Goal: Task Accomplishment & Management: Complete application form

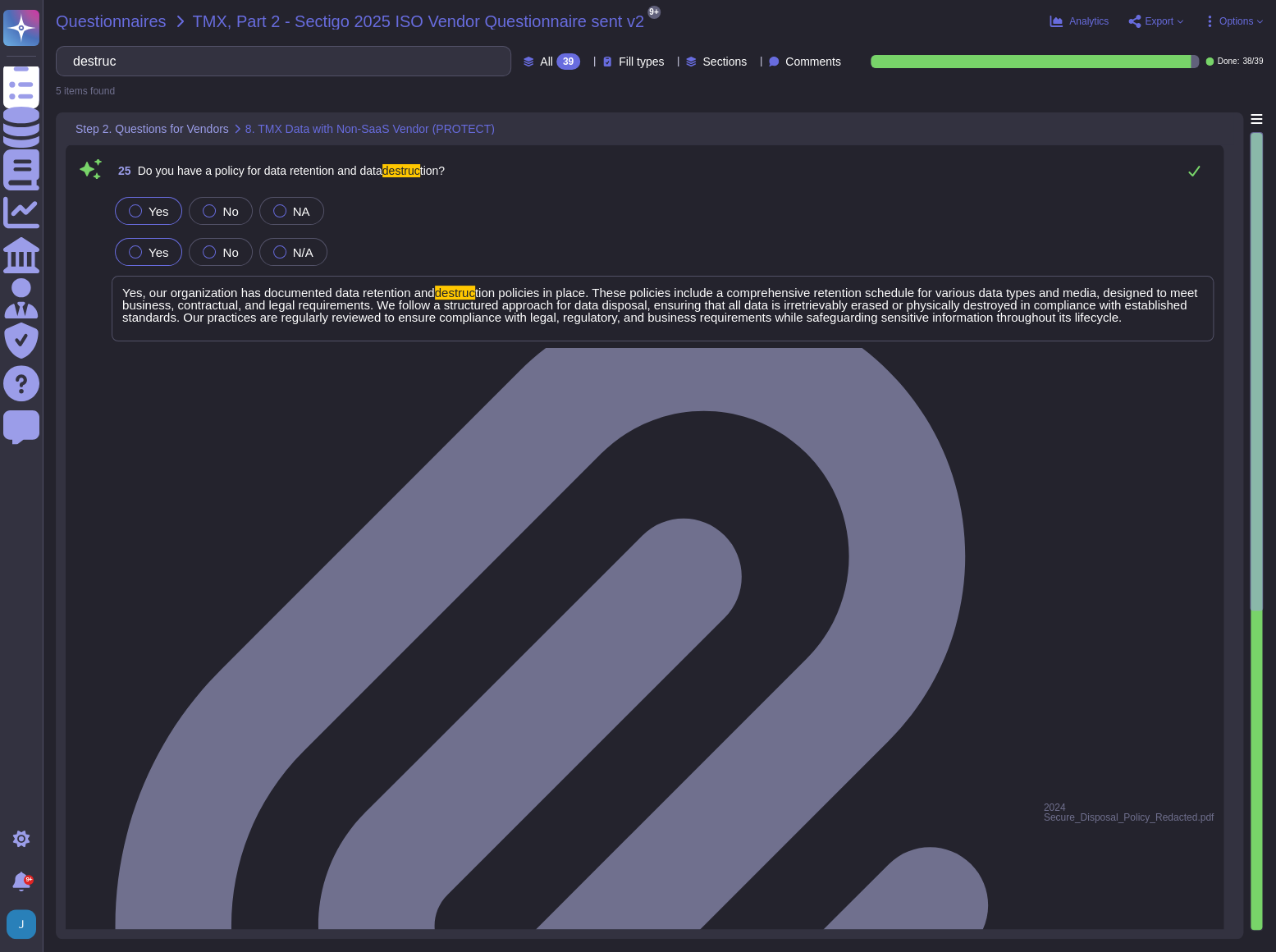
click at [108, 20] on span "Questionnaires" at bounding box center [111, 21] width 111 height 17
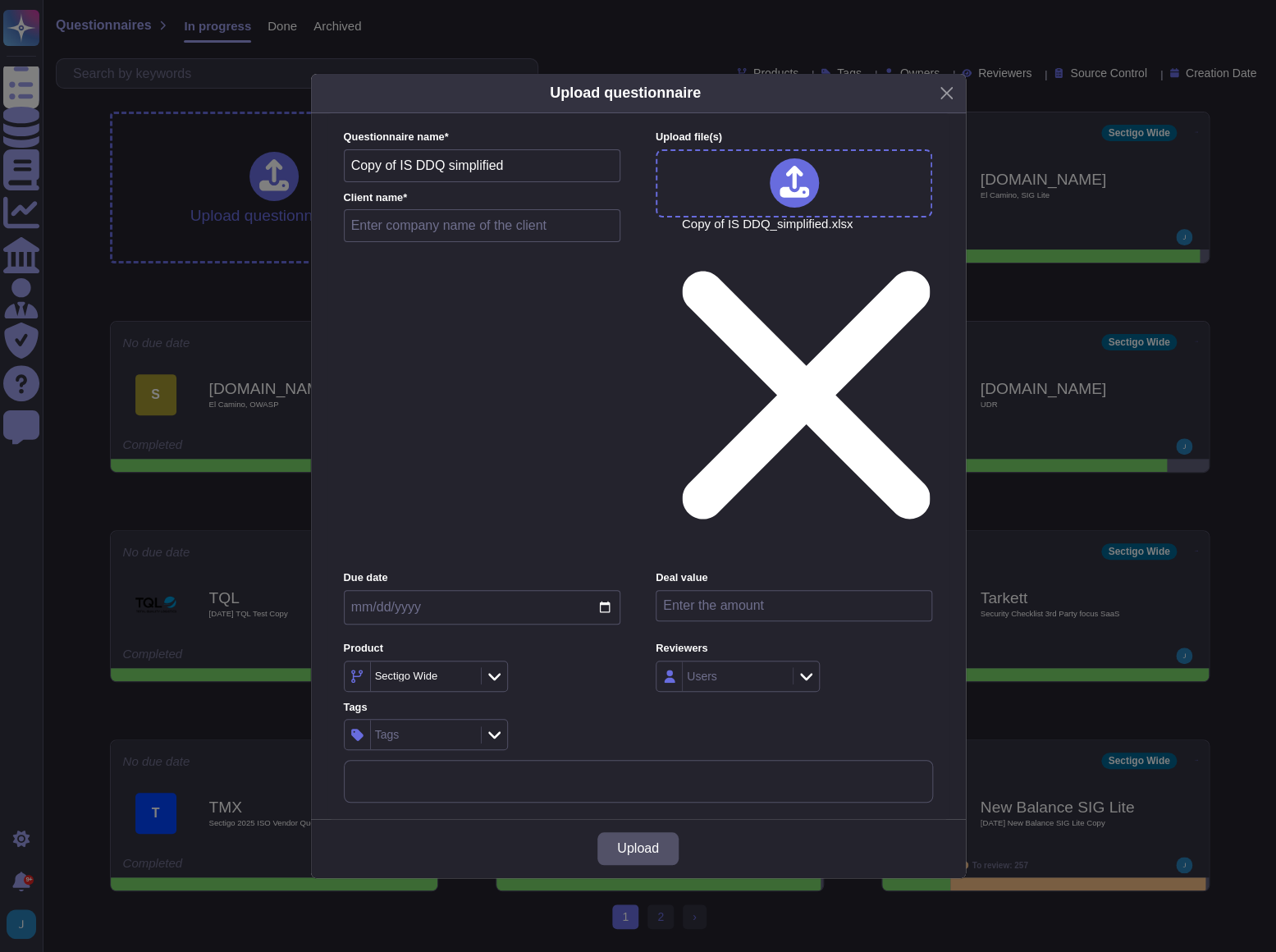
click at [502, 242] on input "text" at bounding box center [482, 225] width 277 height 33
click at [410, 242] on input "TPCRM" at bounding box center [482, 225] width 277 height 33
type input "TPCRM - unknown customer - [PERSON_NAME]"
click at [645, 516] on button "Upload" at bounding box center [638, 848] width 81 height 33
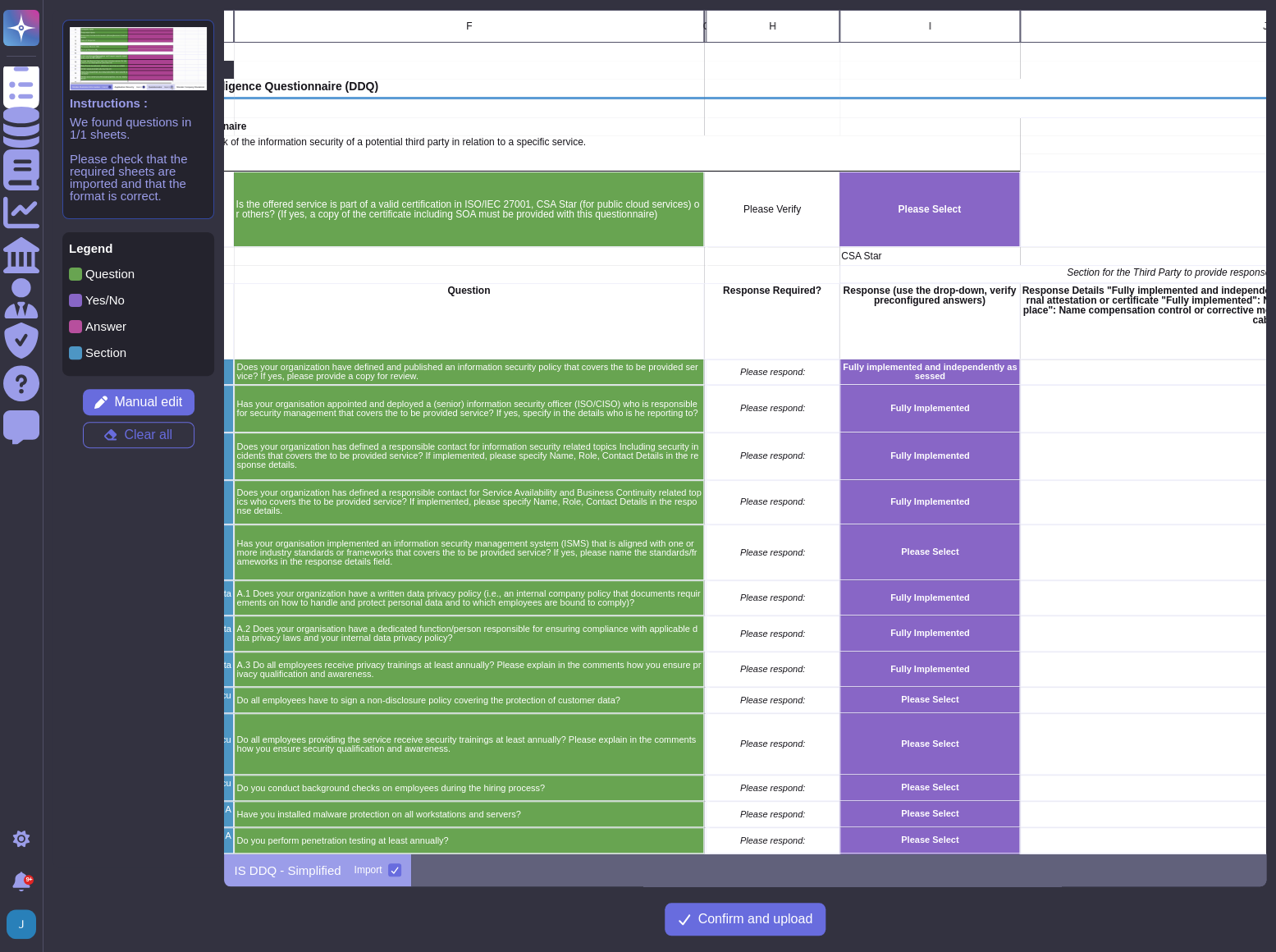
scroll to position [0, 222]
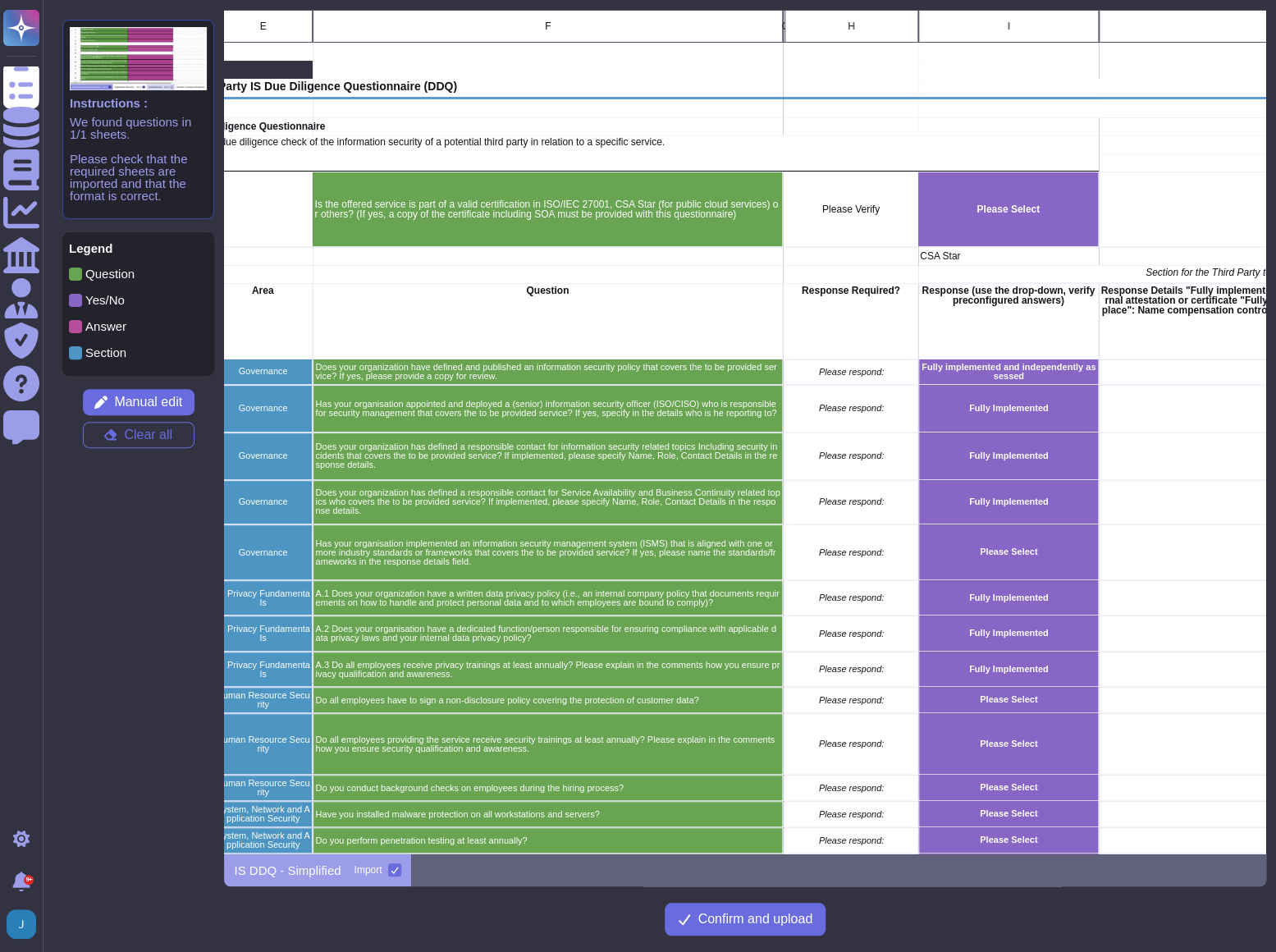
click at [1010, 412] on div "Fully Implemented" at bounding box center [1009, 409] width 181 height 47
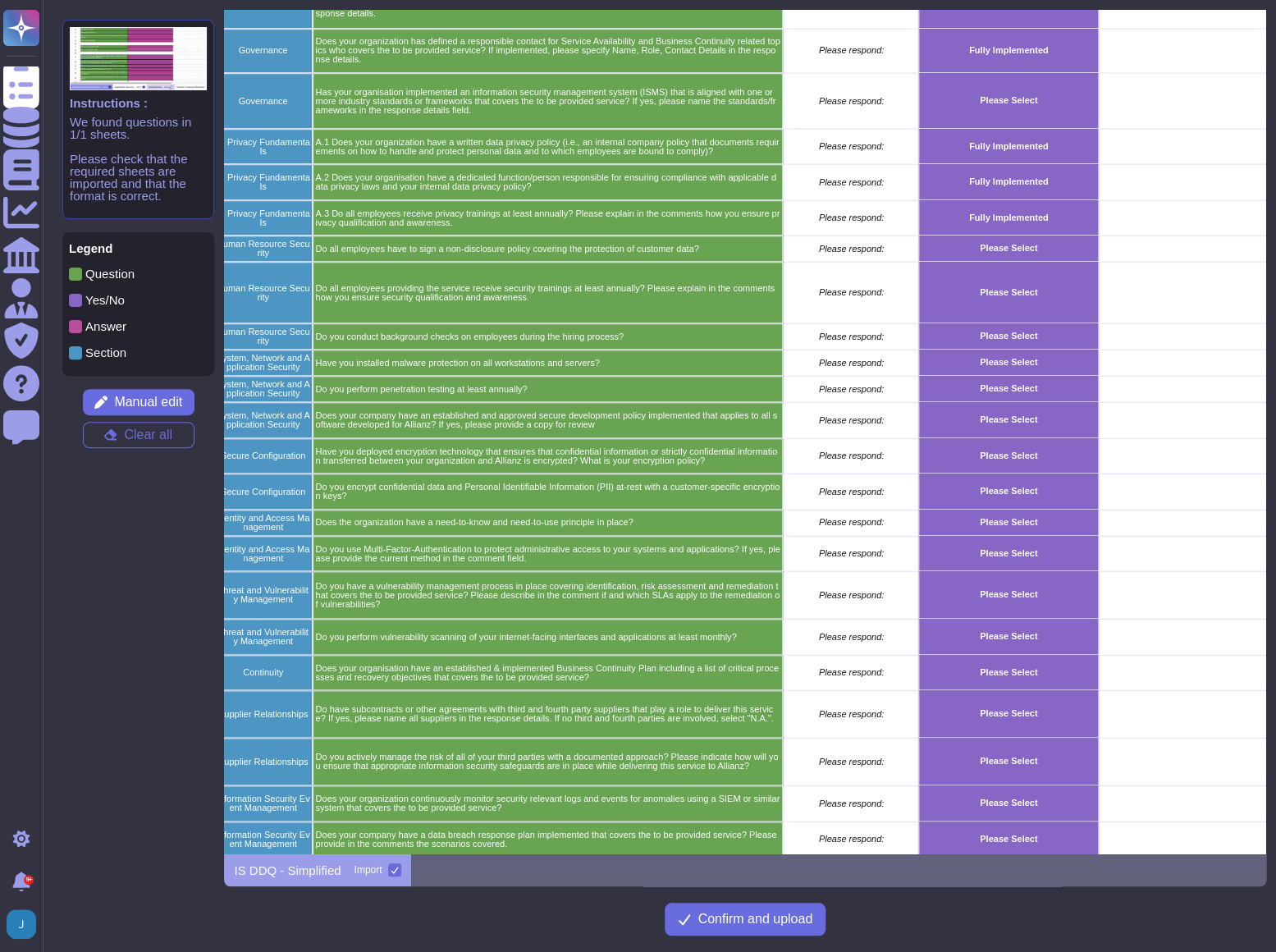
scroll to position [184, 222]
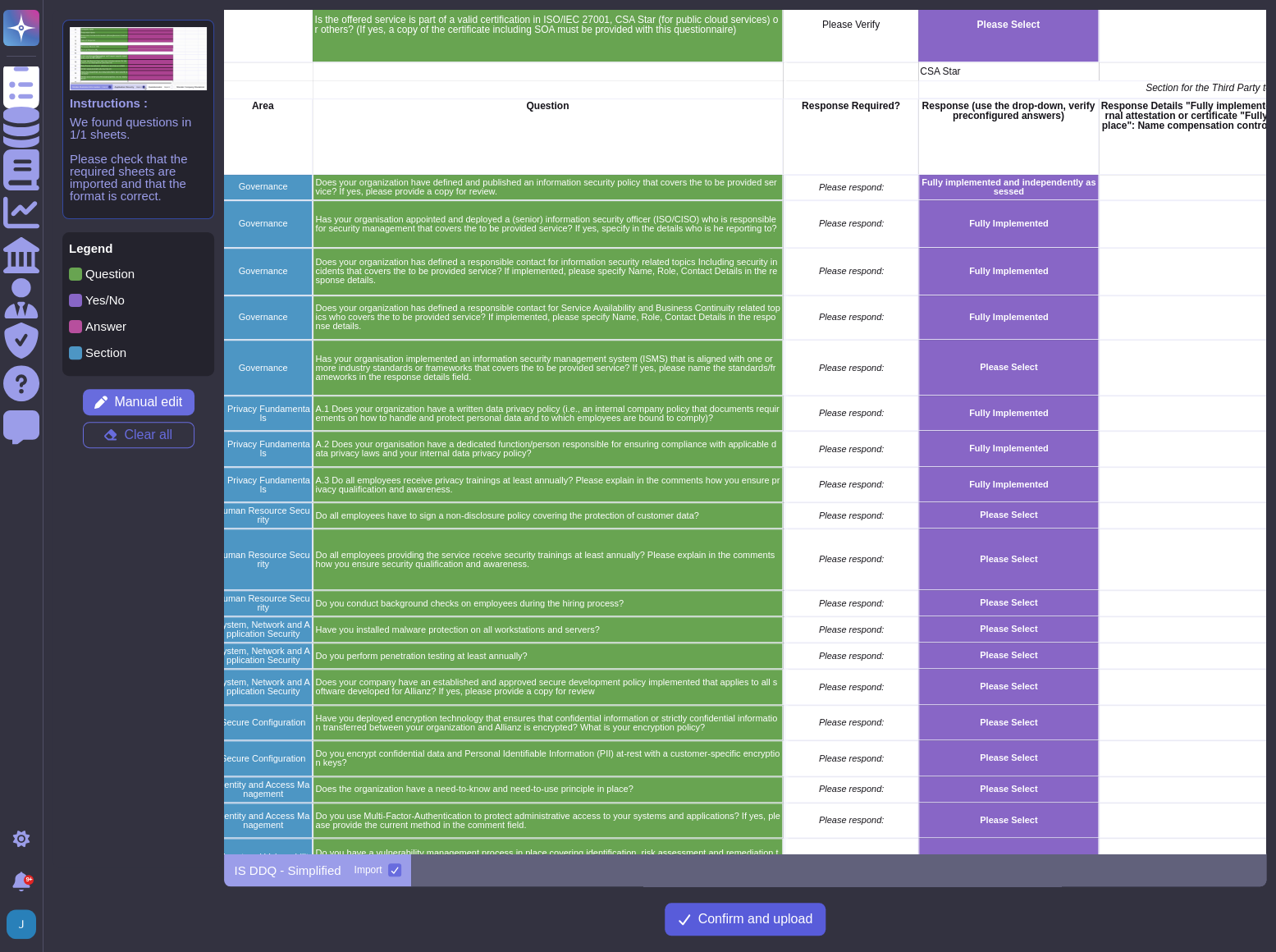
click at [737, 516] on span "Confirm and upload" at bounding box center [754, 918] width 114 height 13
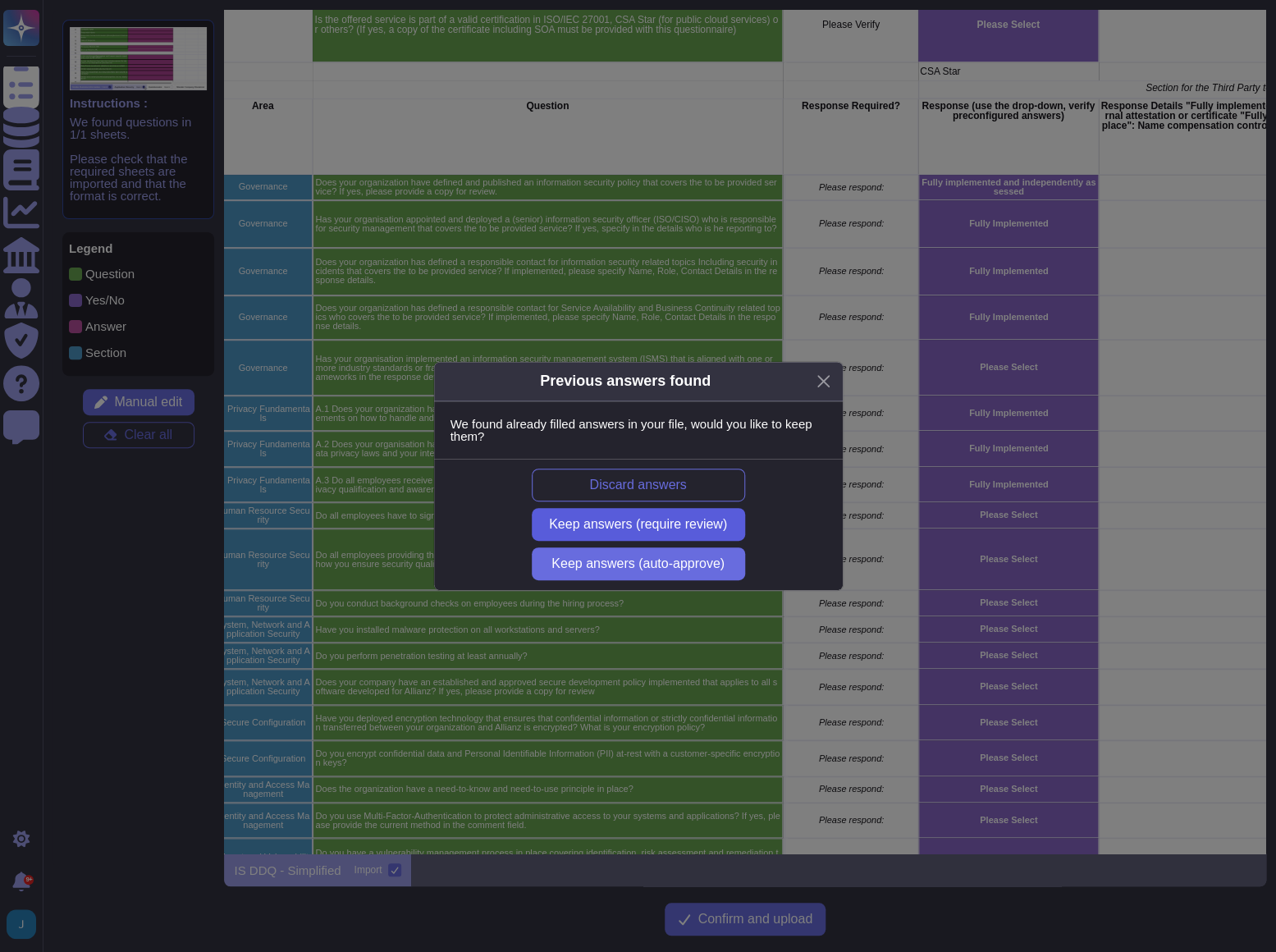
click at [654, 516] on span "Keep answers (require review)" at bounding box center [638, 524] width 178 height 13
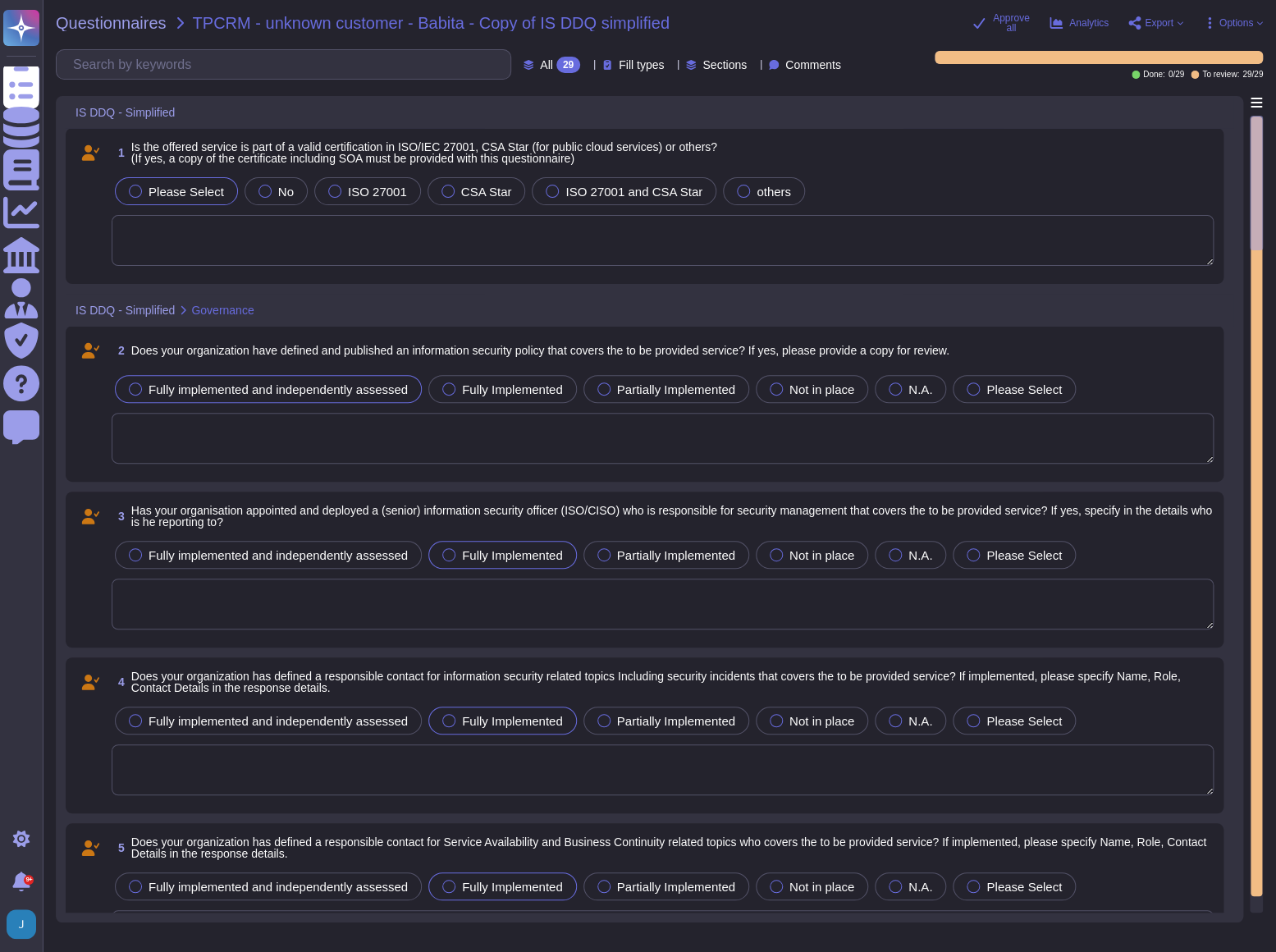
click at [1123, 443] on textarea at bounding box center [663, 437] width 1102 height 51
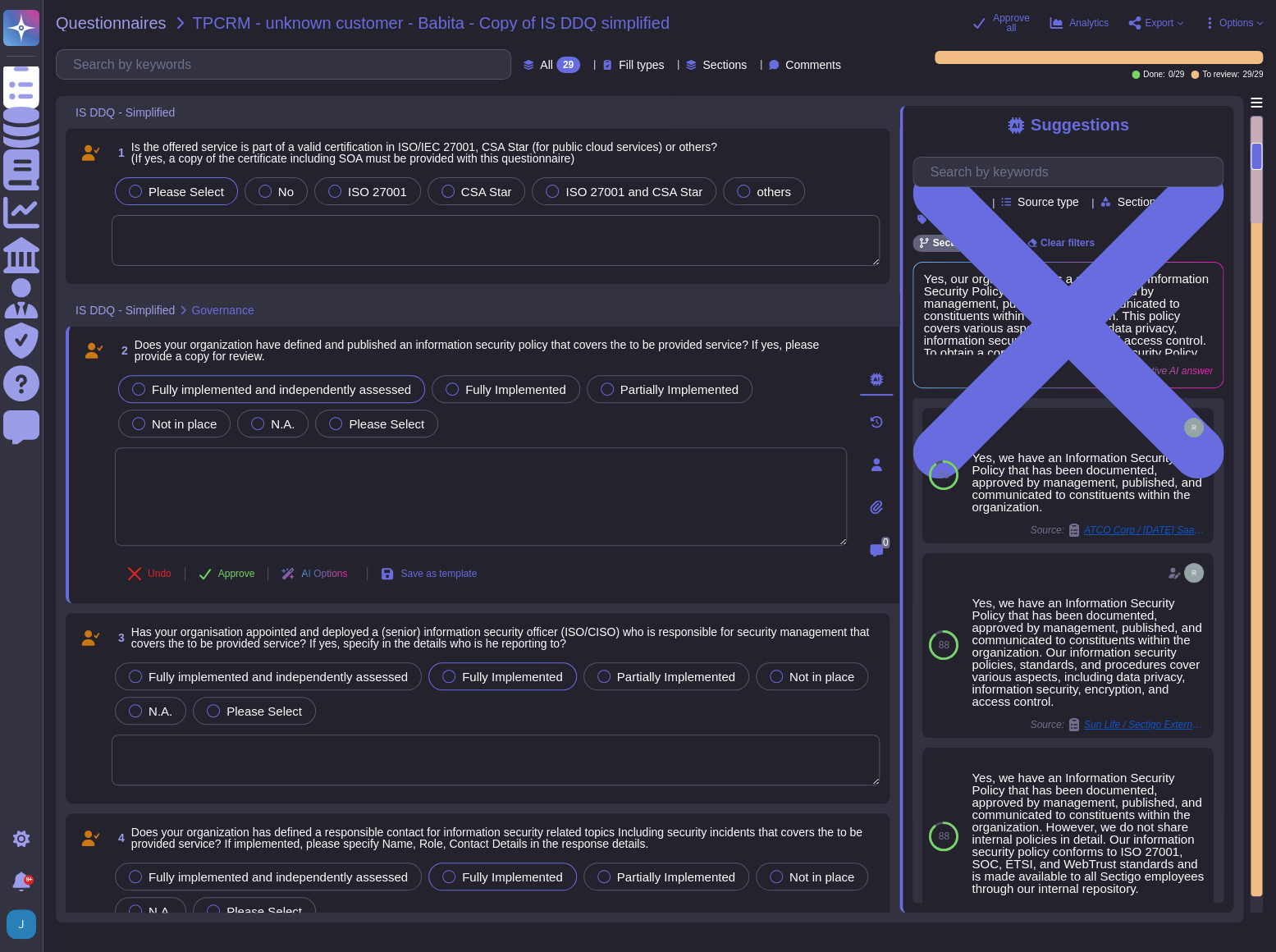
click at [412, 233] on textarea at bounding box center [495, 240] width 768 height 51
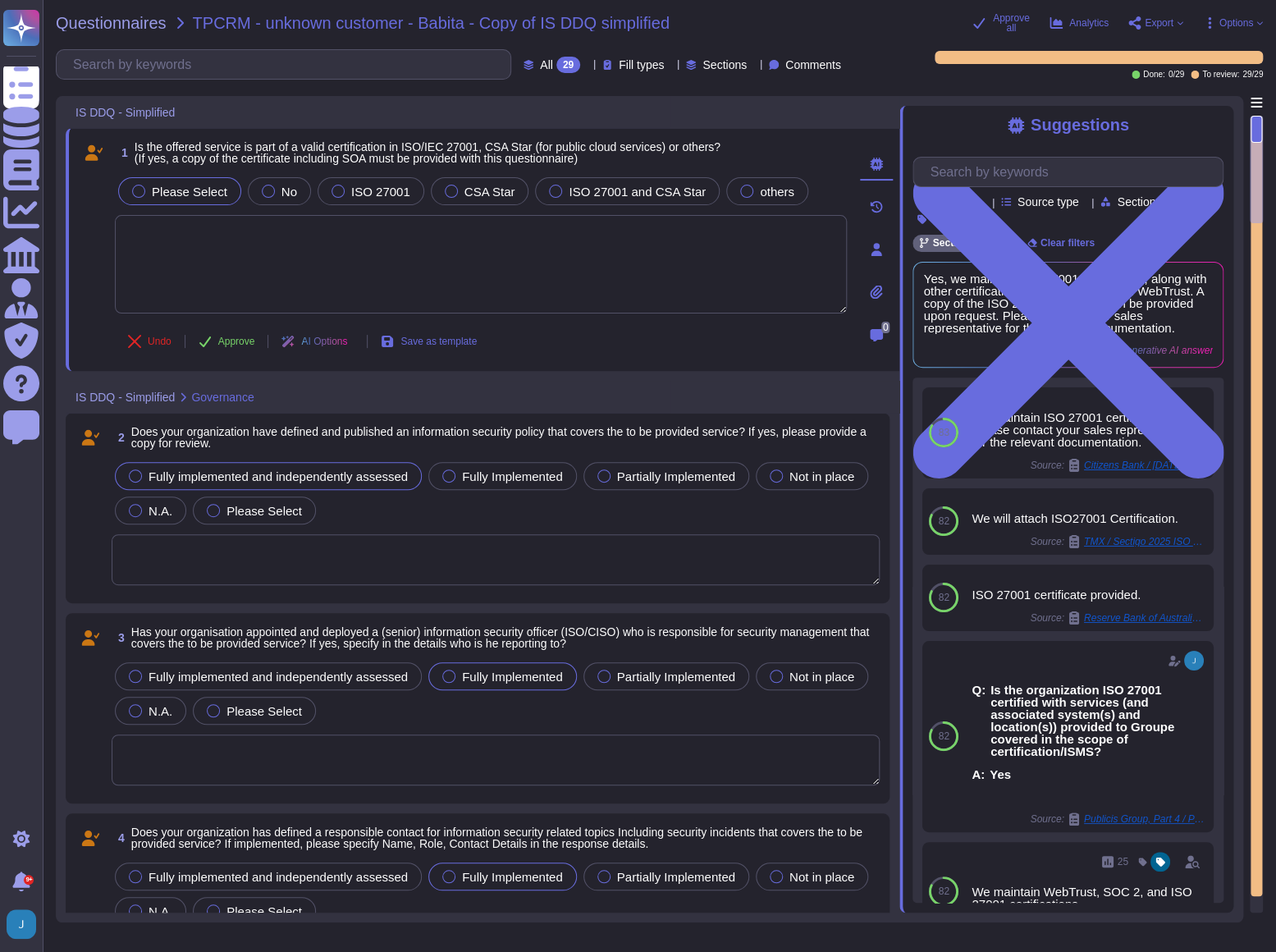
click at [489, 269] on textarea at bounding box center [480, 264] width 732 height 99
click at [561, 253] on textarea at bounding box center [480, 264] width 732 height 99
click at [567, 255] on textarea at bounding box center [480, 264] width 732 height 99
click at [360, 184] on span "ISO 27001" at bounding box center [380, 191] width 59 height 14
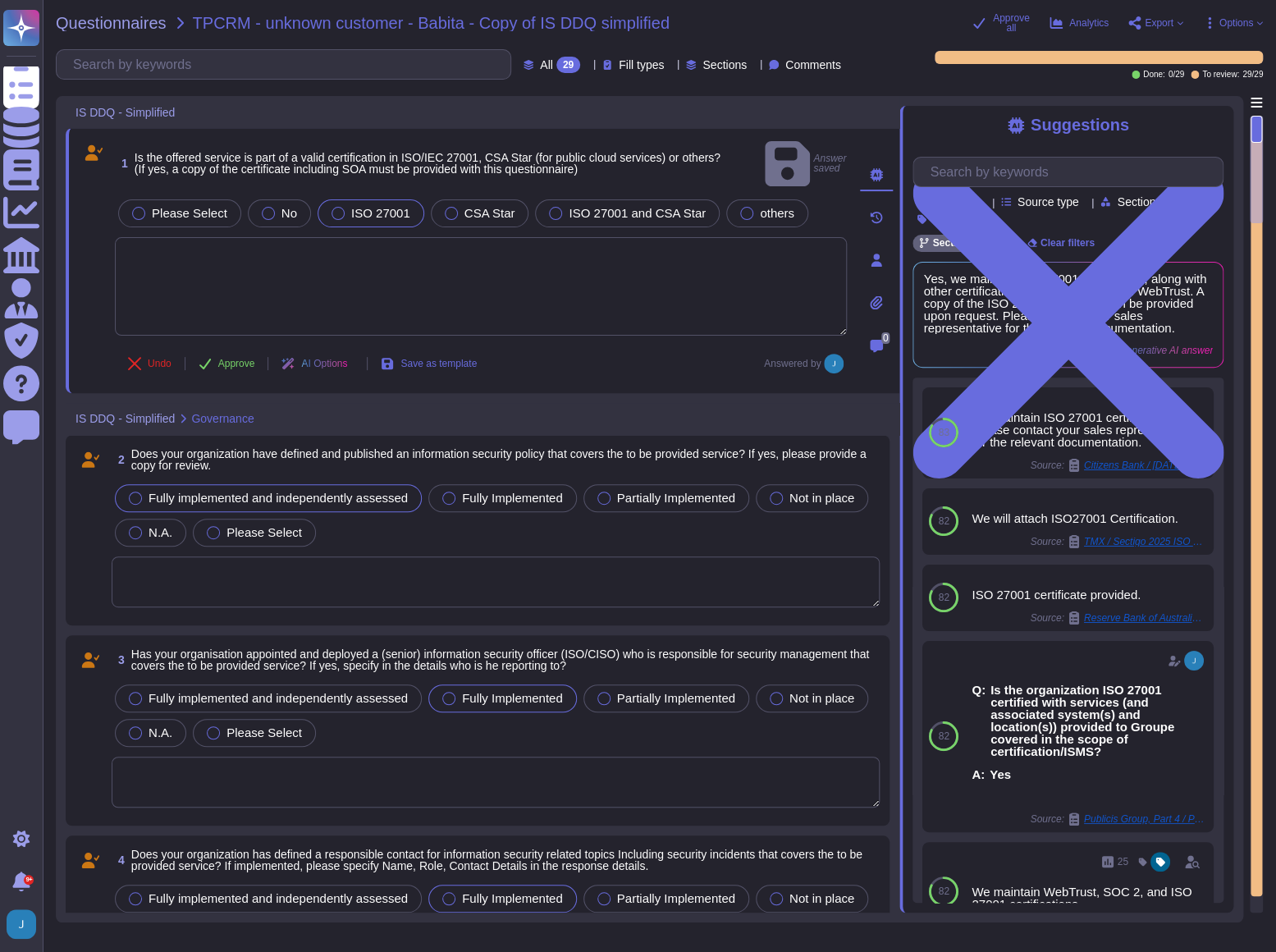
click at [878, 295] on icon at bounding box center [876, 302] width 12 height 14
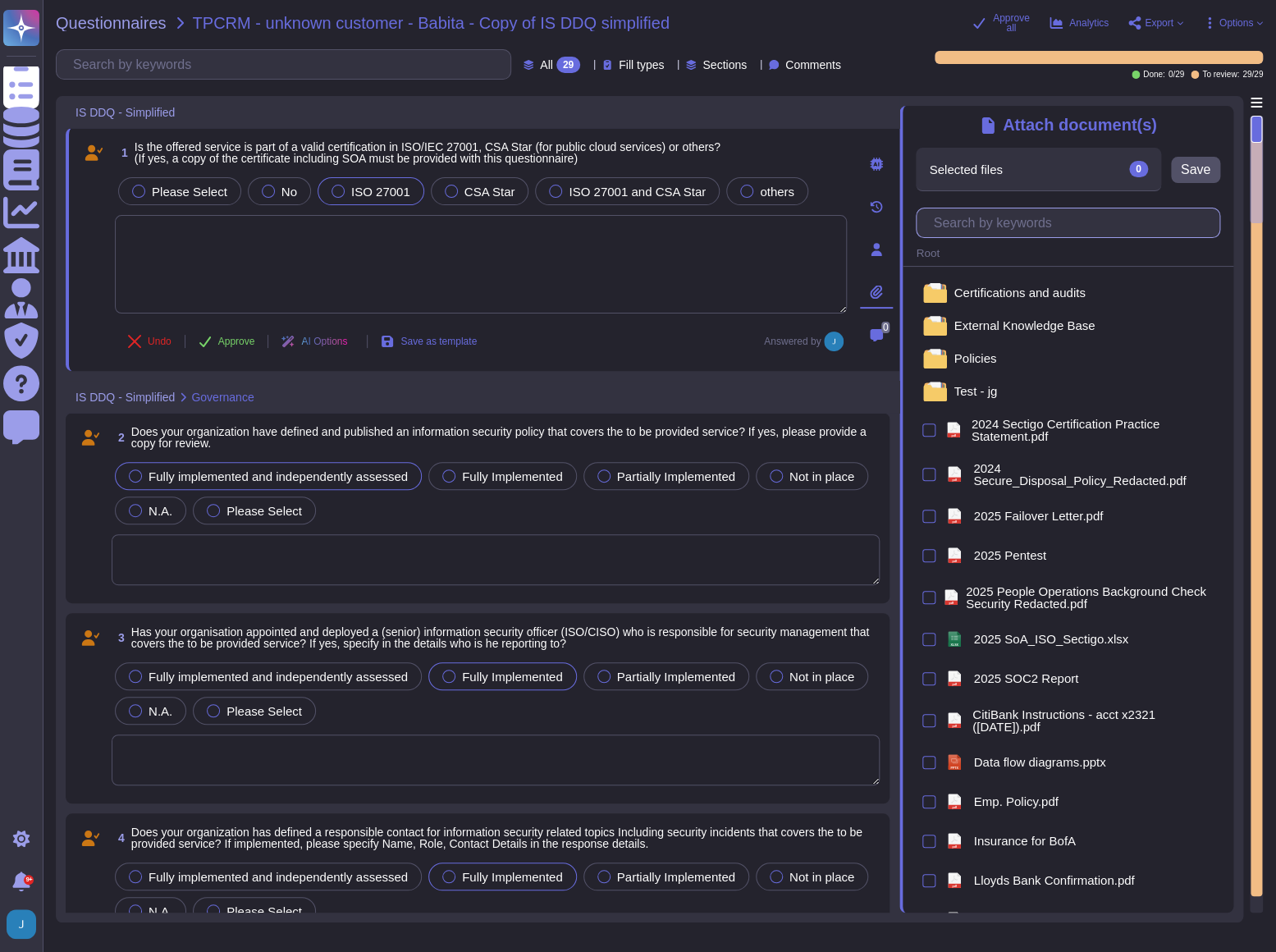
click at [1044, 232] on input "text" at bounding box center [1072, 222] width 295 height 29
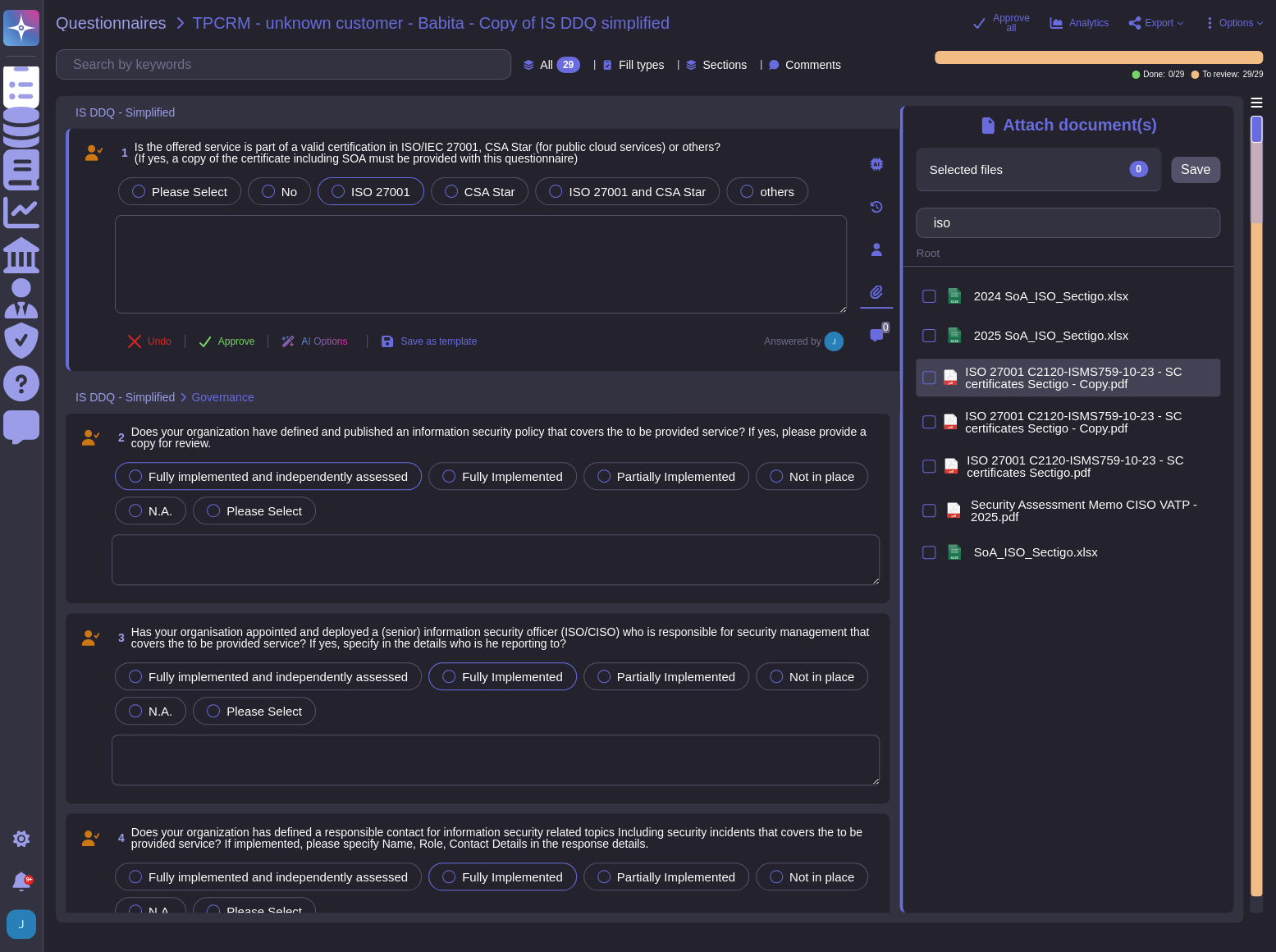
type input "iso"
click at [1047, 385] on span "ISO 27001 C2120-ISMS759-10-23 - SC certificates Sectigo - Copy.pdf" at bounding box center [1089, 377] width 248 height 24
click at [1129, 168] on span "Save" at bounding box center [1196, 169] width 30 height 13
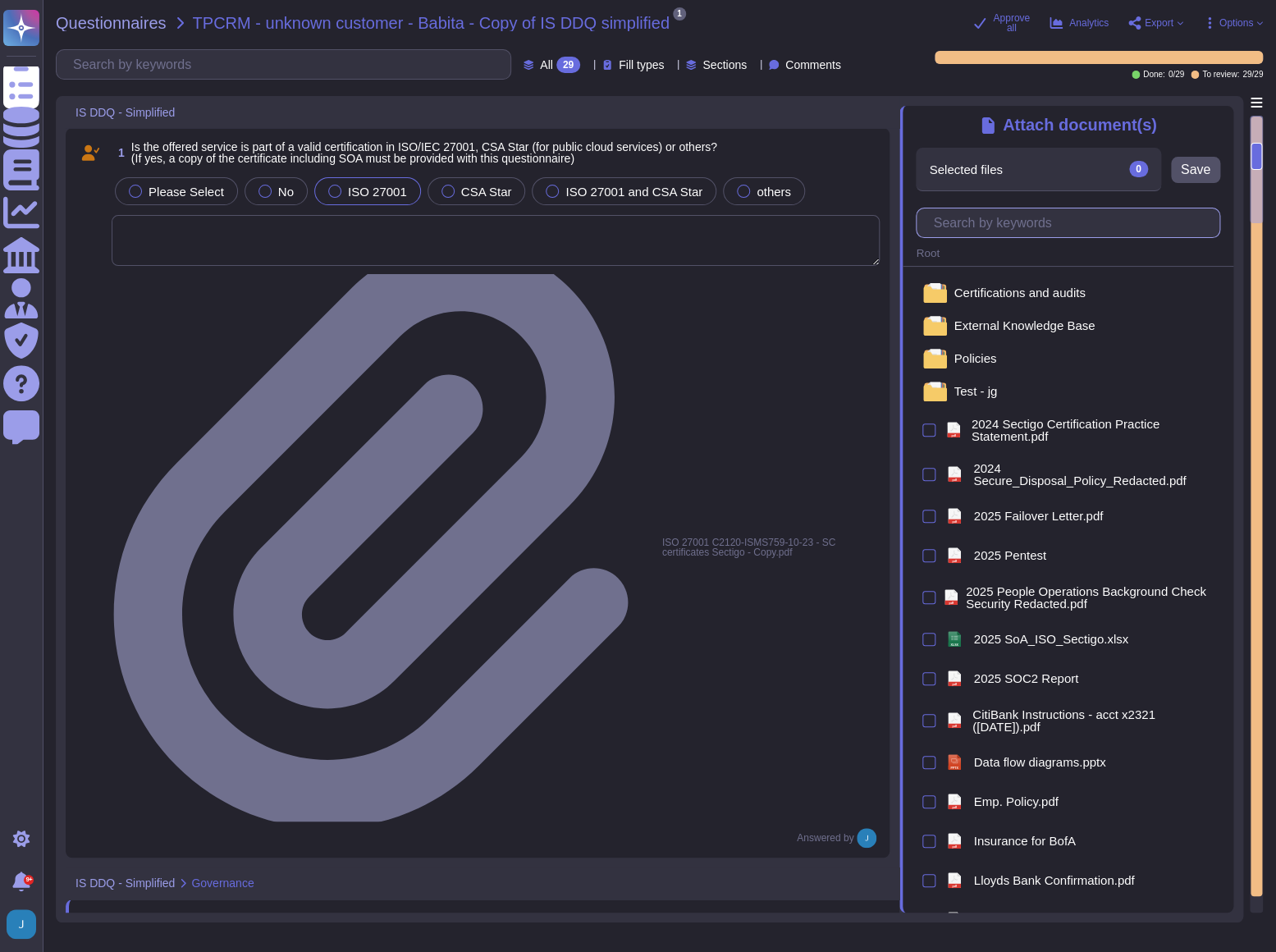
click at [1068, 218] on input "text" at bounding box center [1072, 222] width 295 height 29
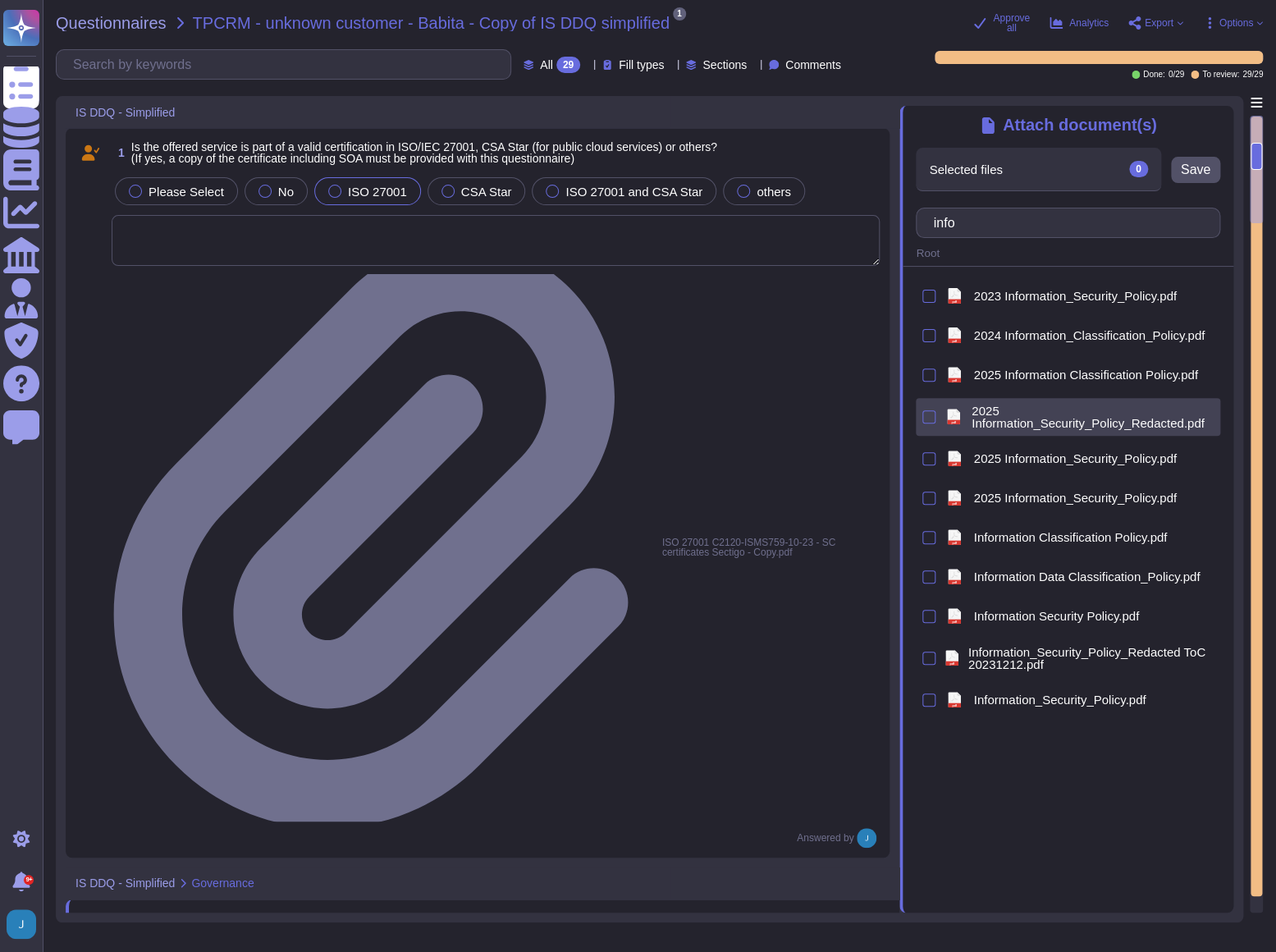
type input "info"
click at [1042, 413] on span "2025 Information_Security_Policy_Redacted.pdf" at bounding box center [1093, 417] width 242 height 24
click at [1129, 172] on span "Save" at bounding box center [1236, 169] width 30 height 13
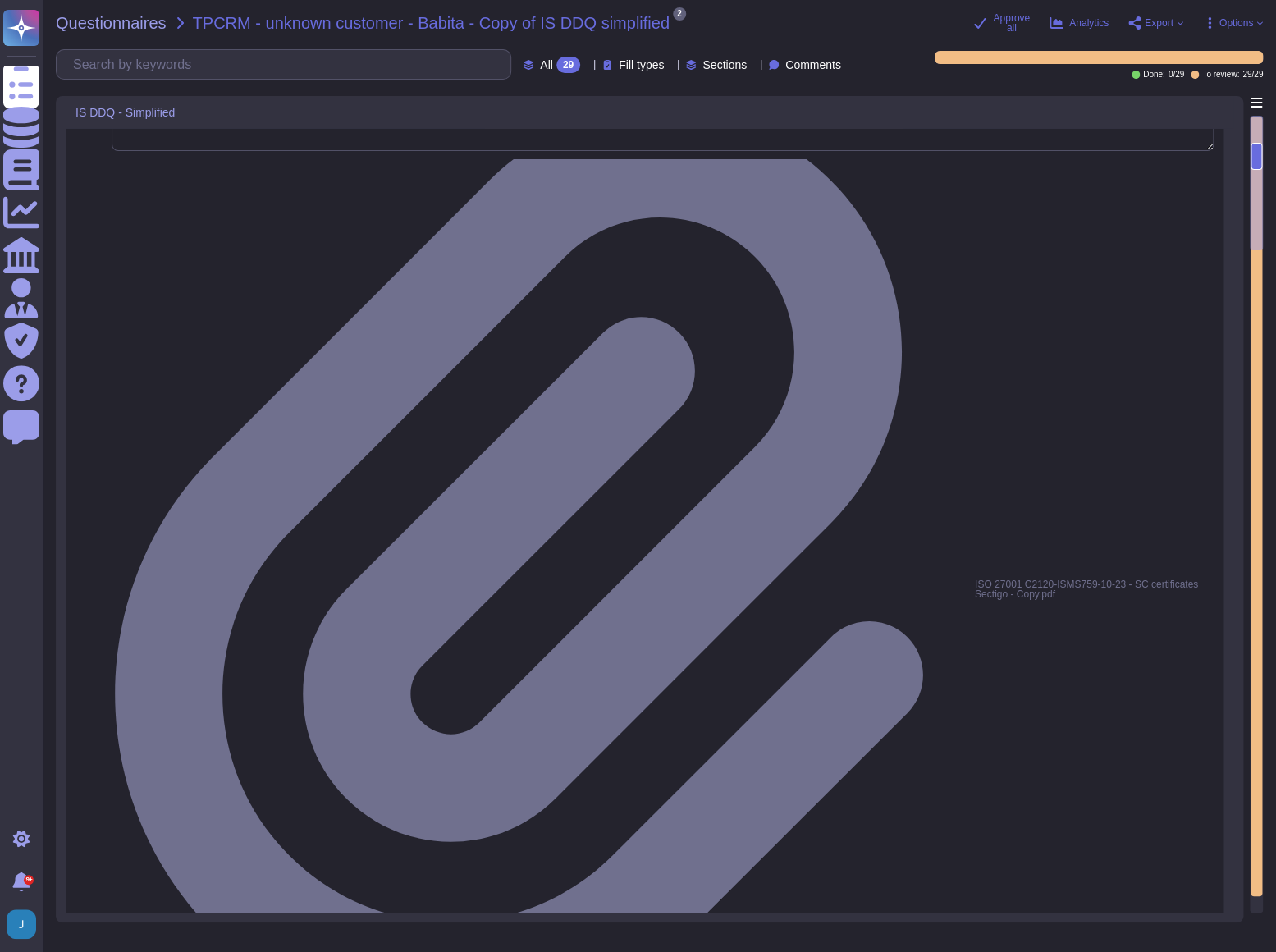
scroll to position [149, 0]
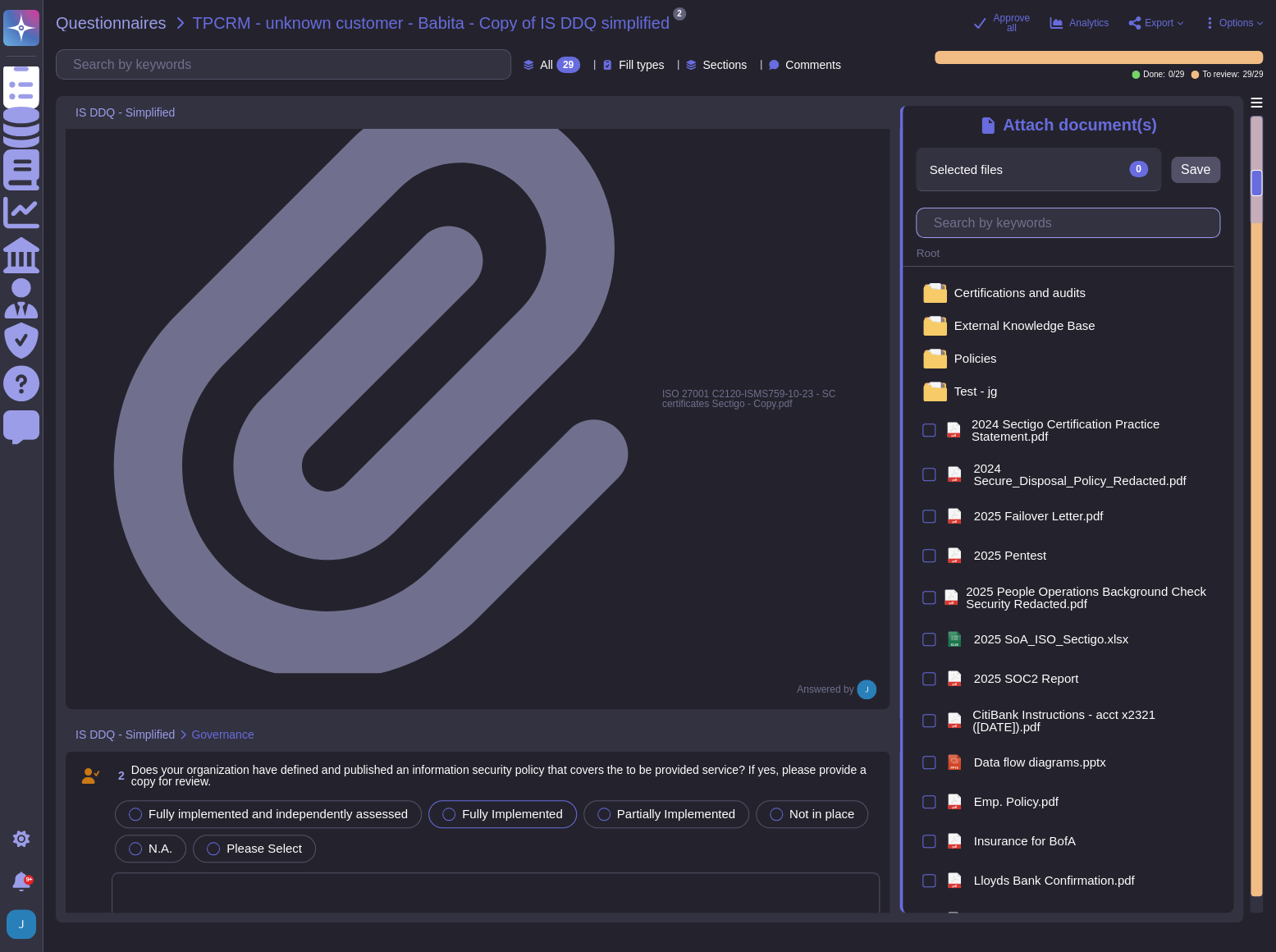
click at [1019, 219] on input "text" at bounding box center [1072, 222] width 295 height 29
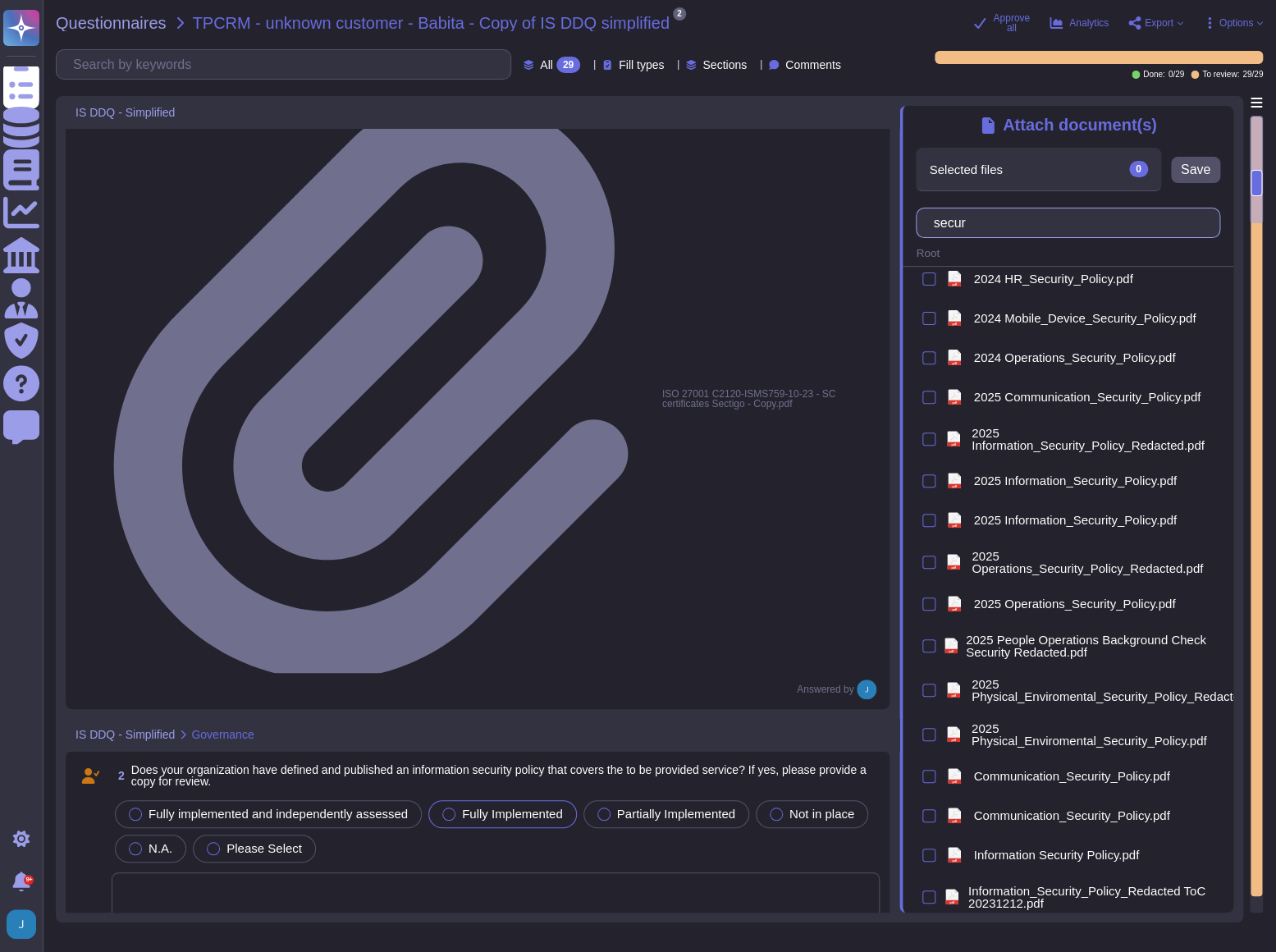
scroll to position [140, 0]
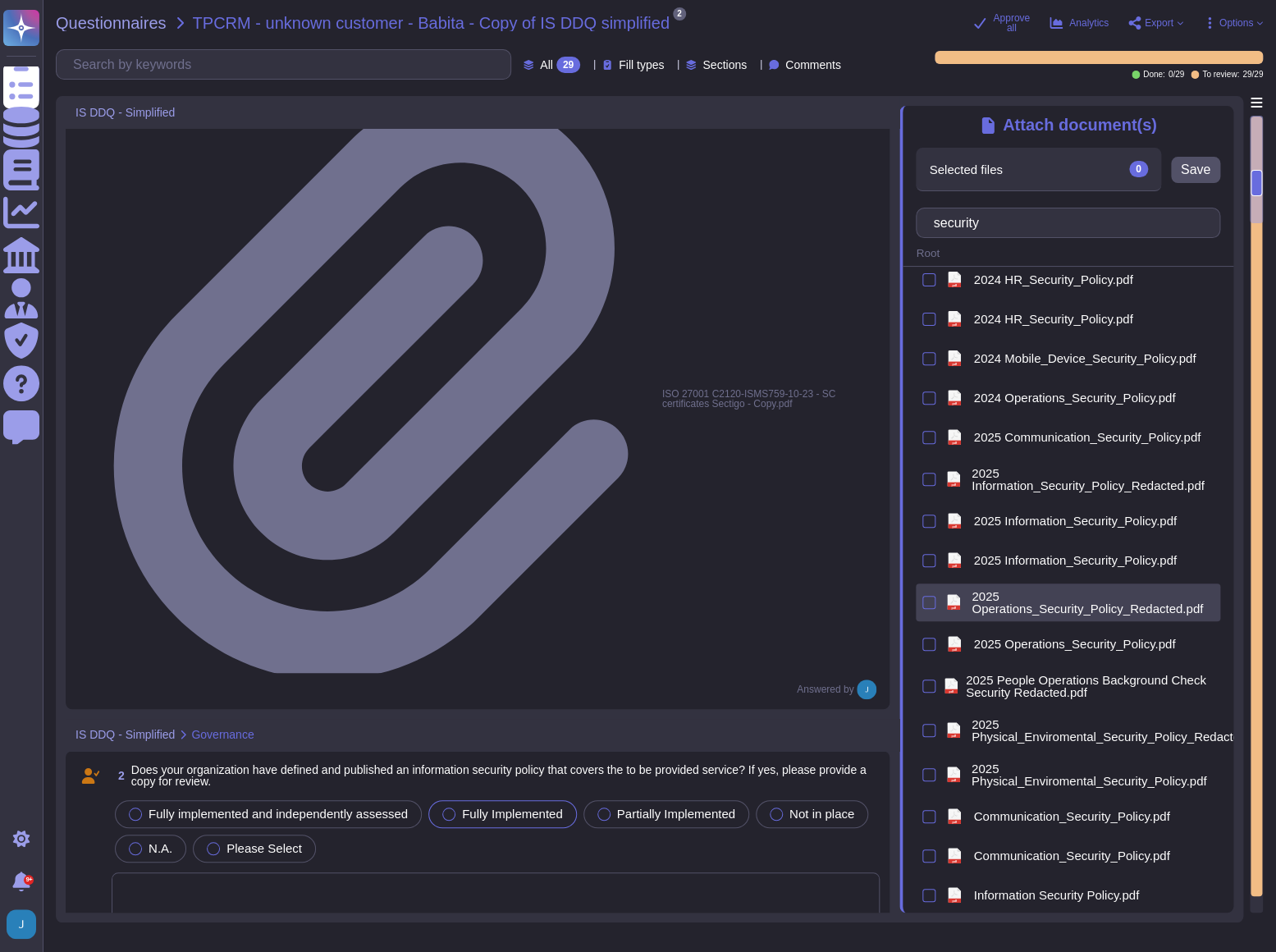
type input "security"
click at [1062, 516] on span "2025 Operations_Security_Policy_Redacted.pdf" at bounding box center [1093, 602] width 242 height 24
click at [1129, 163] on button "Save" at bounding box center [1234, 169] width 49 height 26
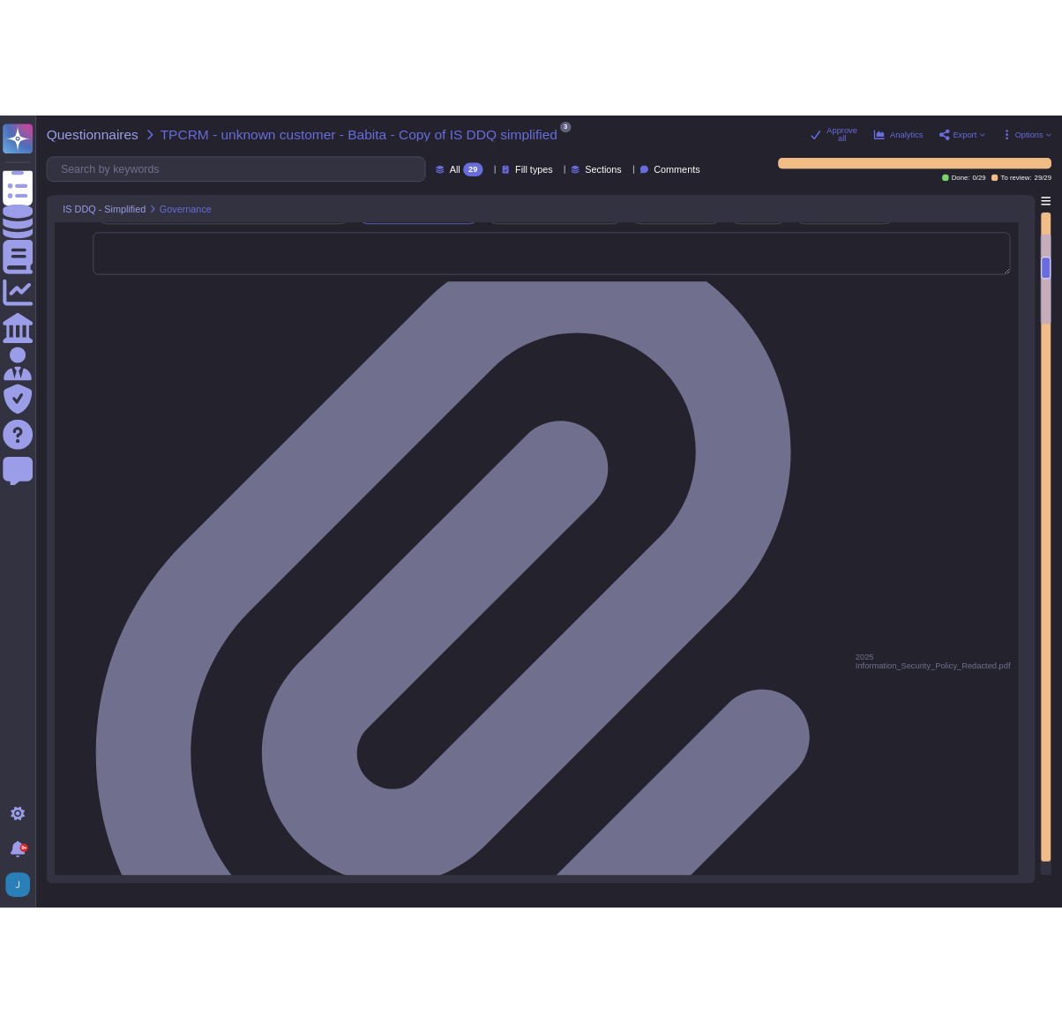
scroll to position [400, 0]
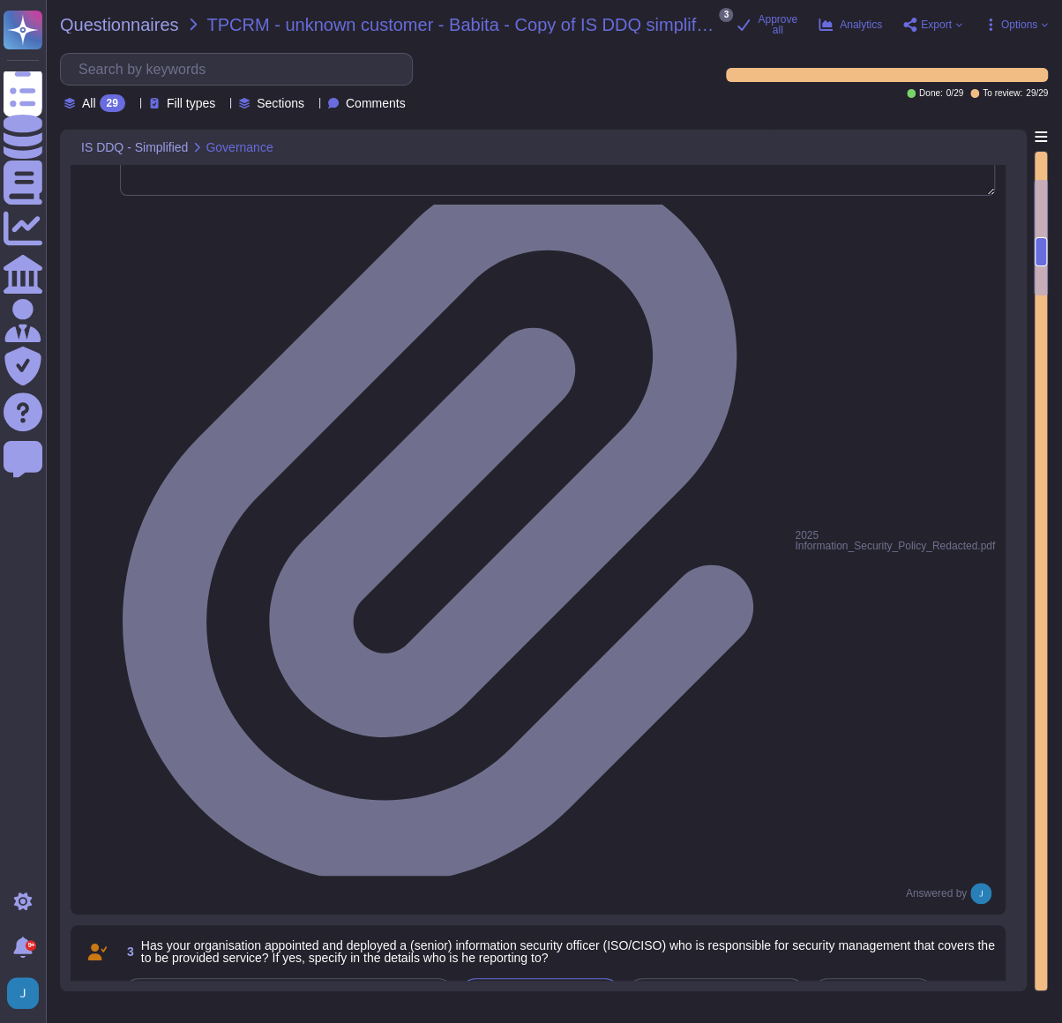
drag, startPoint x: 746, startPoint y: 571, endPoint x: 130, endPoint y: 555, distance: 615.7
paste textarea "Name: [PERSON_NAME] - Role: Chief Information Security Officer (CISO) - Contact…"
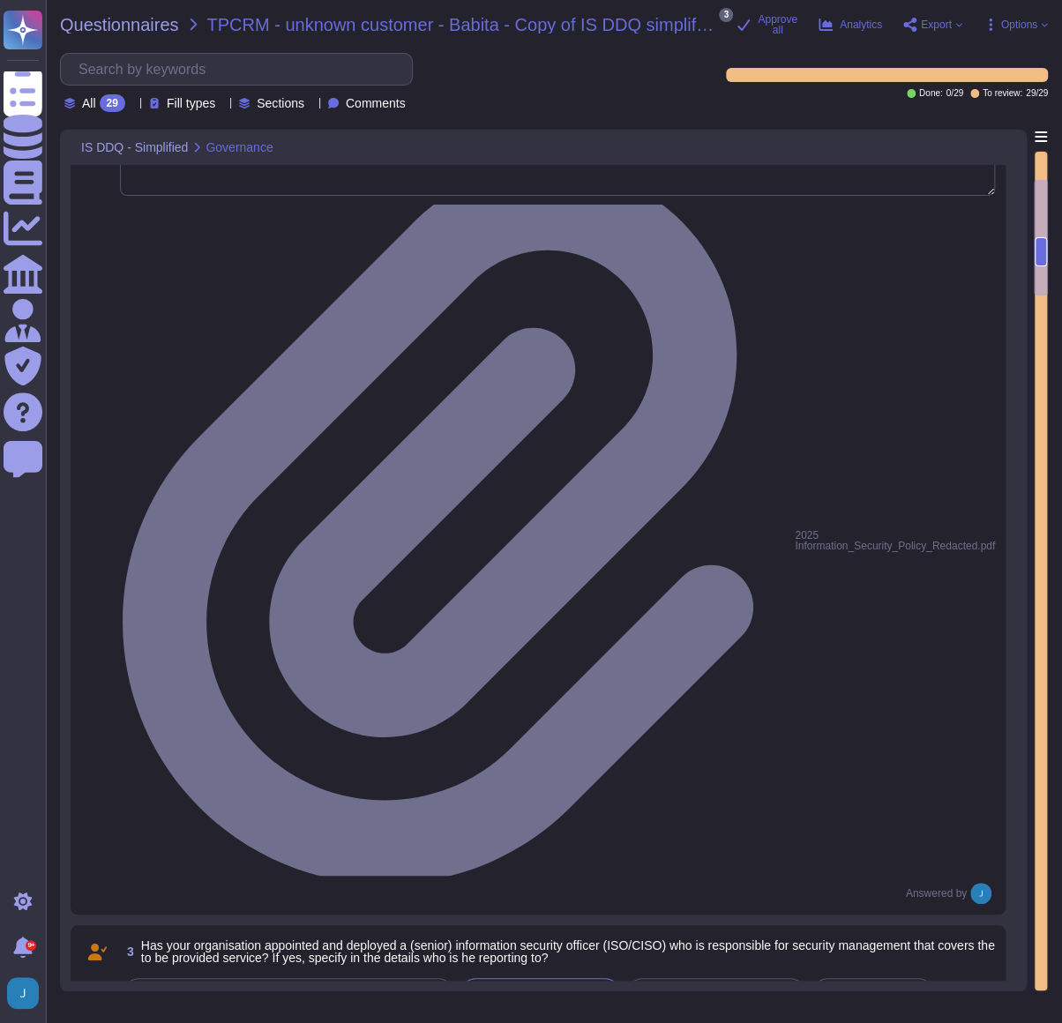
type textarea "Name: [PERSON_NAME] - Role: Chief Information Security Officer (CISO) - Contact…"
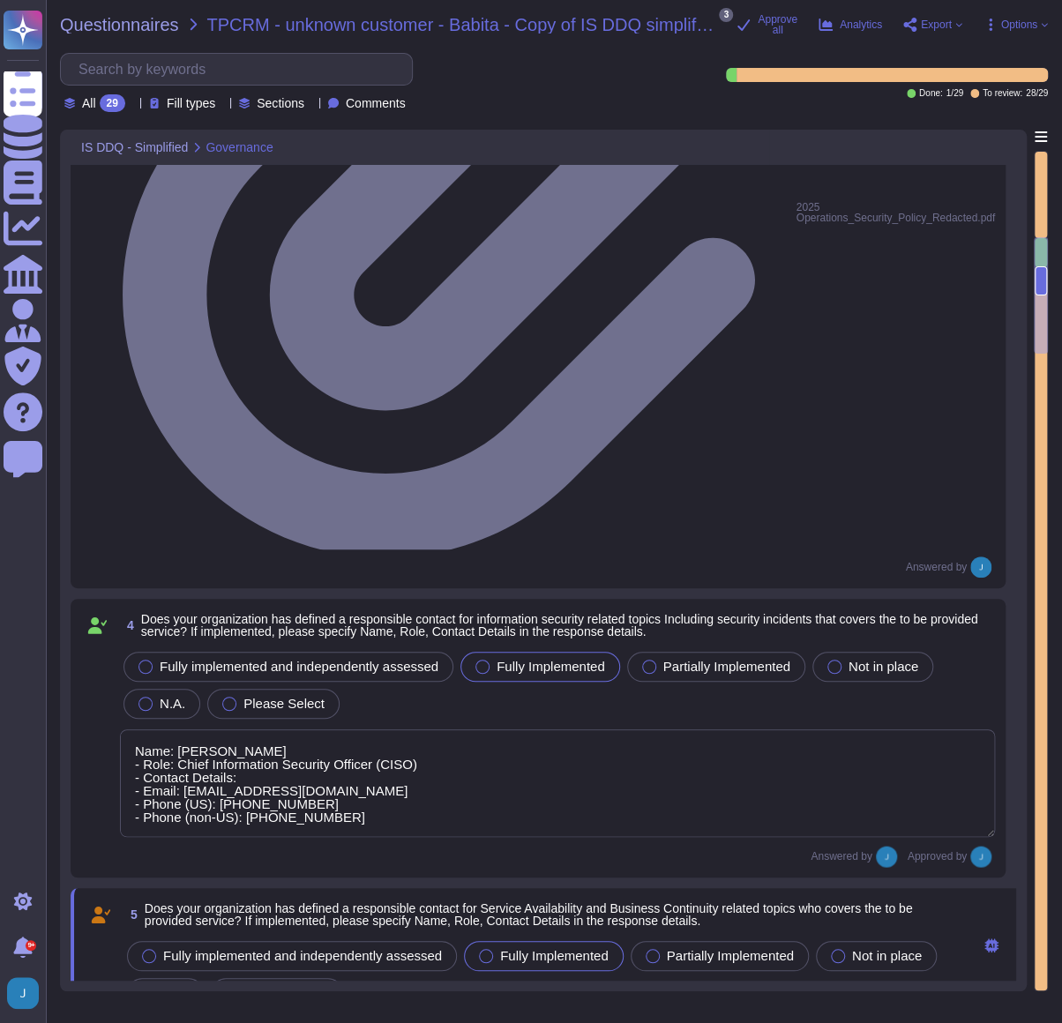
scroll to position [943, 0]
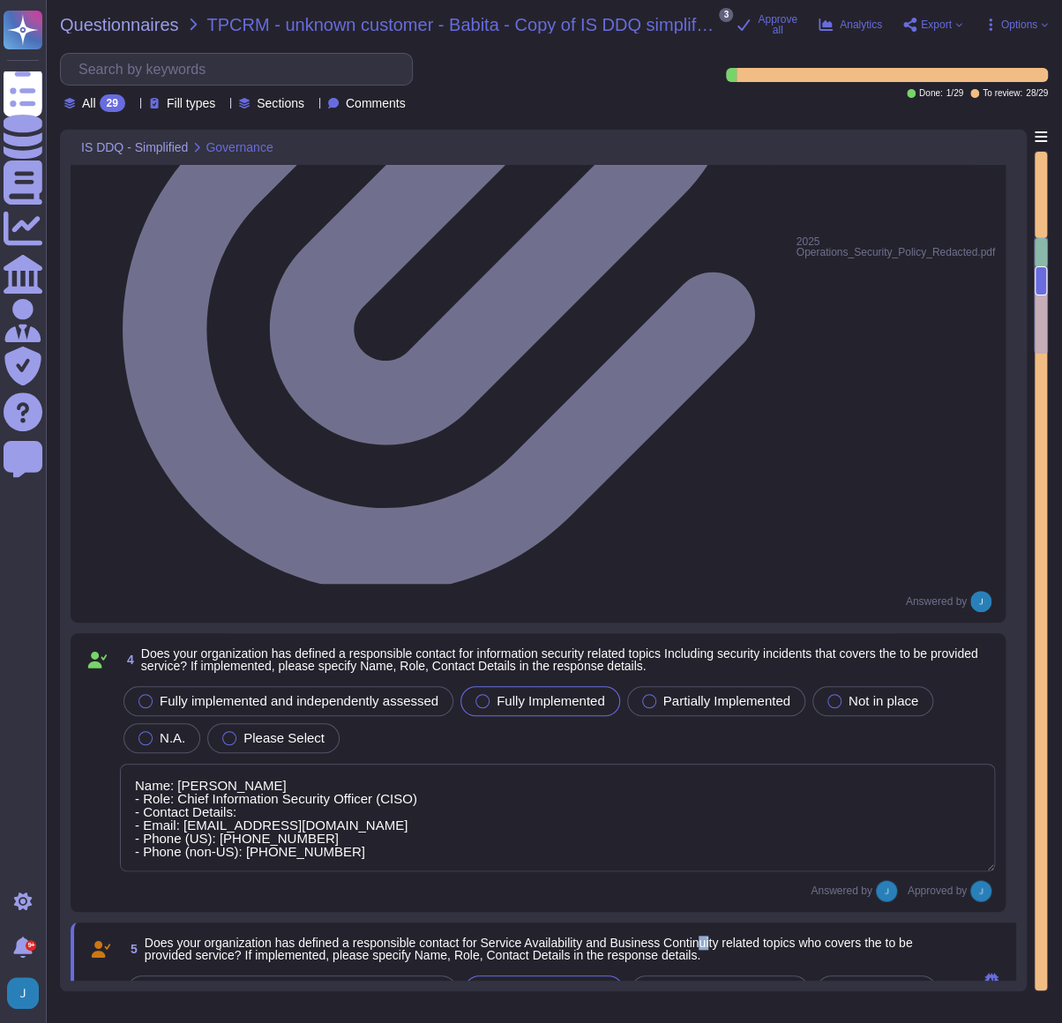
drag, startPoint x: 720, startPoint y: 289, endPoint x: 707, endPoint y: 291, distance: 13.3
click at [707, 555] on span "Does your organization has defined a responsible contact for Service Availabili…" at bounding box center [529, 948] width 768 height 26
click at [741, 555] on span "Does your organization has defined a responsible contact for Service Availabili…" at bounding box center [552, 948] width 815 height 25
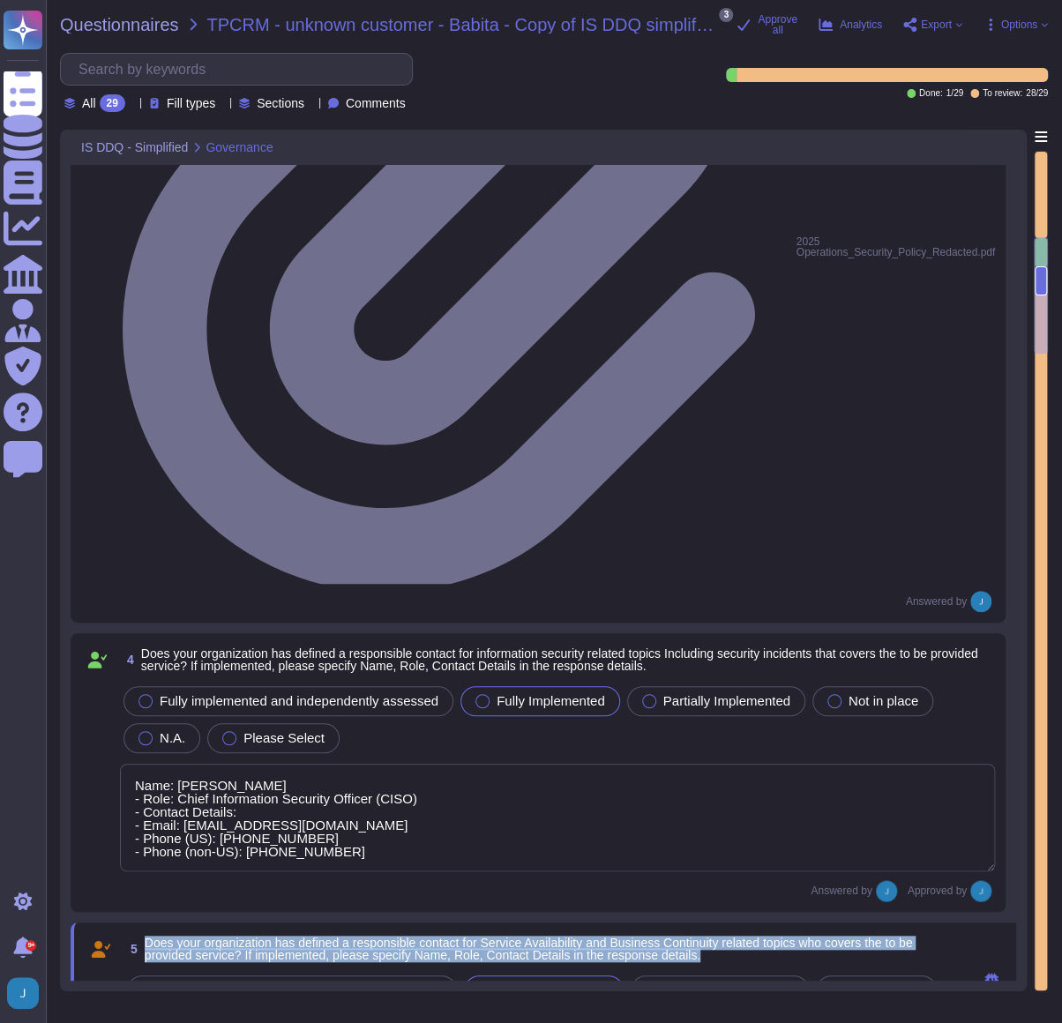
drag, startPoint x: 708, startPoint y: 299, endPoint x: 141, endPoint y: 283, distance: 567.2
click at [141, 555] on span "5 Does your organization has defined a responsible contact for Service Availabi…" at bounding box center [541, 949] width 836 height 32
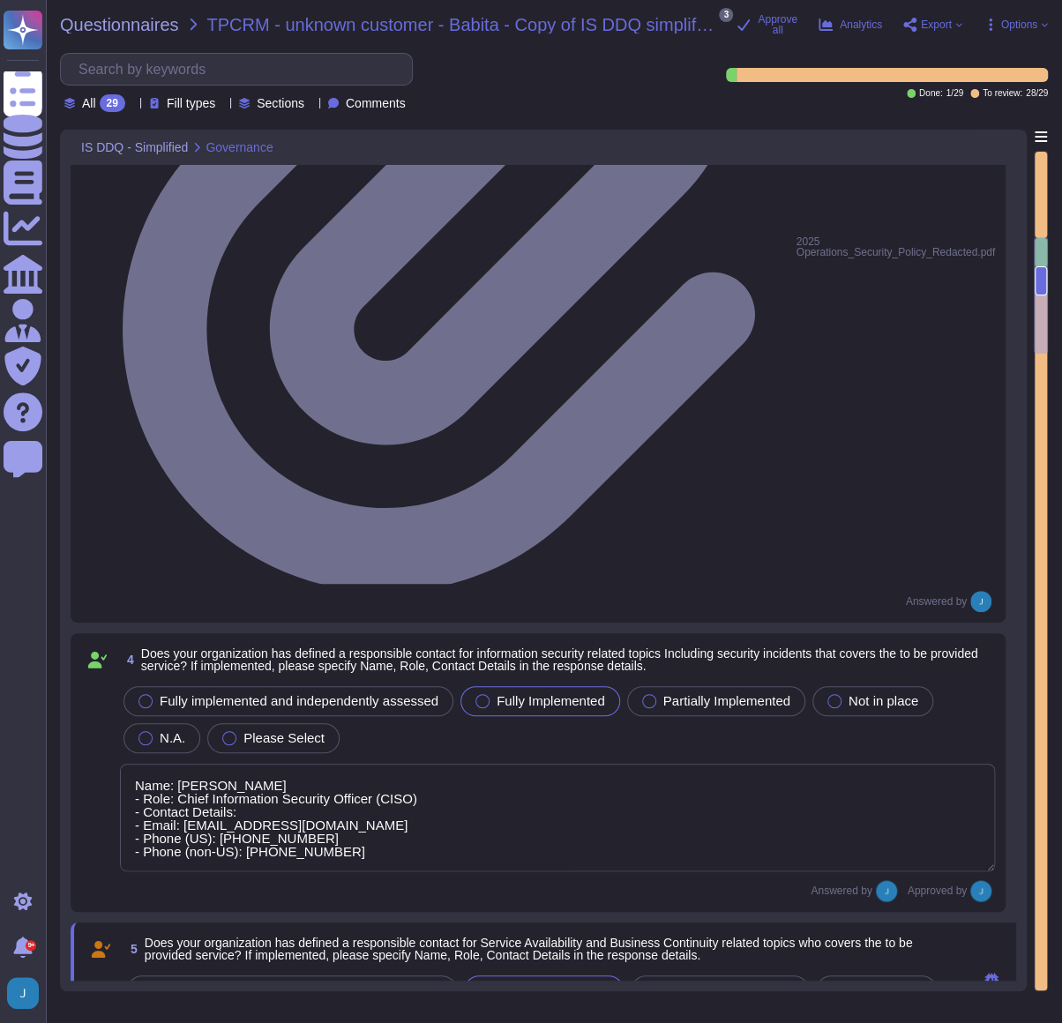
paste textarea "Support contacts can be found at [URL][DOMAIN_NAME]. You can also reach us at […"
type textarea "Support contacts can be found at [URL][DOMAIN_NAME]. You can also reach us at […"
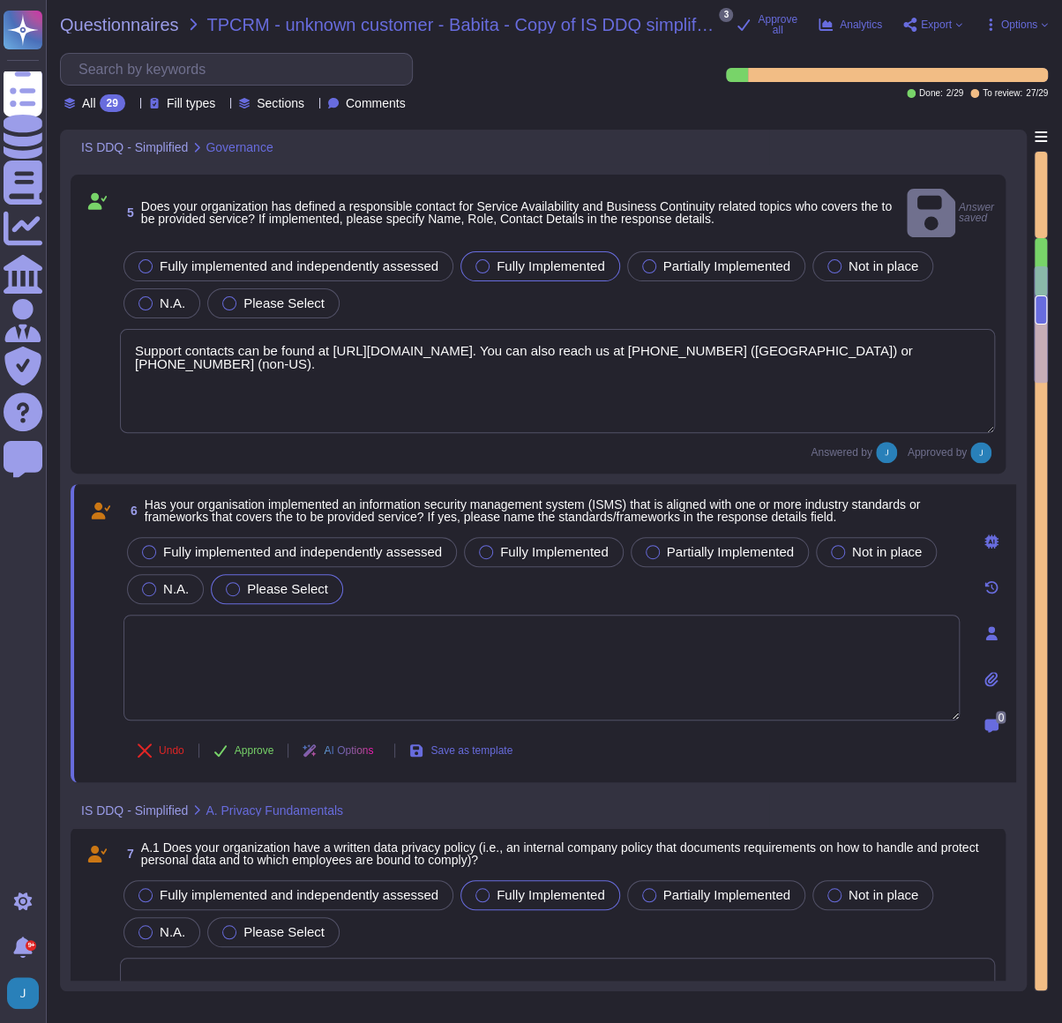
scroll to position [1297, 0]
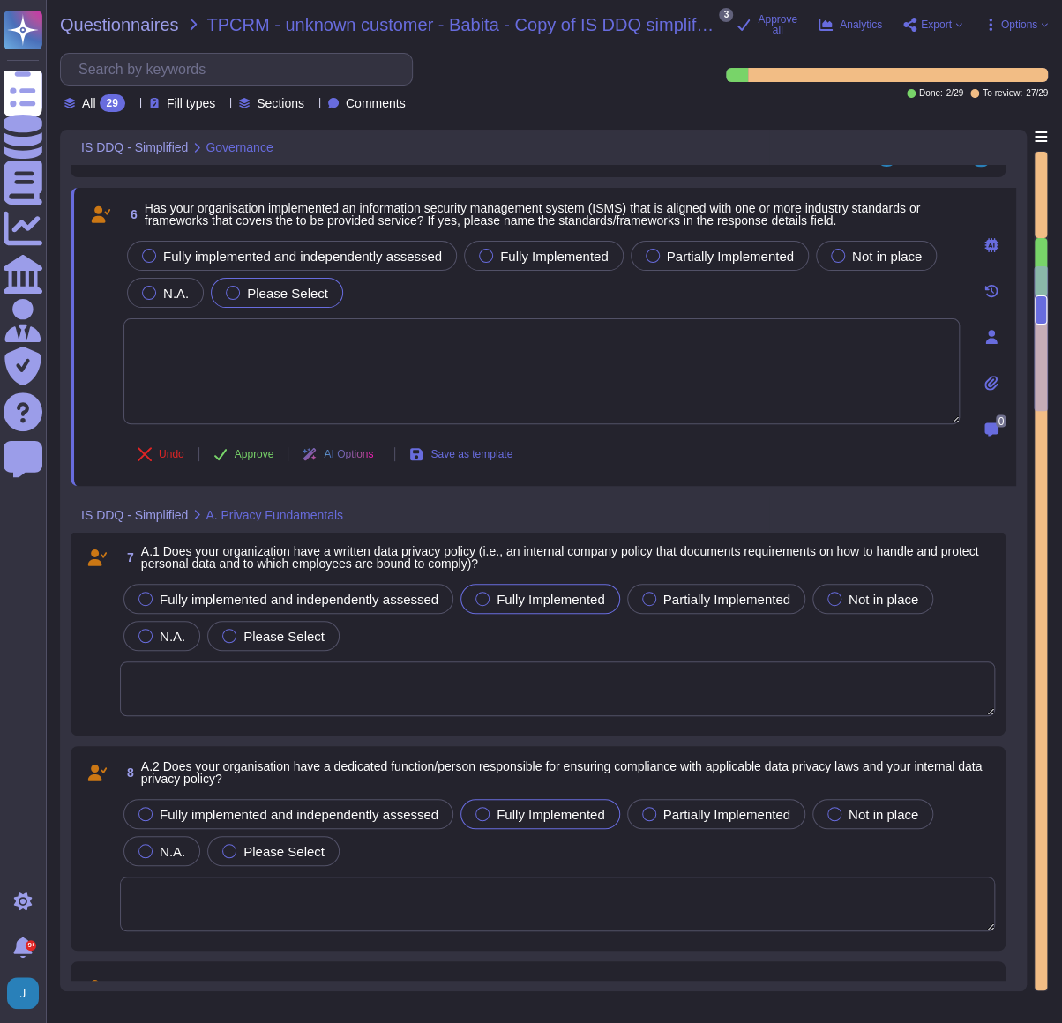
click at [615, 201] on span "Has your organisation implemented an information security management system (IS…" at bounding box center [532, 214] width 775 height 26
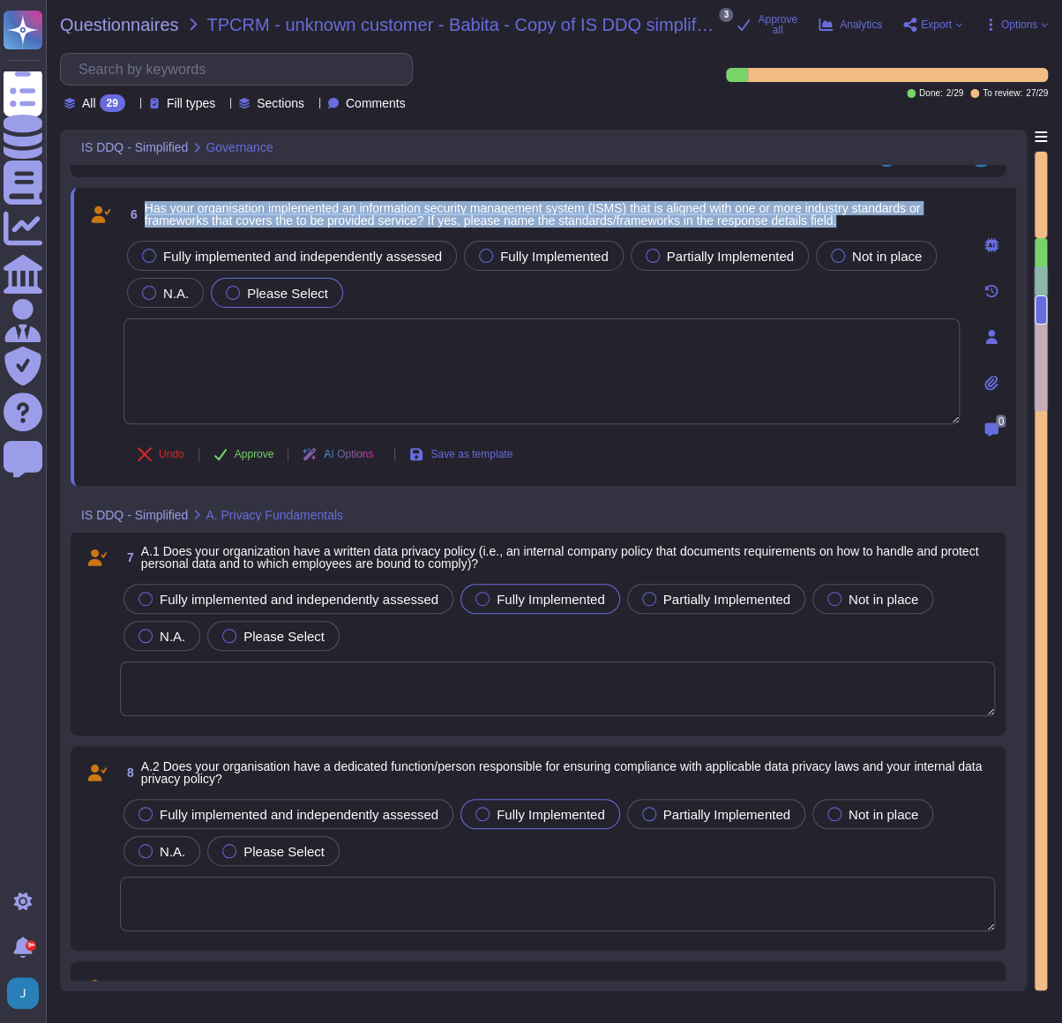
drag, startPoint x: 861, startPoint y: 220, endPoint x: 143, endPoint y: 207, distance: 718.7
click at [143, 207] on span "6 Has your organisation implemented an information security management system (…" at bounding box center [541, 214] width 836 height 32
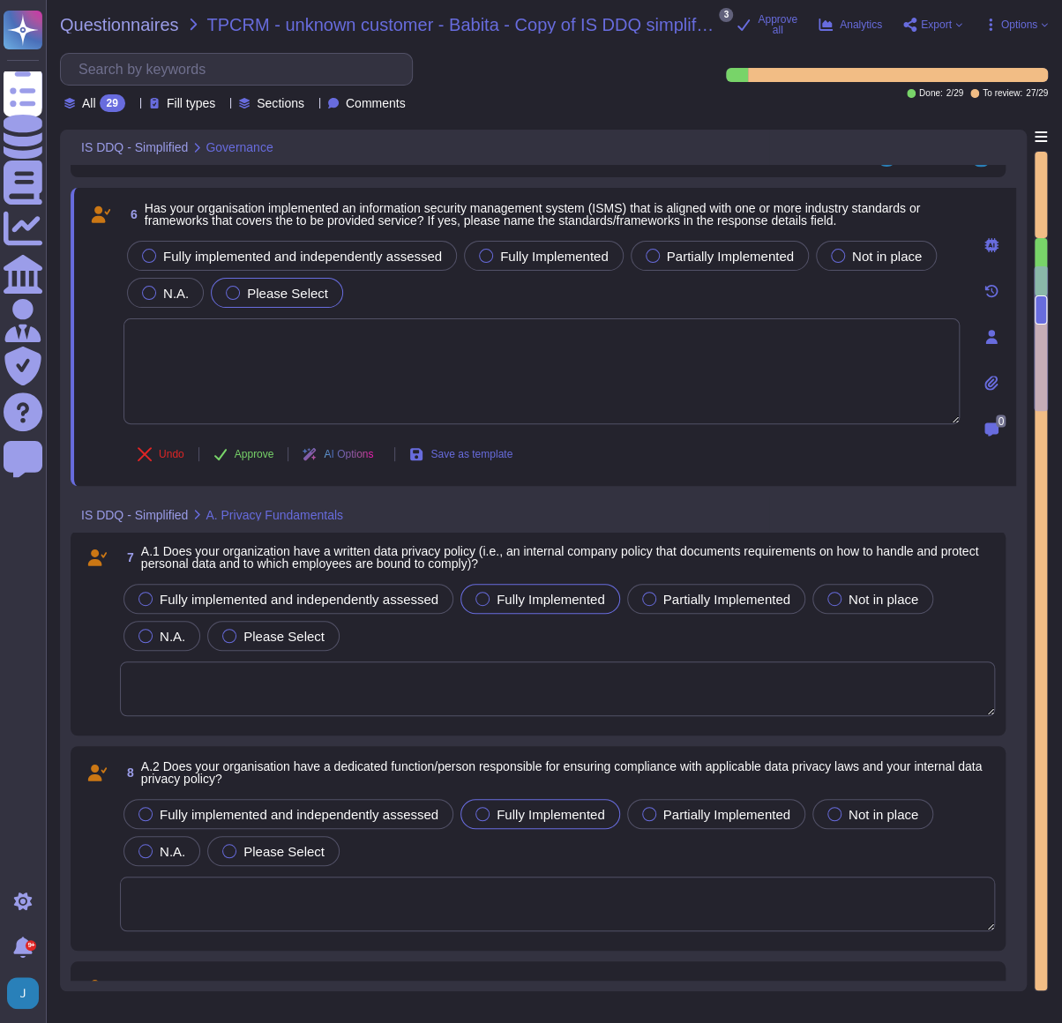
click at [555, 363] on textarea at bounding box center [541, 371] width 836 height 106
paste textarea "Yes, our organization has implemented an Information Security Management System…"
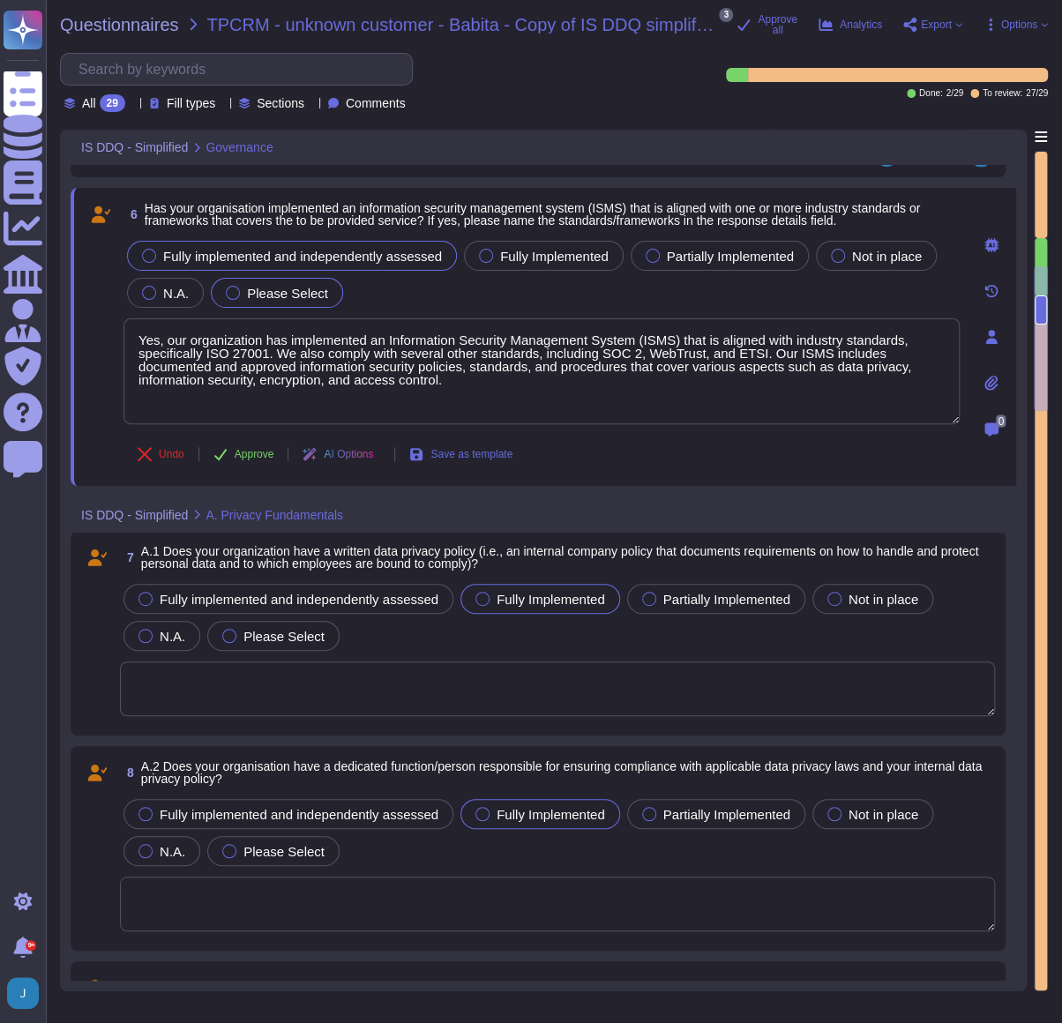
type textarea "Yes, our organization has implemented an Information Security Management System…"
click at [161, 246] on div "Fully implemented and independently assessed" at bounding box center [292, 256] width 330 height 30
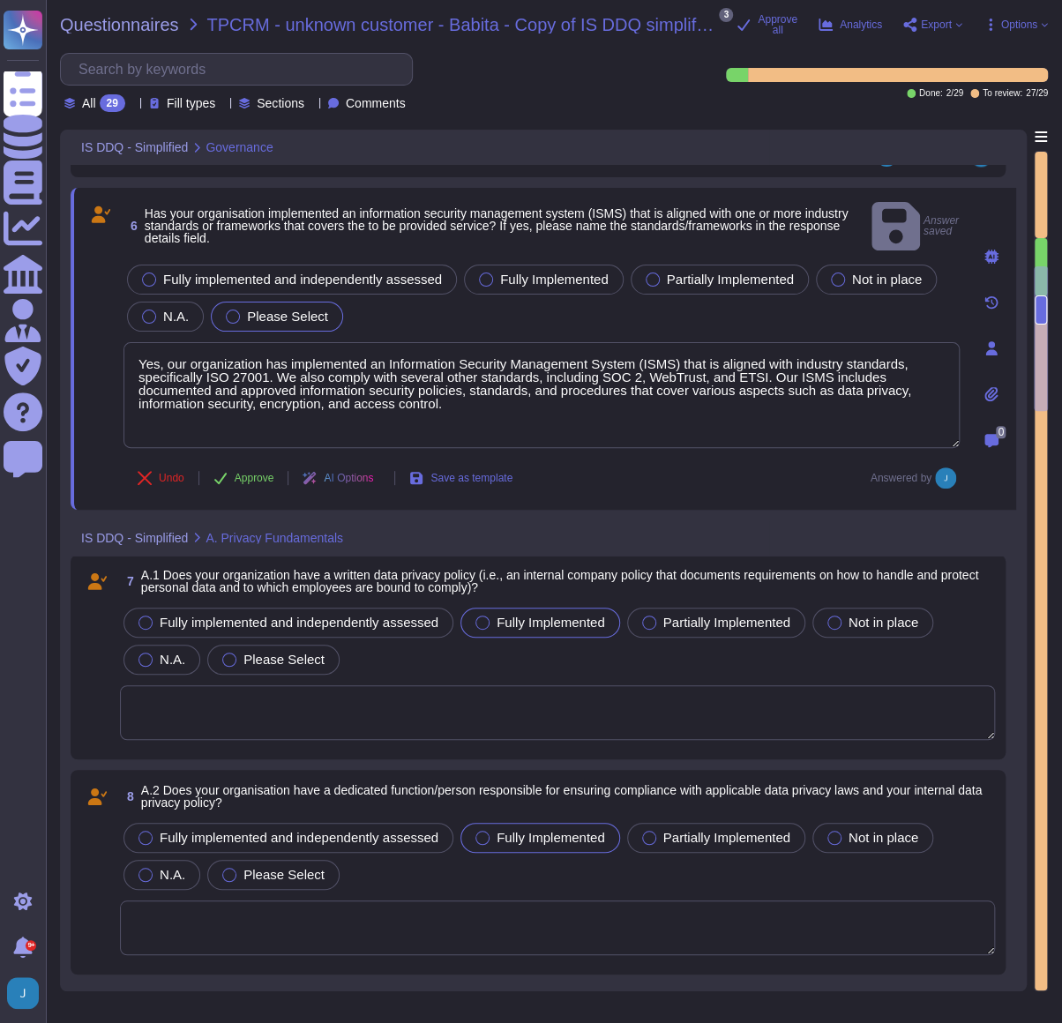
click at [404, 555] on textarea at bounding box center [557, 712] width 875 height 55
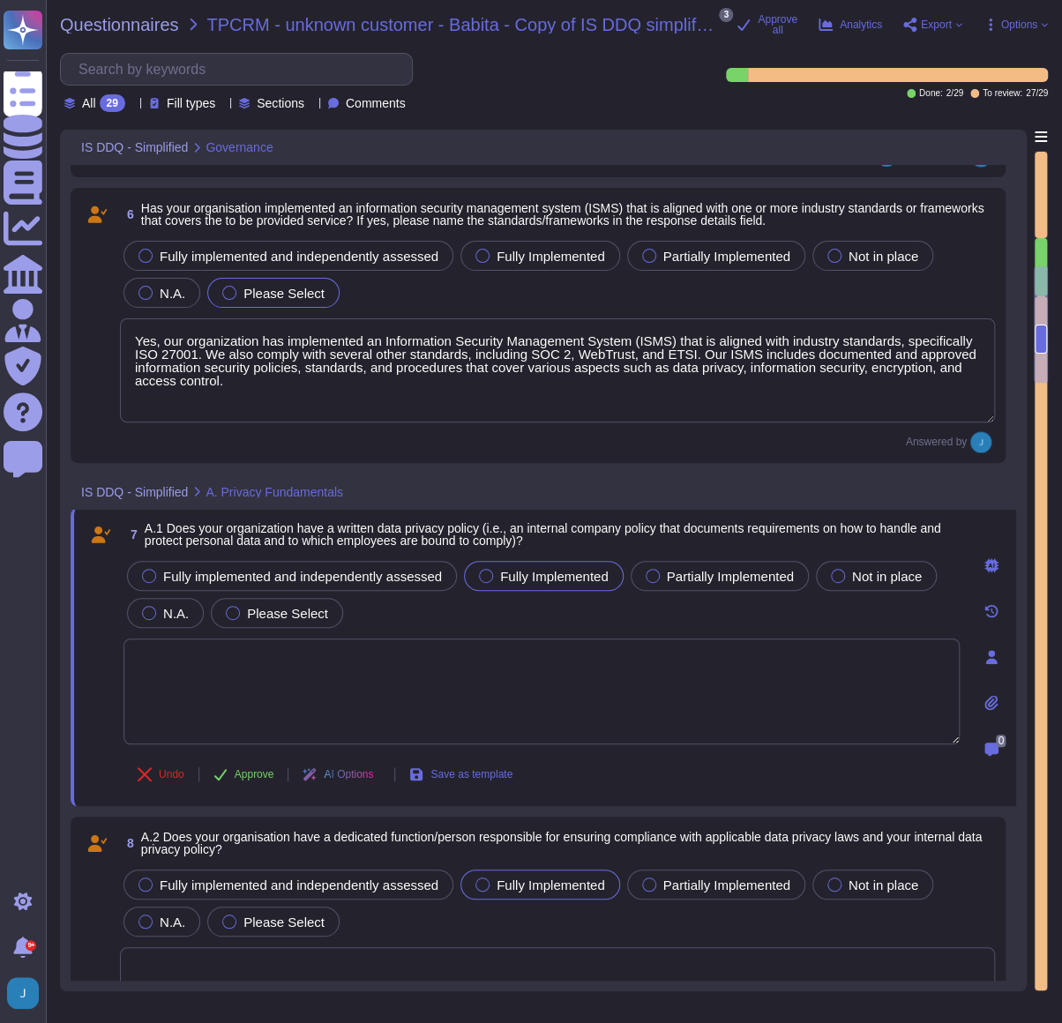
click at [1003, 555] on div at bounding box center [990, 702] width 35 height 35
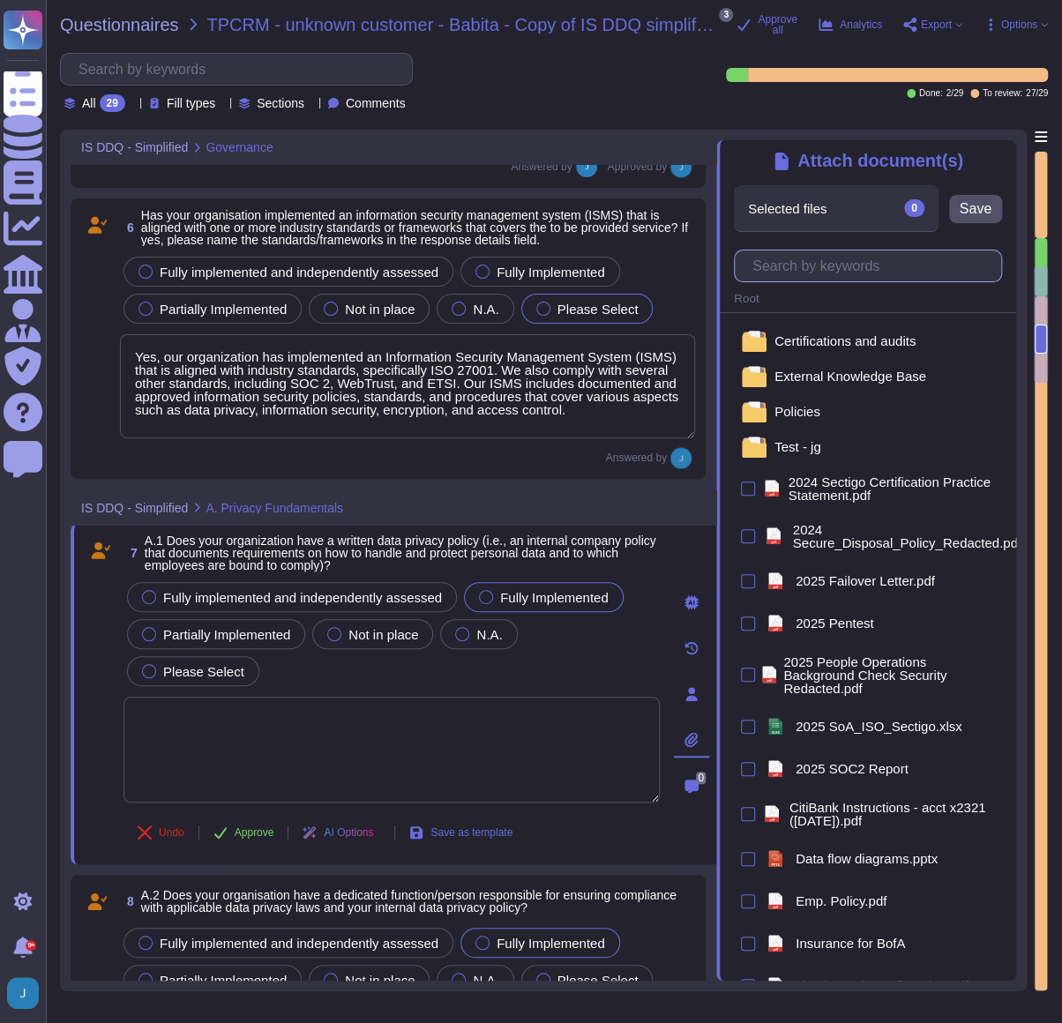
click at [901, 267] on input "text" at bounding box center [871, 265] width 257 height 31
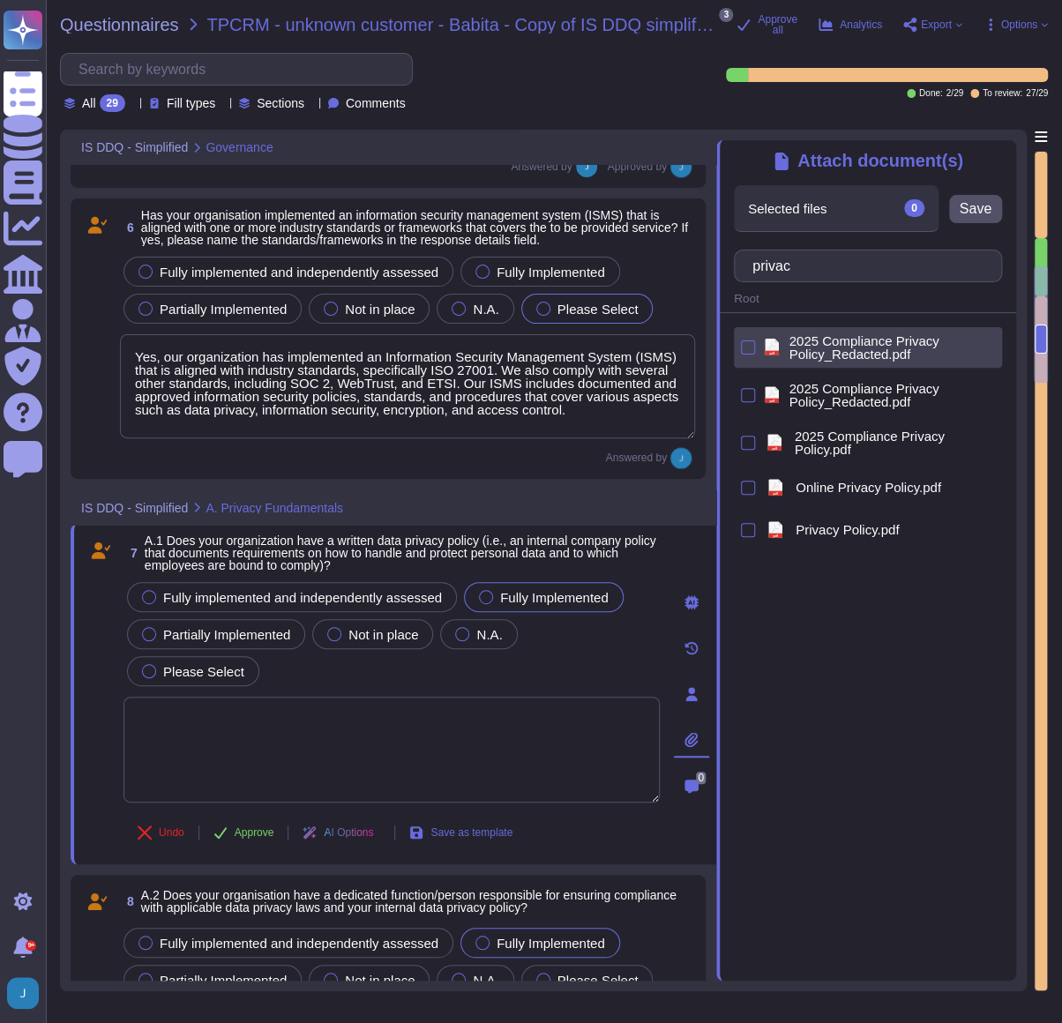
type input "privac"
click at [863, 354] on span "2025 Compliance Privacy Policy_Redacted.pdf" at bounding box center [891, 347] width 206 height 26
click at [985, 209] on span "Save" at bounding box center [975, 209] width 32 height 14
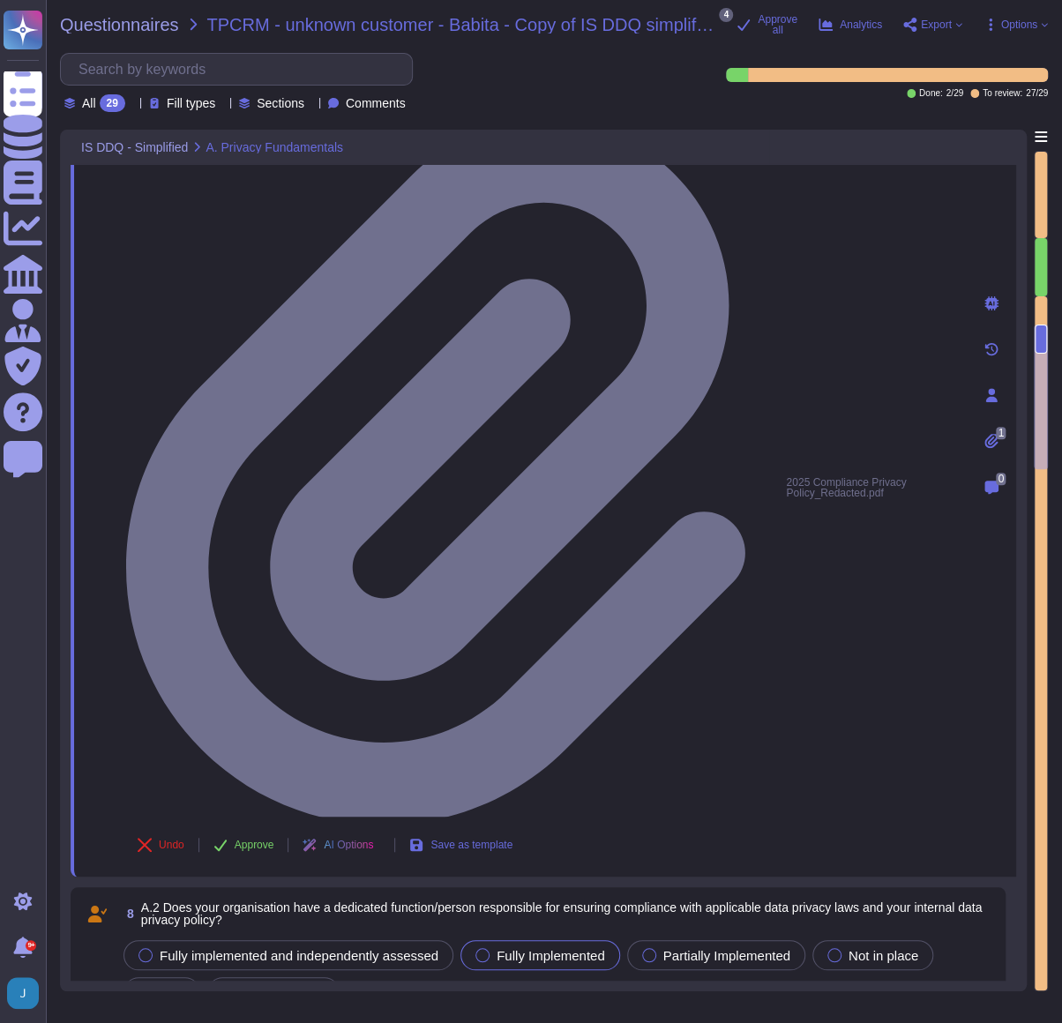
scroll to position [1859, 0]
drag, startPoint x: 497, startPoint y: 482, endPoint x: 161, endPoint y: 479, distance: 335.9
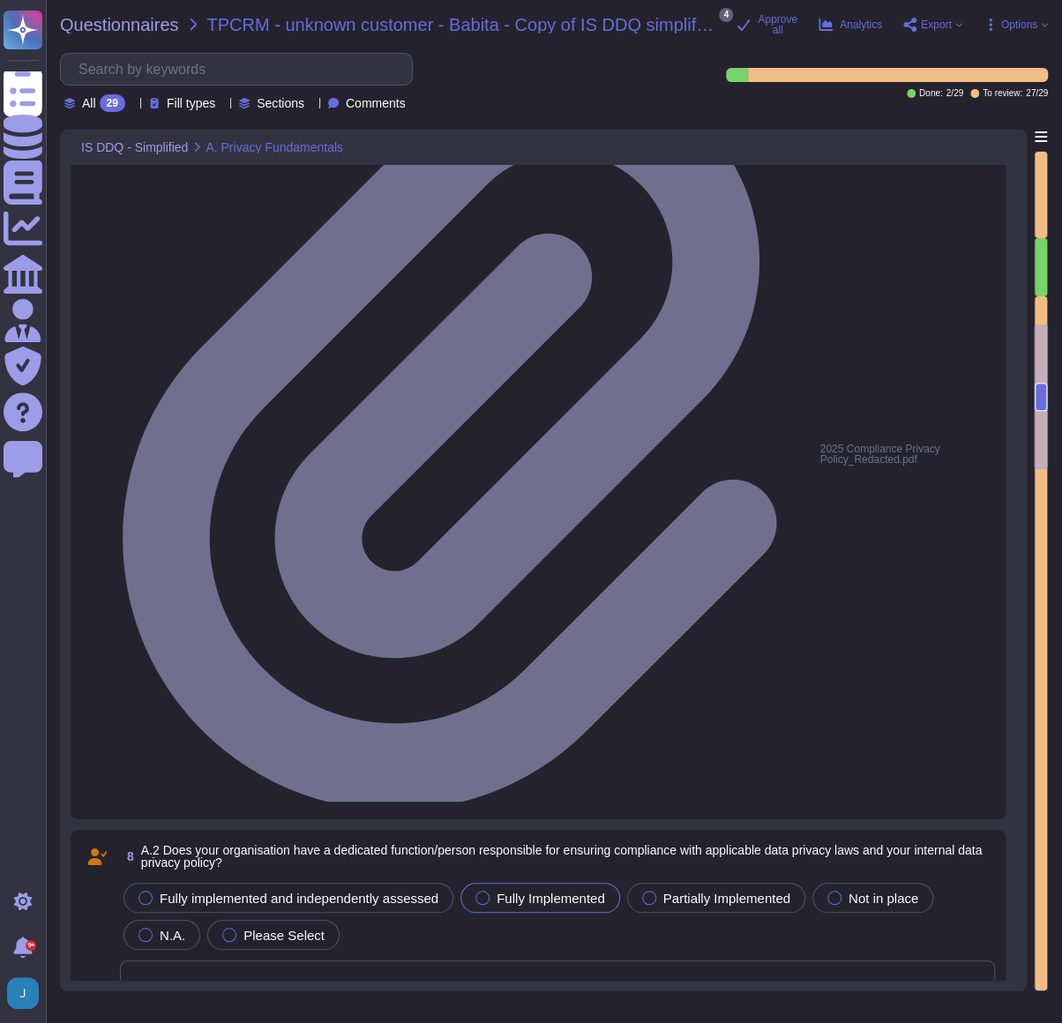
paste textarea "Yes, all employees are required to complete annual security awareness training,…"
type textarea "Yes, all employees are required to complete annual security awareness training,…"
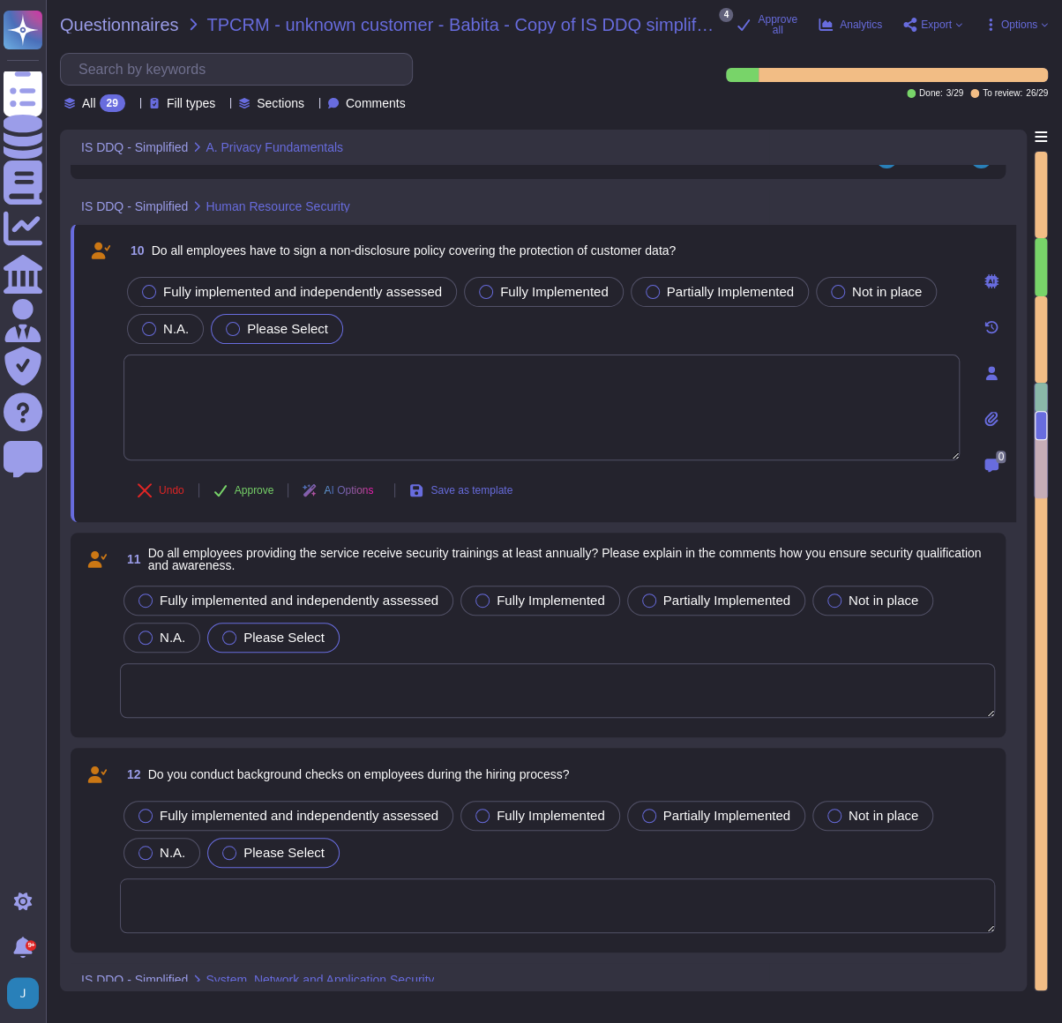
scroll to position [2346, 0]
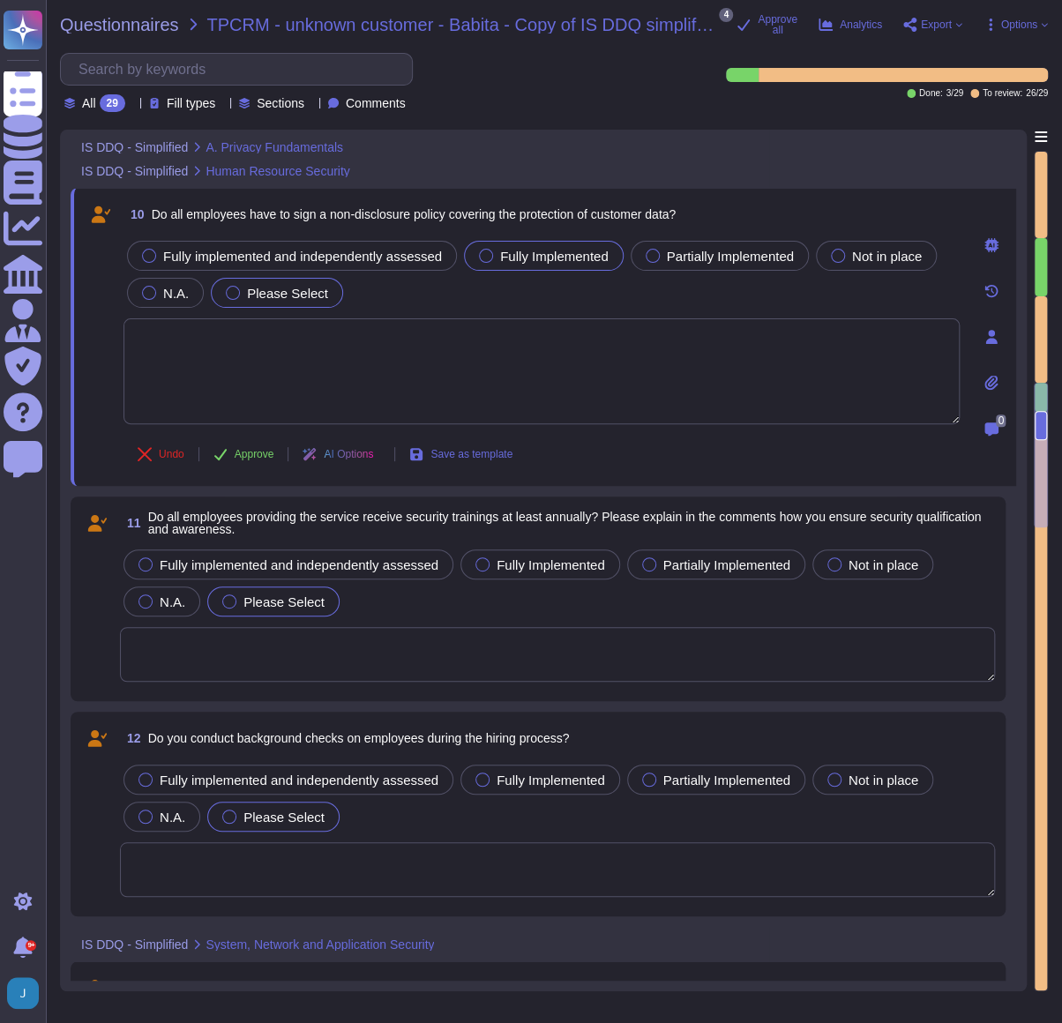
click at [511, 251] on span "Fully Implemented" at bounding box center [554, 256] width 108 height 15
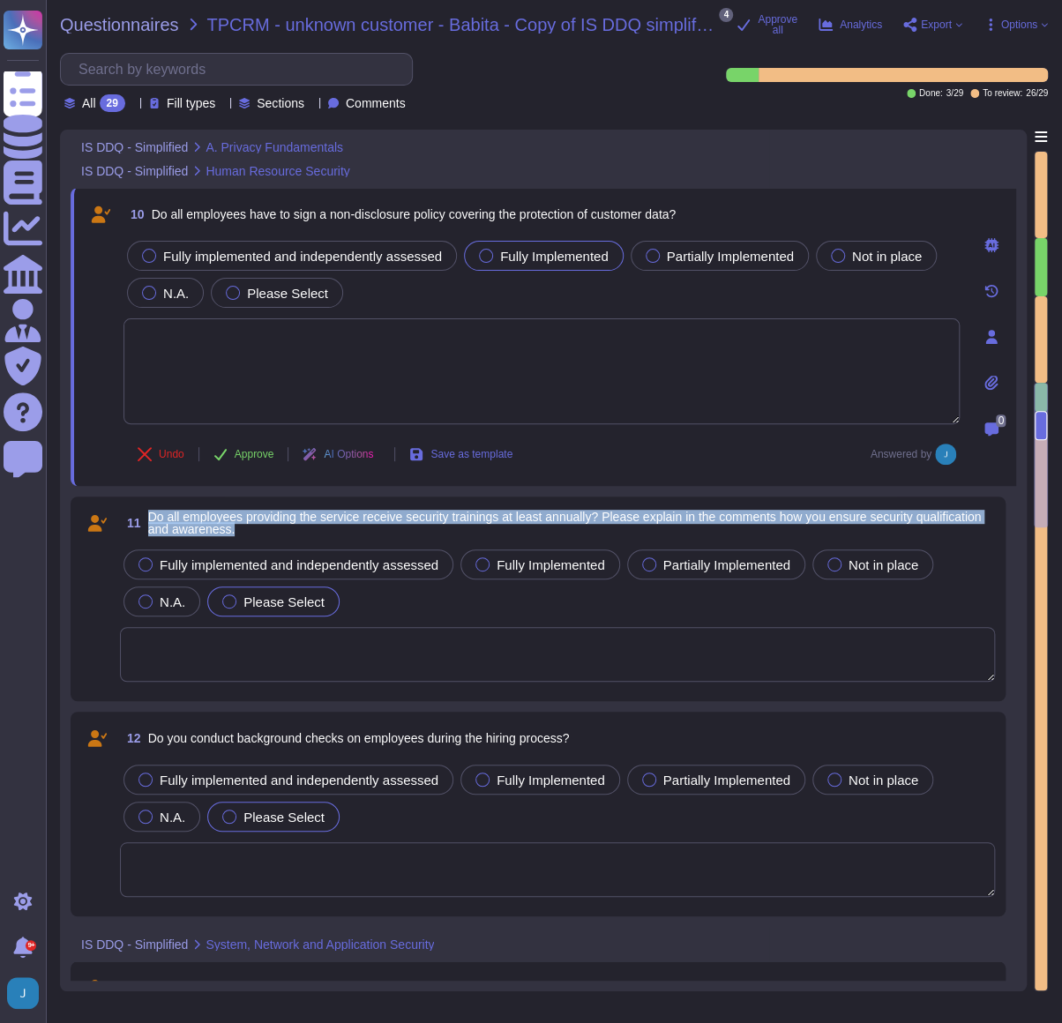
drag, startPoint x: 314, startPoint y: 533, endPoint x: 150, endPoint y: 511, distance: 165.4
click at [150, 511] on span "11 Do all employees providing the service receive security trainings at least a…" at bounding box center [557, 523] width 875 height 32
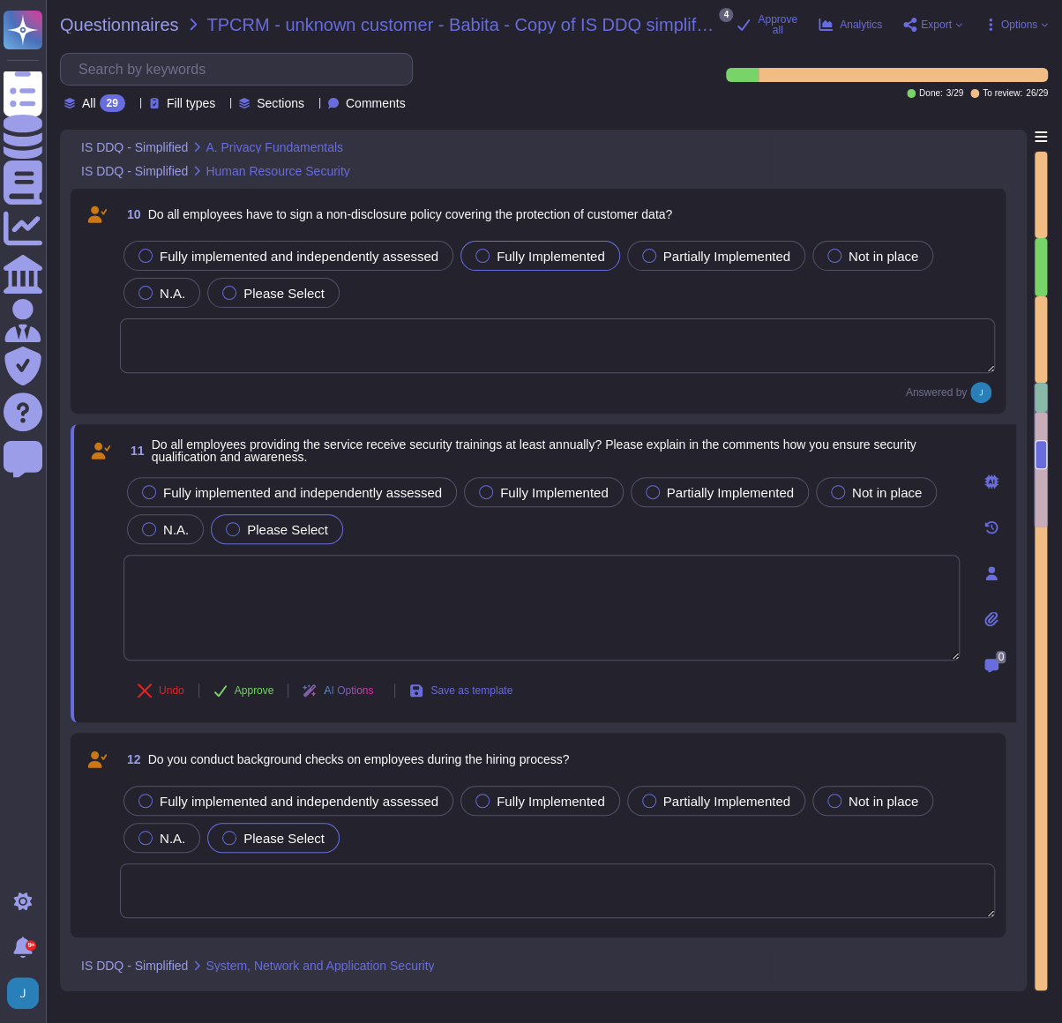
click at [308, 555] on textarea at bounding box center [541, 608] width 836 height 106
paste textarea "Yes, our organization conducts regular security awareness training annually for…"
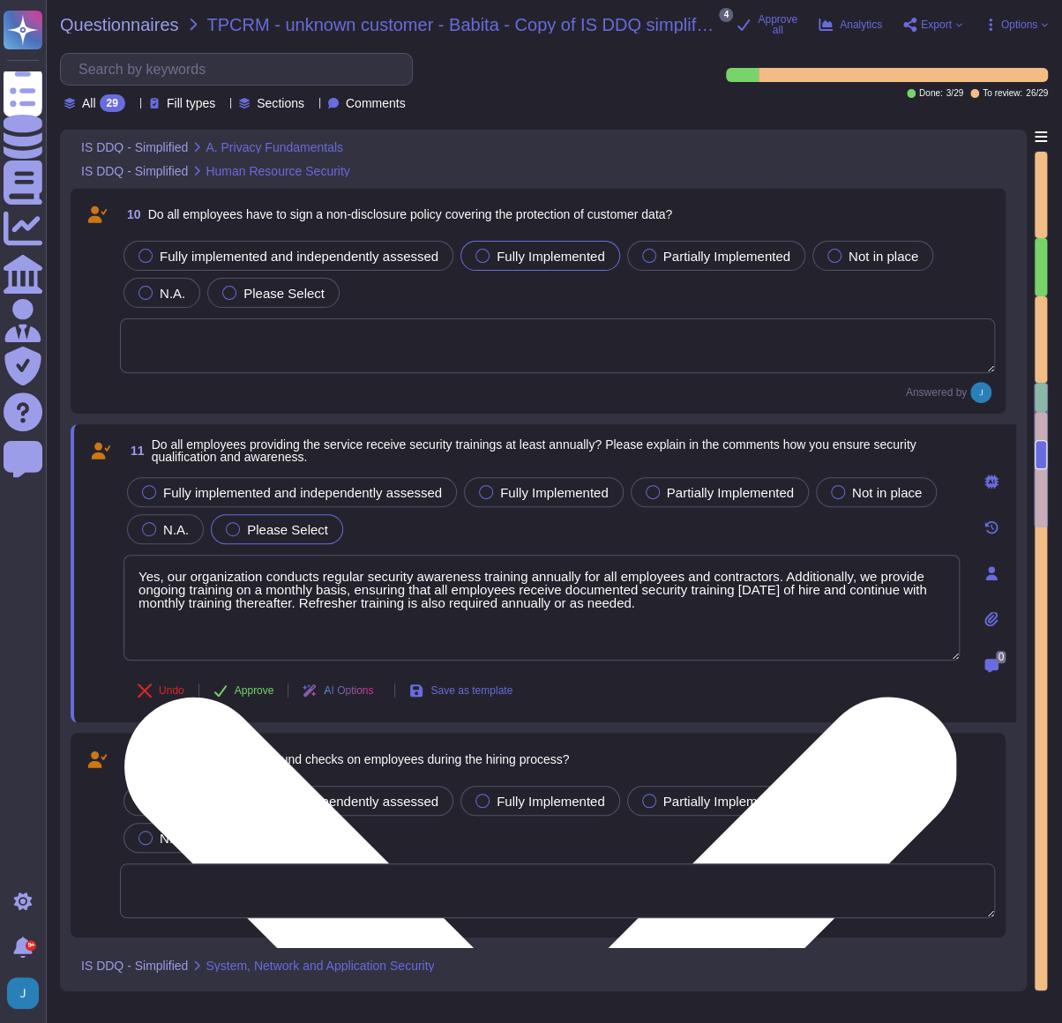
drag, startPoint x: 684, startPoint y: 571, endPoint x: 771, endPoint y: 578, distance: 87.5
click at [771, 555] on textarea "Yes, our organization conducts regular security awareness training annually for…" at bounding box center [541, 608] width 836 height 106
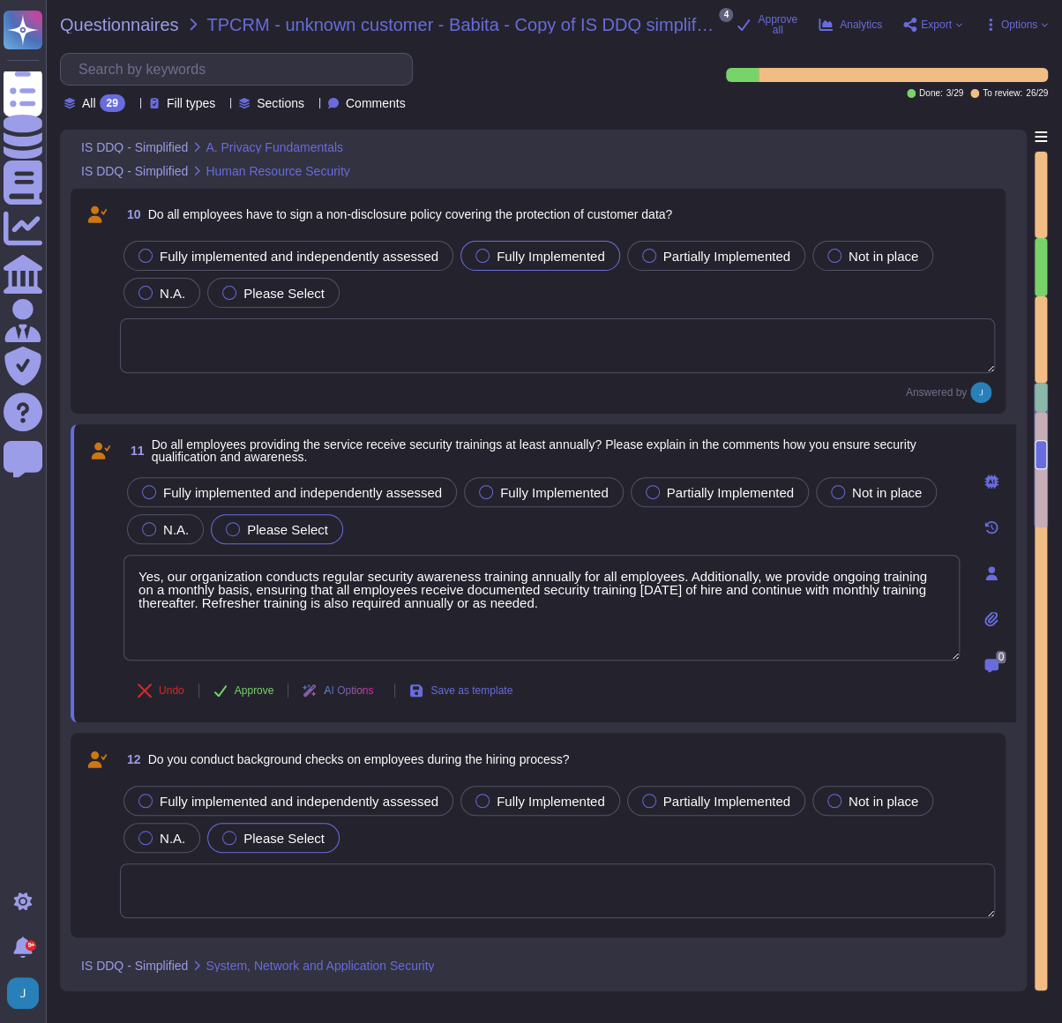
type textarea "Yes, our organization conducts regular security awareness training annually for…"
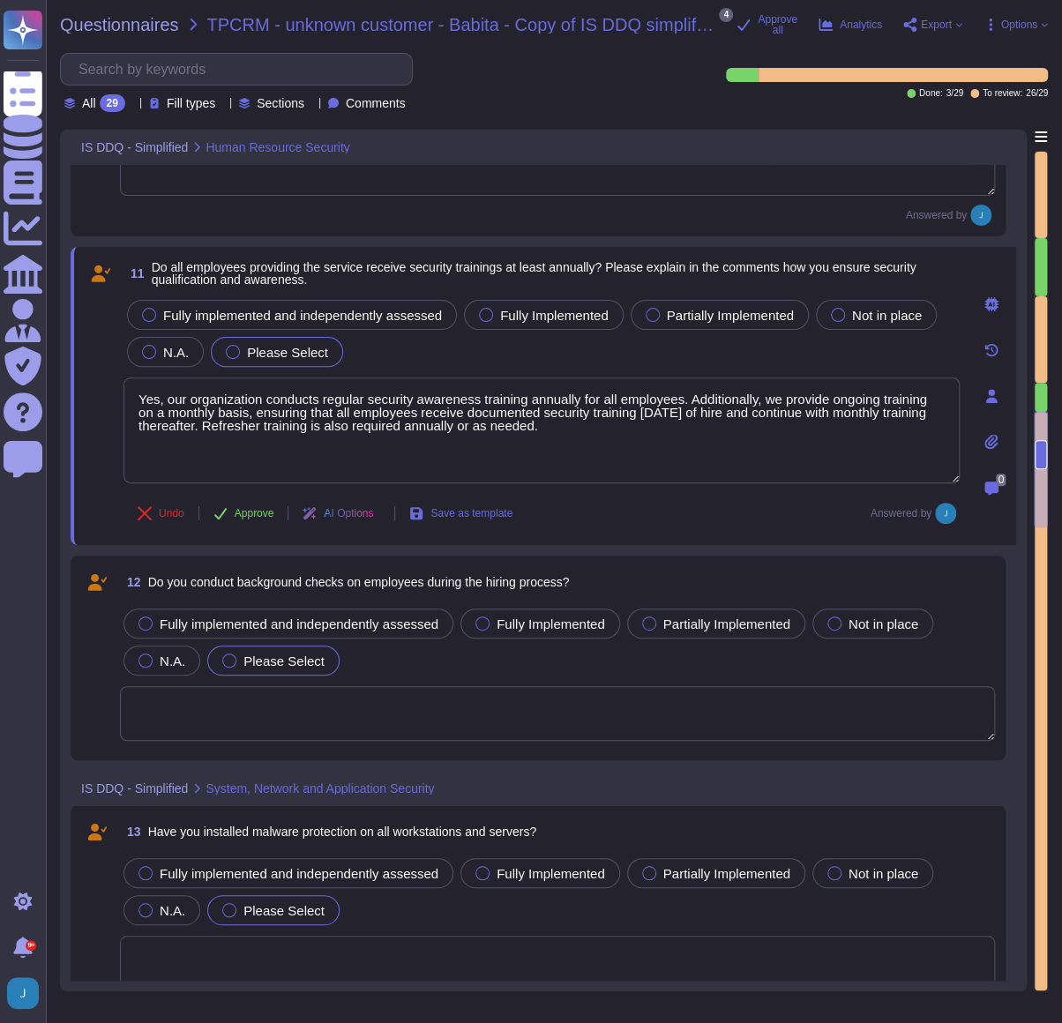
scroll to position [2507, 0]
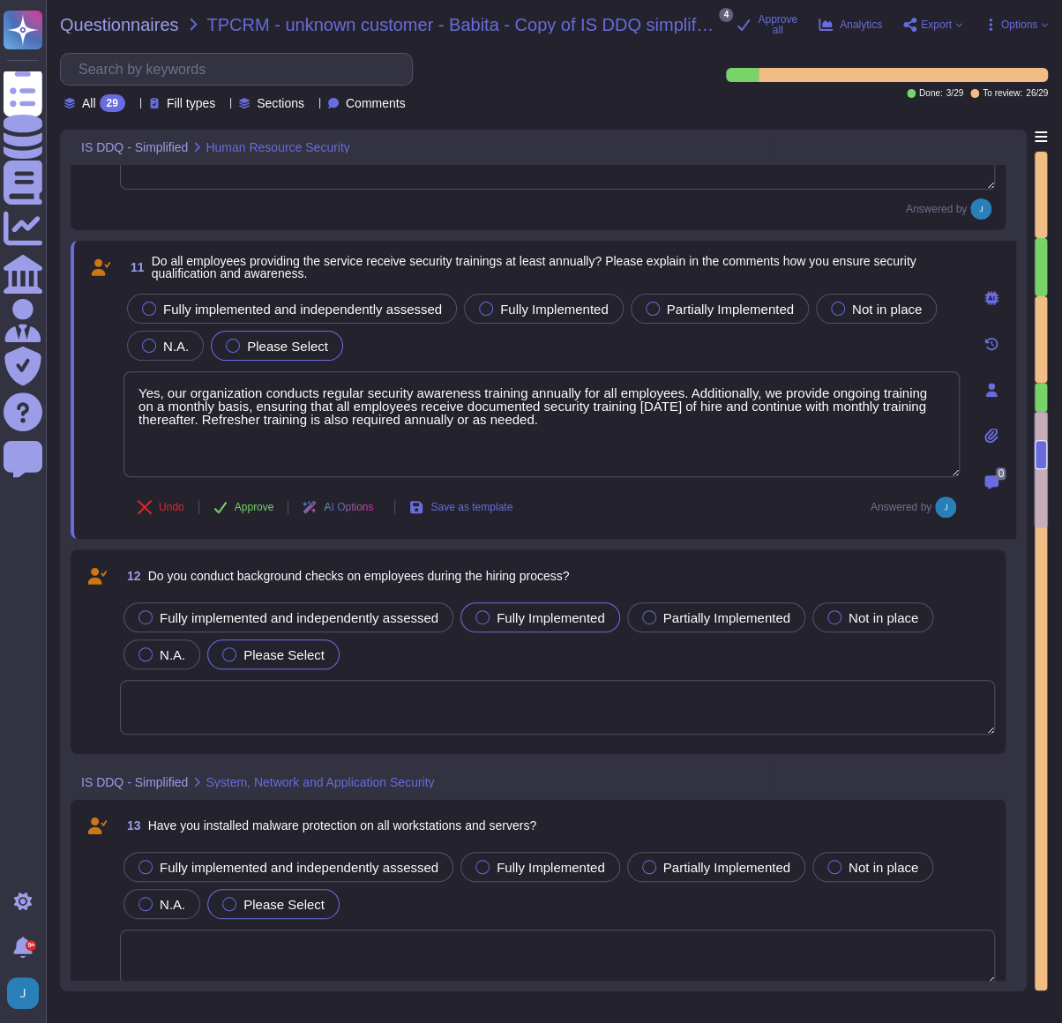
click at [512, 555] on span "Fully Implemented" at bounding box center [550, 617] width 108 height 15
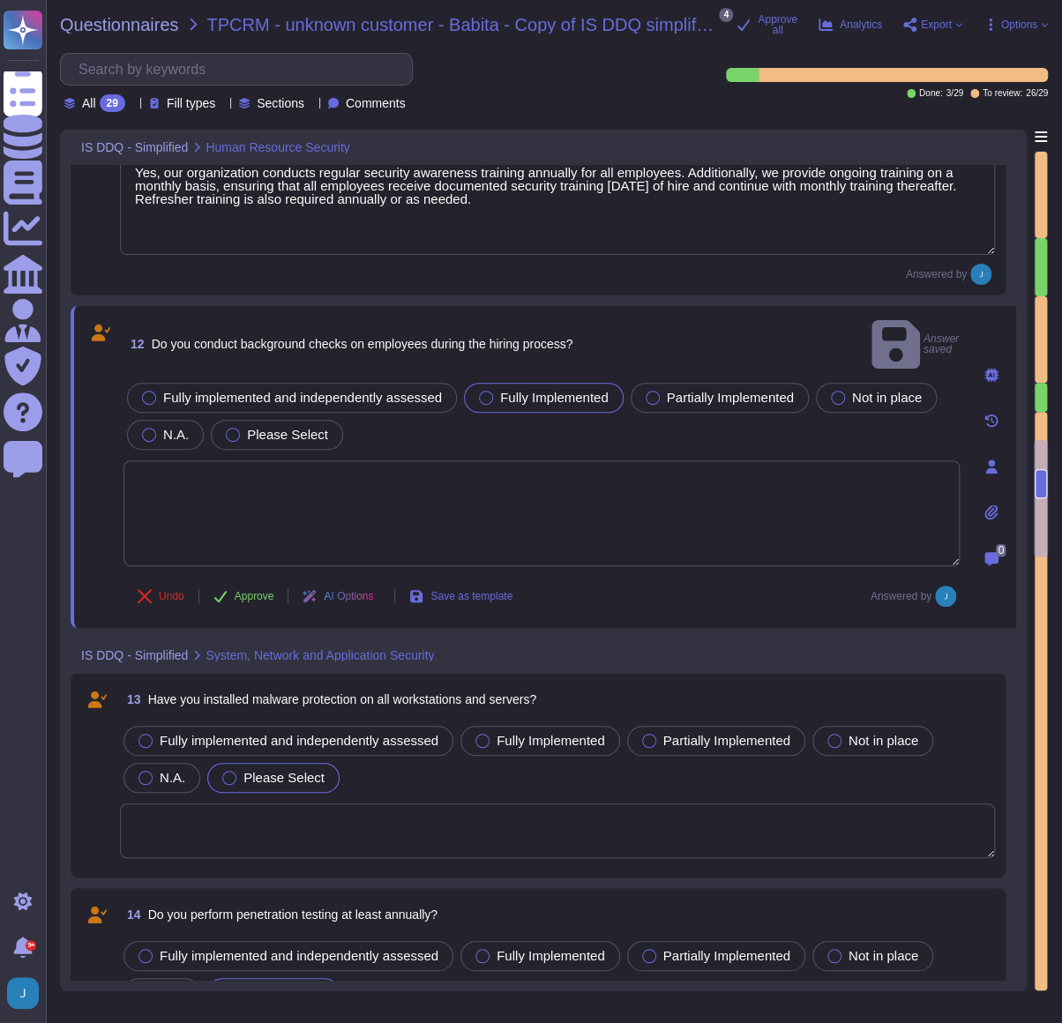
scroll to position [2747, 0]
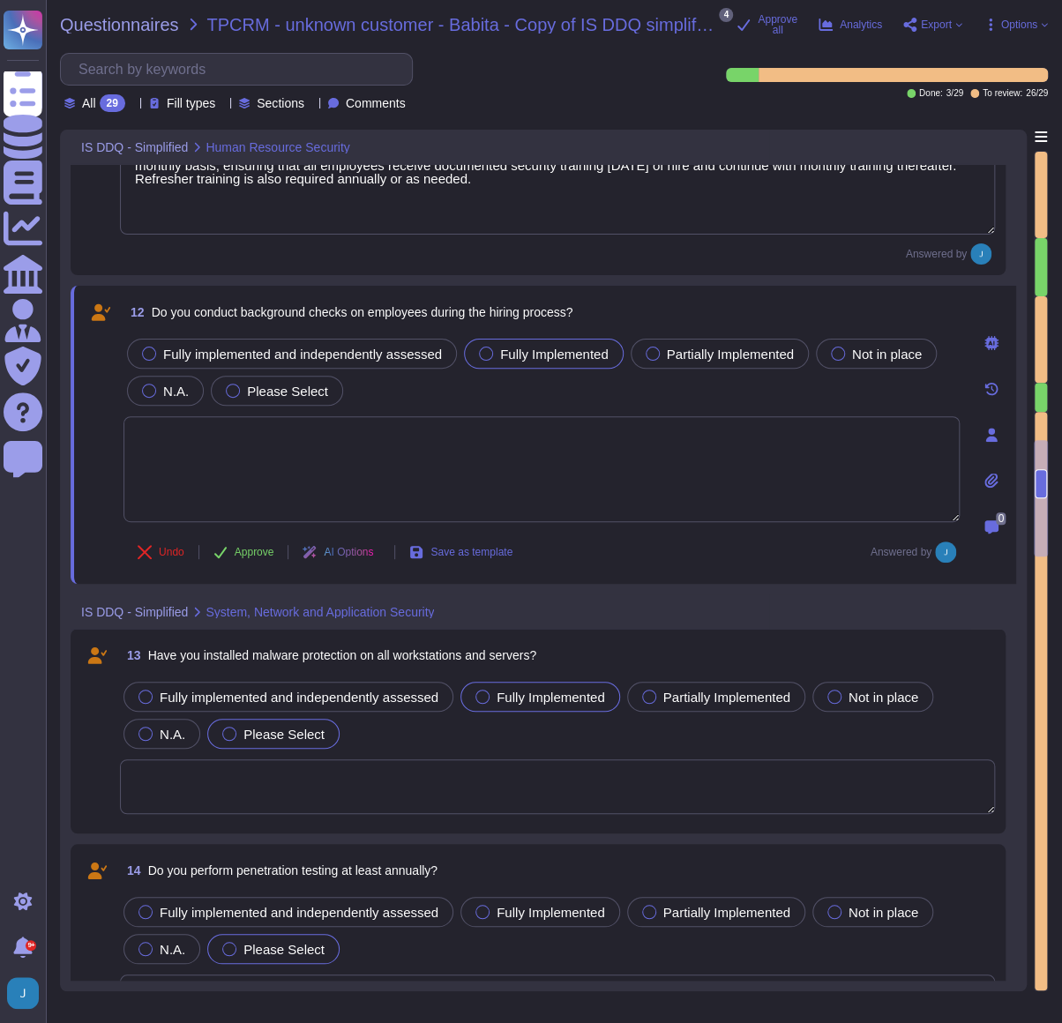
click at [539, 555] on span "Fully Implemented" at bounding box center [550, 696] width 108 height 15
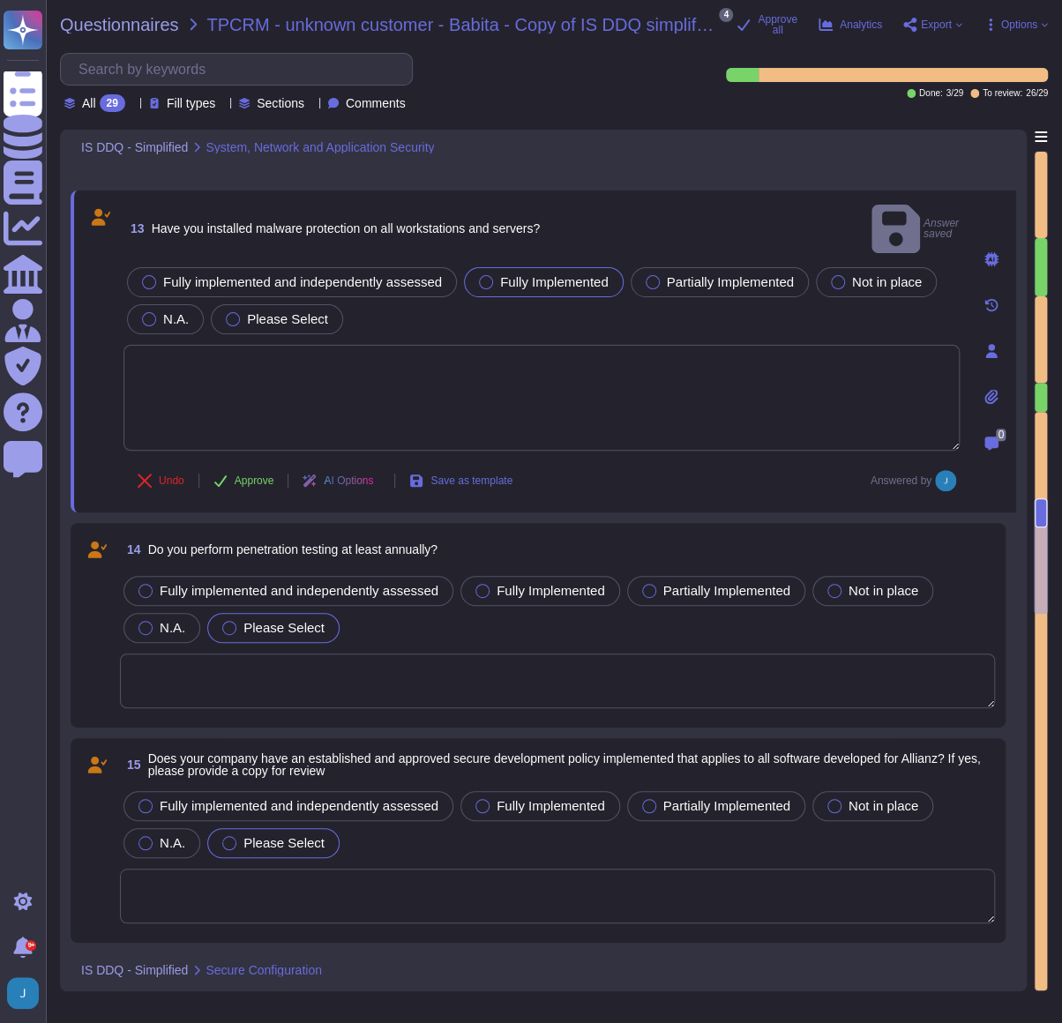
scroll to position [3148, 0]
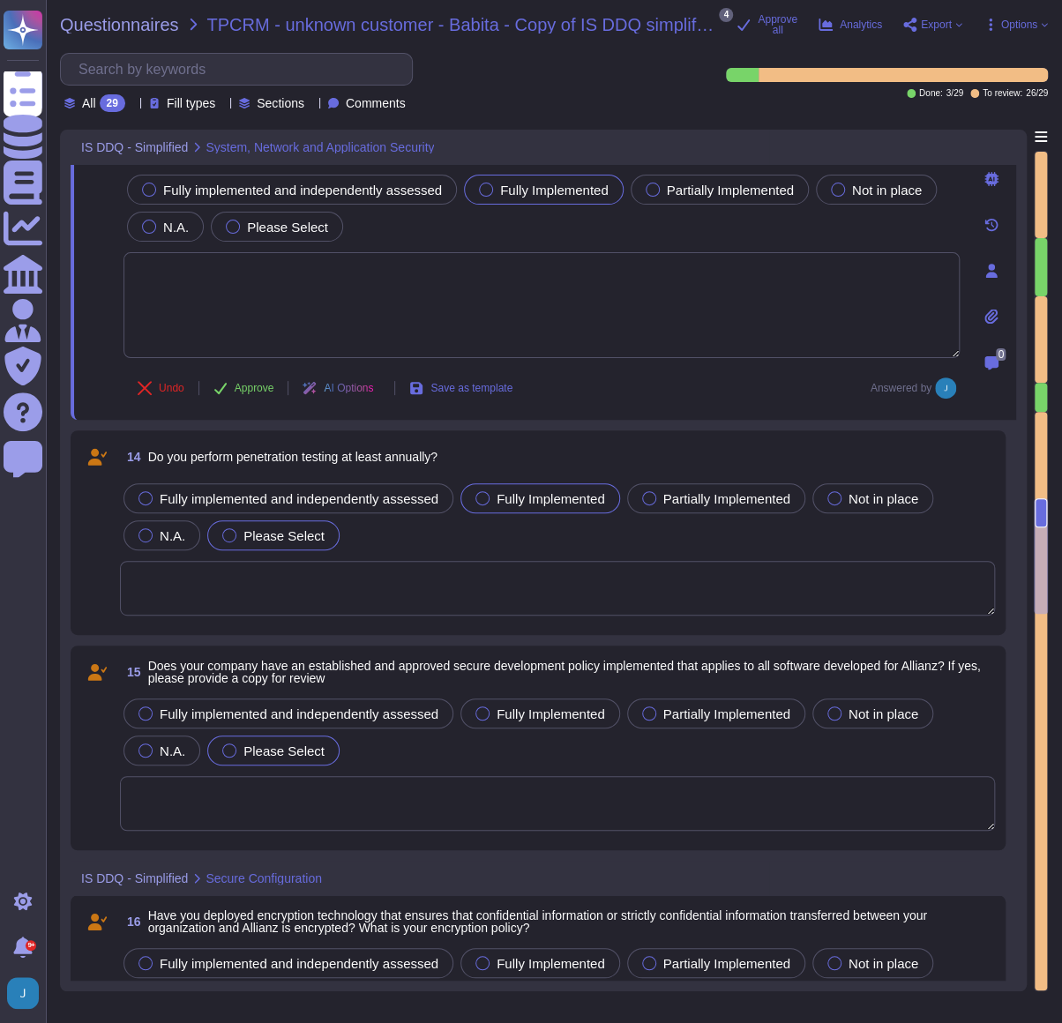
click at [541, 501] on span "Fully Implemented" at bounding box center [550, 498] width 108 height 15
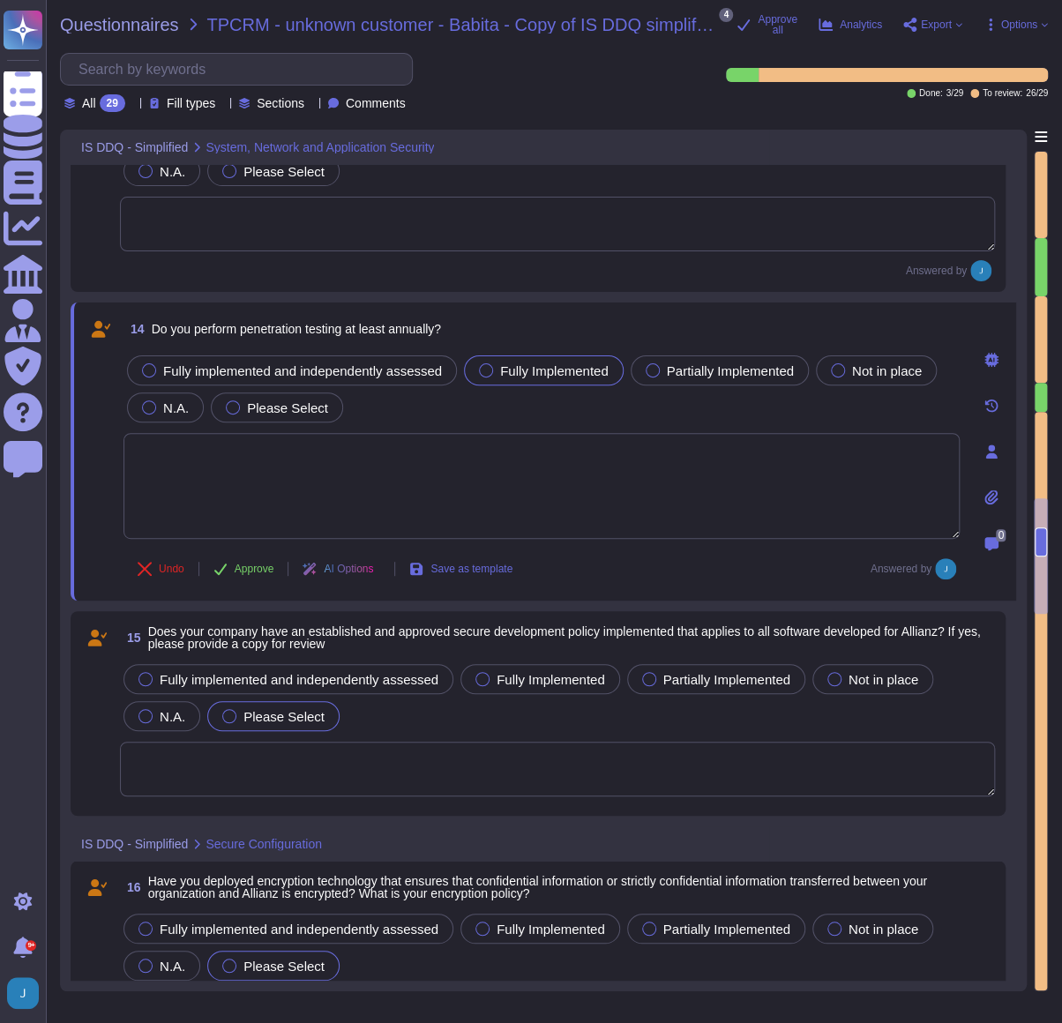
scroll to position [3228, 0]
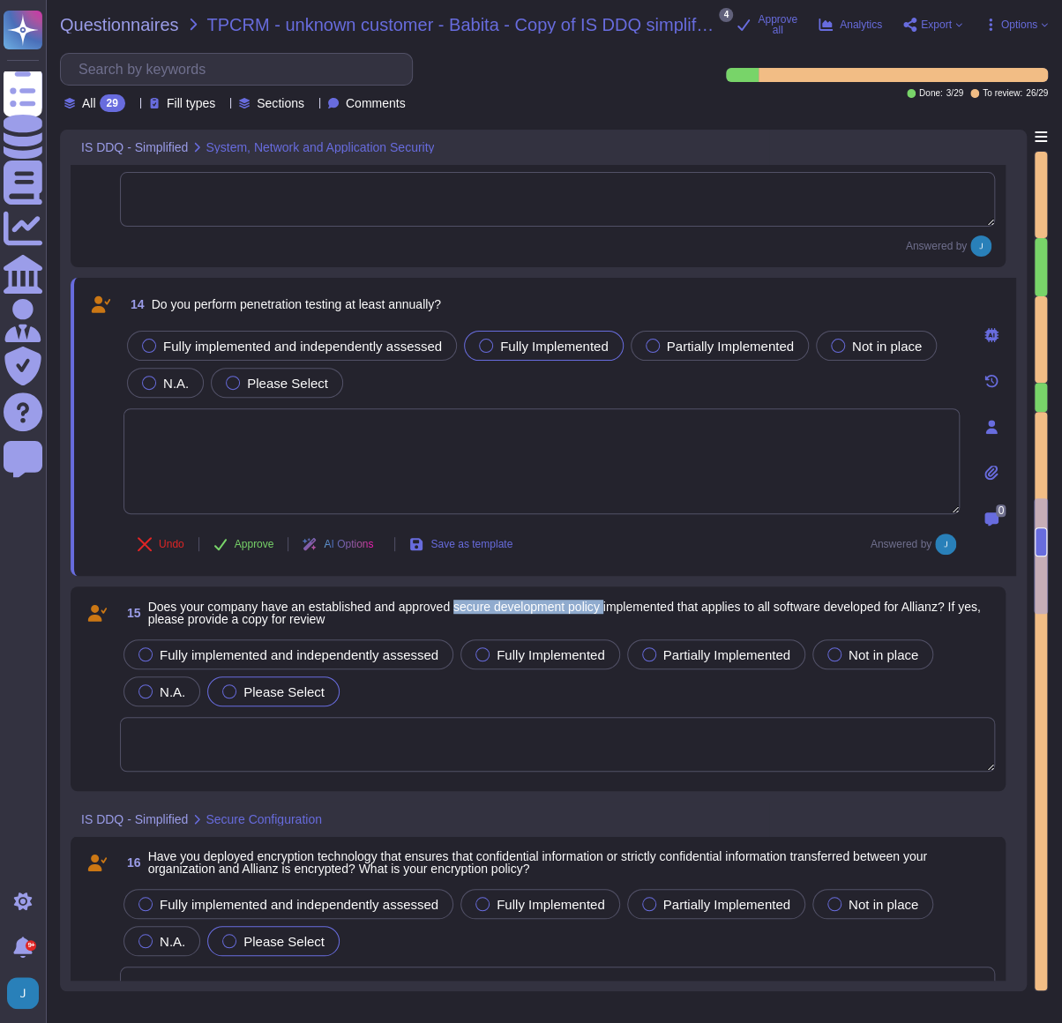
drag, startPoint x: 611, startPoint y: 606, endPoint x: 459, endPoint y: 606, distance: 151.7
click at [459, 555] on span "Does your company have an established and approved secure development policy im…" at bounding box center [564, 613] width 832 height 26
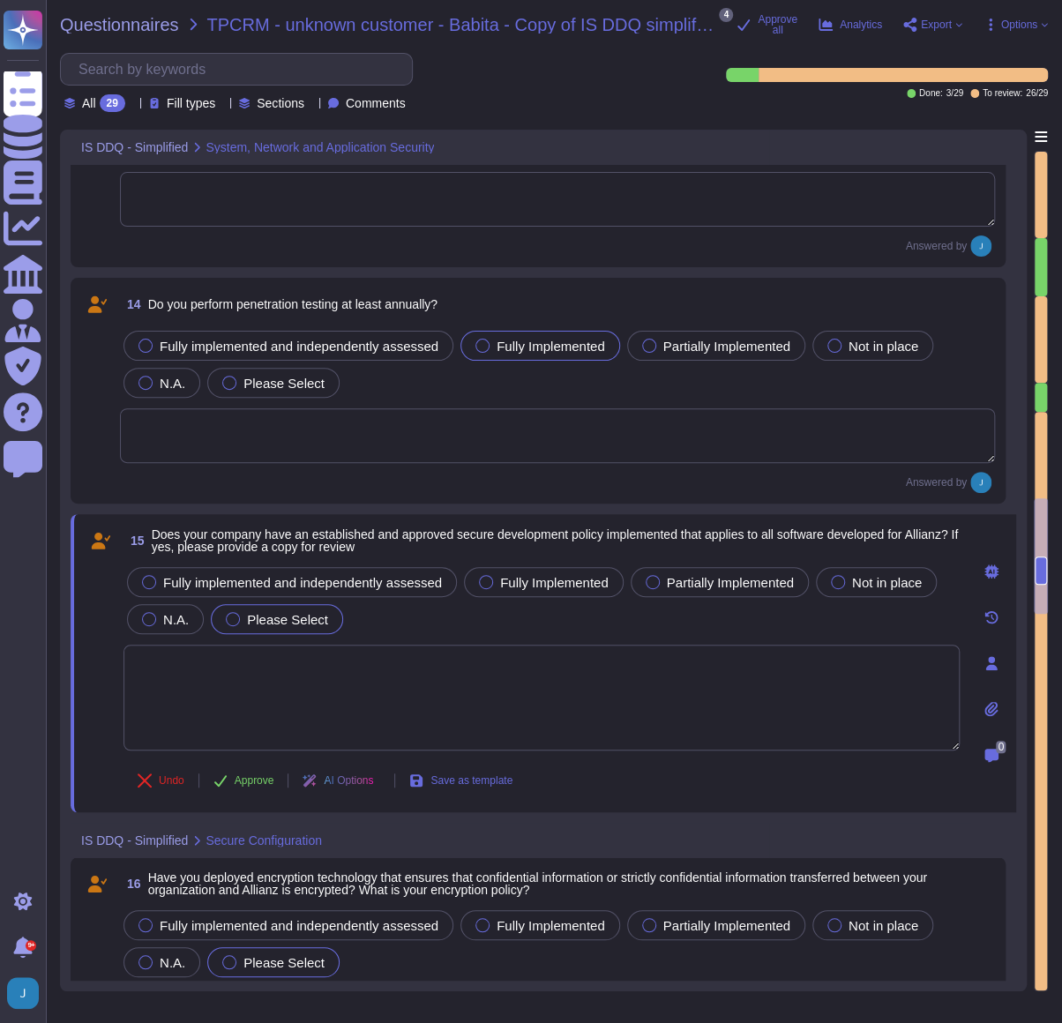
click at [986, 555] on icon at bounding box center [991, 709] width 14 height 14
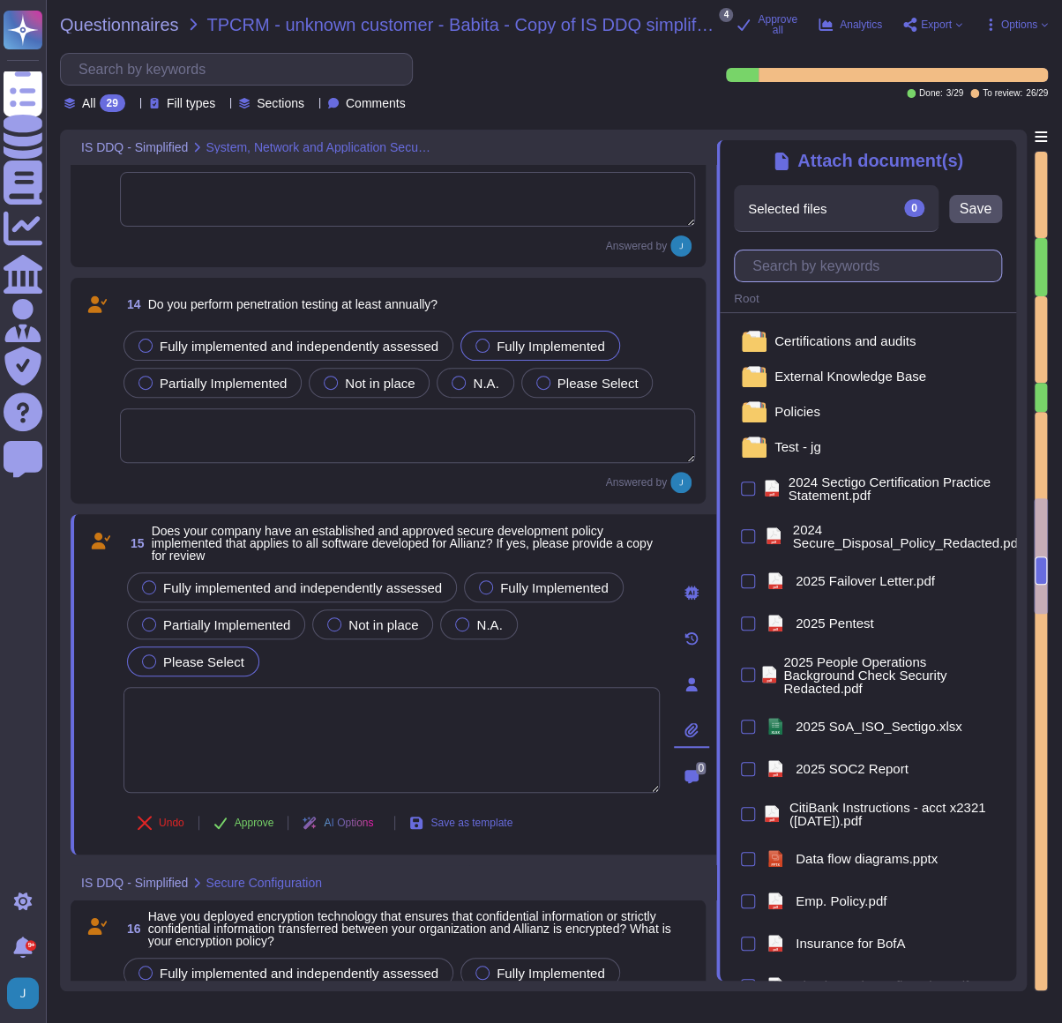
click at [799, 276] on input "text" at bounding box center [871, 265] width 257 height 31
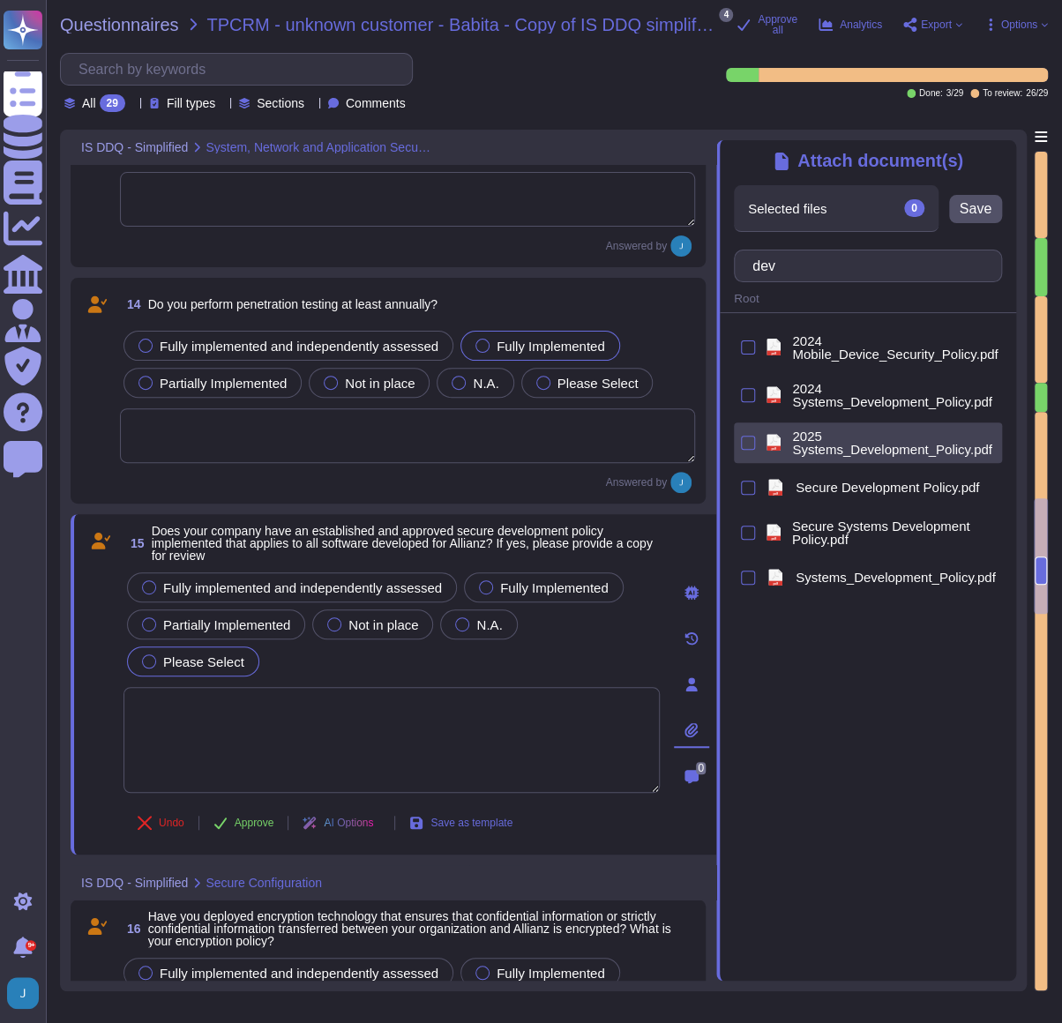
type input "dev"
click at [831, 443] on span "2025 Systems_Development_Policy.pdf" at bounding box center [893, 442] width 203 height 26
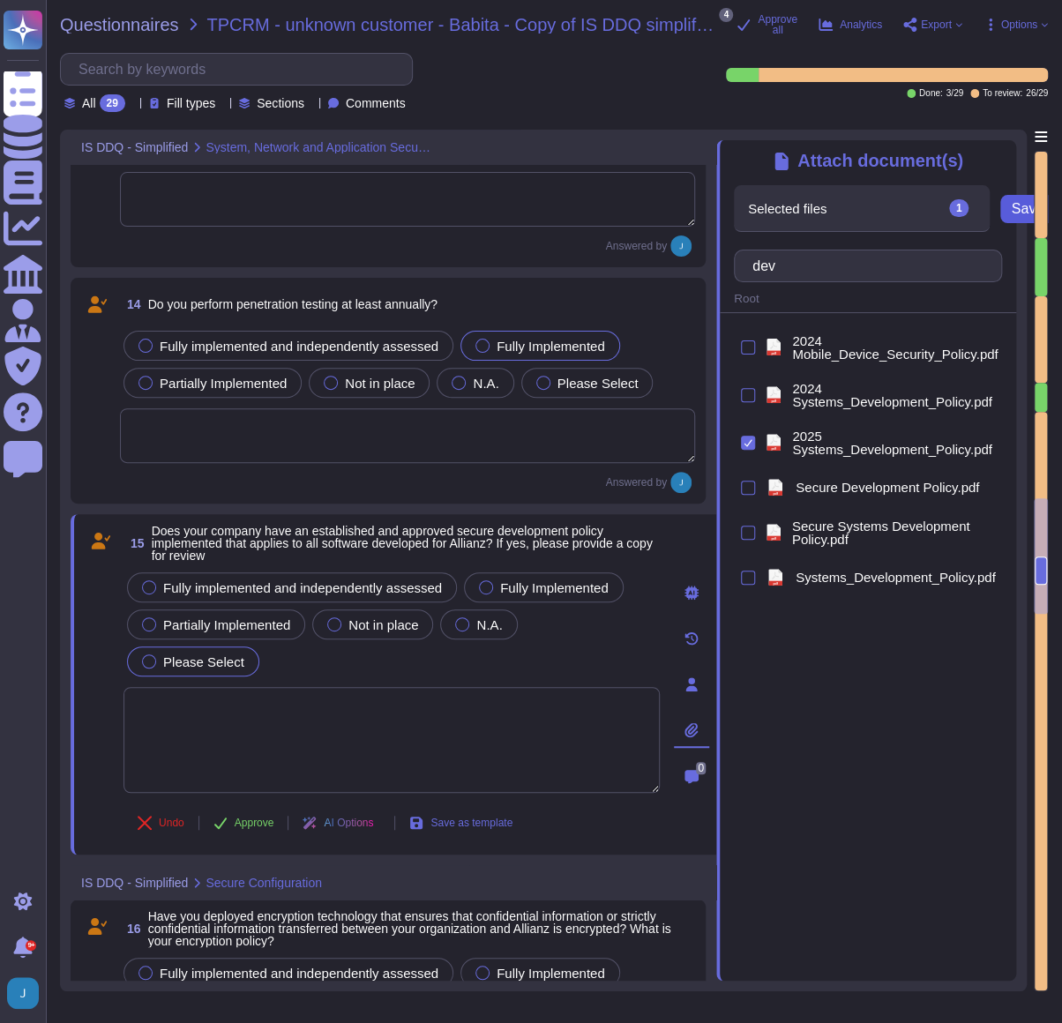
click at [1015, 210] on span "Save" at bounding box center [1026, 209] width 32 height 14
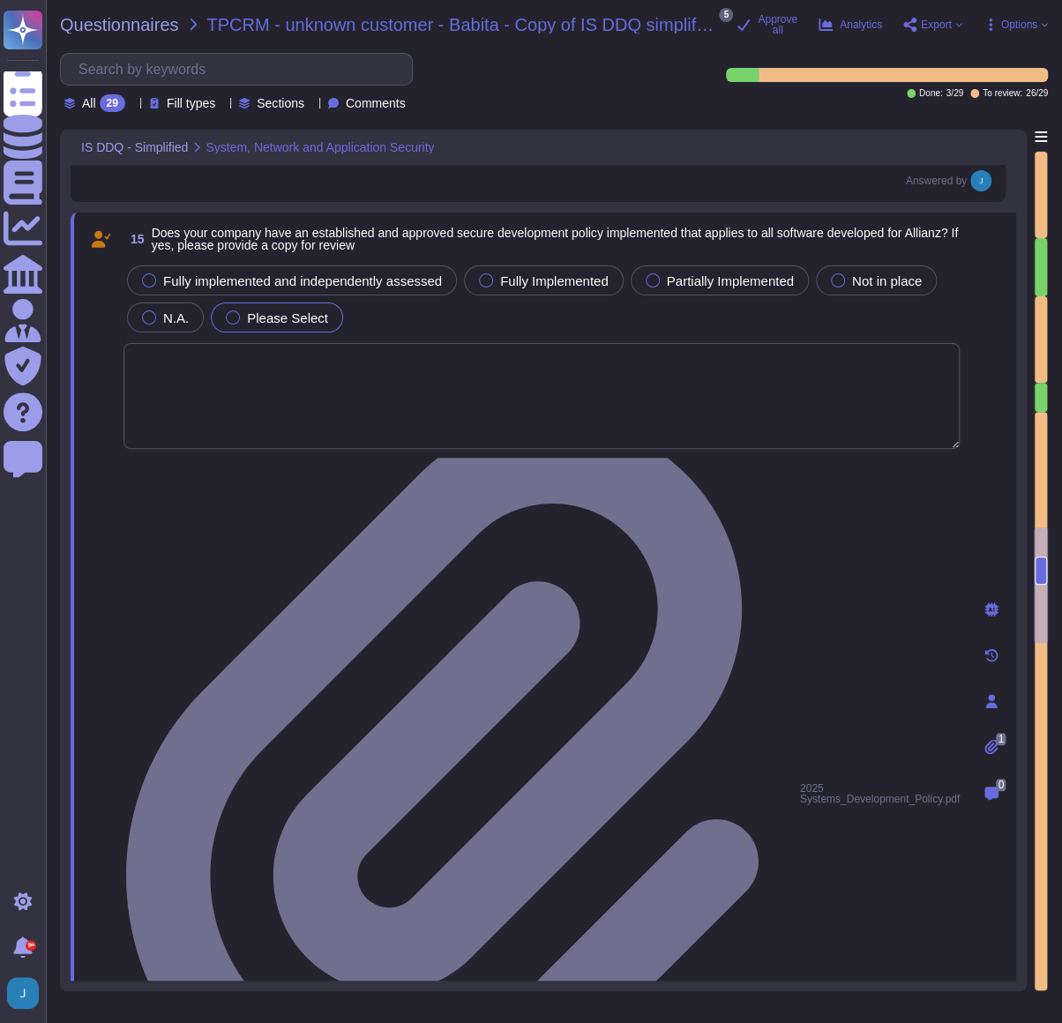
scroll to position [3549, 0]
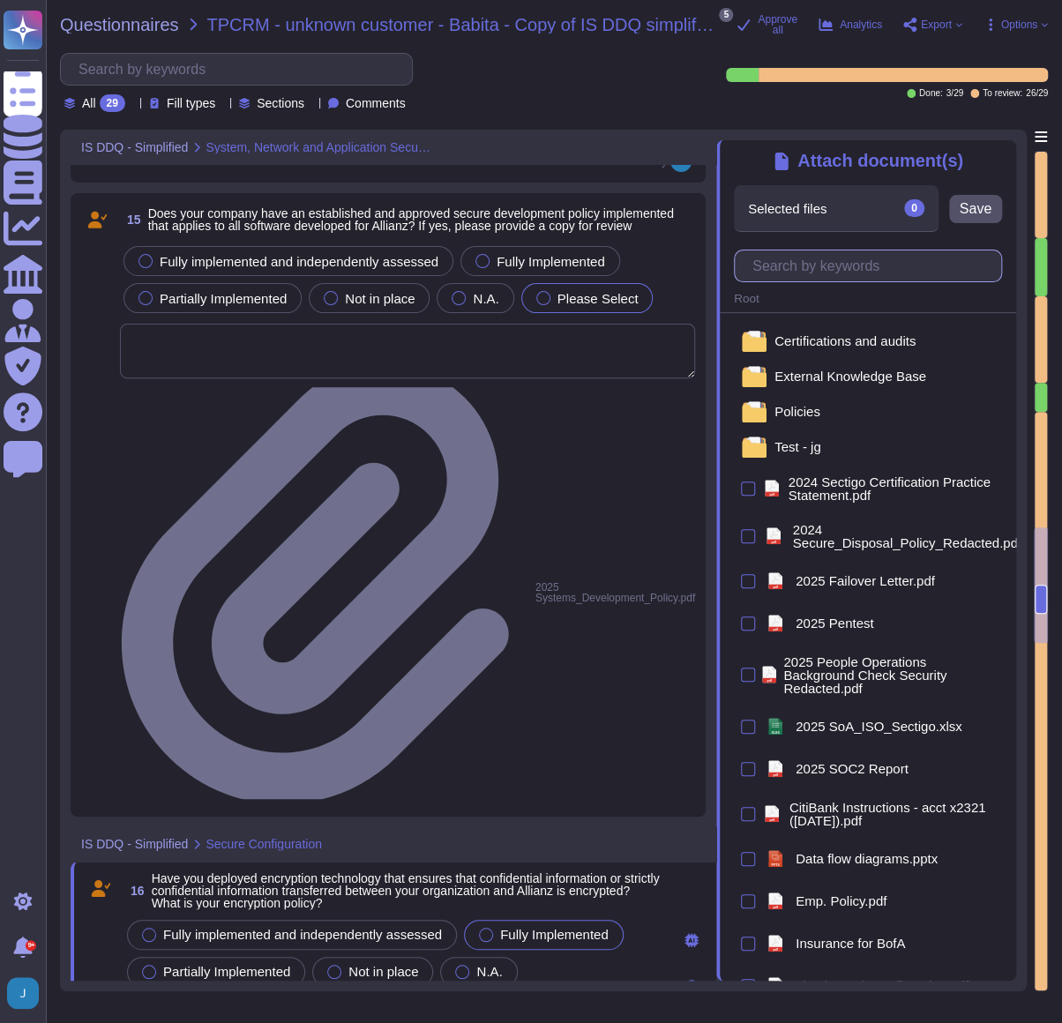
click at [819, 276] on input "text" at bounding box center [871, 265] width 257 height 31
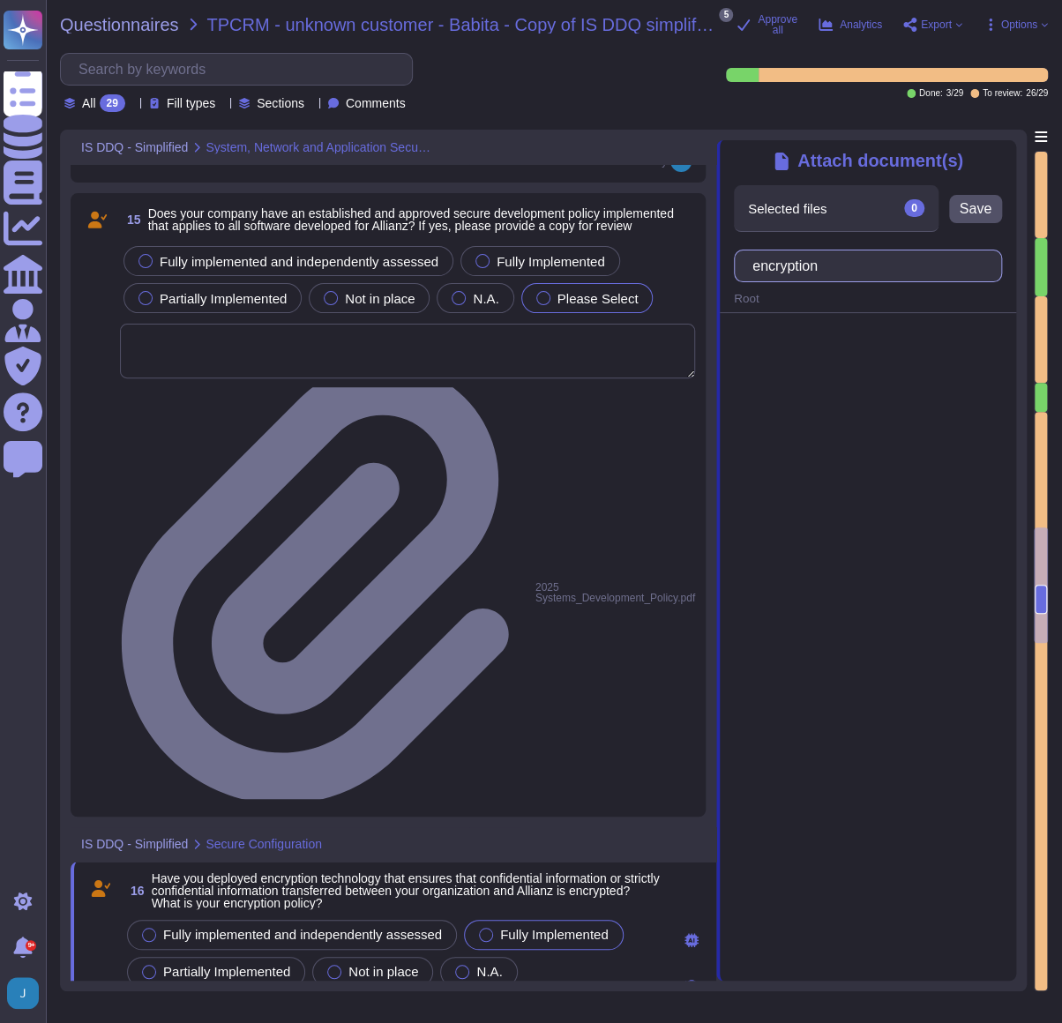
drag, startPoint x: 841, startPoint y: 269, endPoint x: 717, endPoint y: 264, distance: 124.4
click at [717, 264] on div "Attach document(s) Selected files 0 Save encryption Root" at bounding box center [866, 555] width 300 height 851
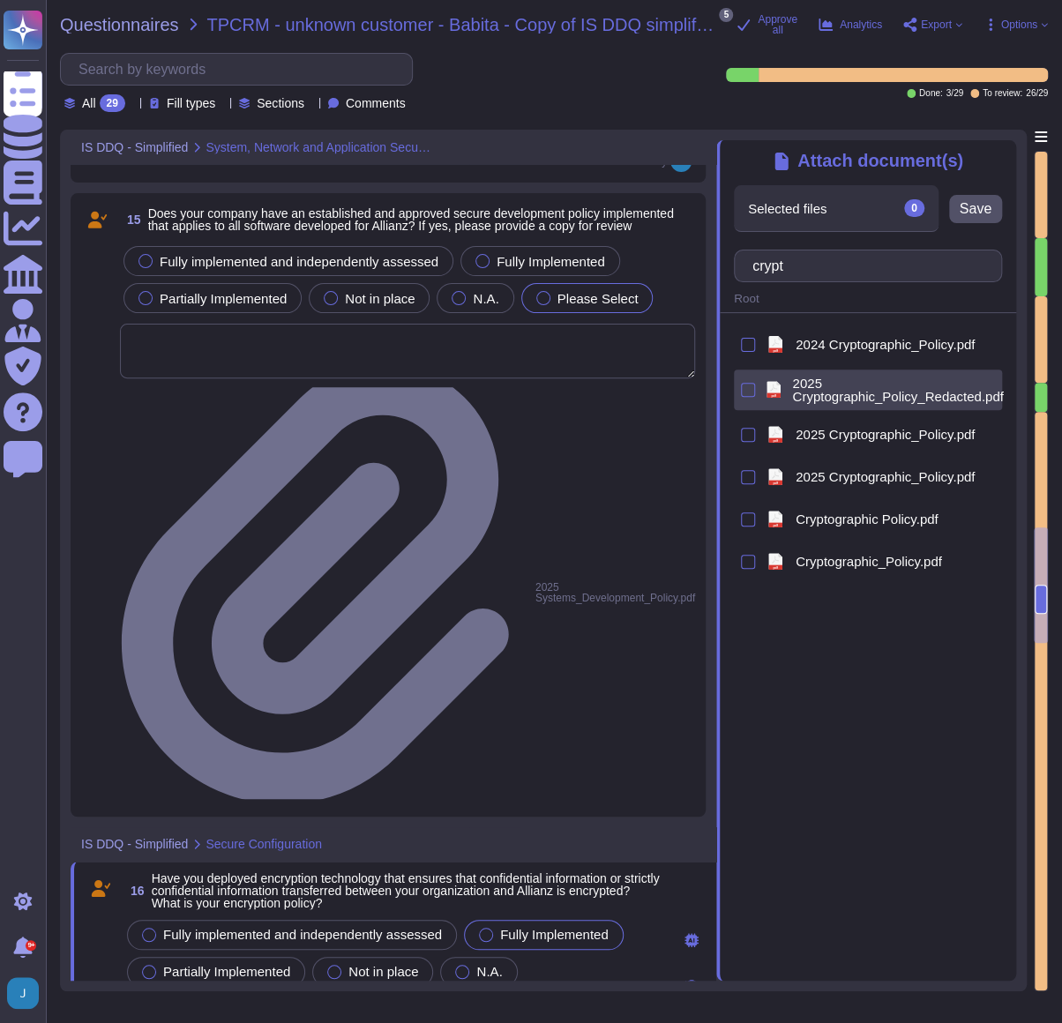
type input "crypt"
click at [906, 392] on span "2025 Cryptographic_Policy_Redacted.pdf" at bounding box center [899, 389] width 214 height 26
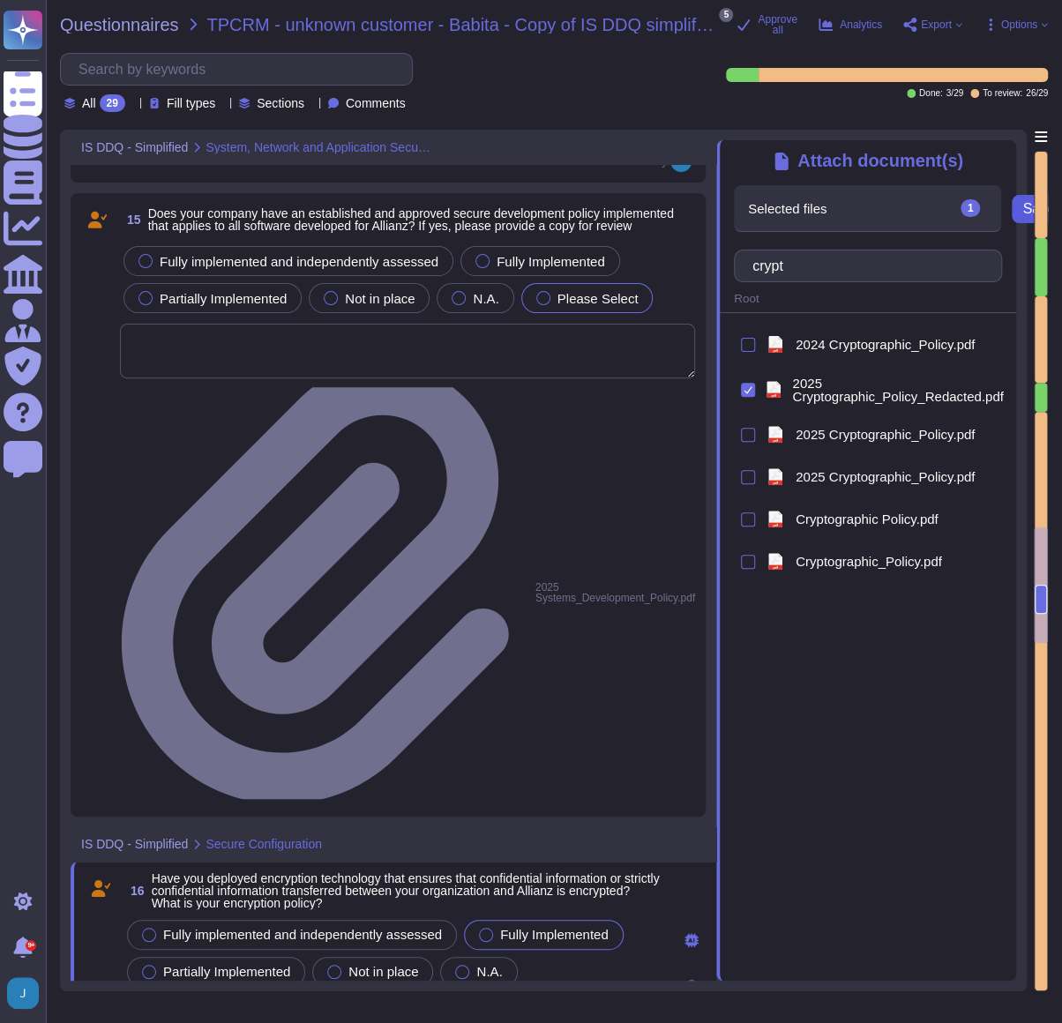
click at [1014, 211] on button "Save" at bounding box center [1037, 209] width 53 height 28
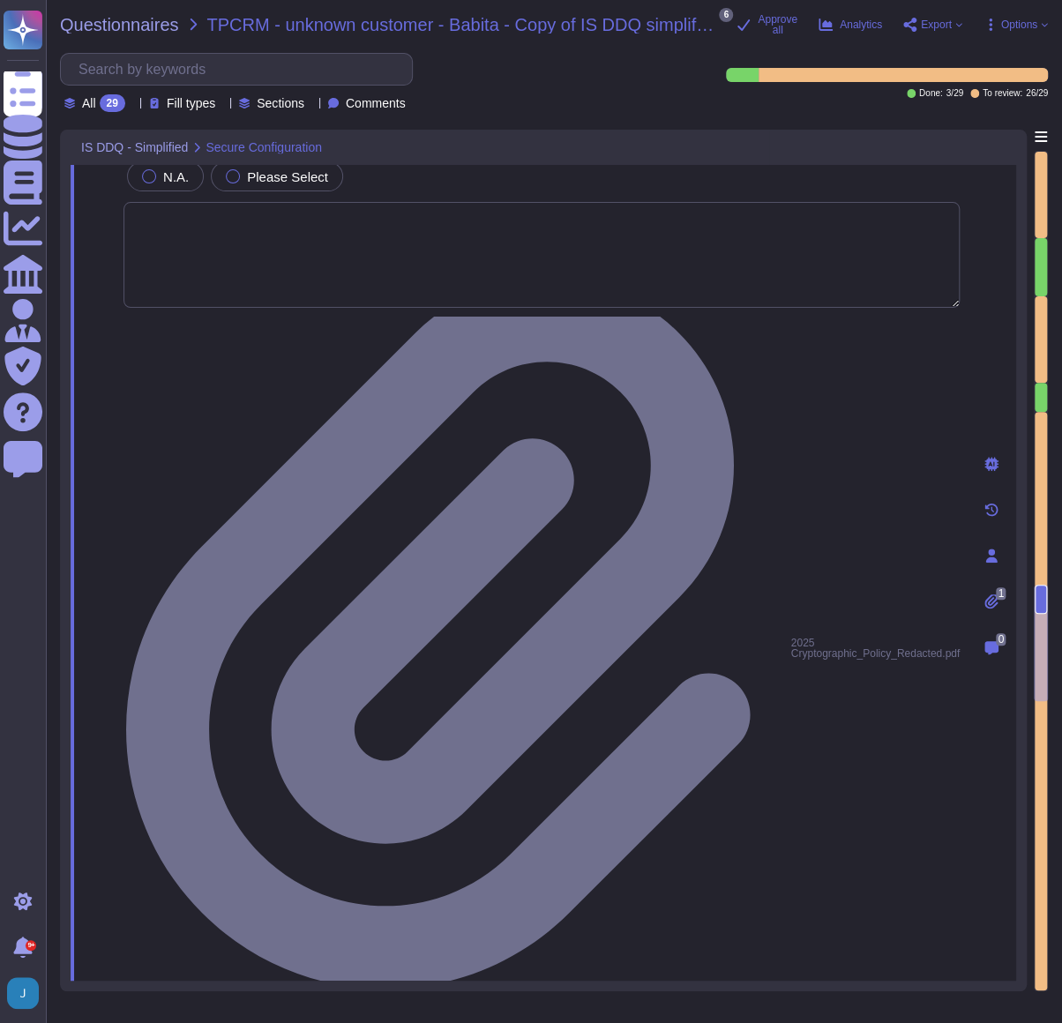
scroll to position [3950, 0]
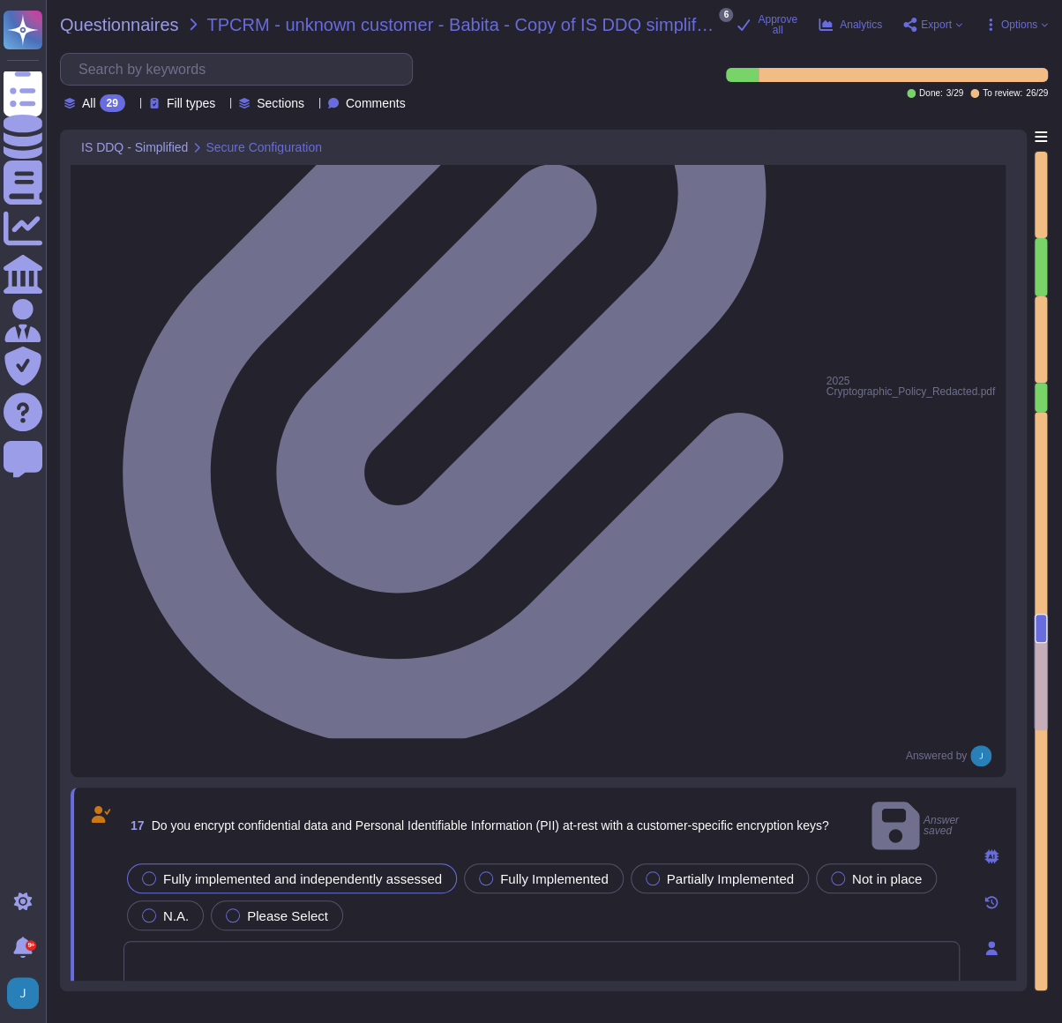
scroll to position [4190, 0]
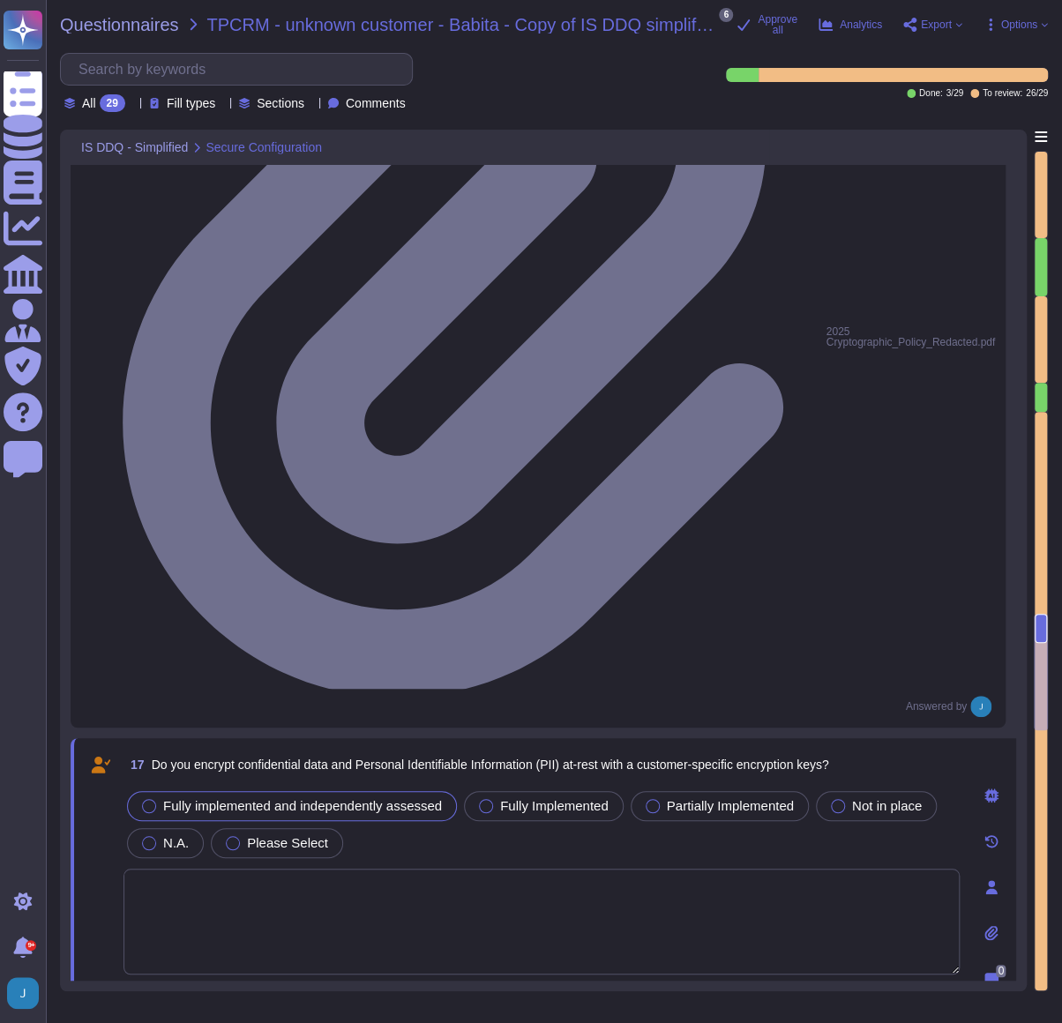
drag, startPoint x: 600, startPoint y: 425, endPoint x: 138, endPoint y: 425, distance: 462.0
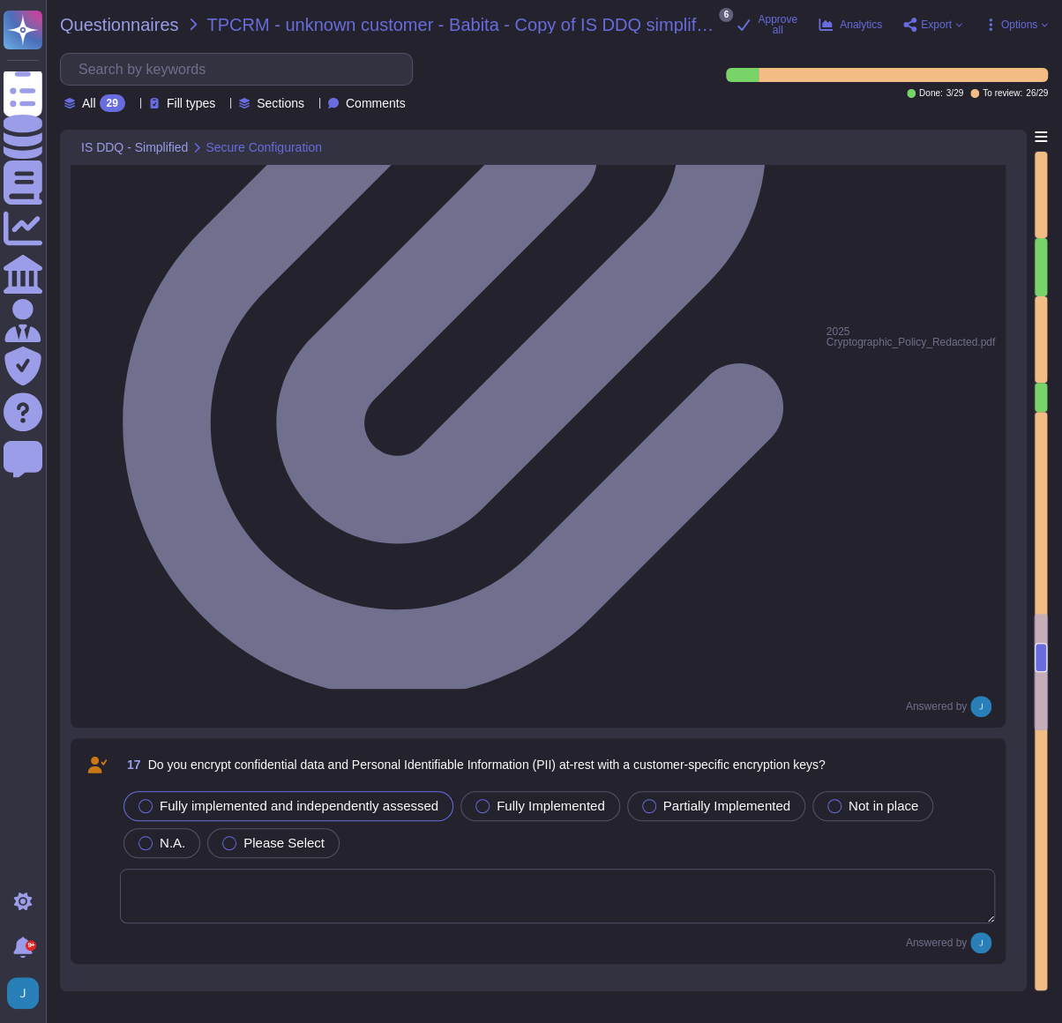
paste textarea "All aspects of the authorisation concept shall be developed following the need-…"
type textarea "All aspects of the authorisation concept shall be developed following the need-…"
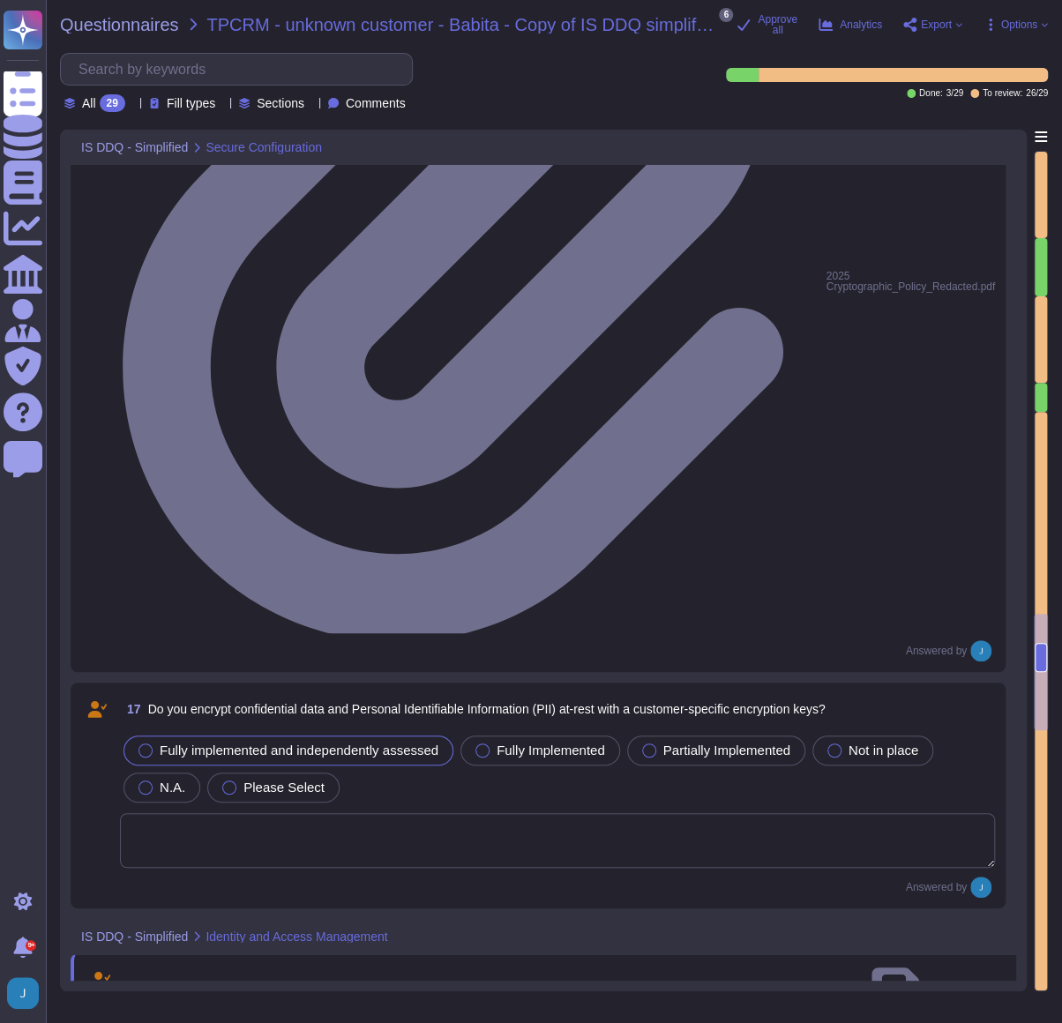
scroll to position [4270, 0]
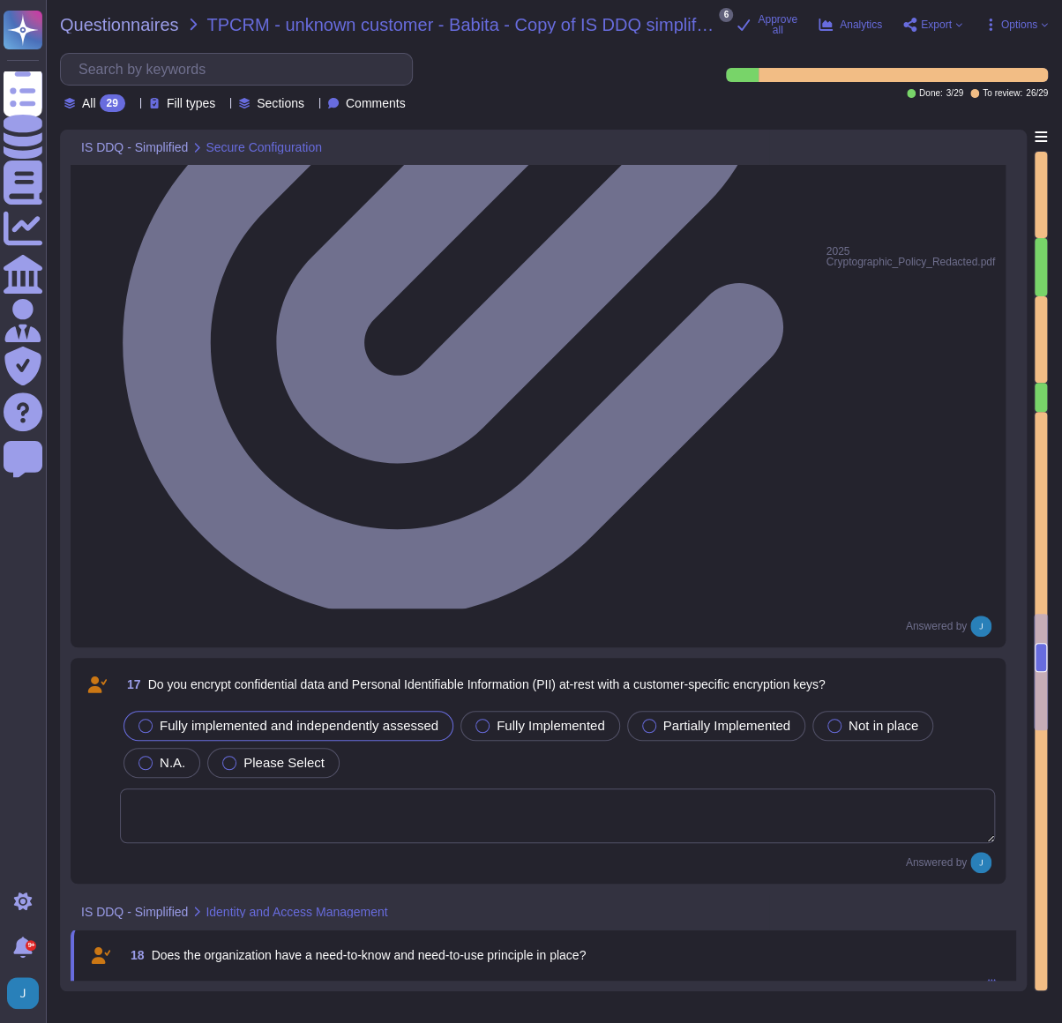
drag, startPoint x: 746, startPoint y: 546, endPoint x: 142, endPoint y: 535, distance: 604.1
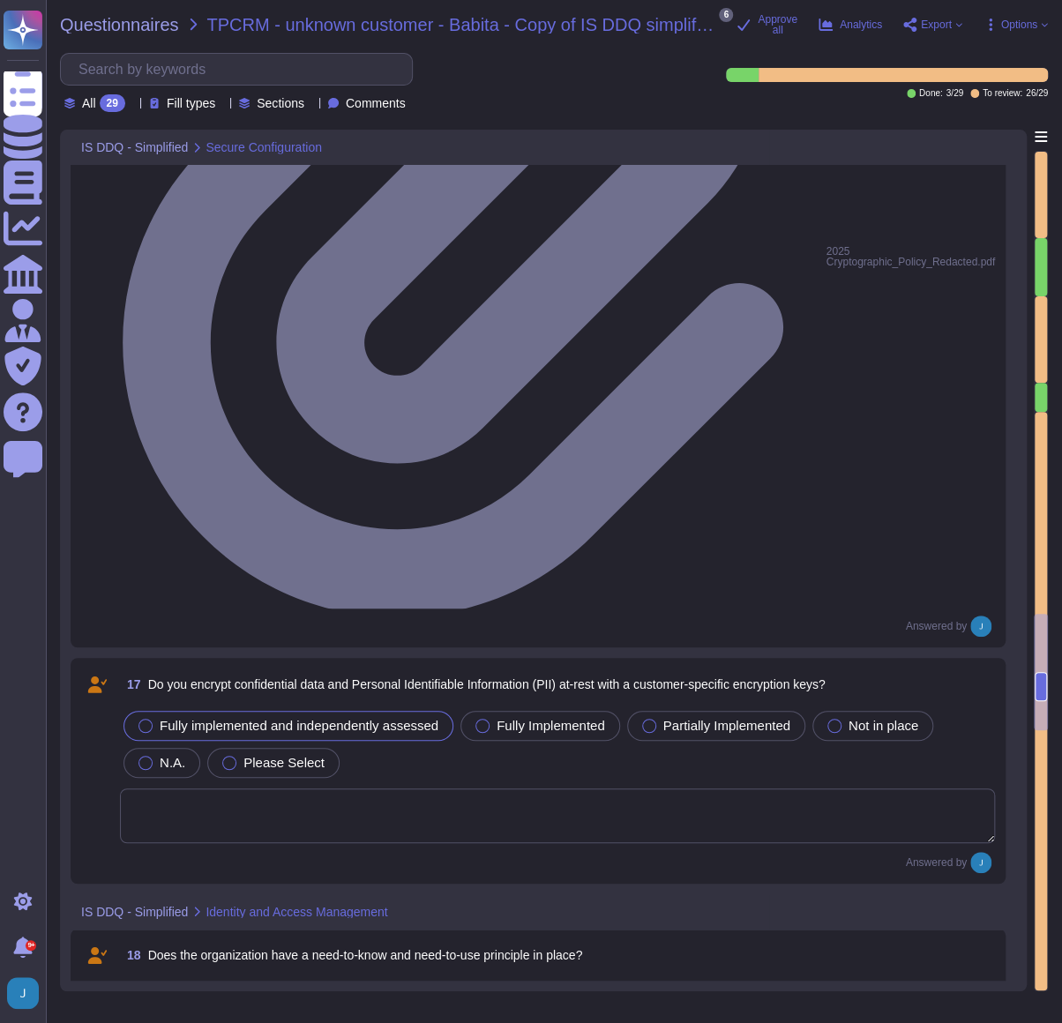
paste textarea "Yes, multi-factor authentication (MFA) is required for admin level accounts on …"
type textarea "Yes, multi-factor authentication (MFA) is required for admin level accounts on …"
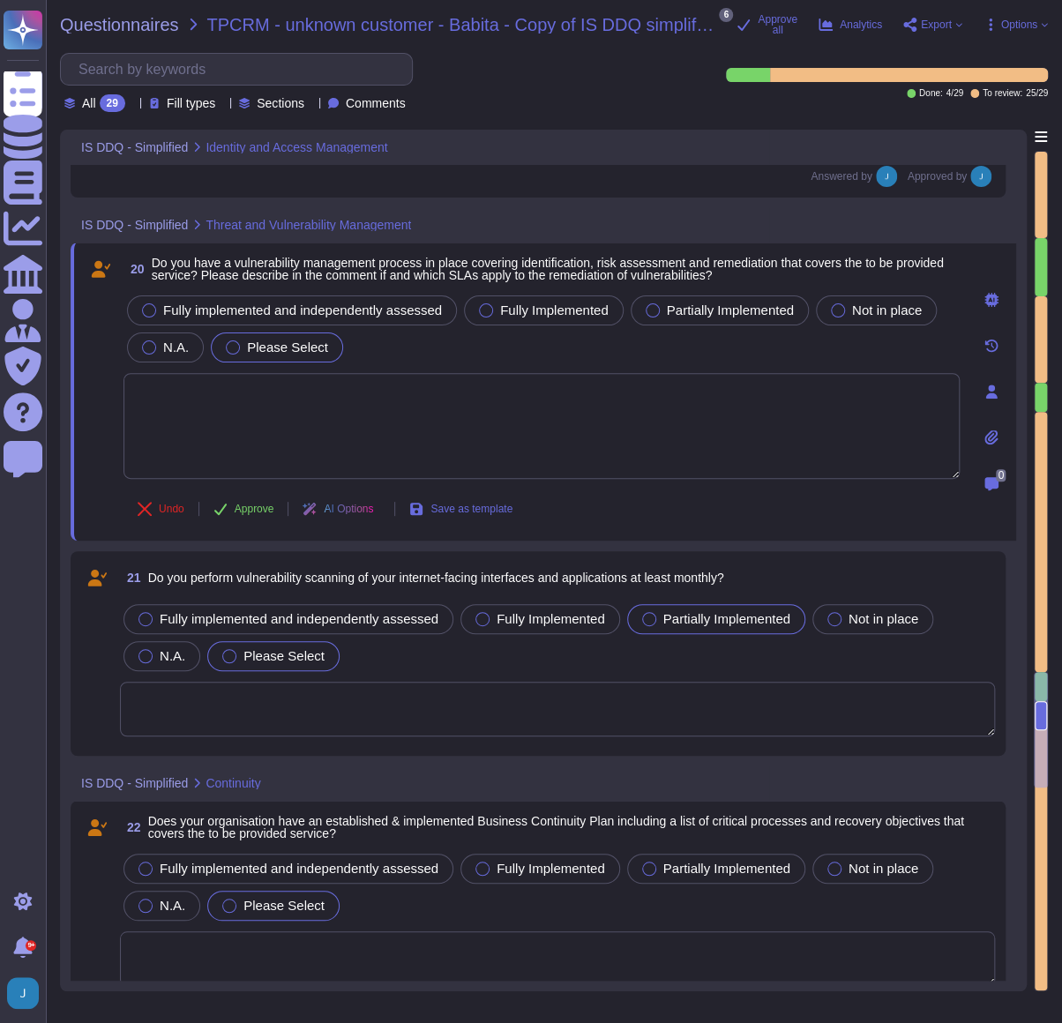
scroll to position [4909, 0]
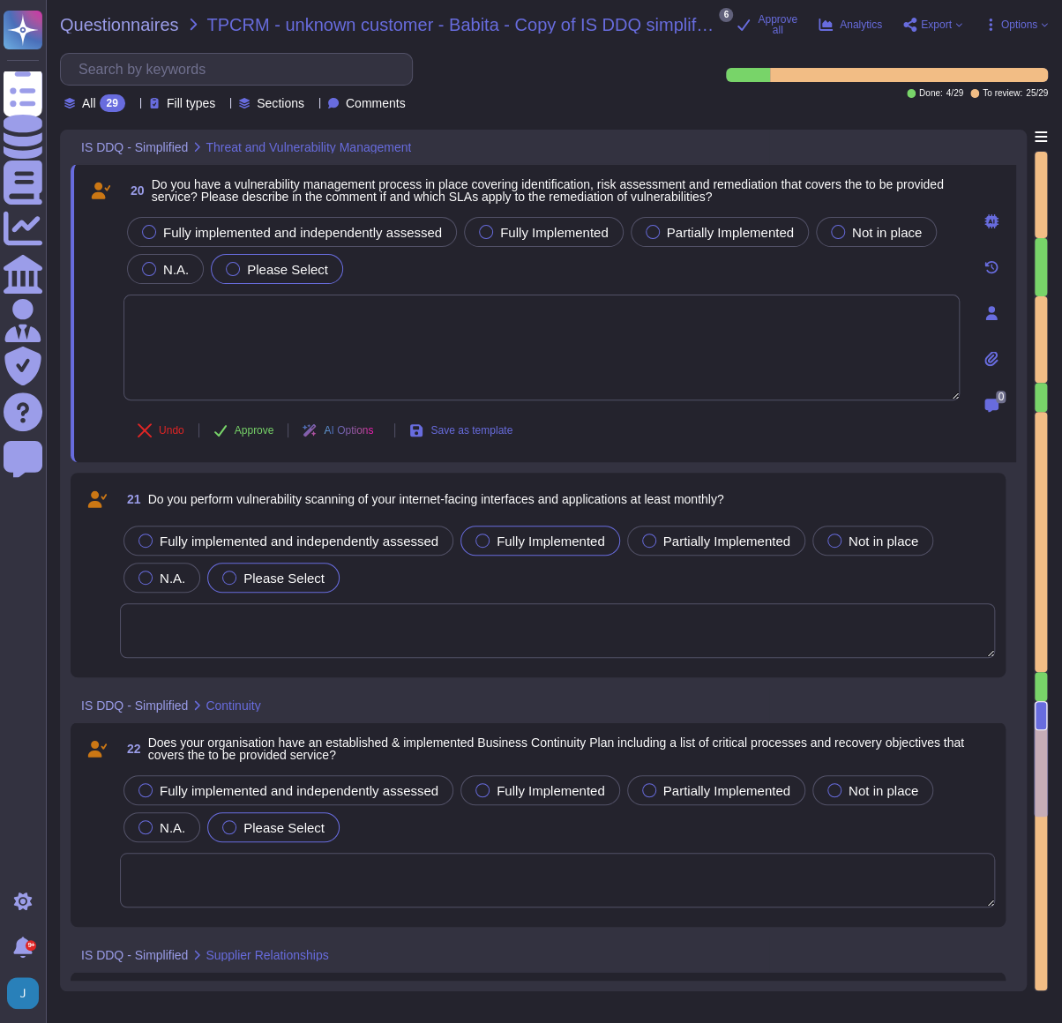
click at [508, 542] on span "Fully Implemented" at bounding box center [550, 540] width 108 height 15
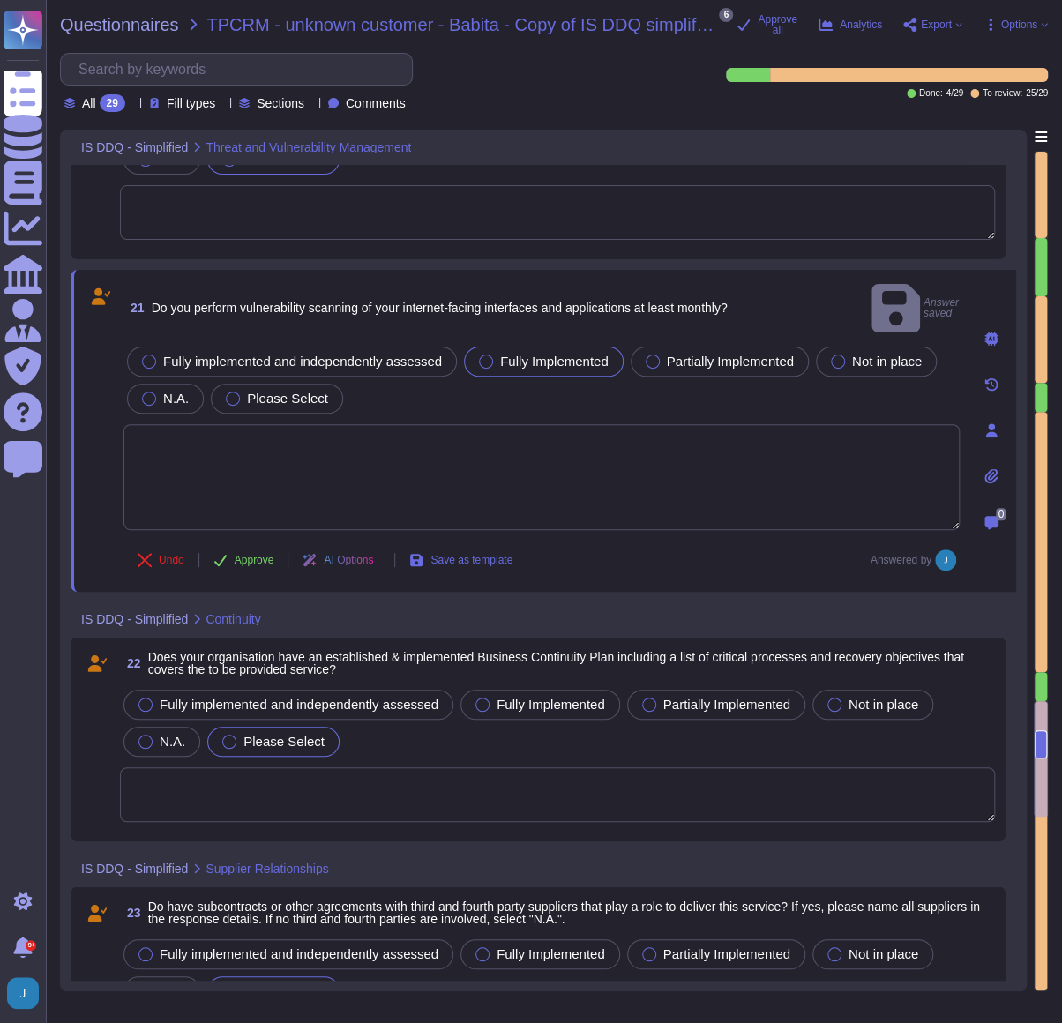
scroll to position [5070, 0]
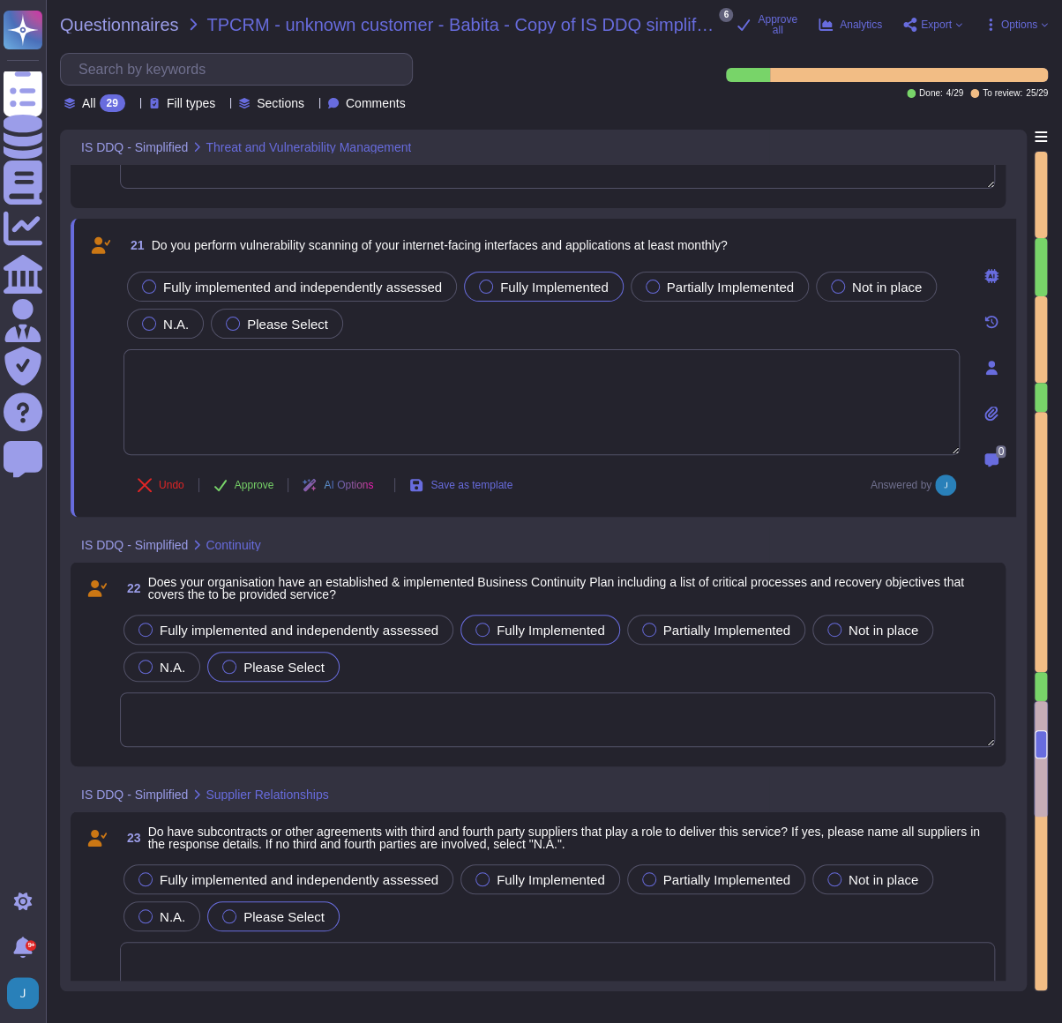
click at [542, 555] on span "Fully Implemented" at bounding box center [550, 629] width 108 height 15
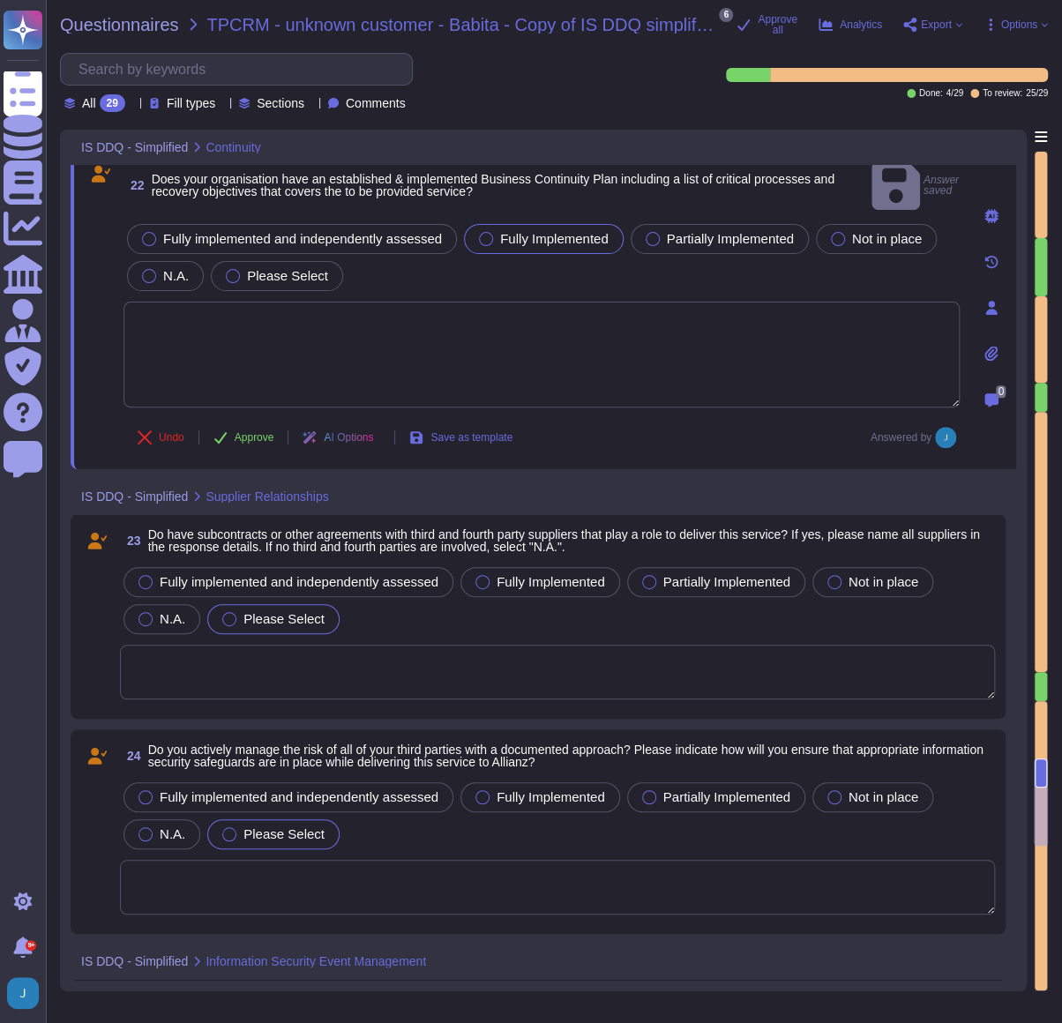
scroll to position [5390, 0]
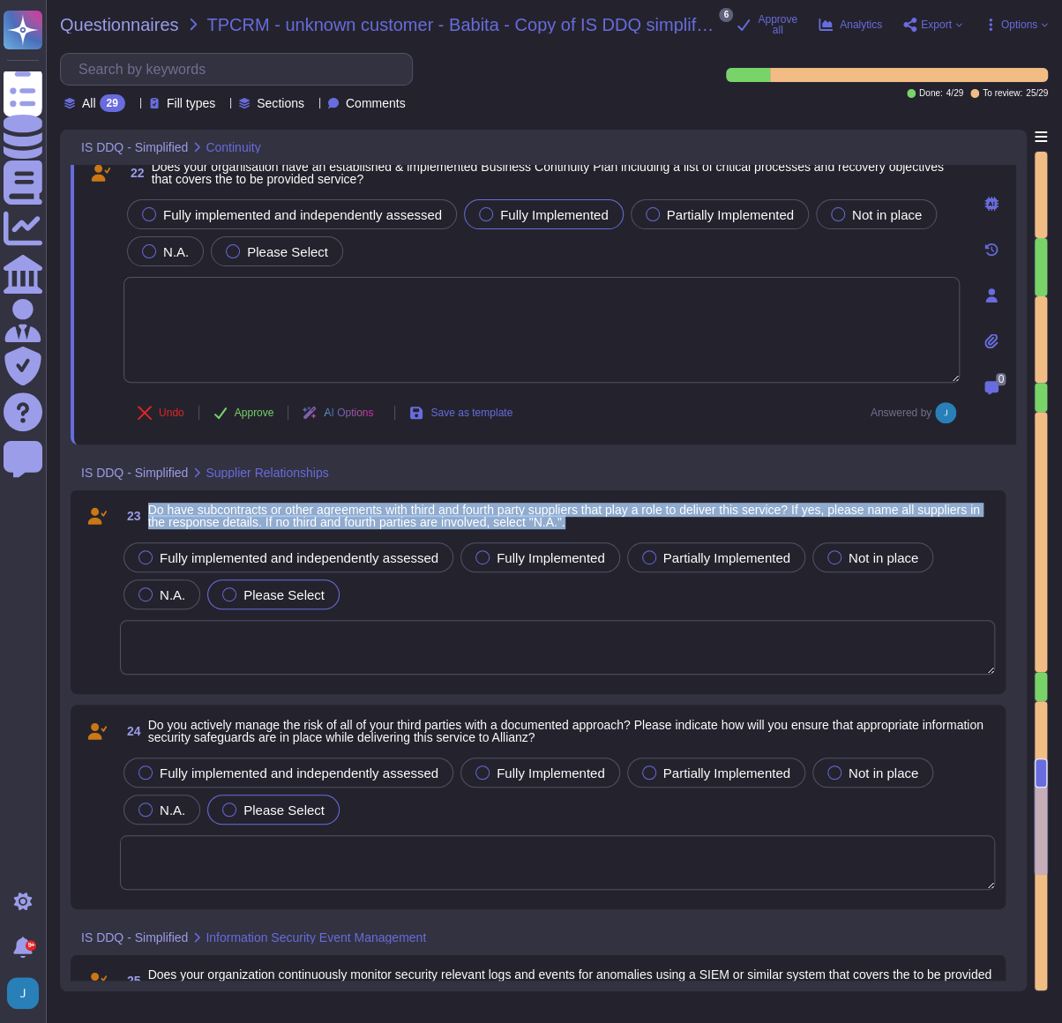
drag, startPoint x: 592, startPoint y: 516, endPoint x: 146, endPoint y: 507, distance: 445.4
click at [146, 507] on span "23 Do have subcontracts or other agreements with third and fourth party supplie…" at bounding box center [557, 516] width 875 height 32
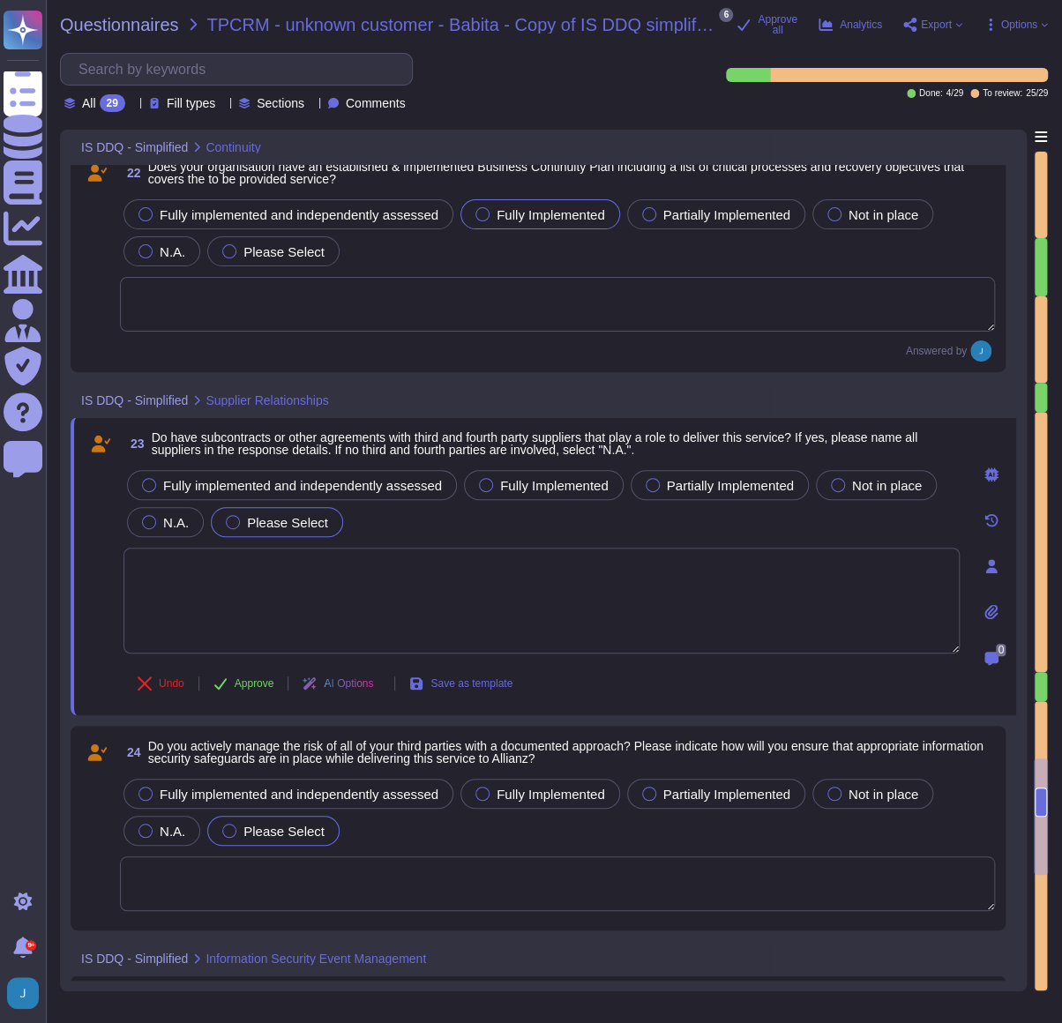
click at [564, 555] on textarea at bounding box center [541, 601] width 836 height 106
paste textarea "No. We do not use subcontractors for this service."
type textarea "No. We do not use subcontractors for this service."
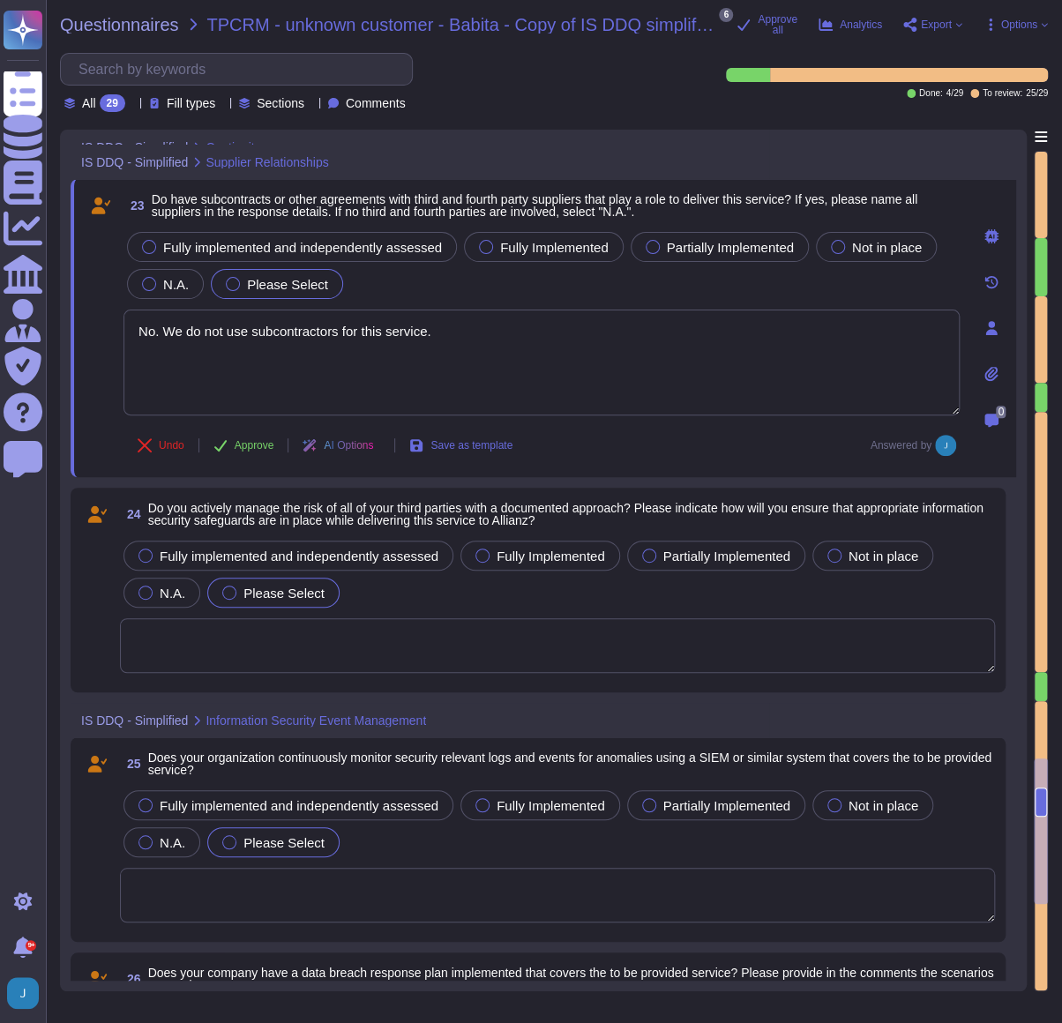
scroll to position [5631, 0]
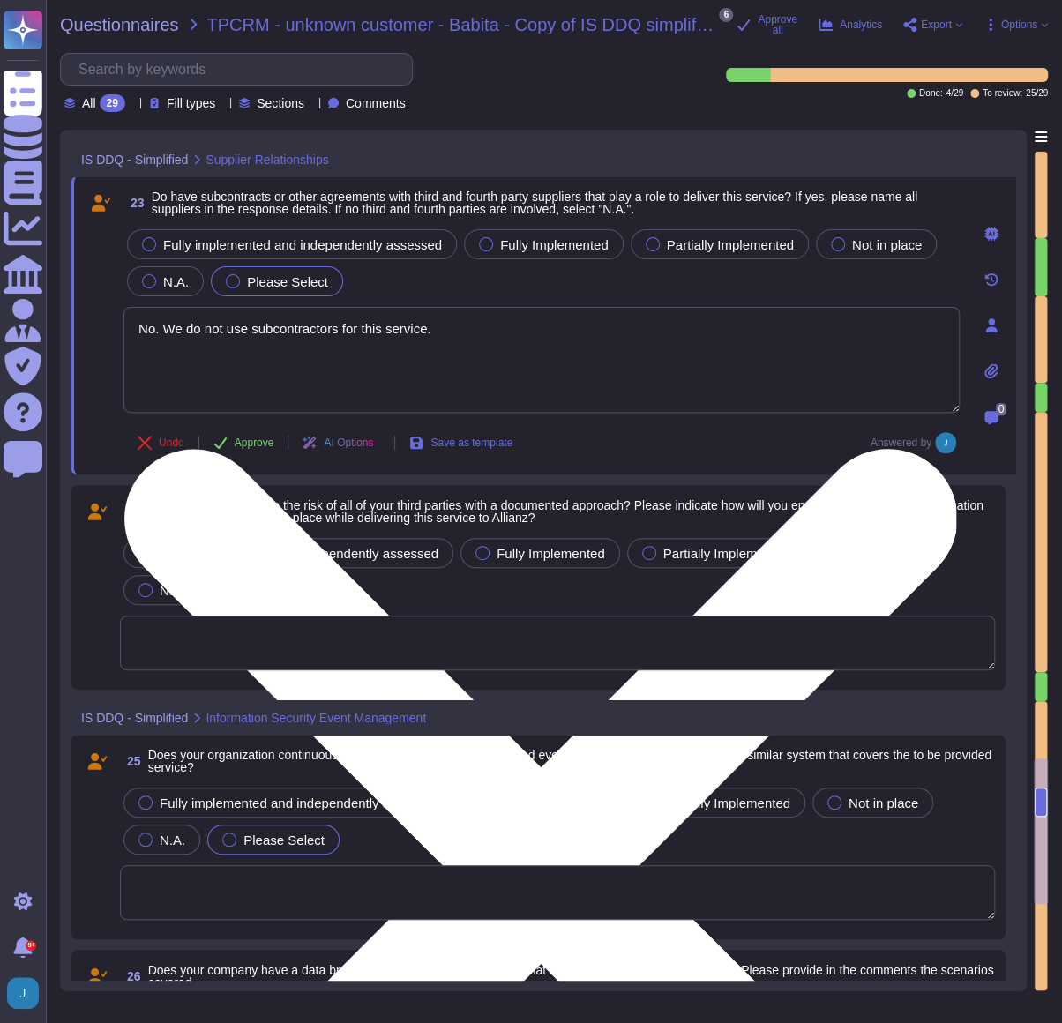
click at [293, 353] on textarea "No. We do not use subcontractors for this service." at bounding box center [541, 360] width 836 height 106
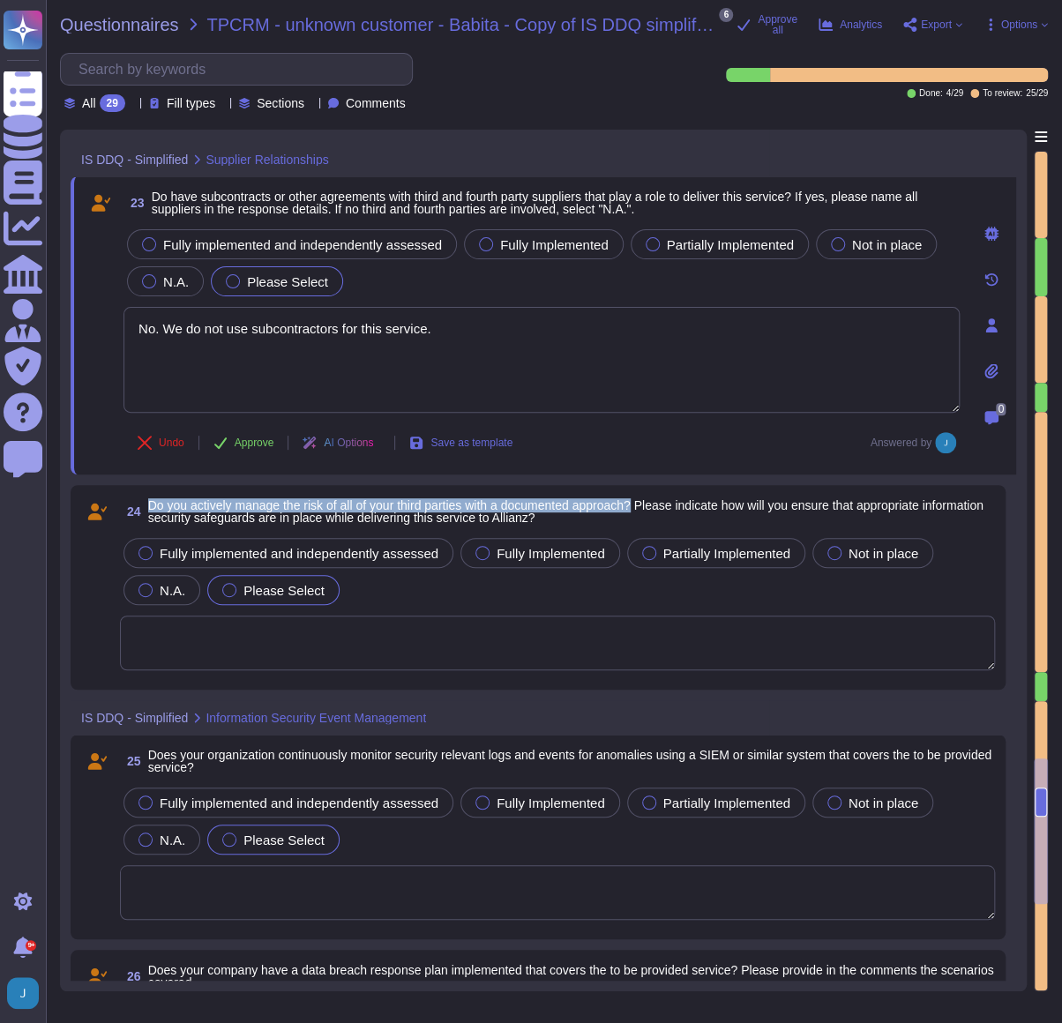
drag, startPoint x: 646, startPoint y: 499, endPoint x: 145, endPoint y: 501, distance: 500.8
click at [145, 501] on span "24 Do you actively manage the risk of all of your third parties with a document…" at bounding box center [557, 512] width 875 height 32
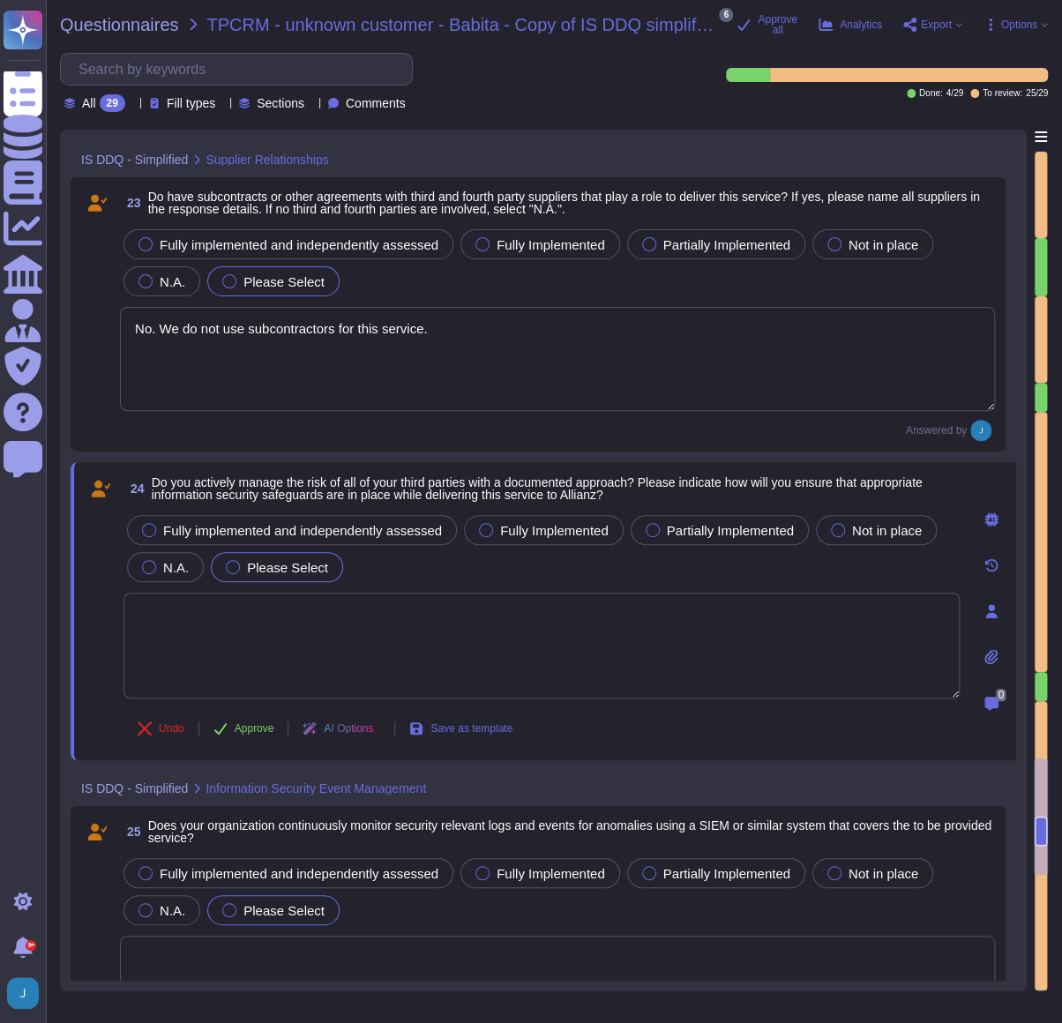
click at [449, 555] on textarea at bounding box center [541, 646] width 836 height 106
paste textarea "Yes, we have a documented third-party risk management program in place, which i…"
type textarea "Yes, we have a documented third-party risk management program in place, which i…"
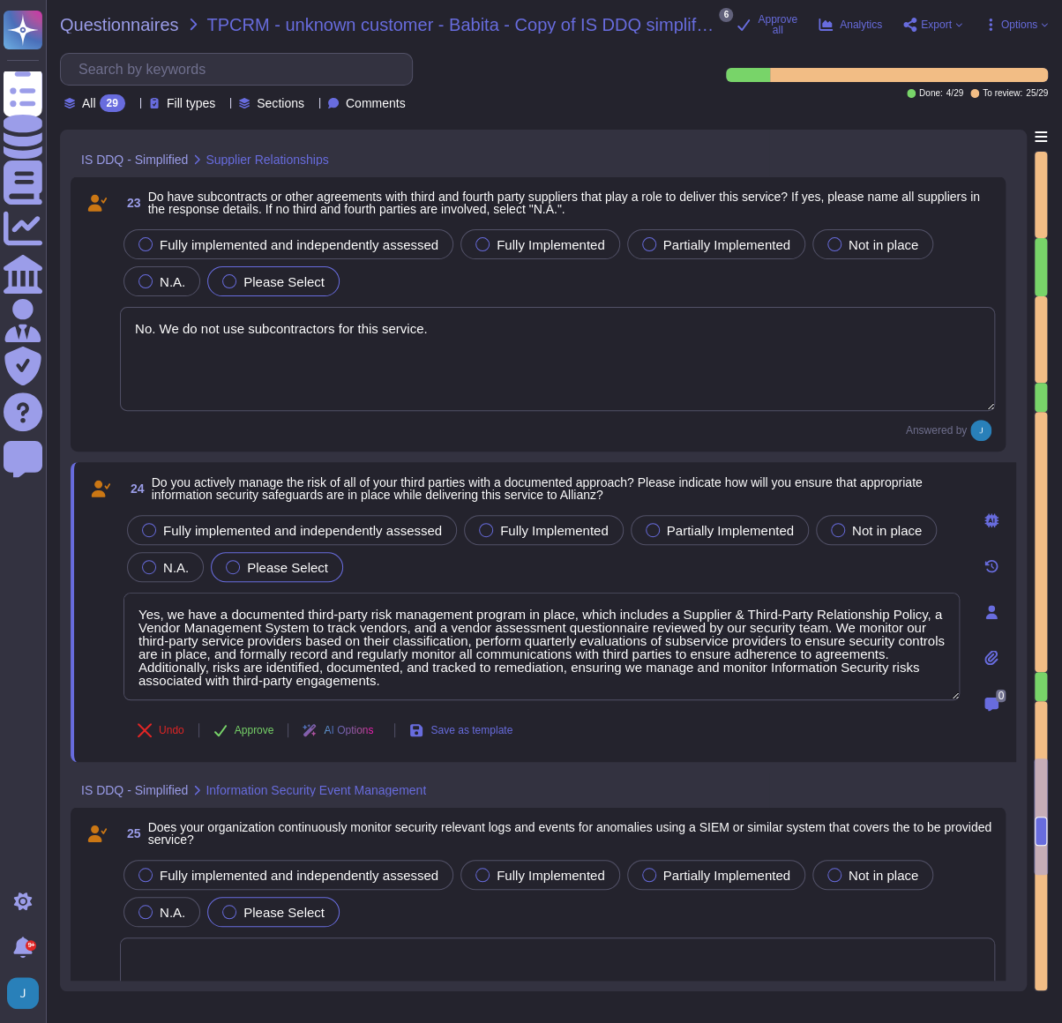
drag, startPoint x: 474, startPoint y: 676, endPoint x: 86, endPoint y: 603, distance: 395.7
click at [86, 555] on div "24 Do you actively manage the risk of all of your third parties with a document…" at bounding box center [522, 612] width 875 height 279
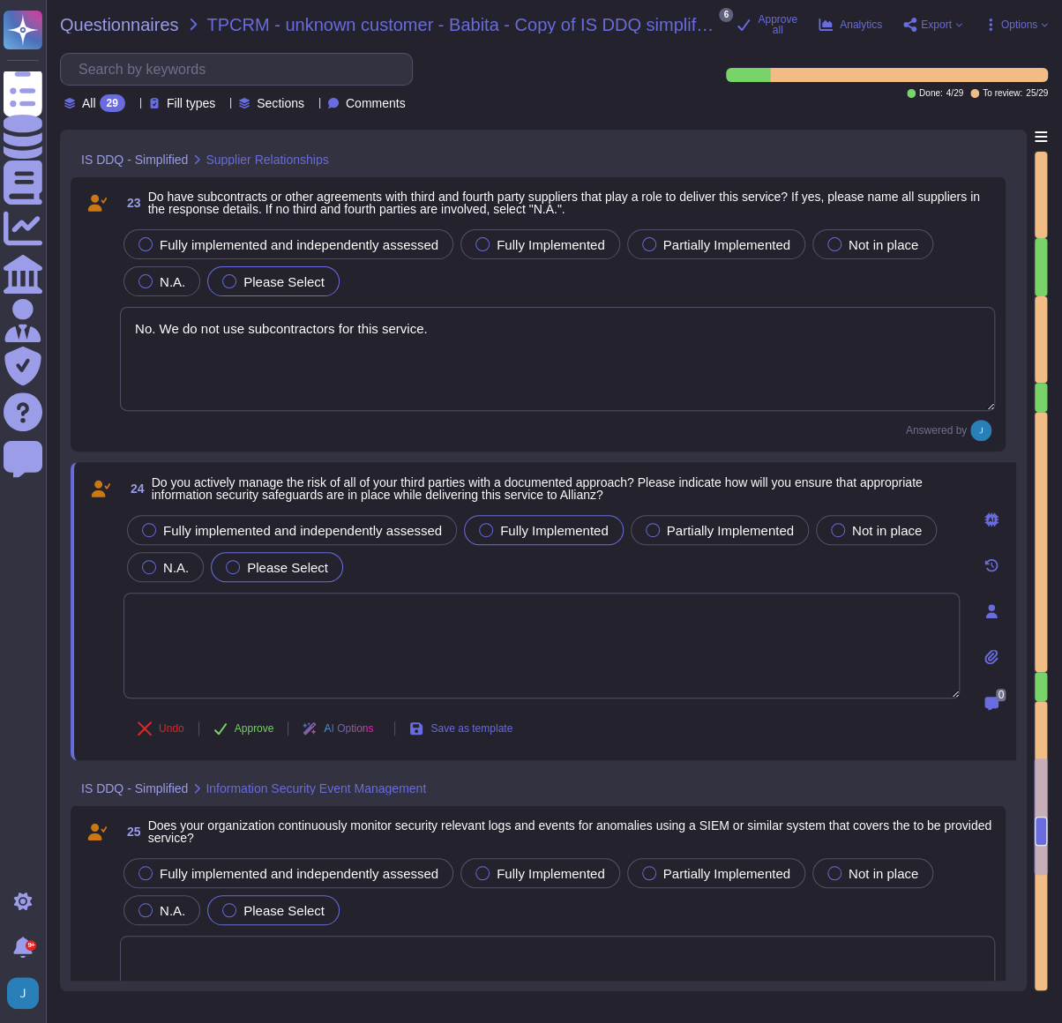
click at [505, 529] on span "Fully Implemented" at bounding box center [554, 530] width 108 height 15
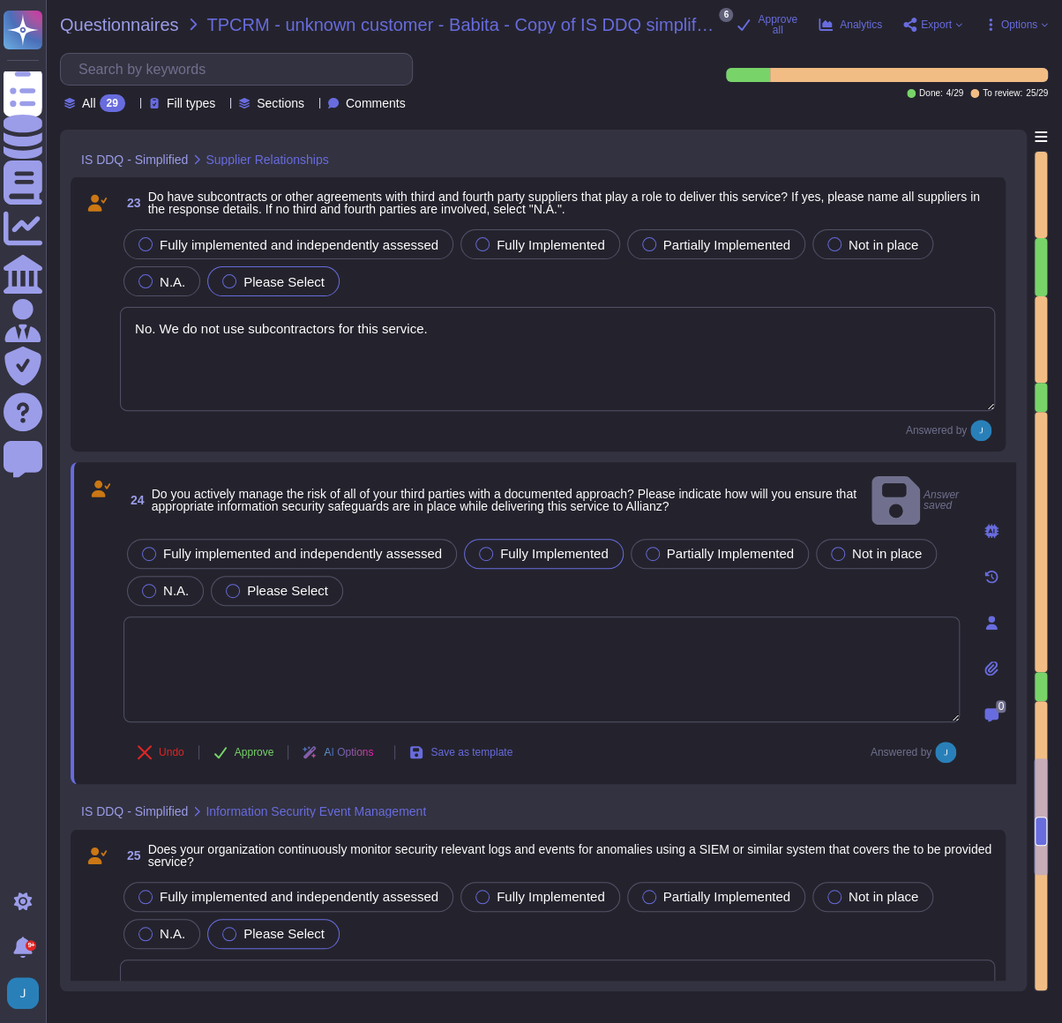
click at [987, 555] on icon at bounding box center [991, 668] width 14 height 14
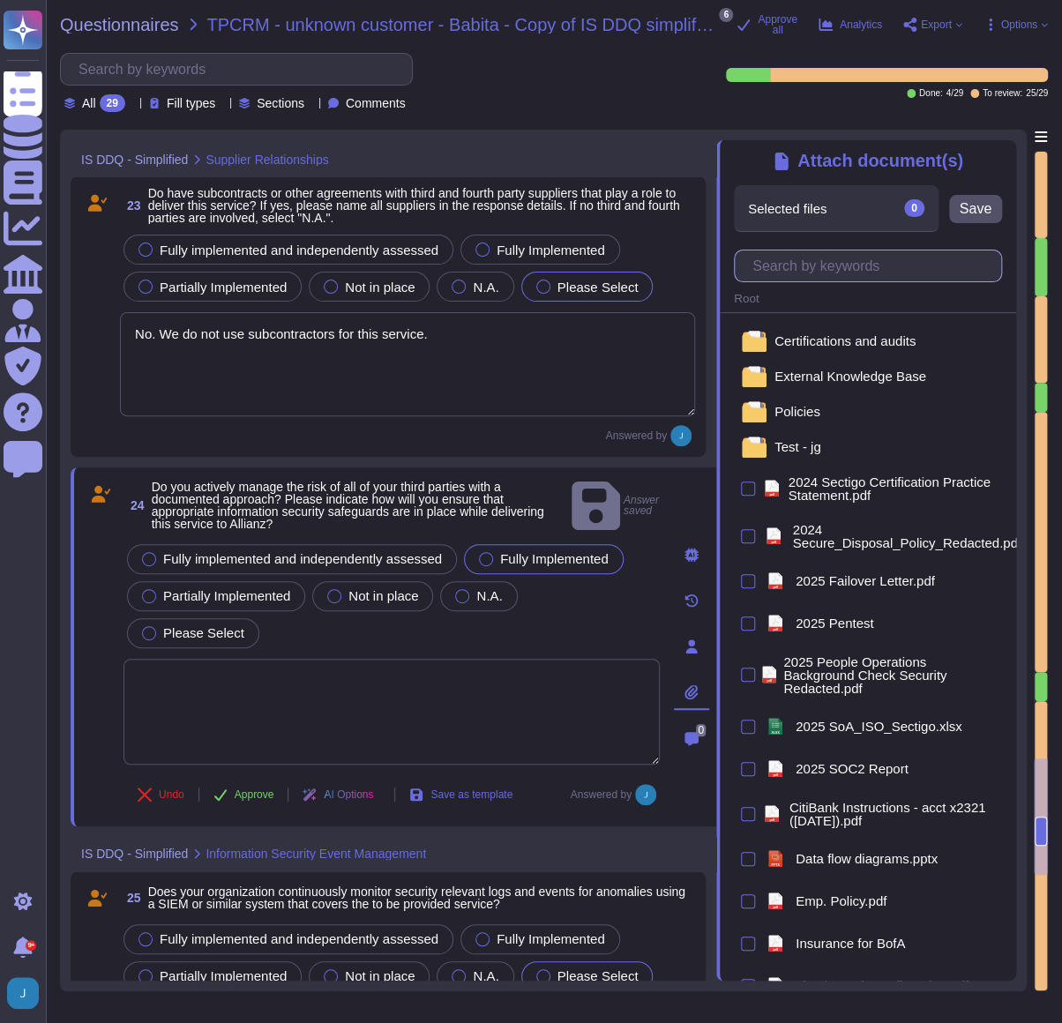
click at [831, 274] on input "text" at bounding box center [871, 265] width 257 height 31
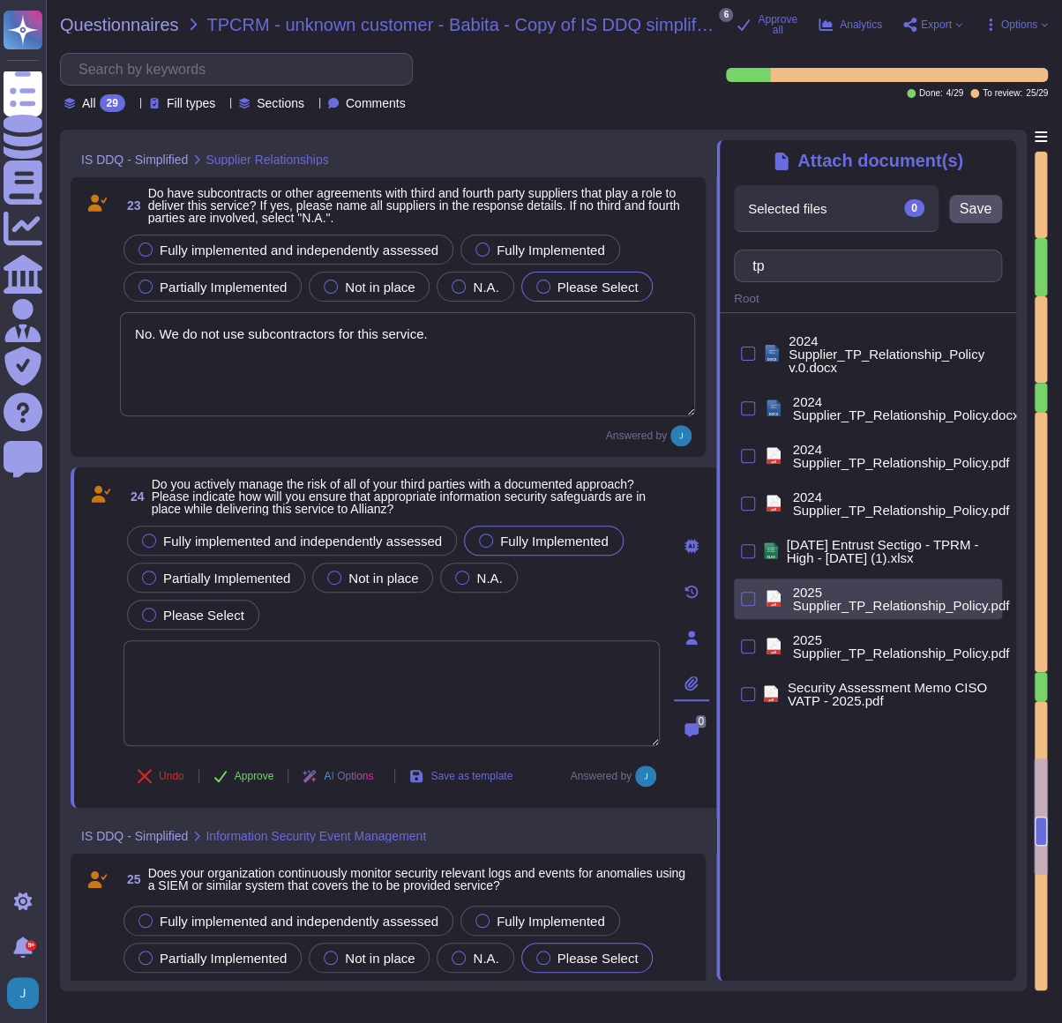
type input "tp"
click at [845, 555] on span "2025 Supplier_TP_Relationship_Policy.pdf" at bounding box center [902, 598] width 220 height 26
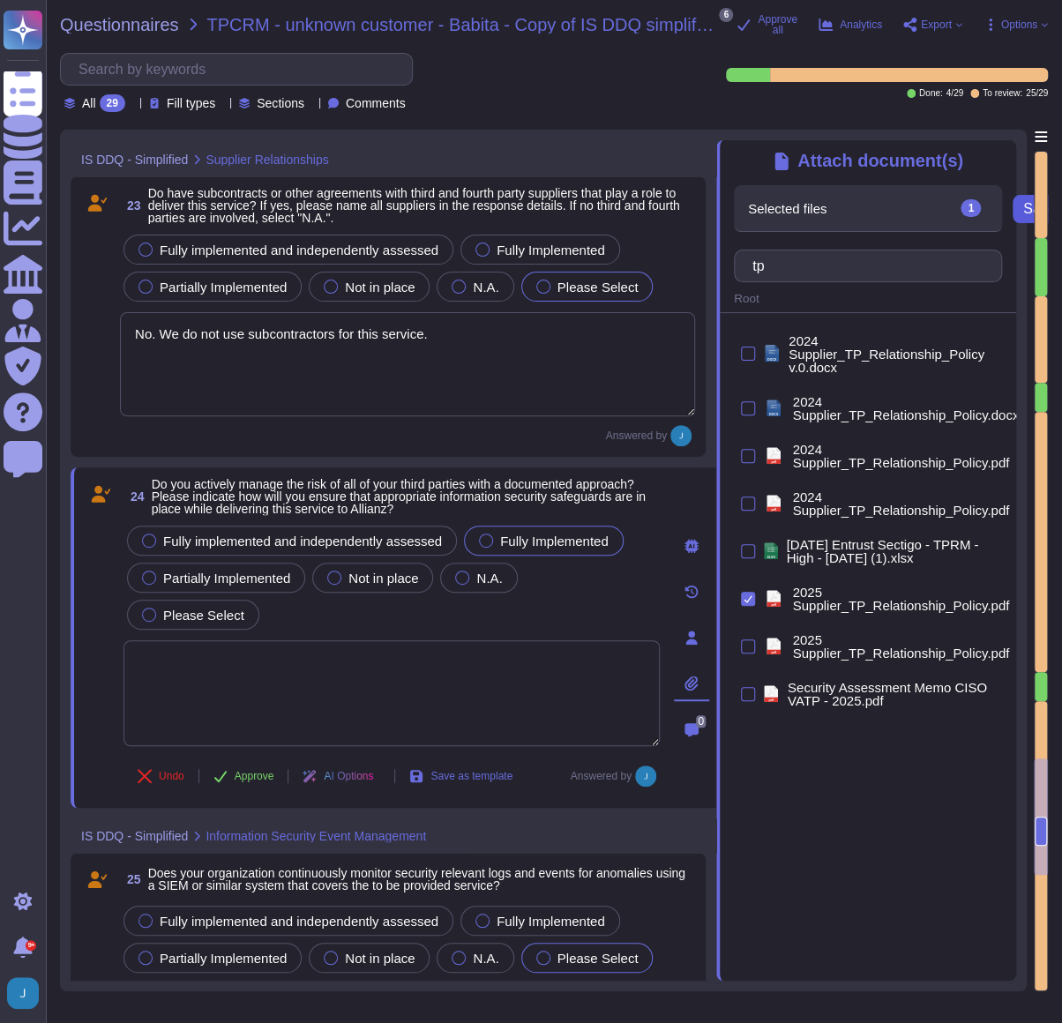
click at [1025, 216] on span "Save" at bounding box center [1039, 209] width 32 height 14
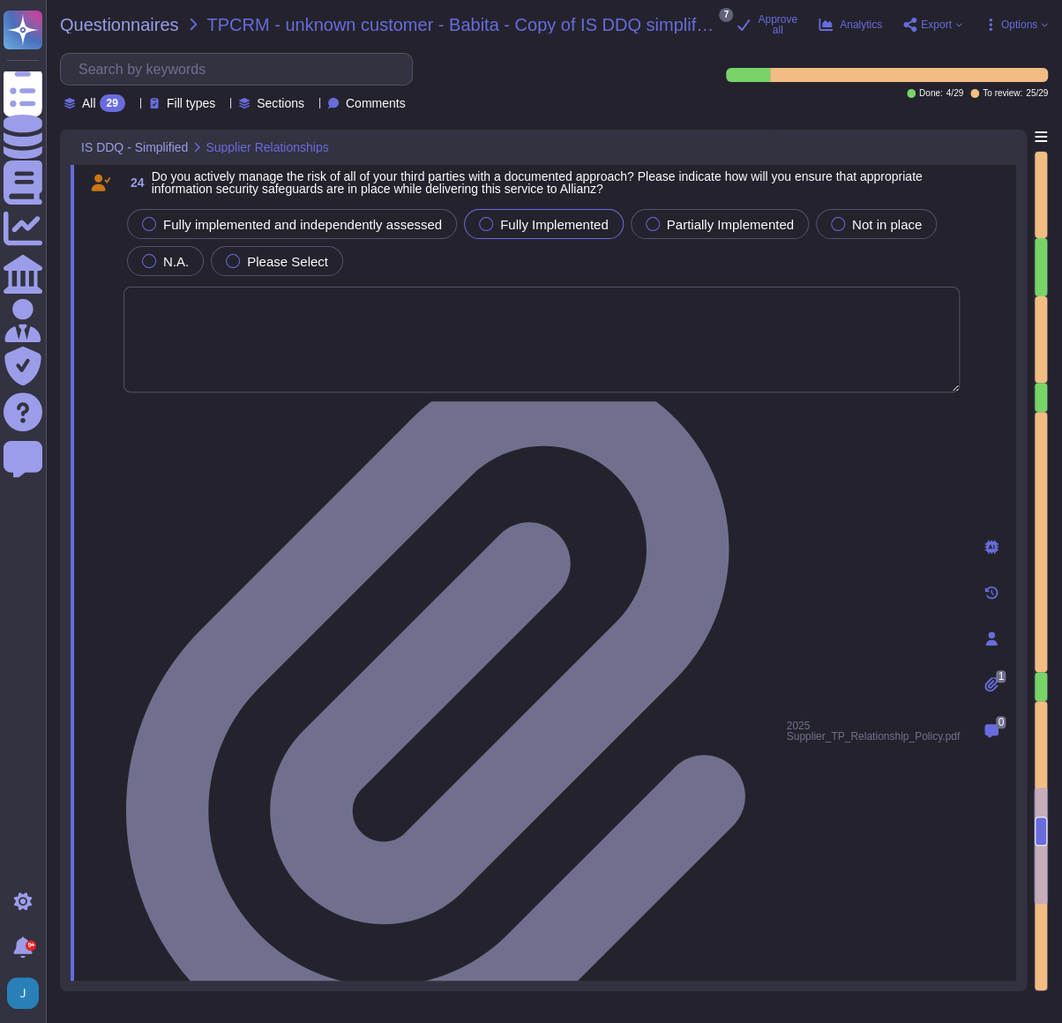
scroll to position [5952, 0]
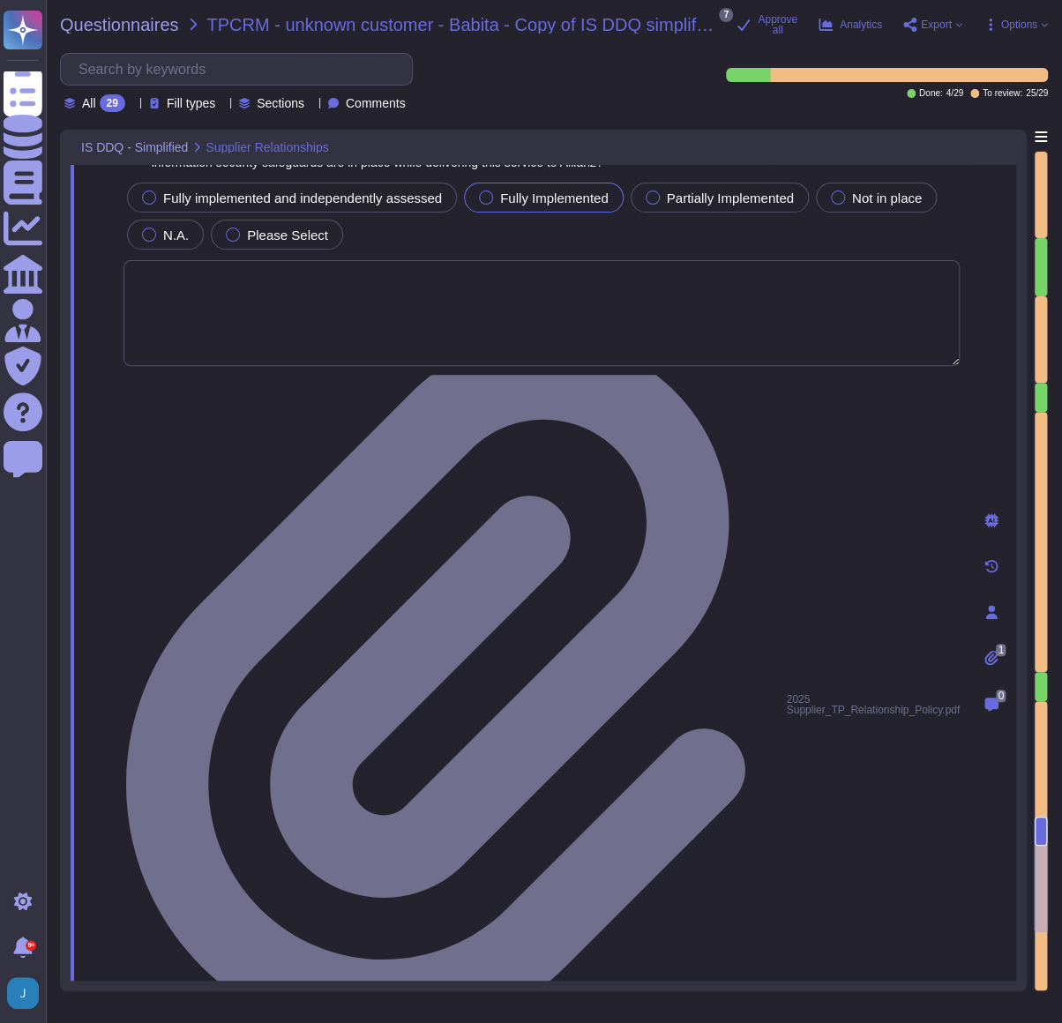
drag, startPoint x: 259, startPoint y: 523, endPoint x: 179, endPoint y: 523, distance: 80.2
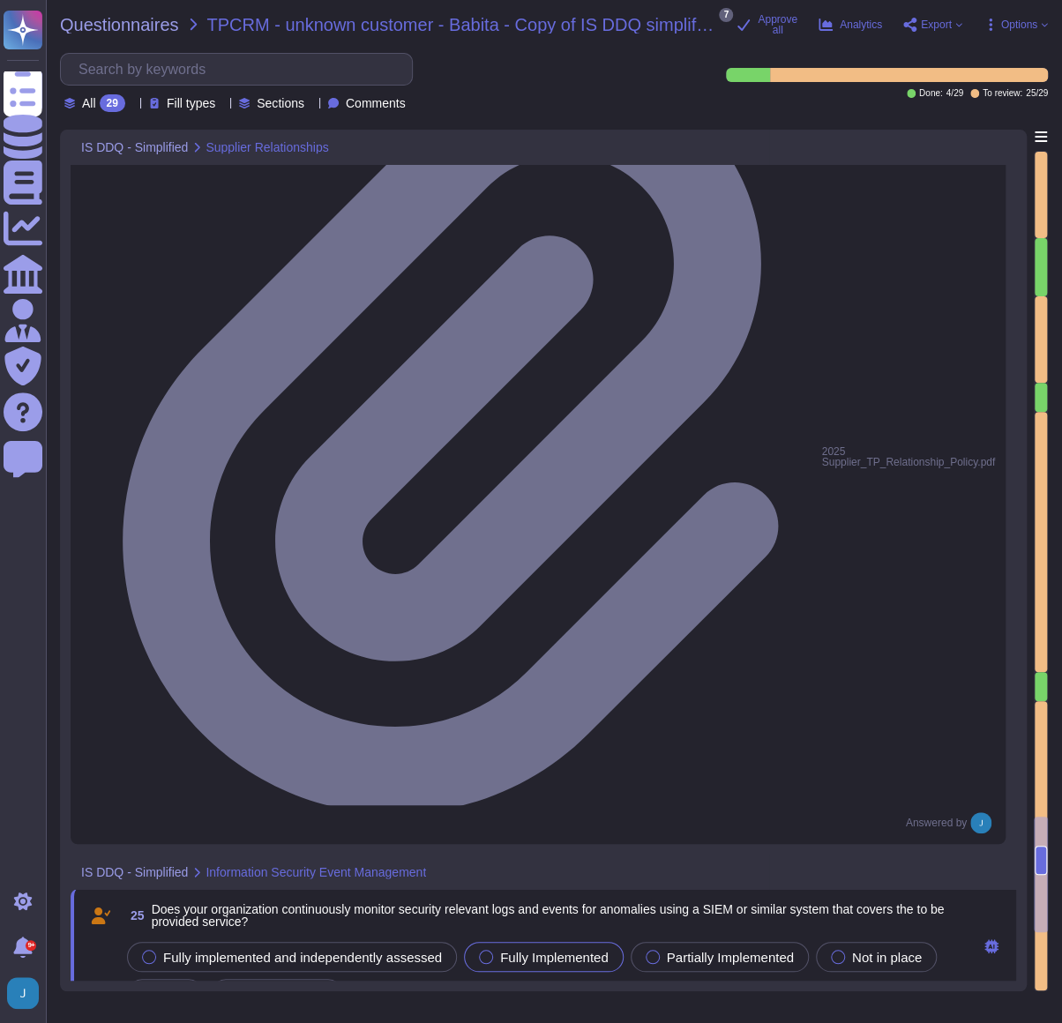
scroll to position [6272, 0]
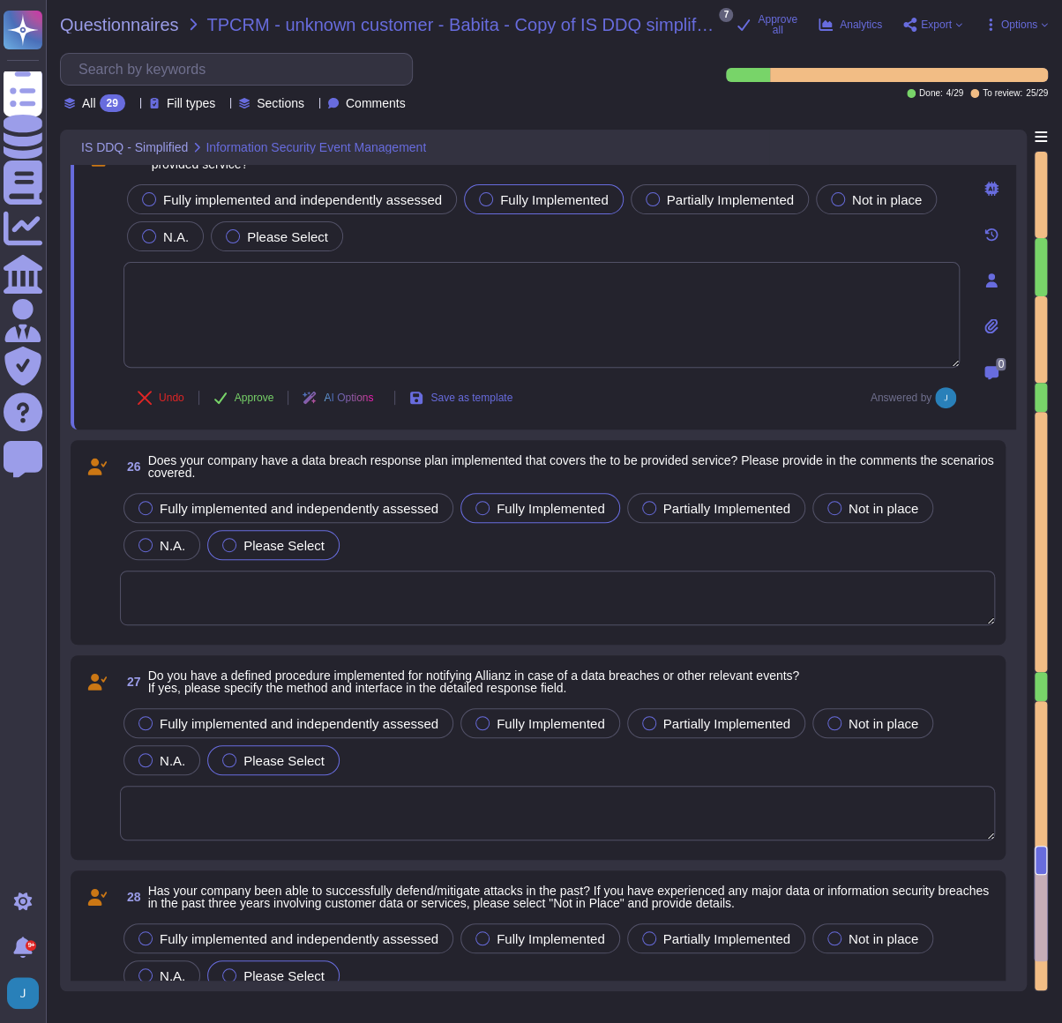
click at [508, 513] on span "Fully Implemented" at bounding box center [550, 508] width 108 height 15
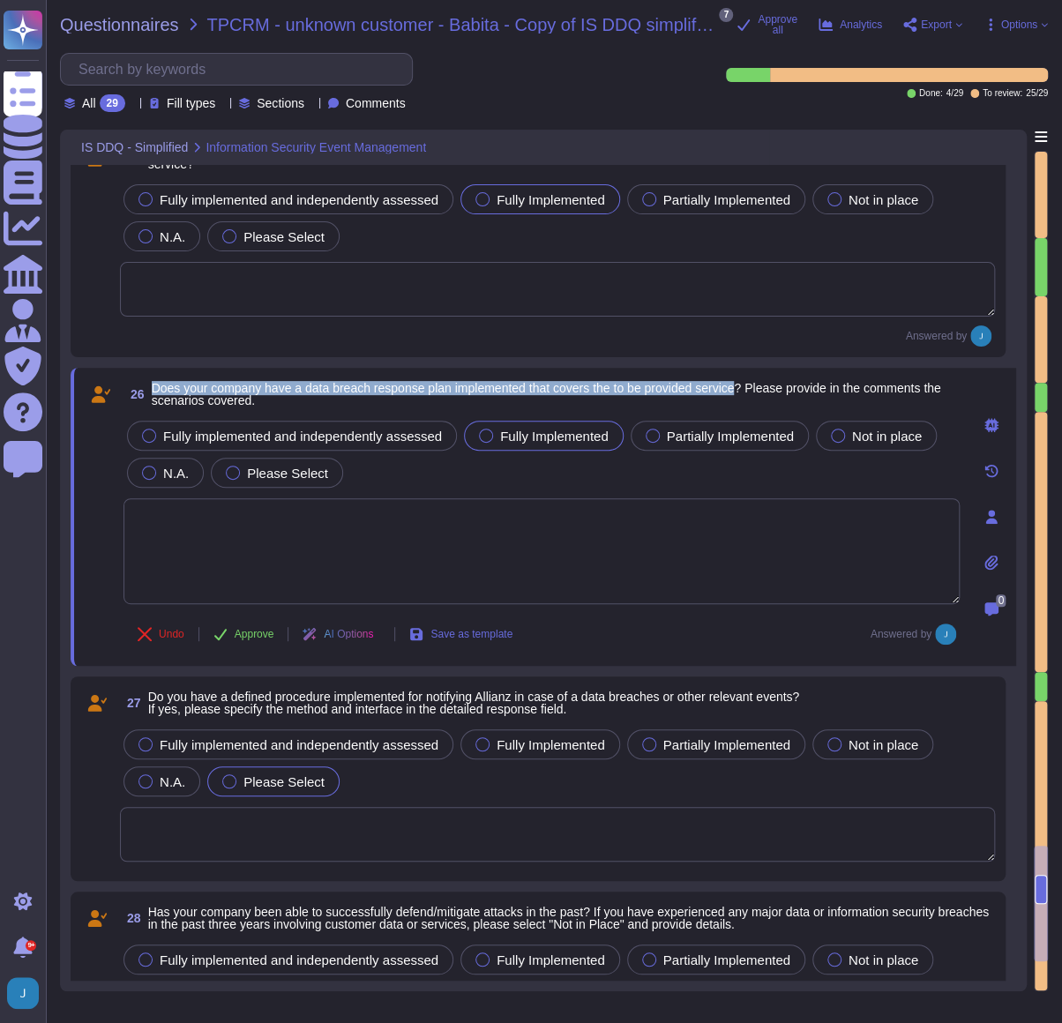
drag, startPoint x: 749, startPoint y: 385, endPoint x: 148, endPoint y: 385, distance: 600.4
click at [148, 385] on span "26 Does your company have a data breach response plan implemented that covers t…" at bounding box center [541, 394] width 836 height 32
click at [546, 555] on textarea at bounding box center [541, 551] width 836 height 106
paste textarea "Yes, we have a formal Incident Response Plan in place that ensures compliance w…"
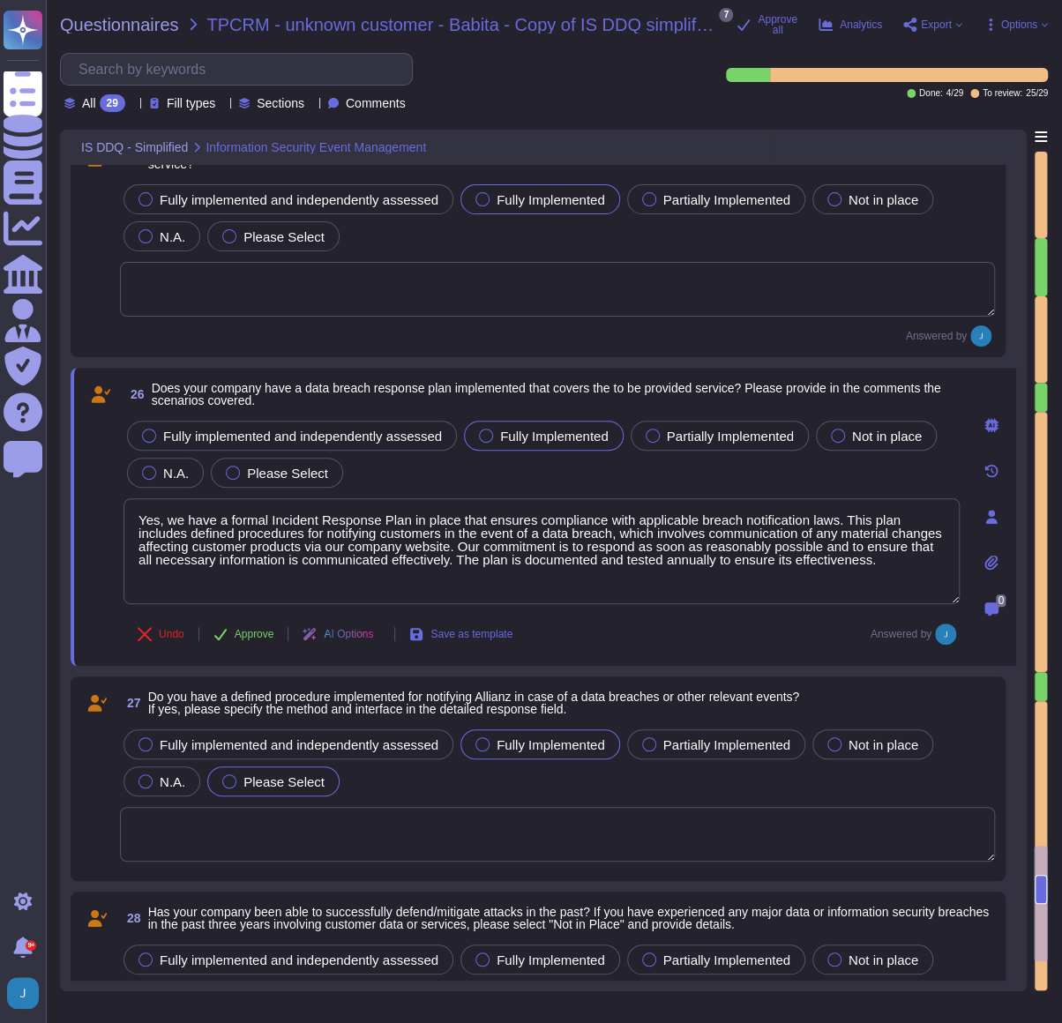
type textarea "Yes, we have a formal Incident Response Plan in place that ensures compliance w…"
click at [520, 555] on span "Fully Implemented" at bounding box center [550, 744] width 108 height 15
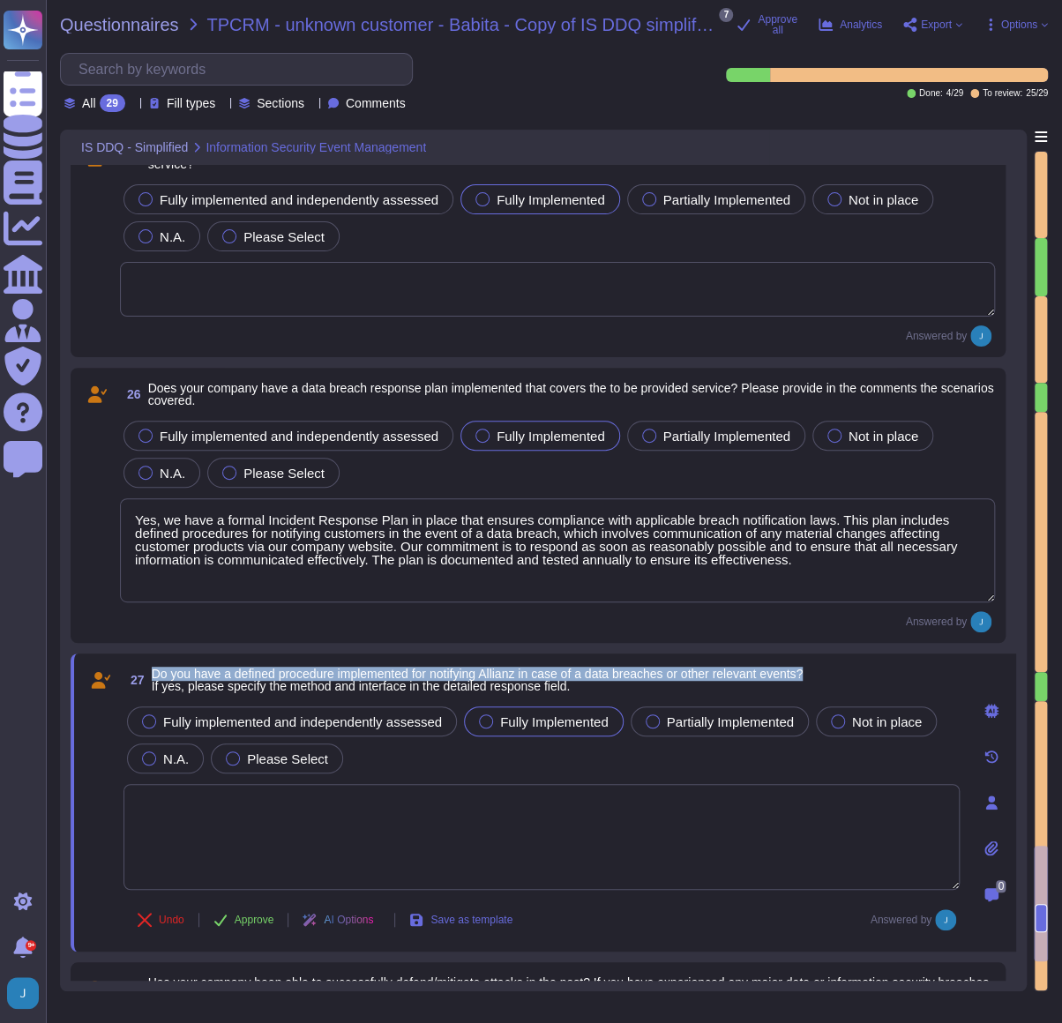
drag, startPoint x: 824, startPoint y: 668, endPoint x: 147, endPoint y: 670, distance: 676.3
click at [147, 555] on div "27 Do you have a defined procedure implemented for notifying Allianz in case of…" at bounding box center [541, 680] width 836 height 32
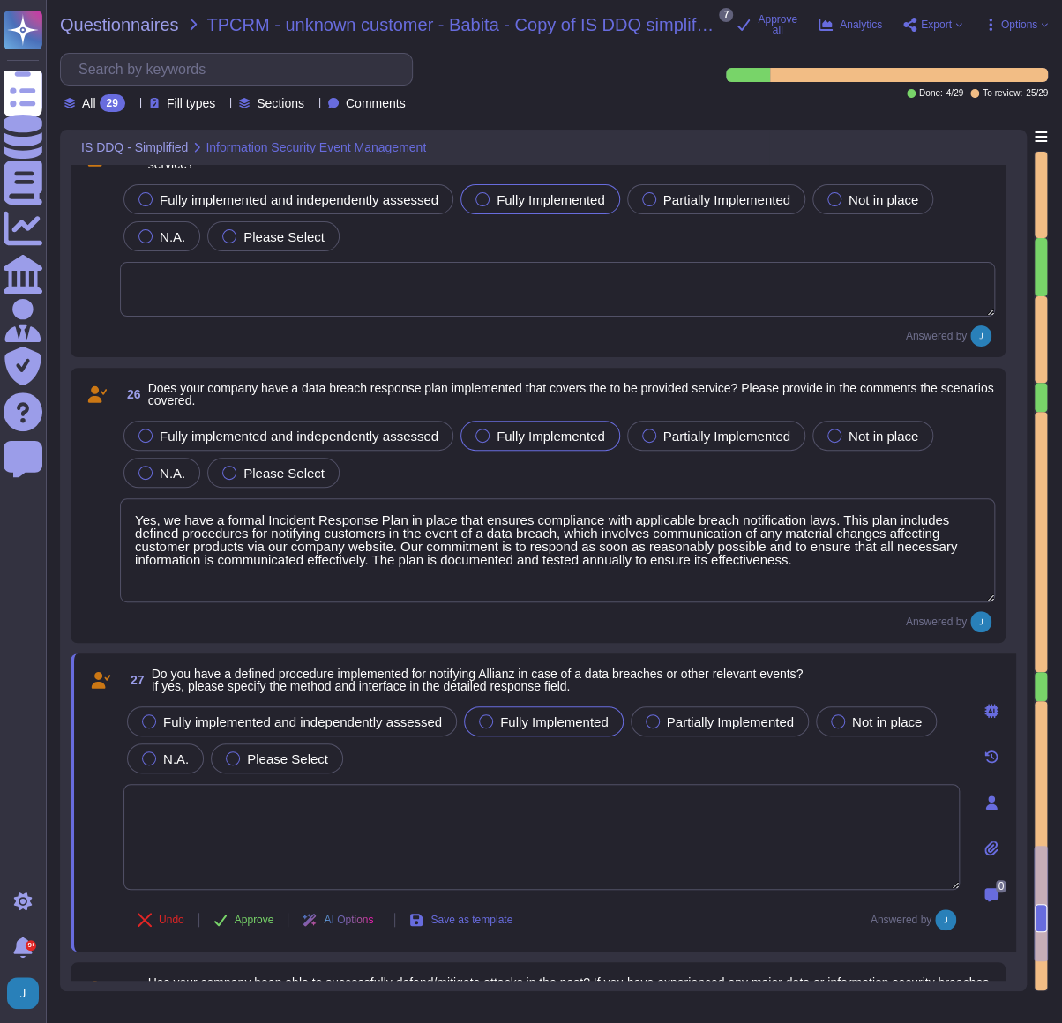
click at [720, 555] on textarea at bounding box center [541, 837] width 836 height 106
paste textarea "Yes, our company has an incident notification process to inform customers of su…"
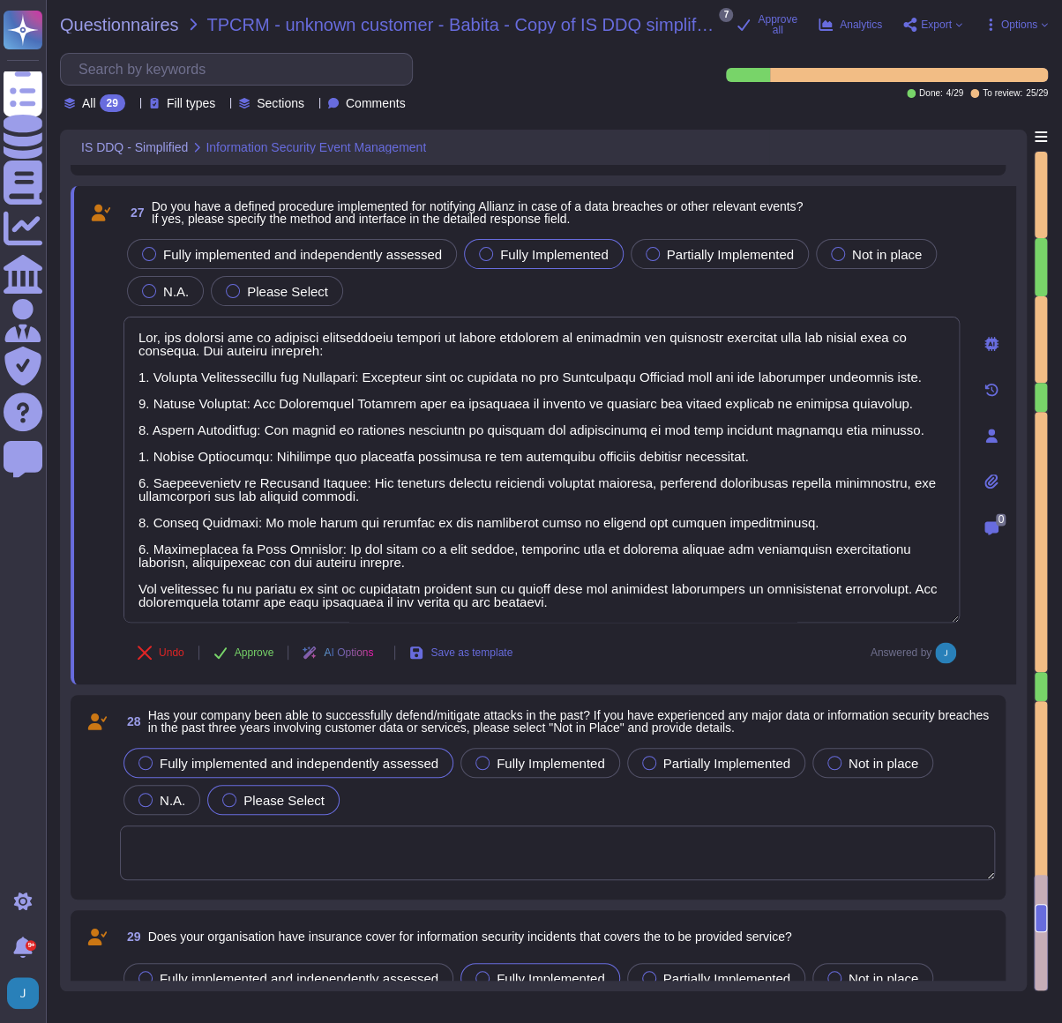
scroll to position [6768, 0]
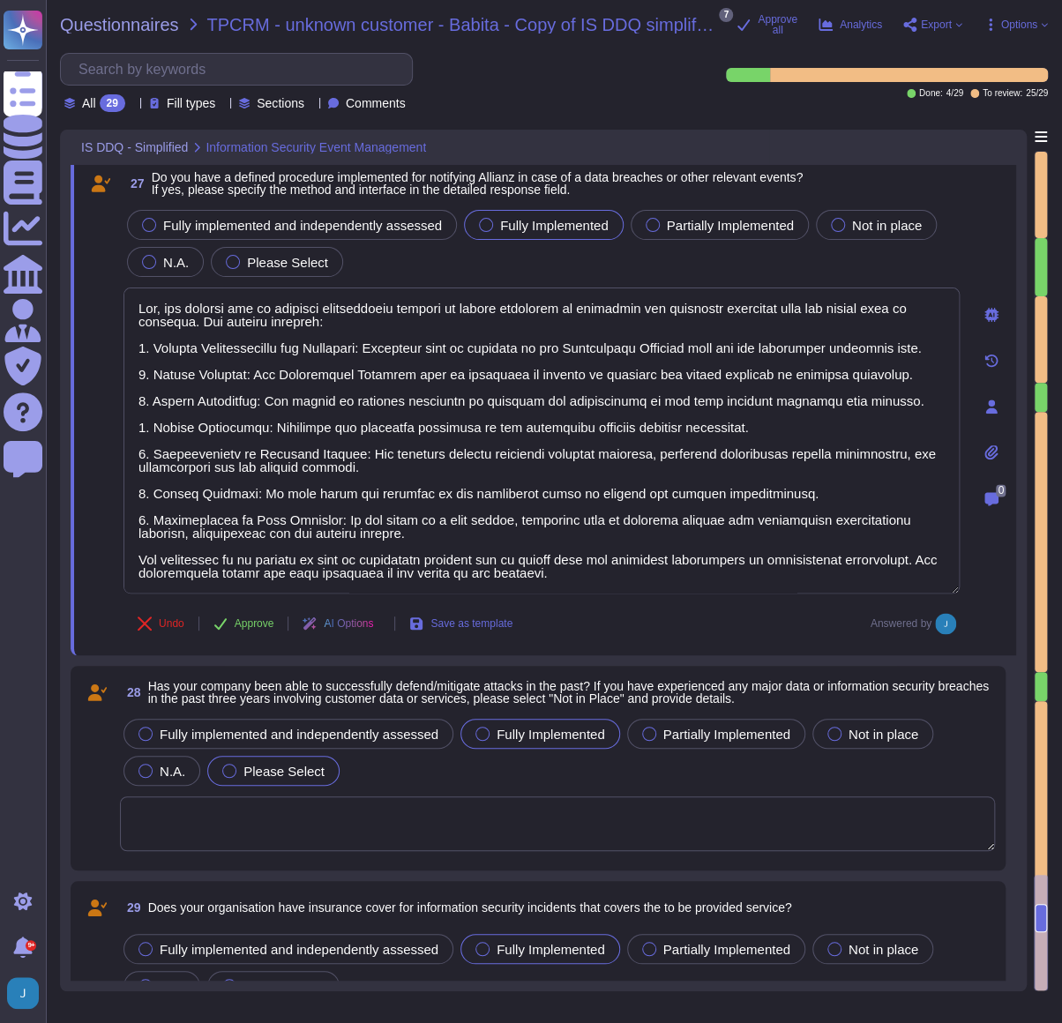
type textarea "Yes, our company has an incident notification process to inform customers of su…"
click at [511, 555] on span "Fully Implemented" at bounding box center [550, 734] width 108 height 15
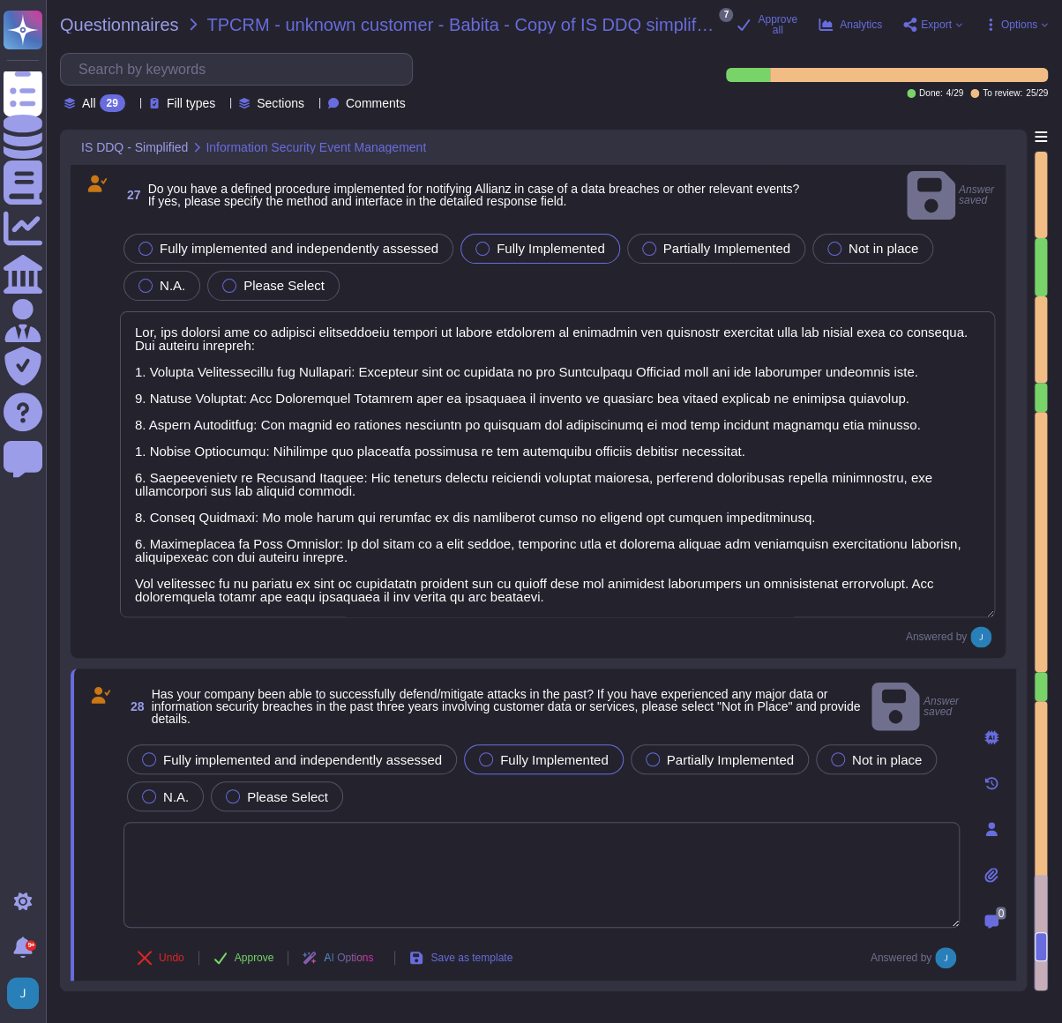
click at [347, 555] on textarea at bounding box center [541, 875] width 836 height 106
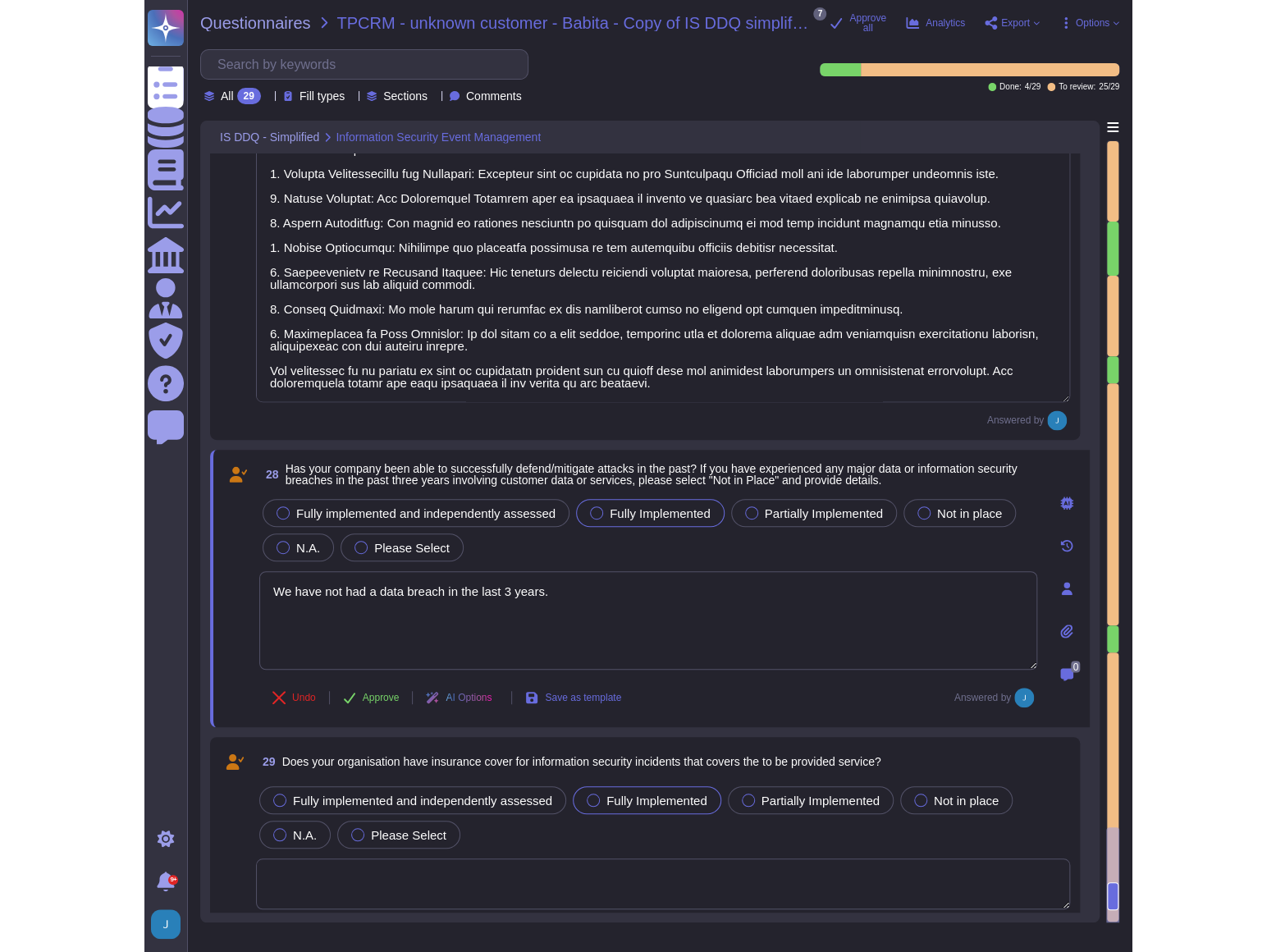
scroll to position [6114, 0]
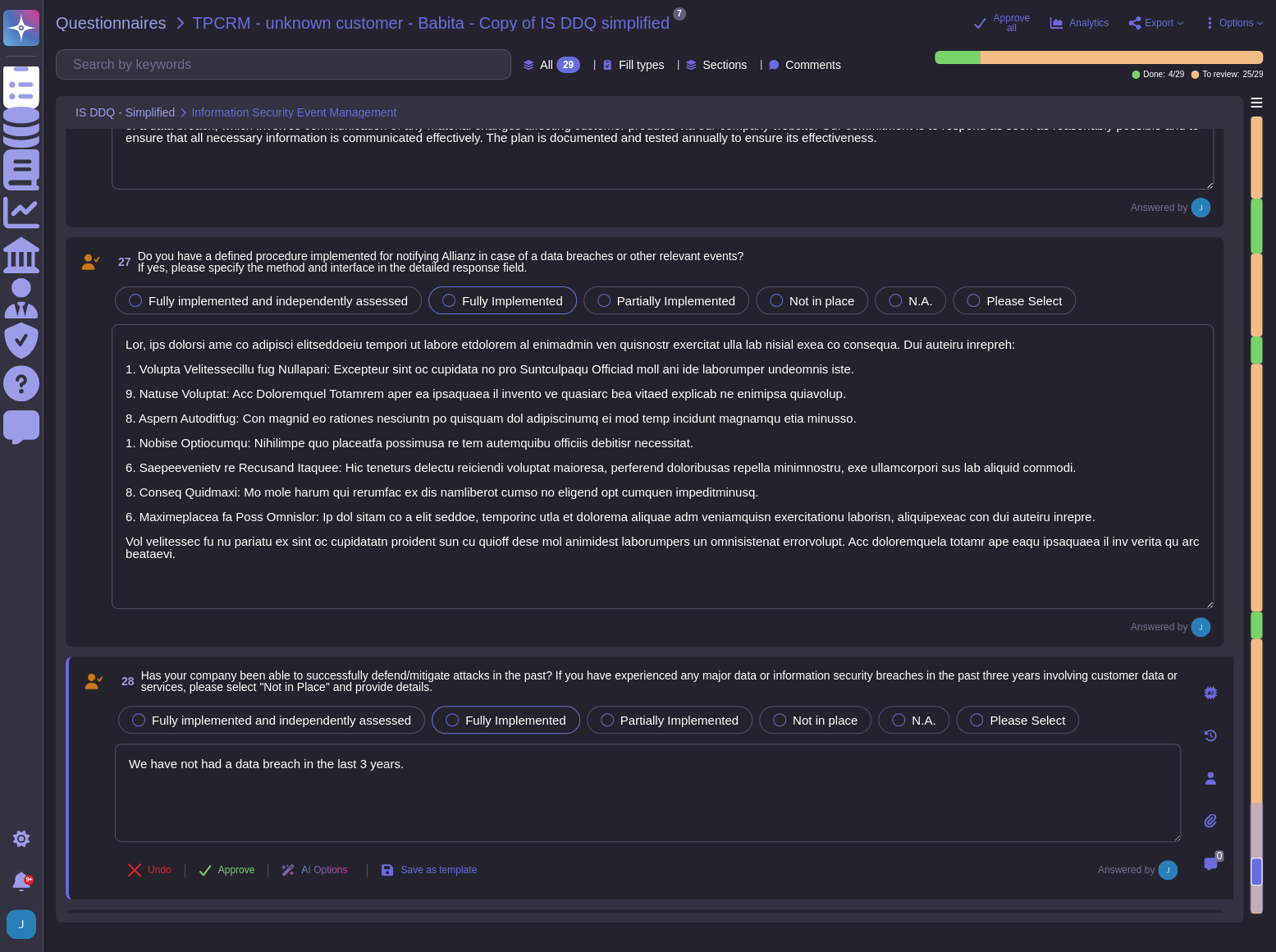
type textarea "We have not had a data breach in the last 3 years."
click at [1129, 24] on span "Export" at bounding box center [1159, 22] width 29 height 10
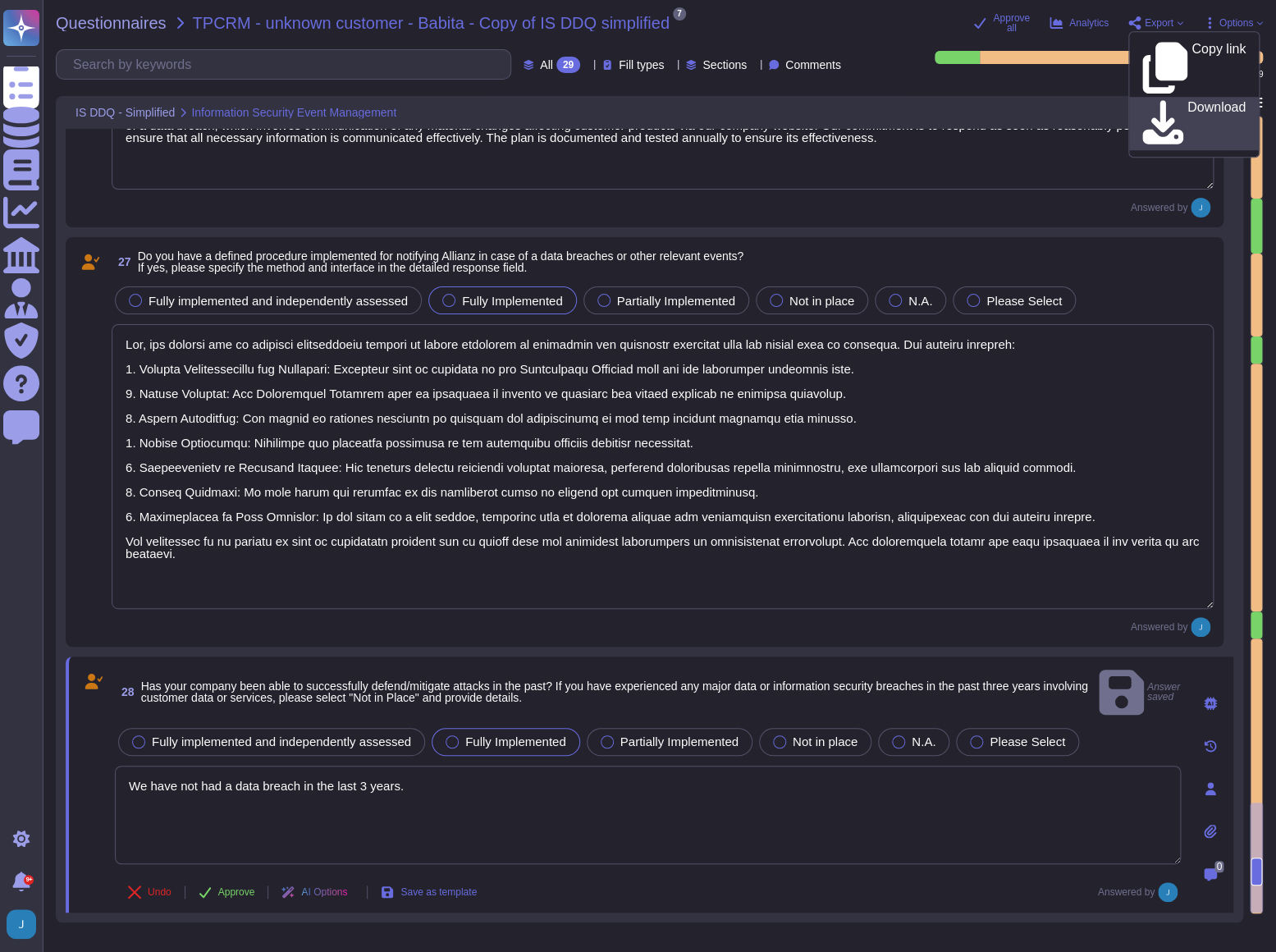
click at [1129, 101] on div "Download" at bounding box center [1193, 124] width 103 height 47
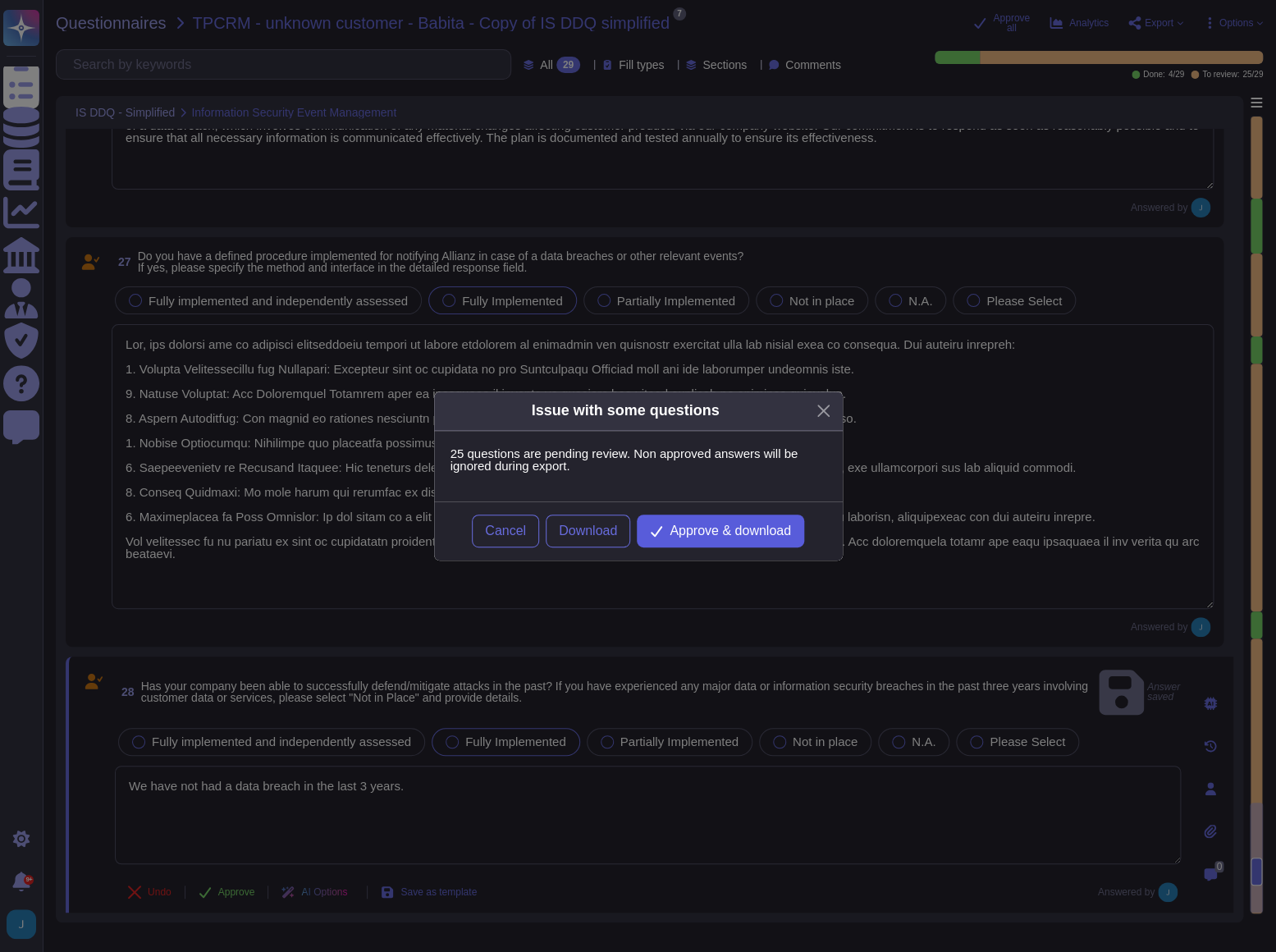
click at [720, 516] on span "Approve & download" at bounding box center [730, 530] width 121 height 13
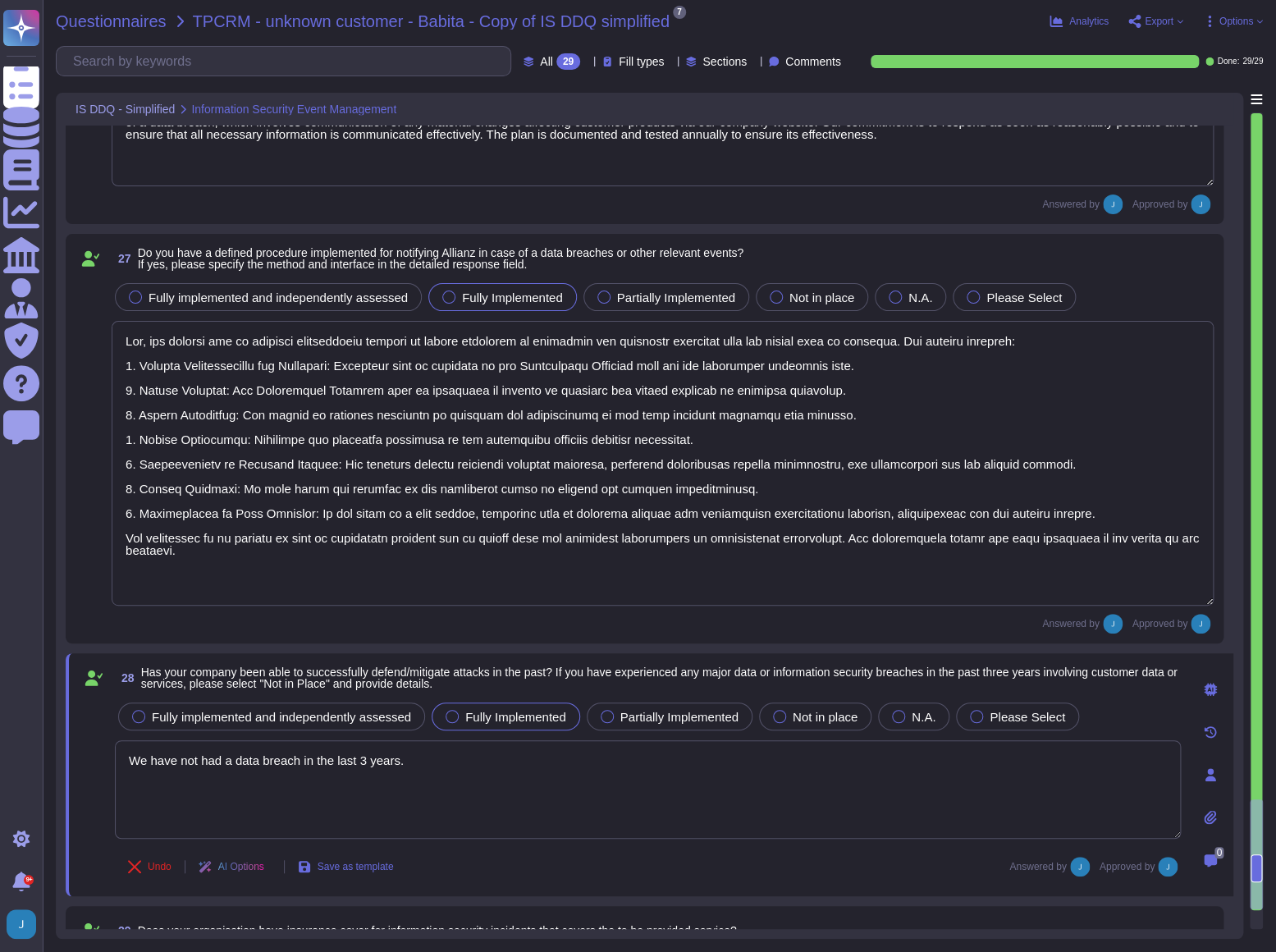
click at [105, 13] on span "Questionnaires" at bounding box center [111, 21] width 111 height 17
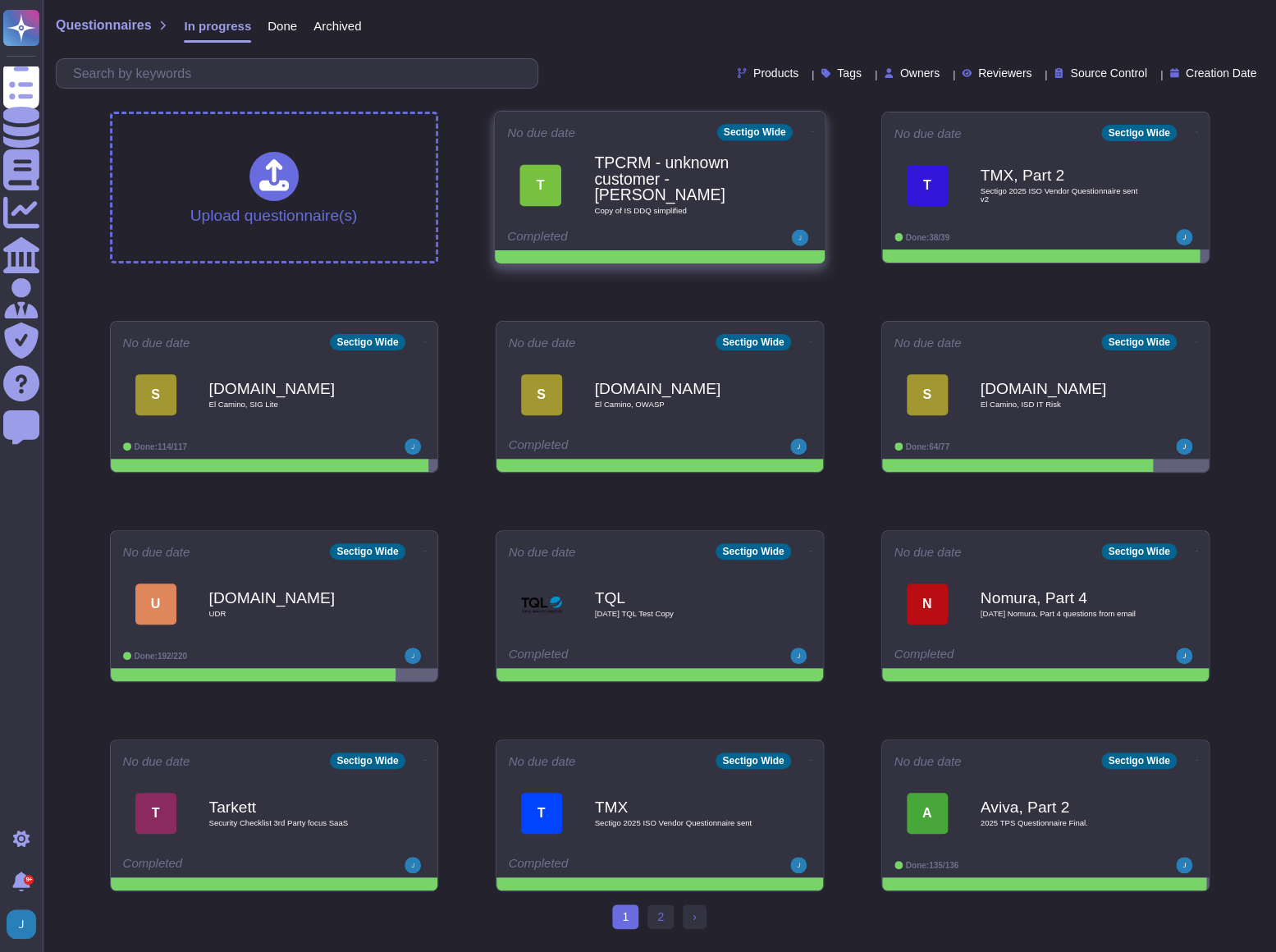
click at [810, 131] on icon at bounding box center [812, 131] width 4 height 4
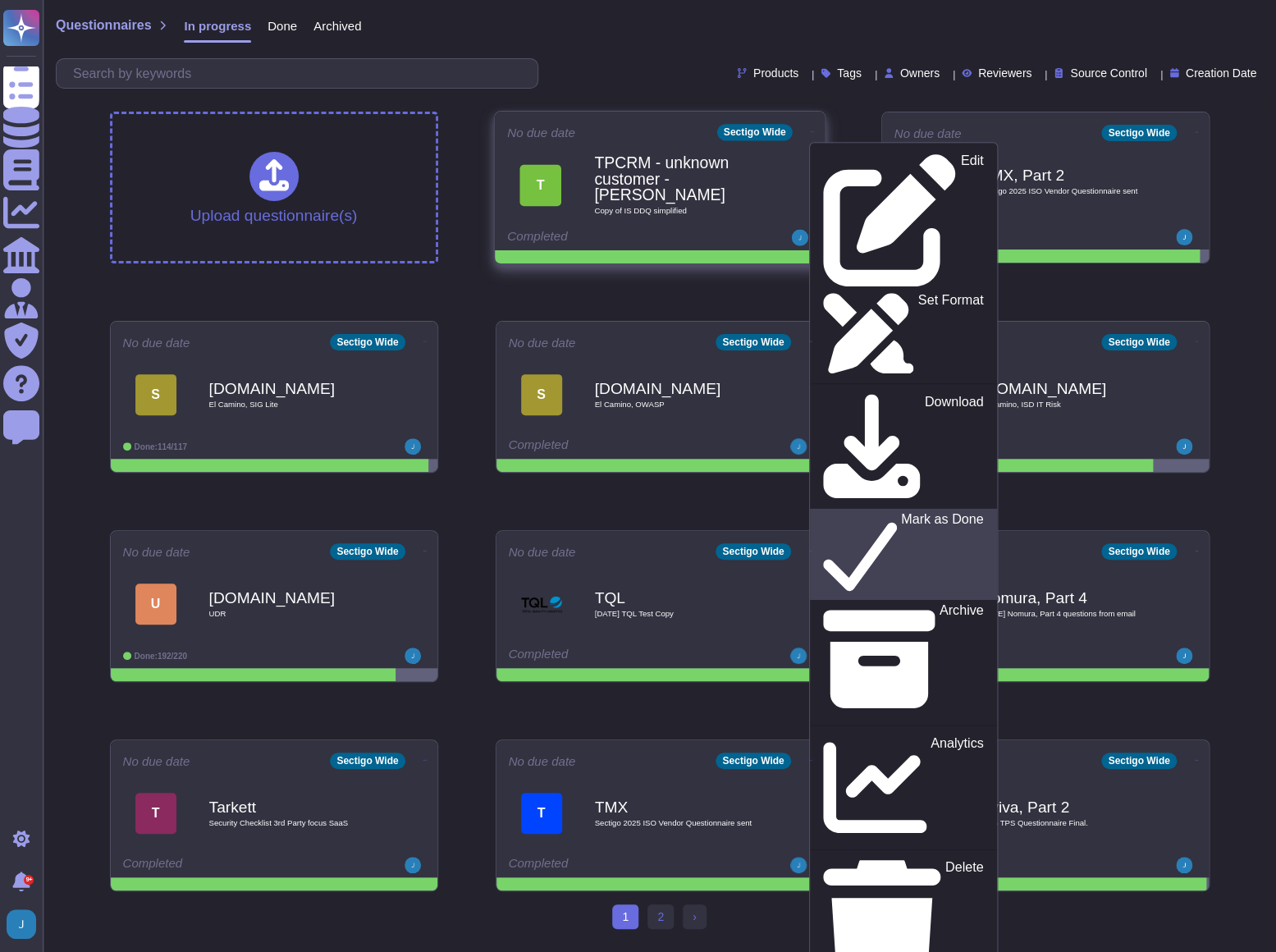
click at [900, 513] on p "Mark as Done" at bounding box center [941, 555] width 83 height 84
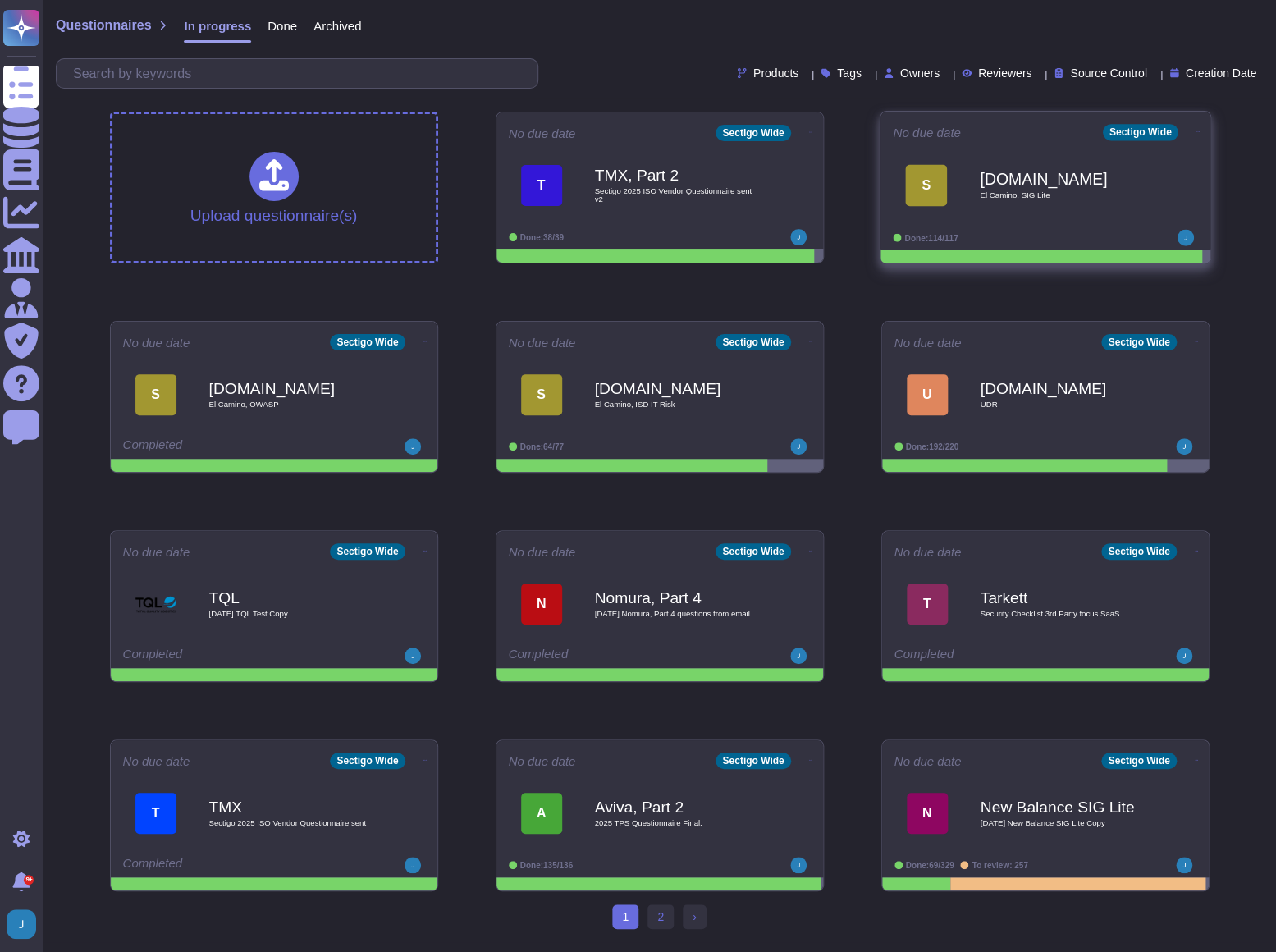
click at [999, 197] on span "El Camino, SIG Lite" at bounding box center [1063, 194] width 166 height 8
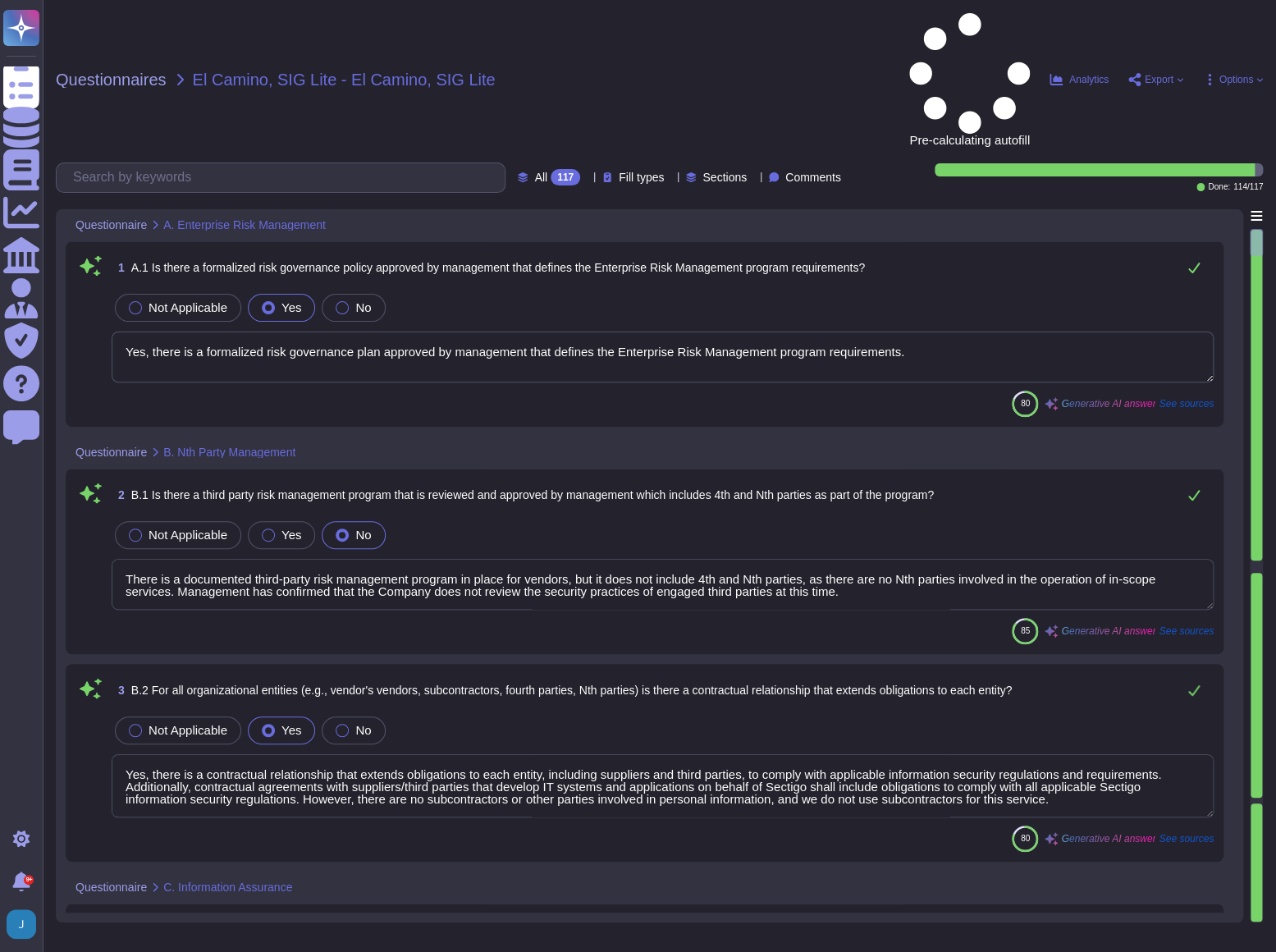
type textarea "Yes, there is a formalized risk governance plan approved by management that def…"
type textarea "There is a documented third-party risk management program in place for vendors,…"
type textarea "Yes, there is a contractual relationship that extends obligations to each entit…"
type textarea "Yes, the organization has implemented and documented an information security pr…"
type textarea "Yes, Sectigo has adopted a formalized risk assessment process that identifies, …"
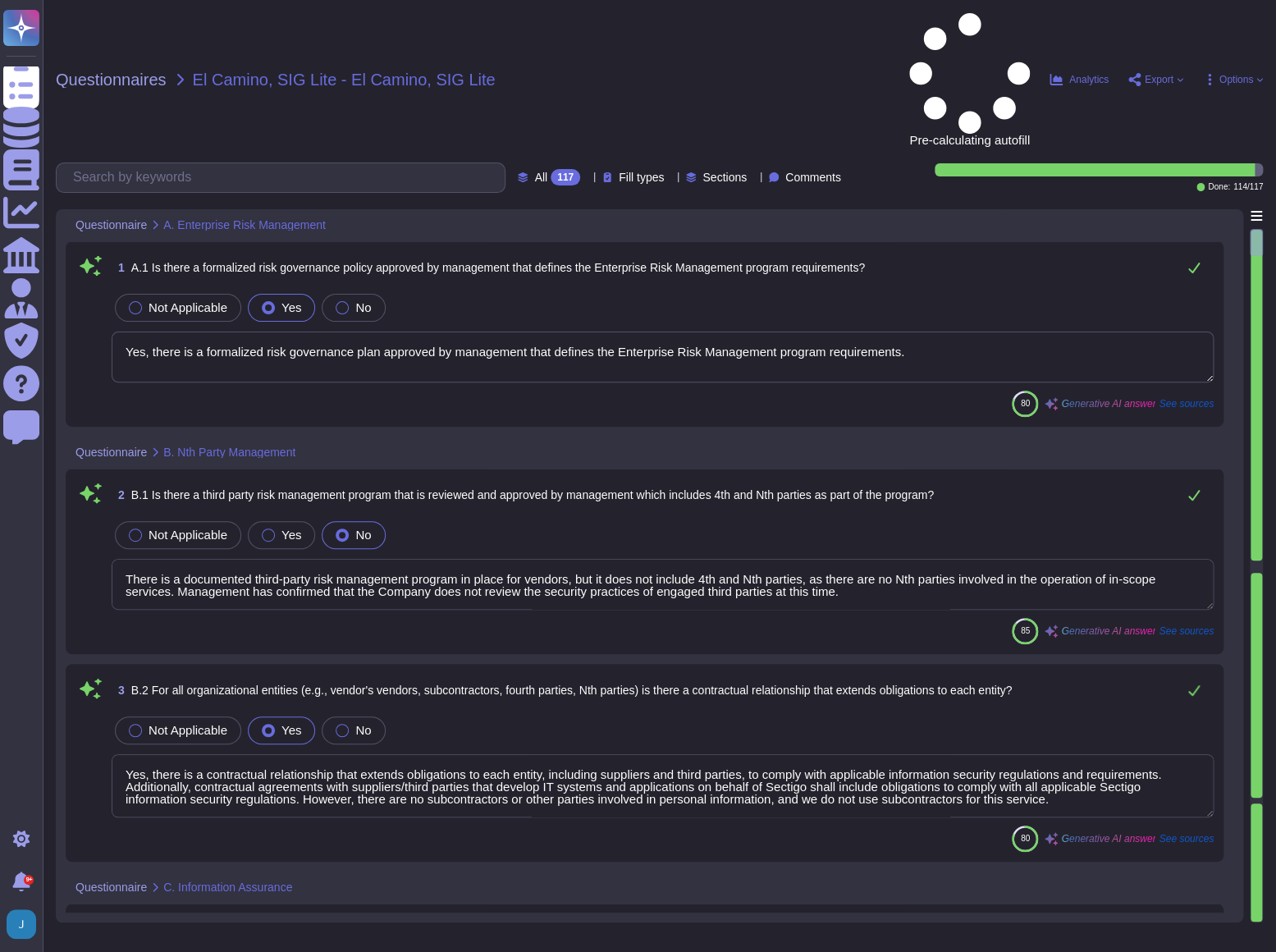
type textarea "Yes, there is an asset management program in place that is approved by manageme…"
click at [105, 72] on span "Questionnaires" at bounding box center [111, 80] width 111 height 17
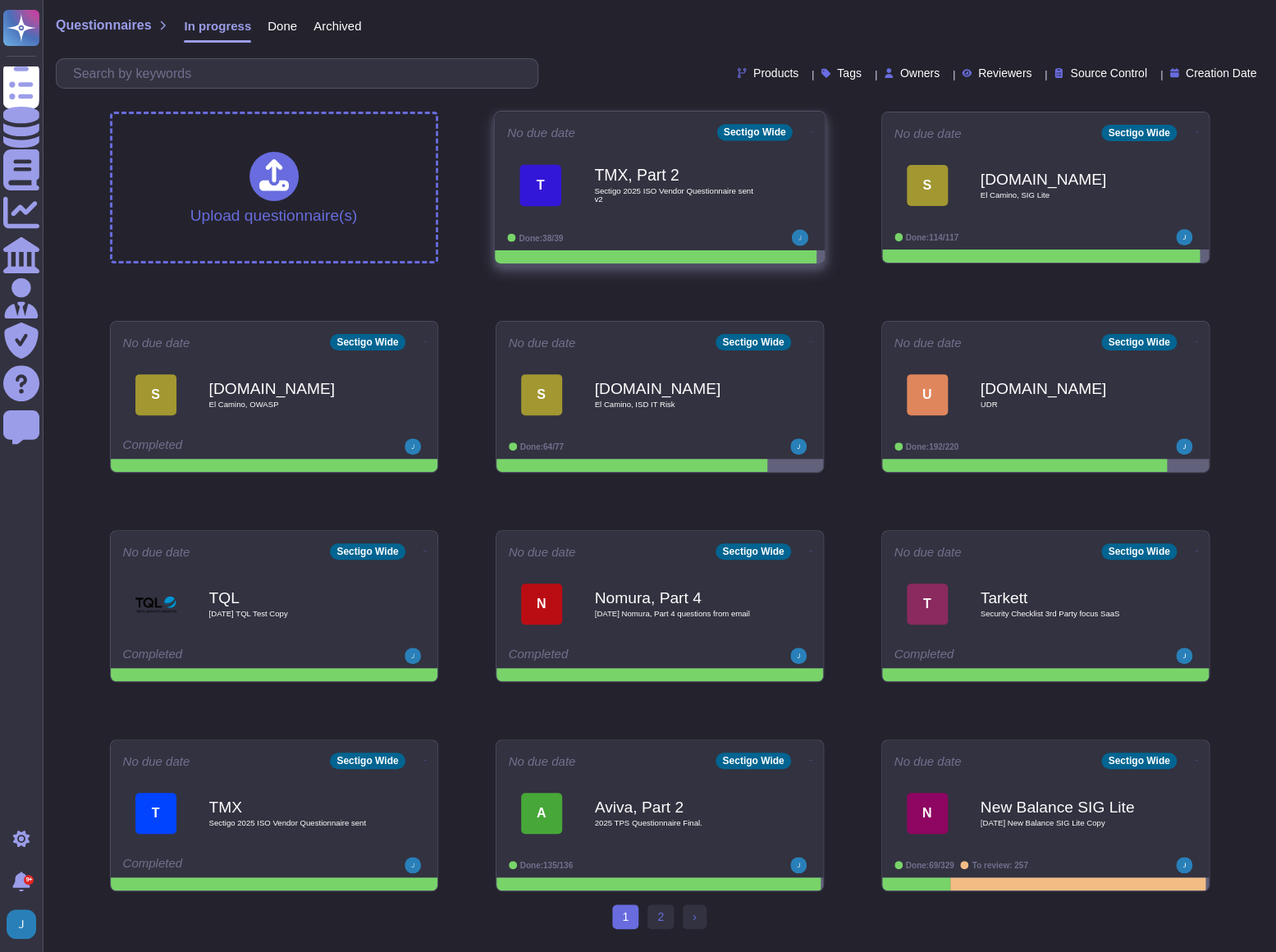
click at [692, 195] on span "Sectigo 2025 ISO Vendor Questionnaire sent v2" at bounding box center [677, 194] width 166 height 16
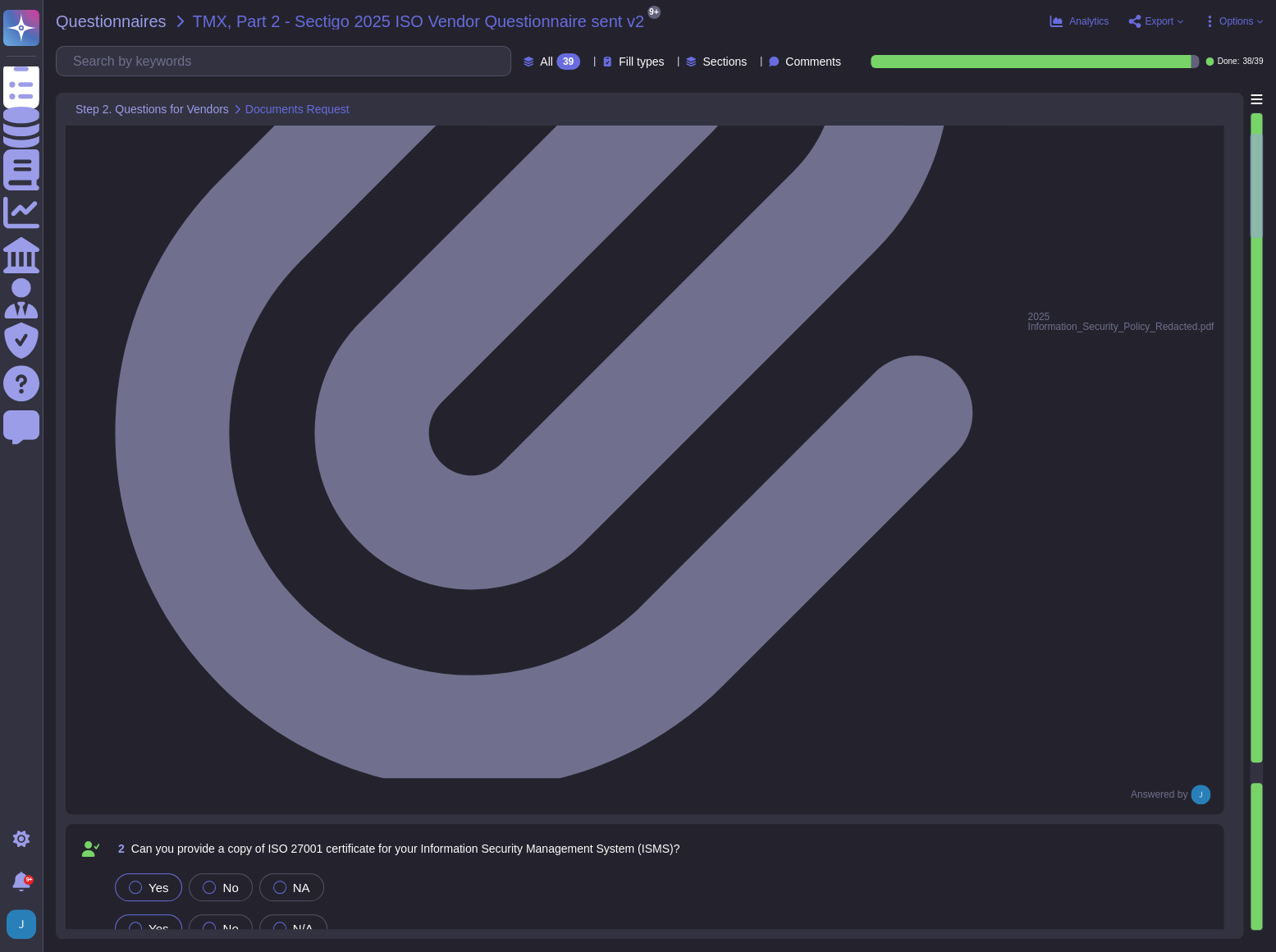
type textarea "Yes, we have a documented Information Security Policy that has been approved by…"
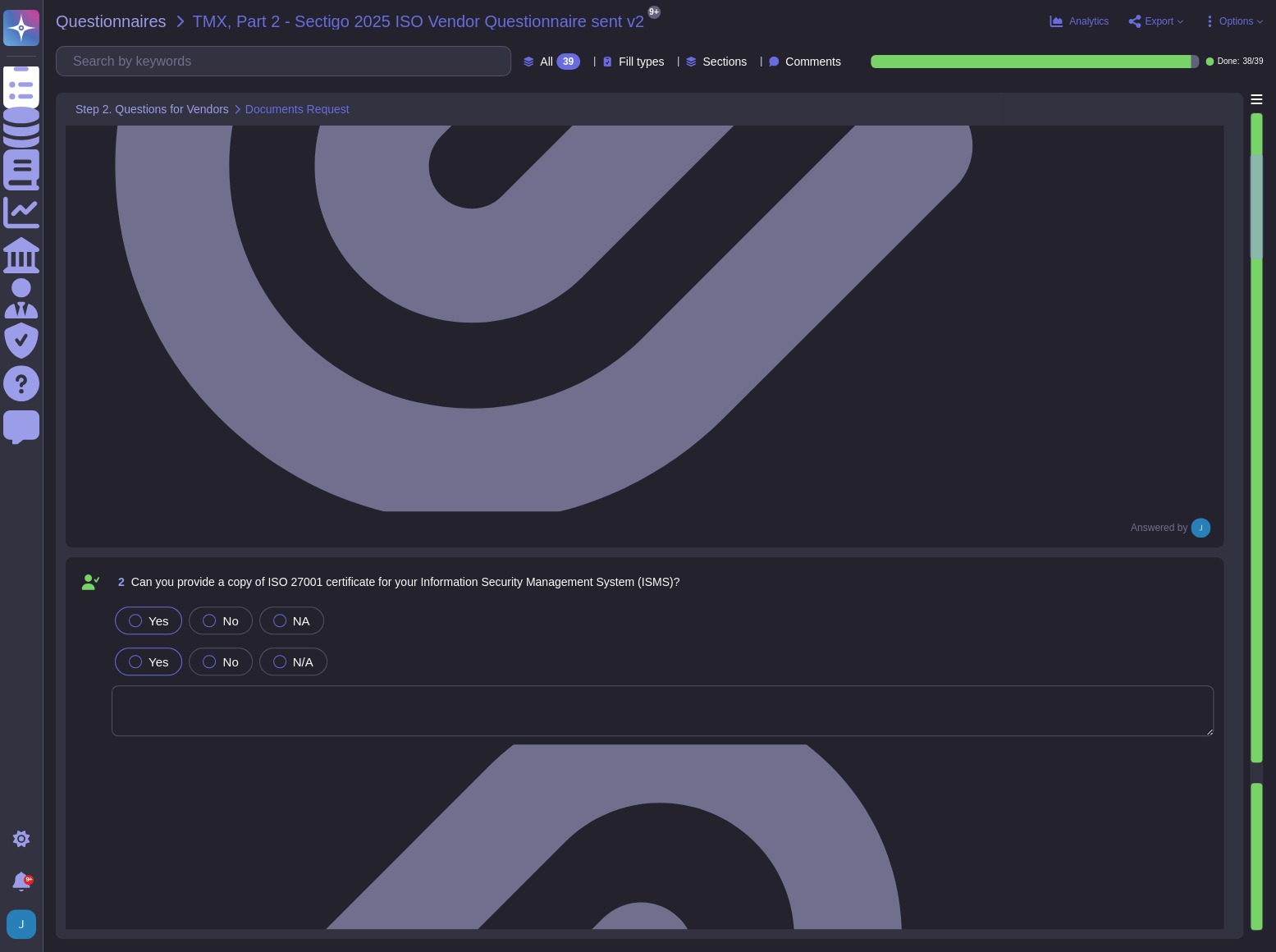
type textarea "Yes, we routinely perform internal audits and assessments of conformance to our…"
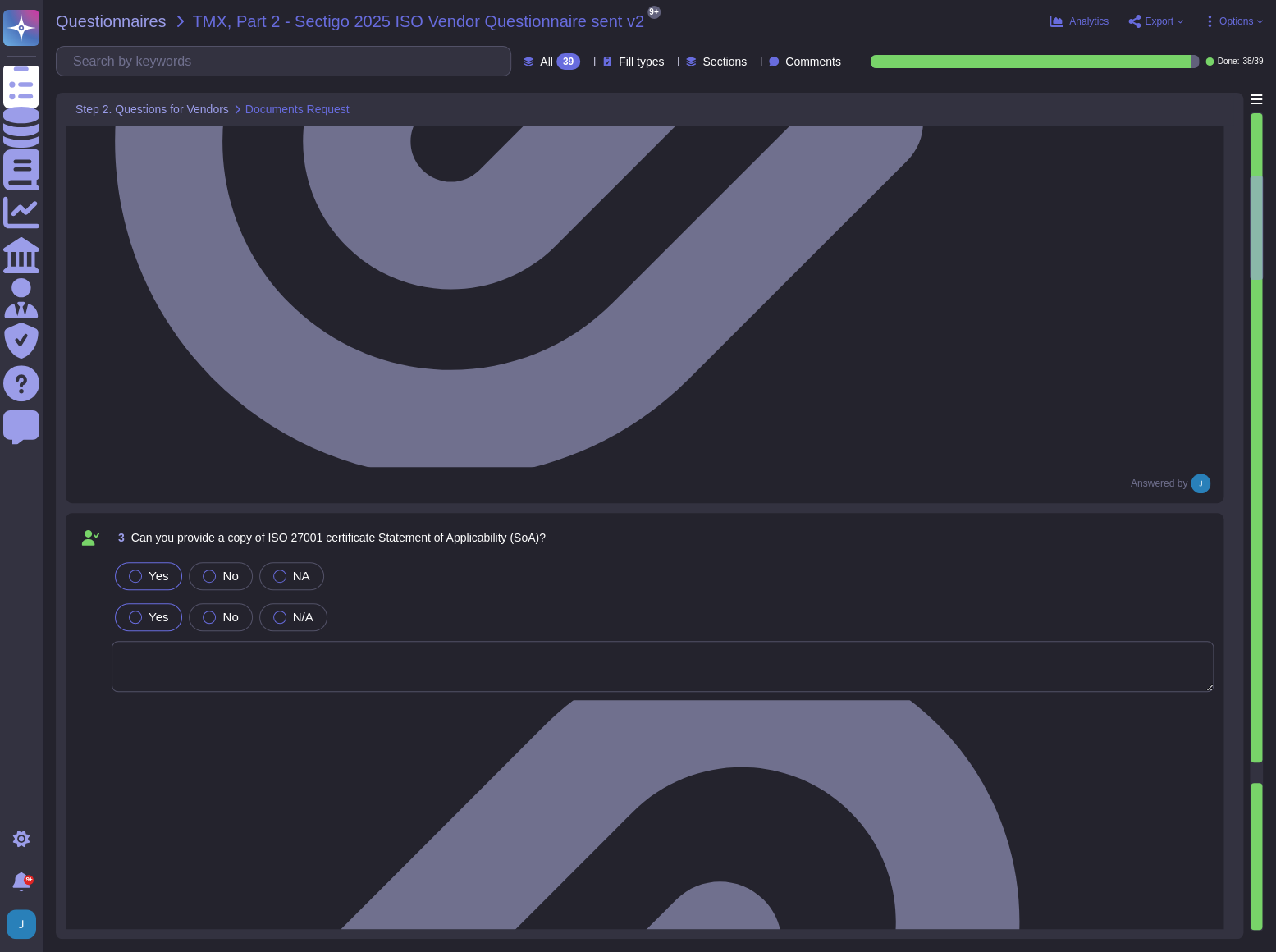
scroll to position [969, 0]
type textarea "Yes, Sectigo has a formal Risk Management process that includes a comprehensive…"
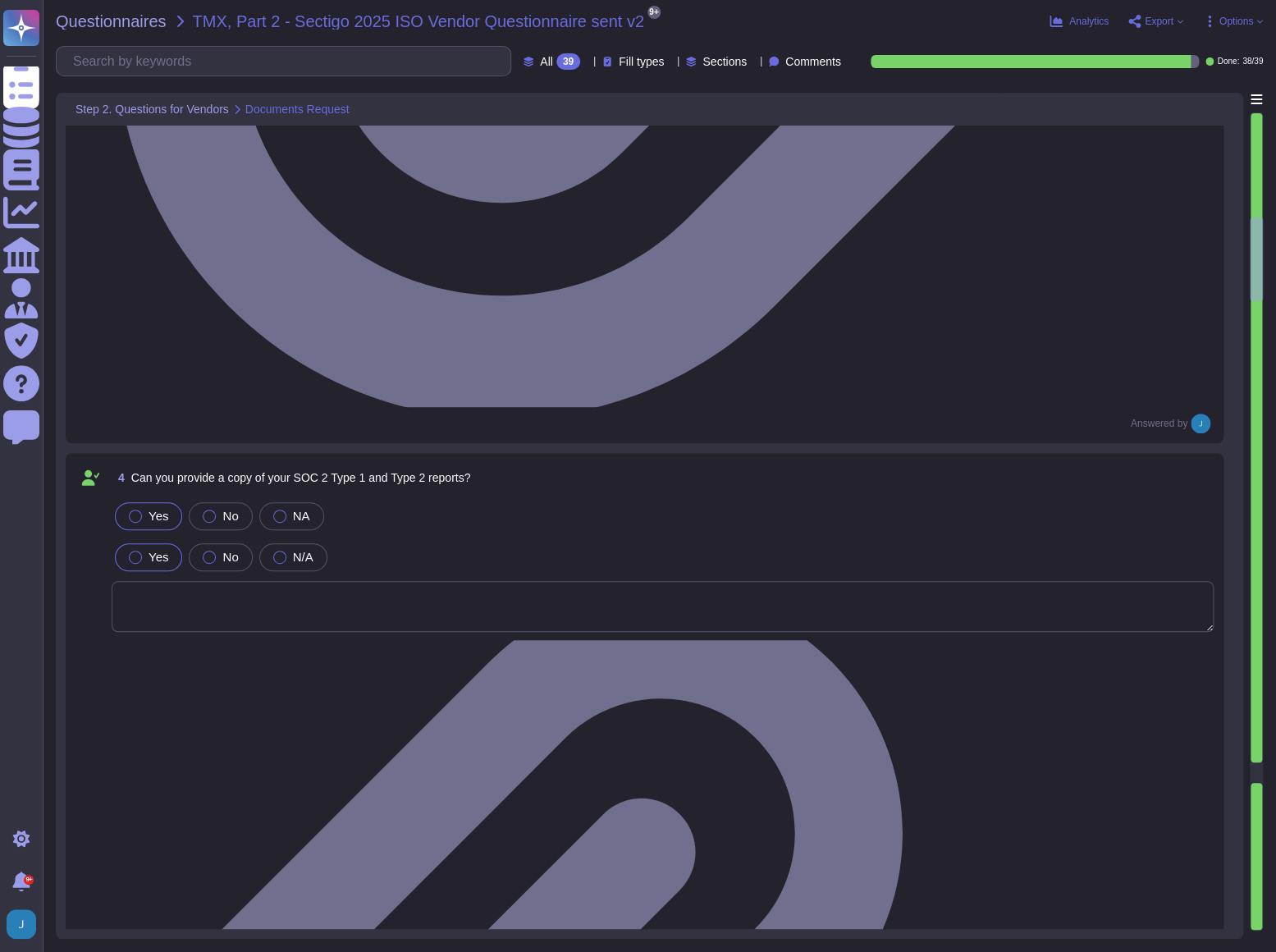
type textarea "Yes, we have mandatory annual and ongoing security awareness programs for all e…"
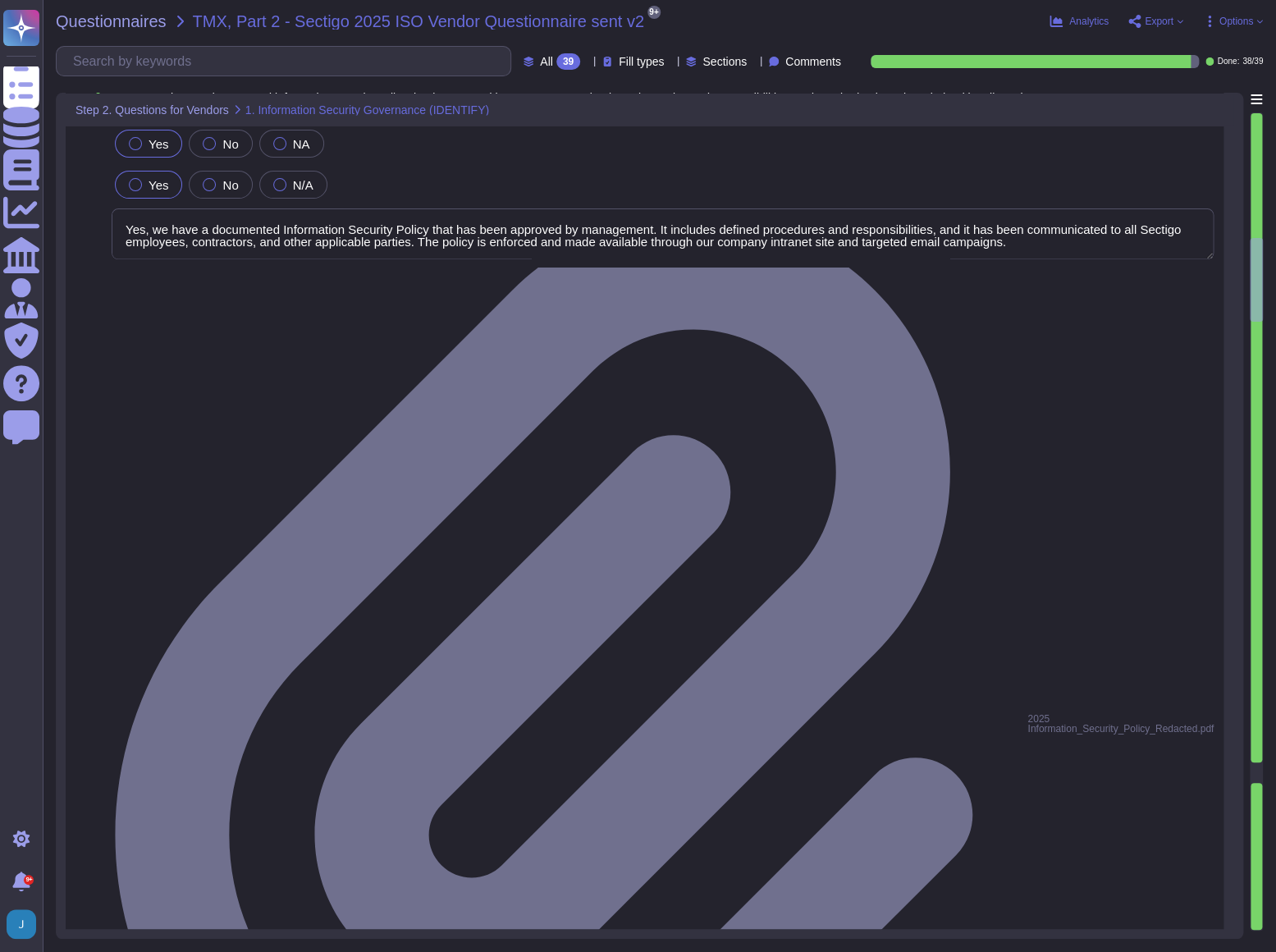
type textarea "Yes, we can provide our latest SOC 2 Type 2 audit report and our ISO 27001 cert…"
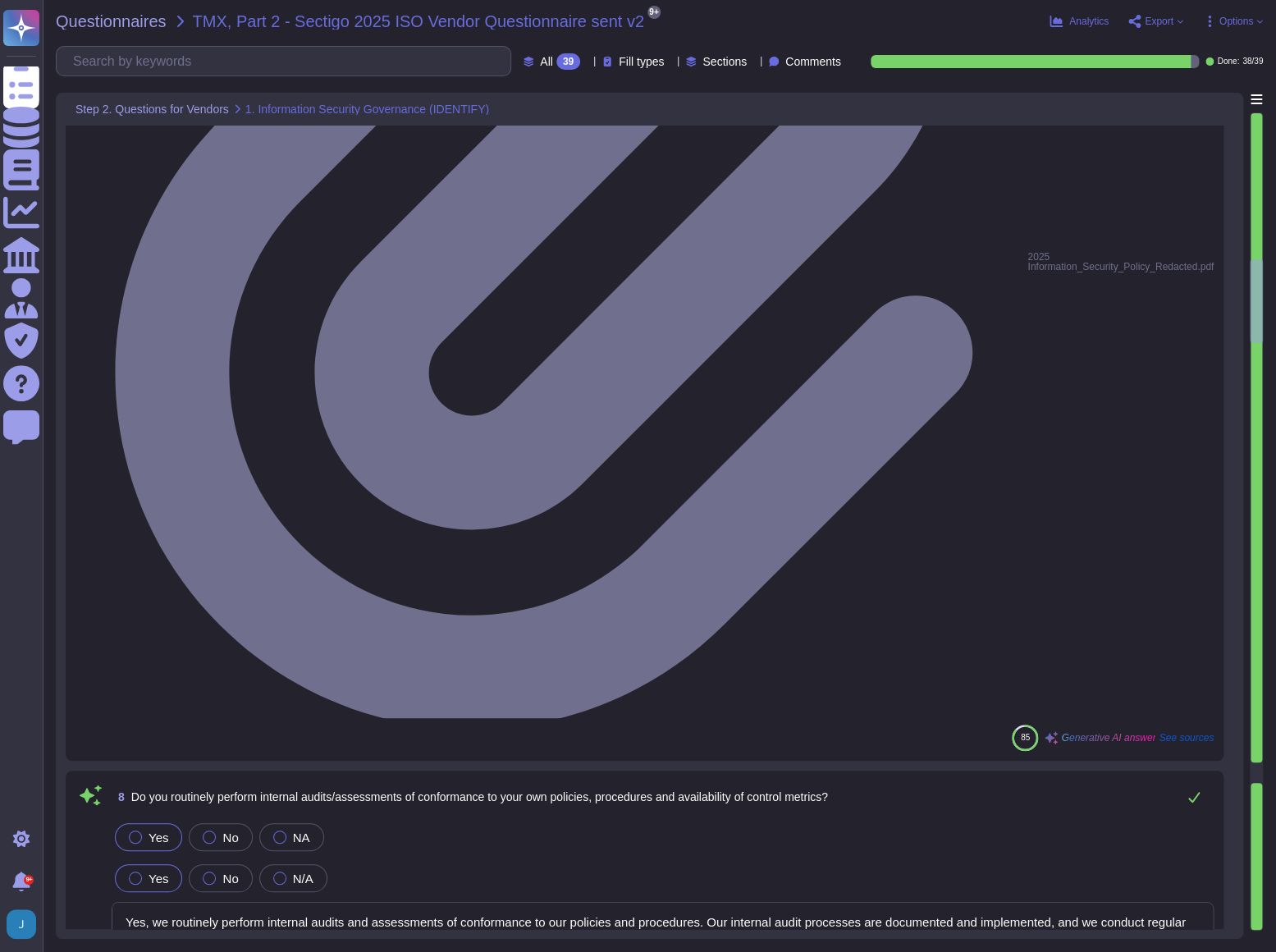
type textarea "Yes, we have a comprehensive vulnerability management process that includes per…"
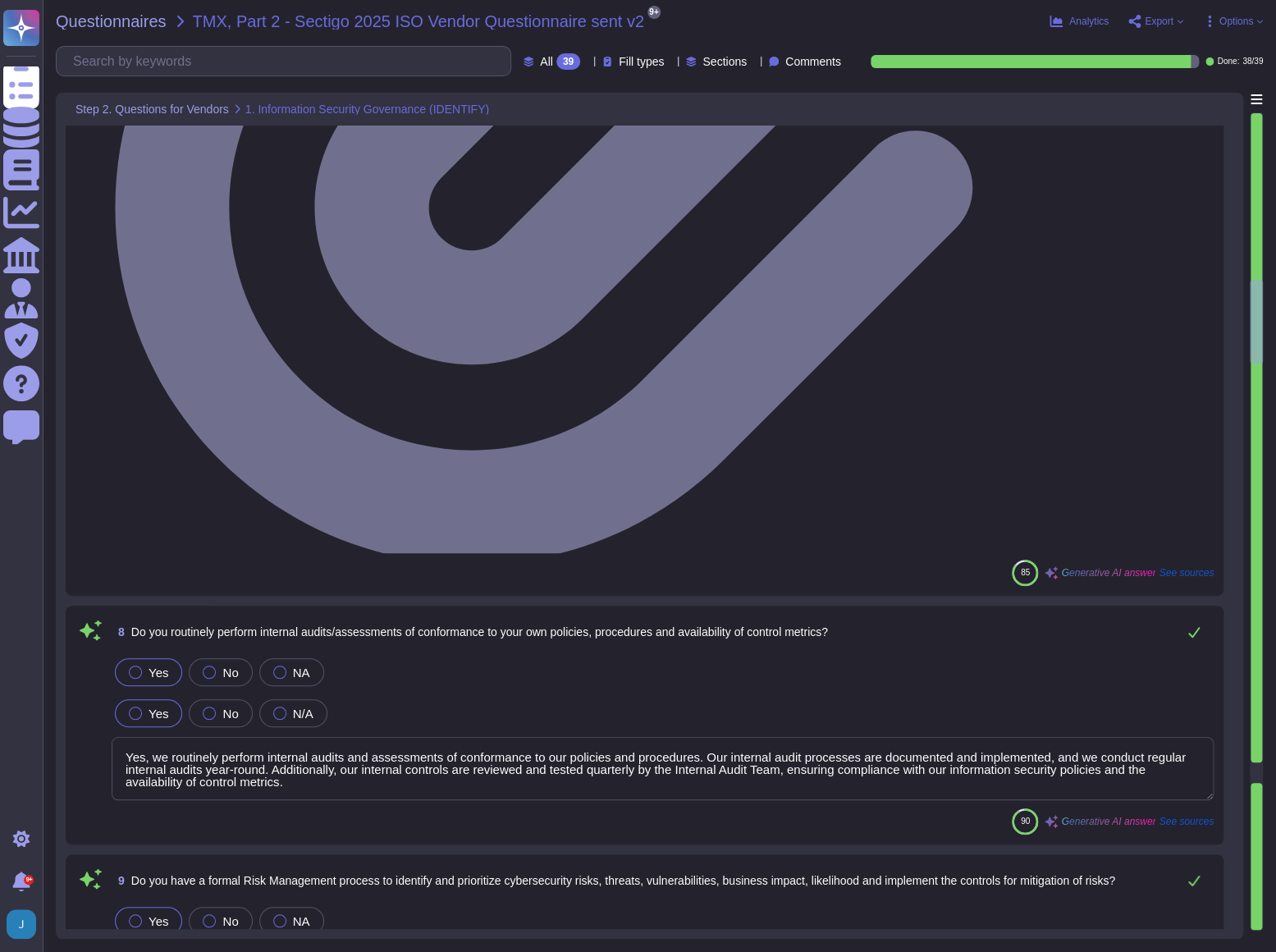
type textarea "Yes, all appropriate systems, including workstations and servers, have antiviru…"
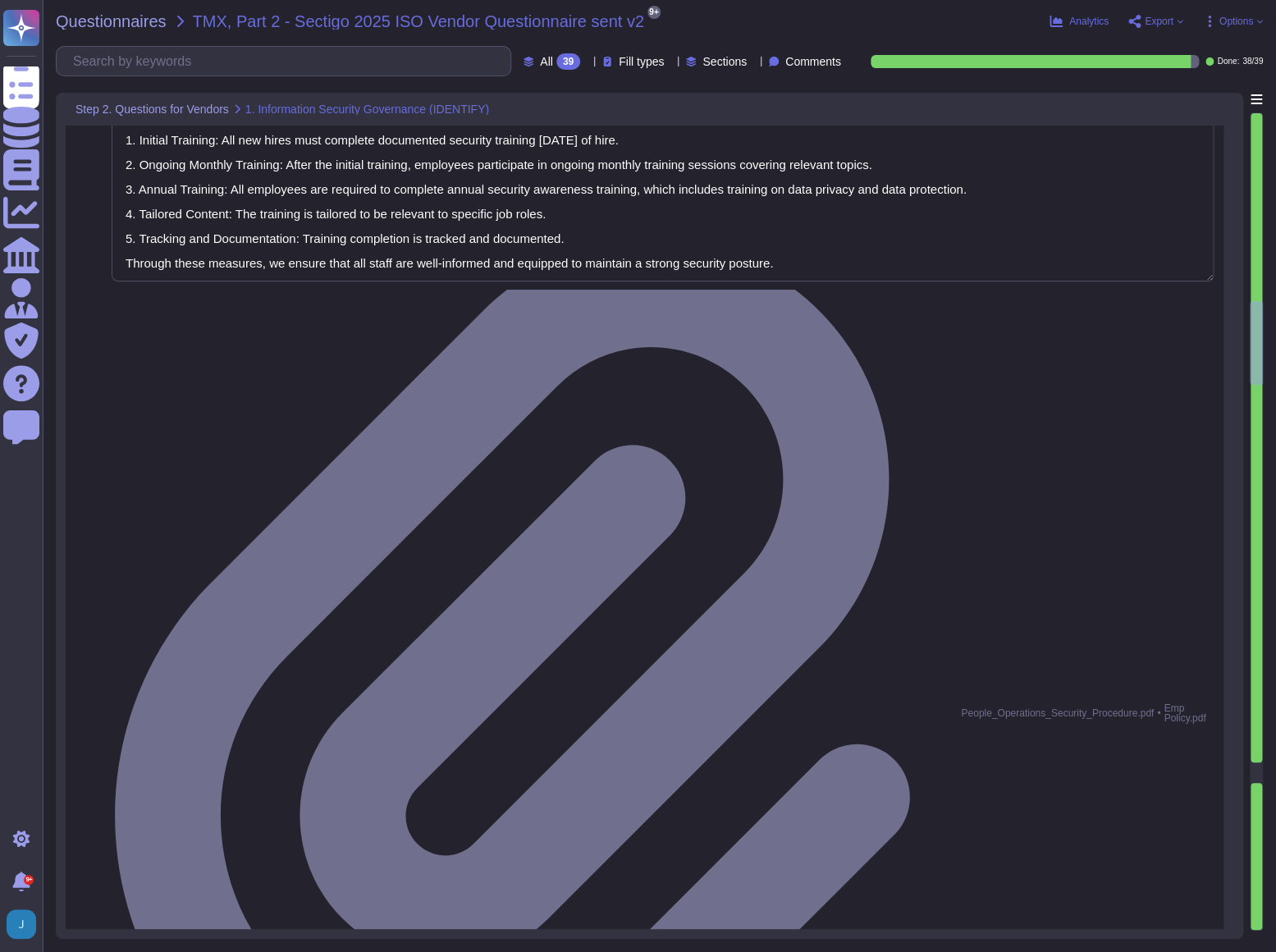
type textarea "Yes. We have NextGen Firewalls with the intrusion detection/prevention capabili…"
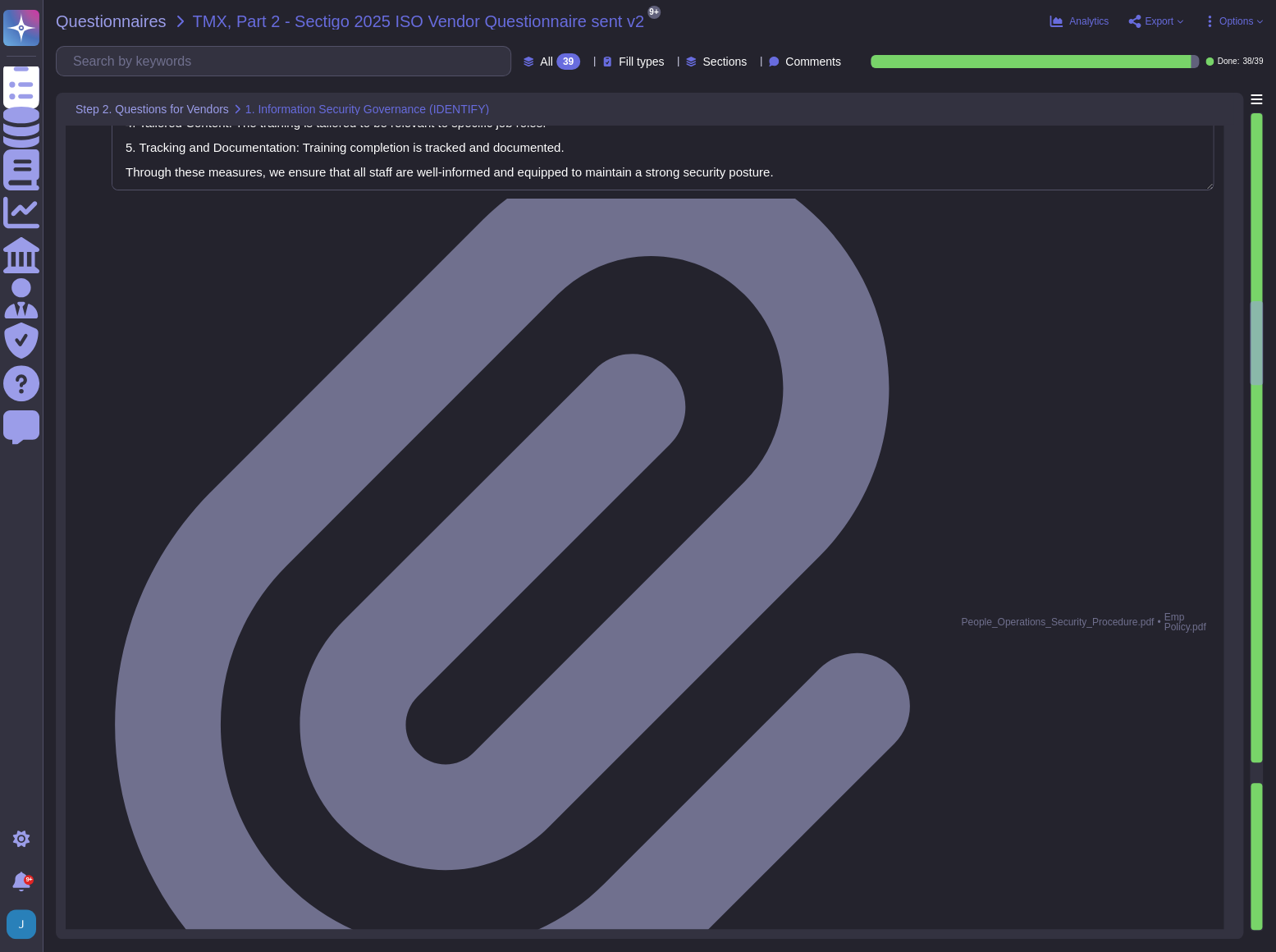
type textarea "Yes, we have implemented File Integrity Monitoring (FIM) tools to validate the …"
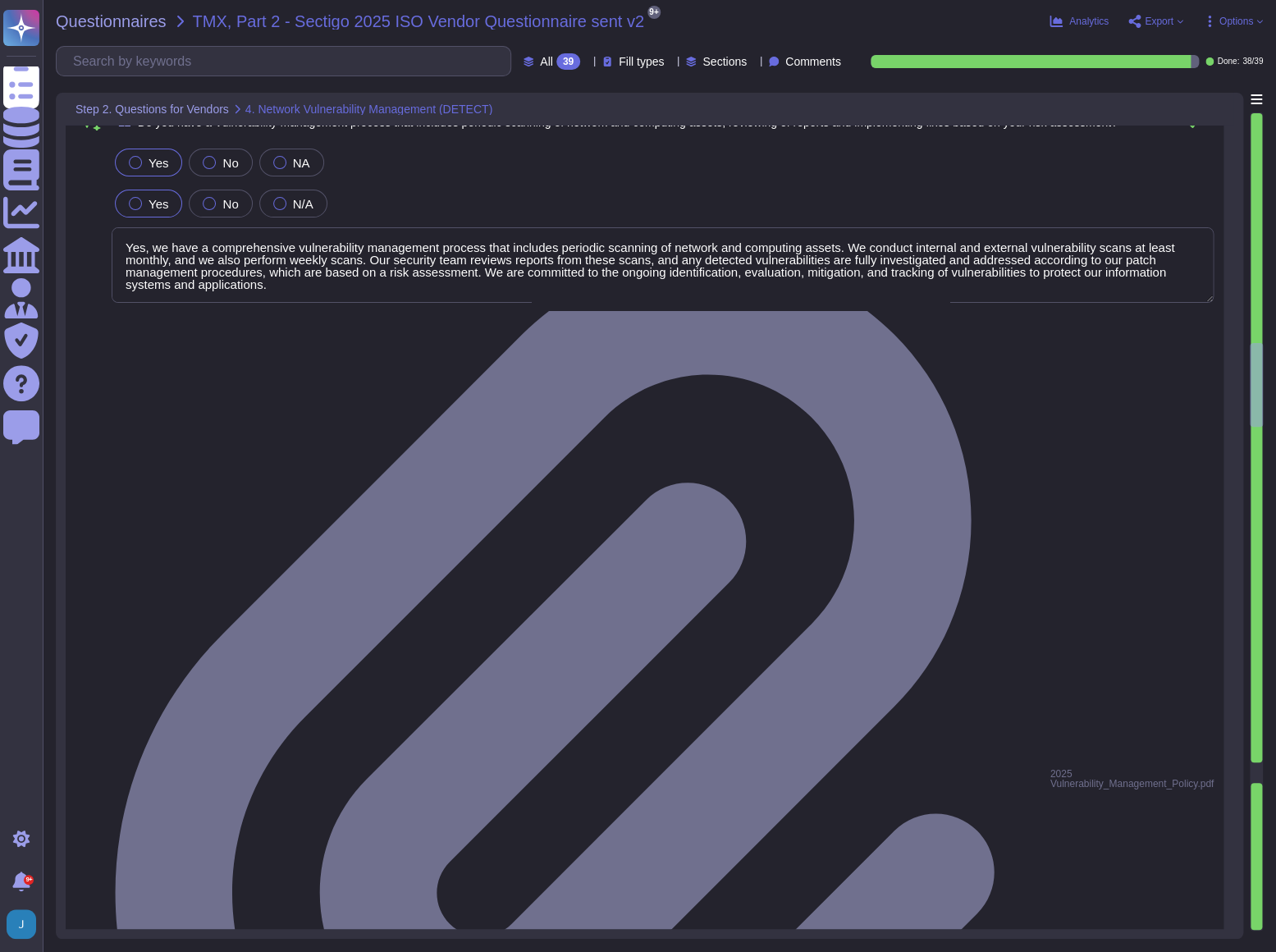
type textarea "Yes, we engage independent third parties to conduct annual penetration tests on…"
type textarea "Yes, our staff hiring and screening process includes security screening and bac…"
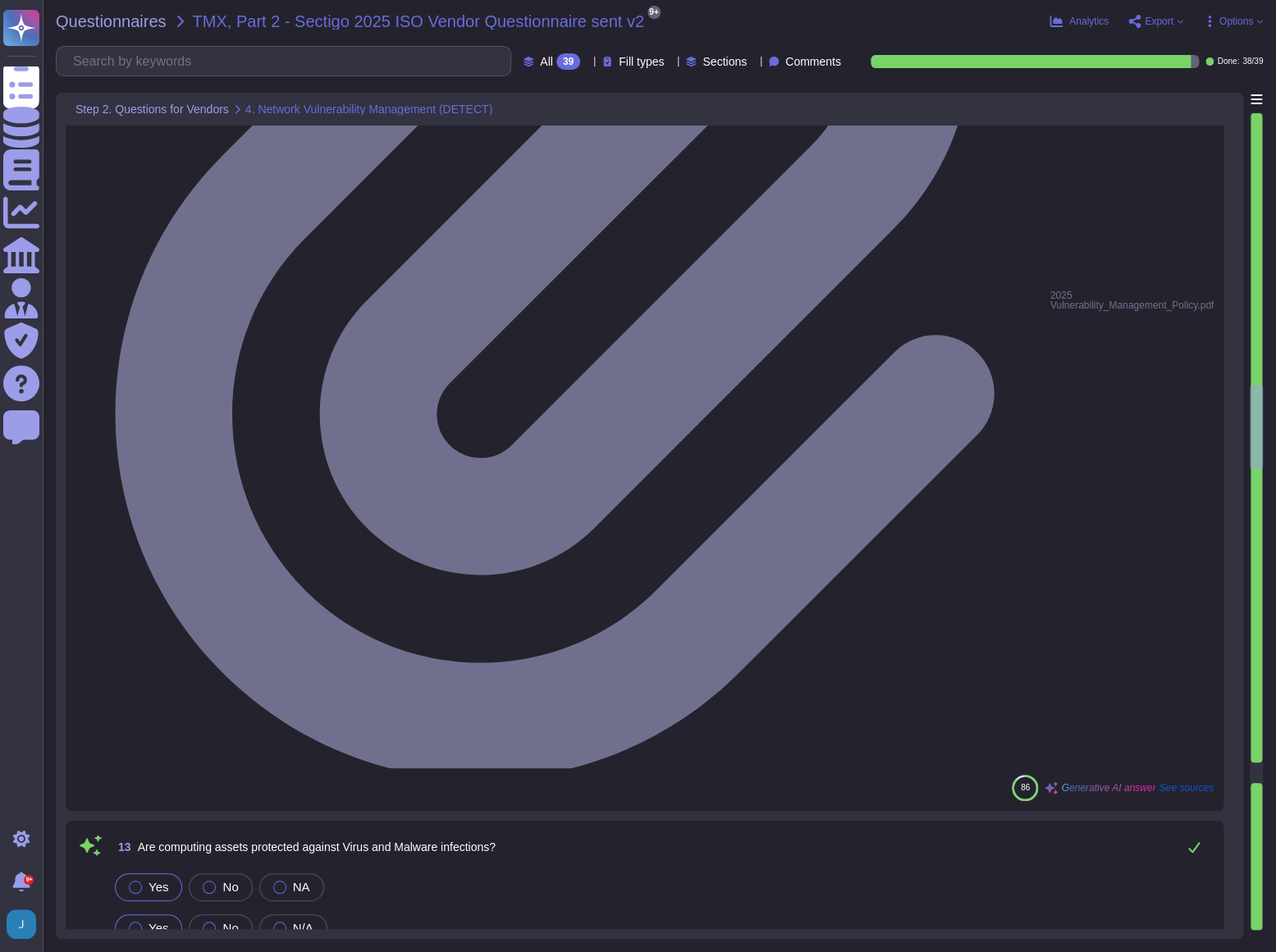
type textarea "Yes, we conduct regular security awareness training annually for all employees …"
type textarea "Yes, non-disclosure agreements (NDAs) are required of all personnel with access…"
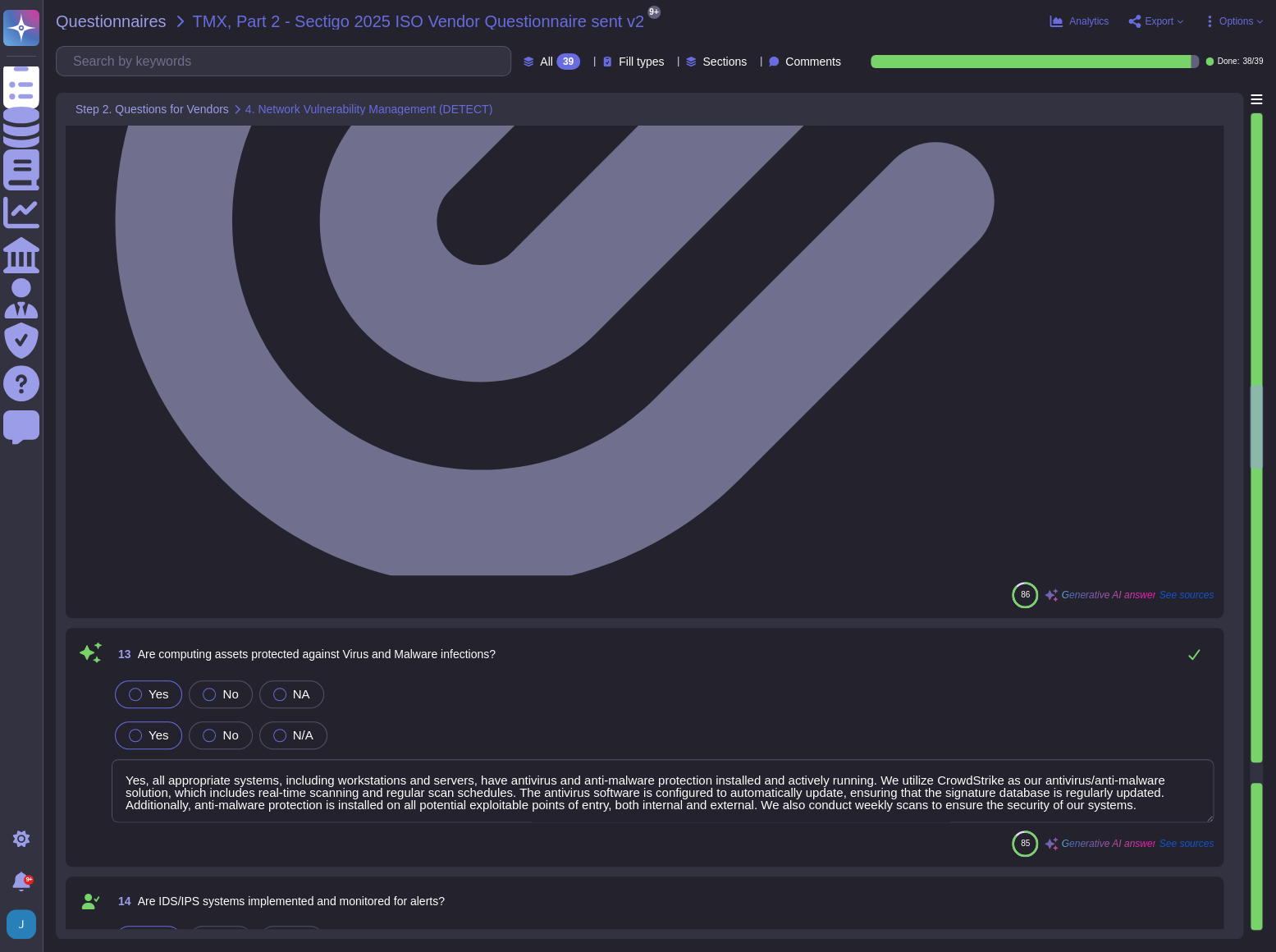
scroll to position [3580, 0]
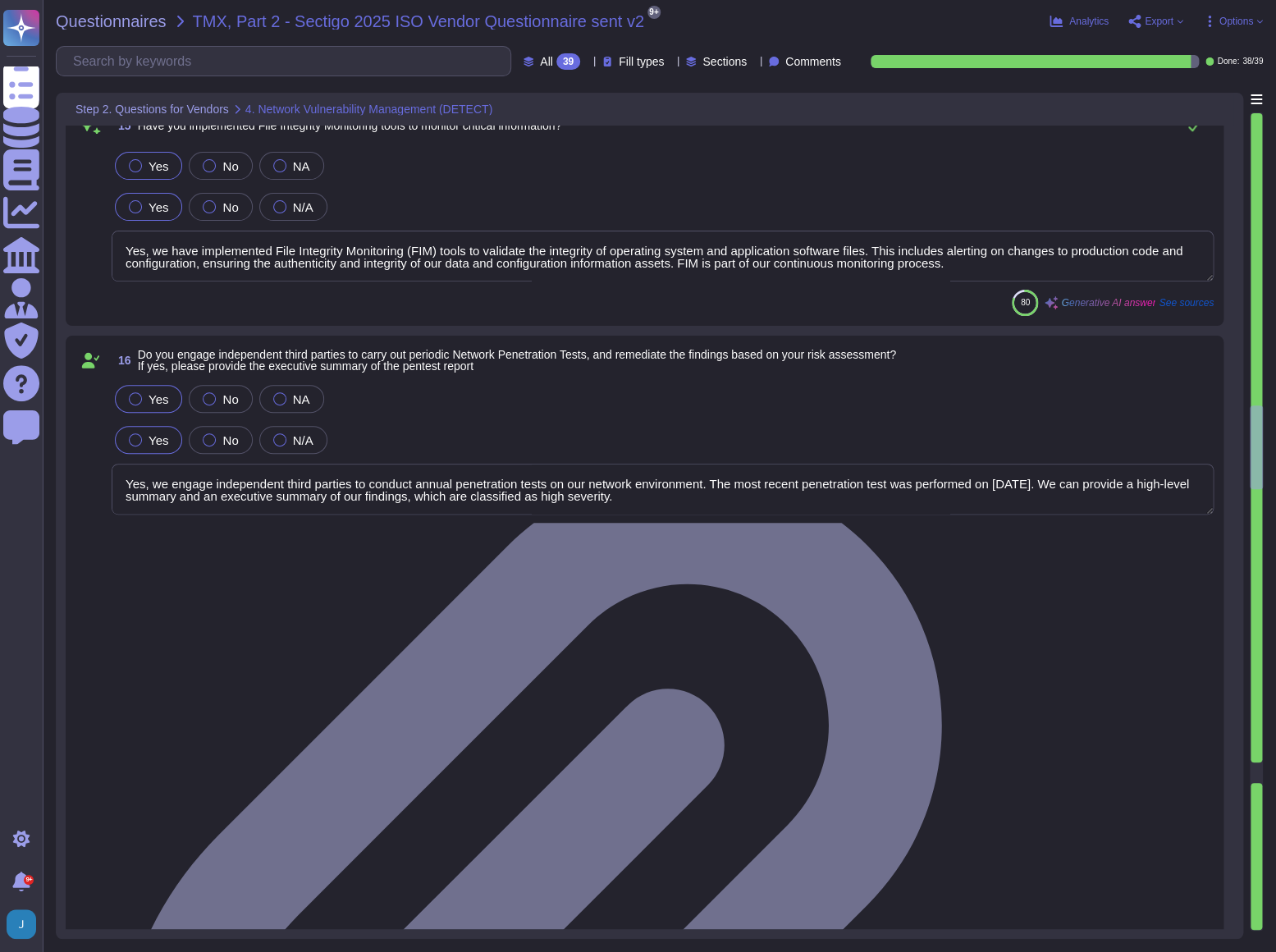
type textarea "N/A. TLS 1.2 or higher for transport, AES-256 for storage"
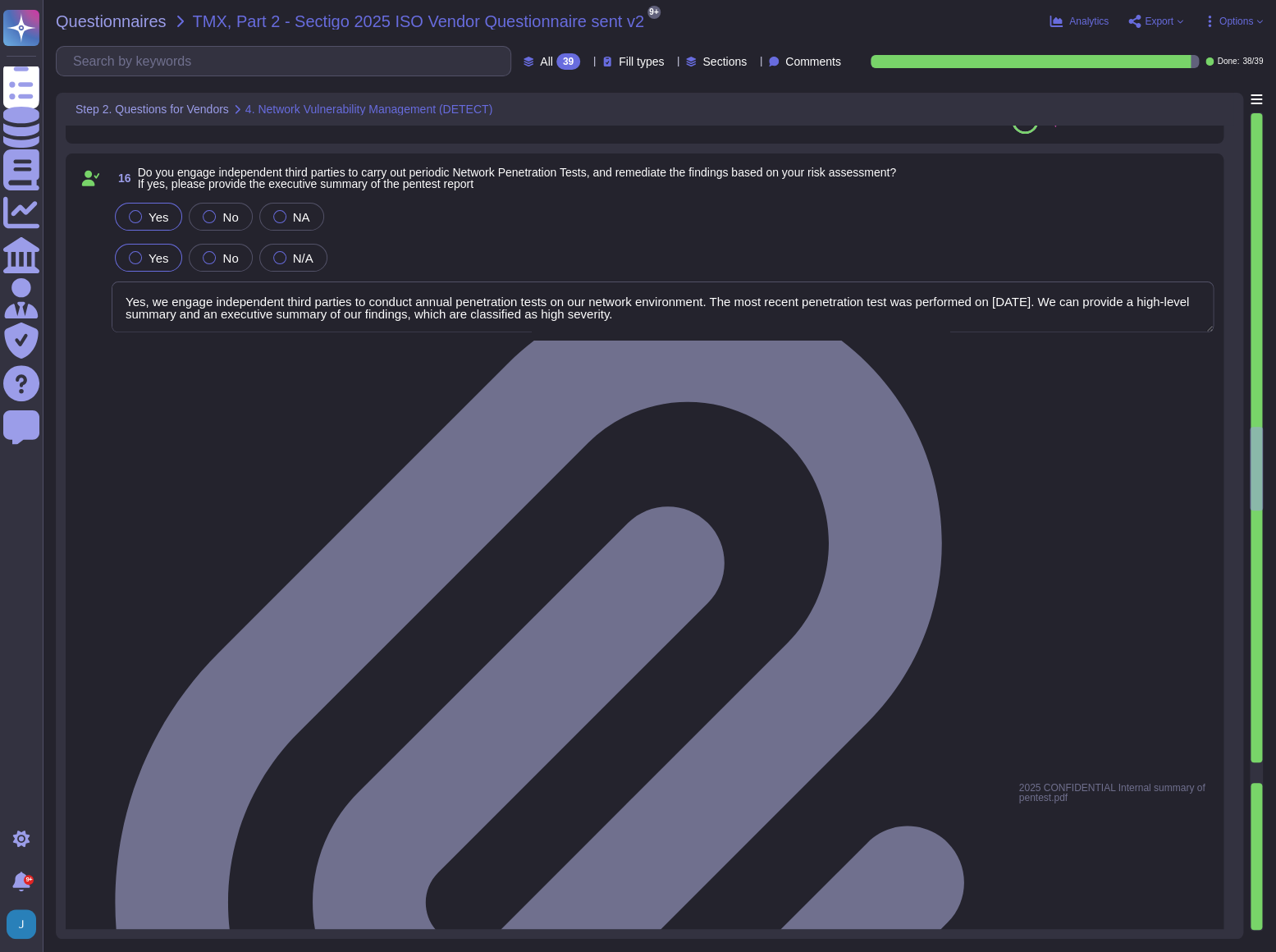
type textarea "N/A. TLS 1.2 or higher for transport, AES-256 for storage"
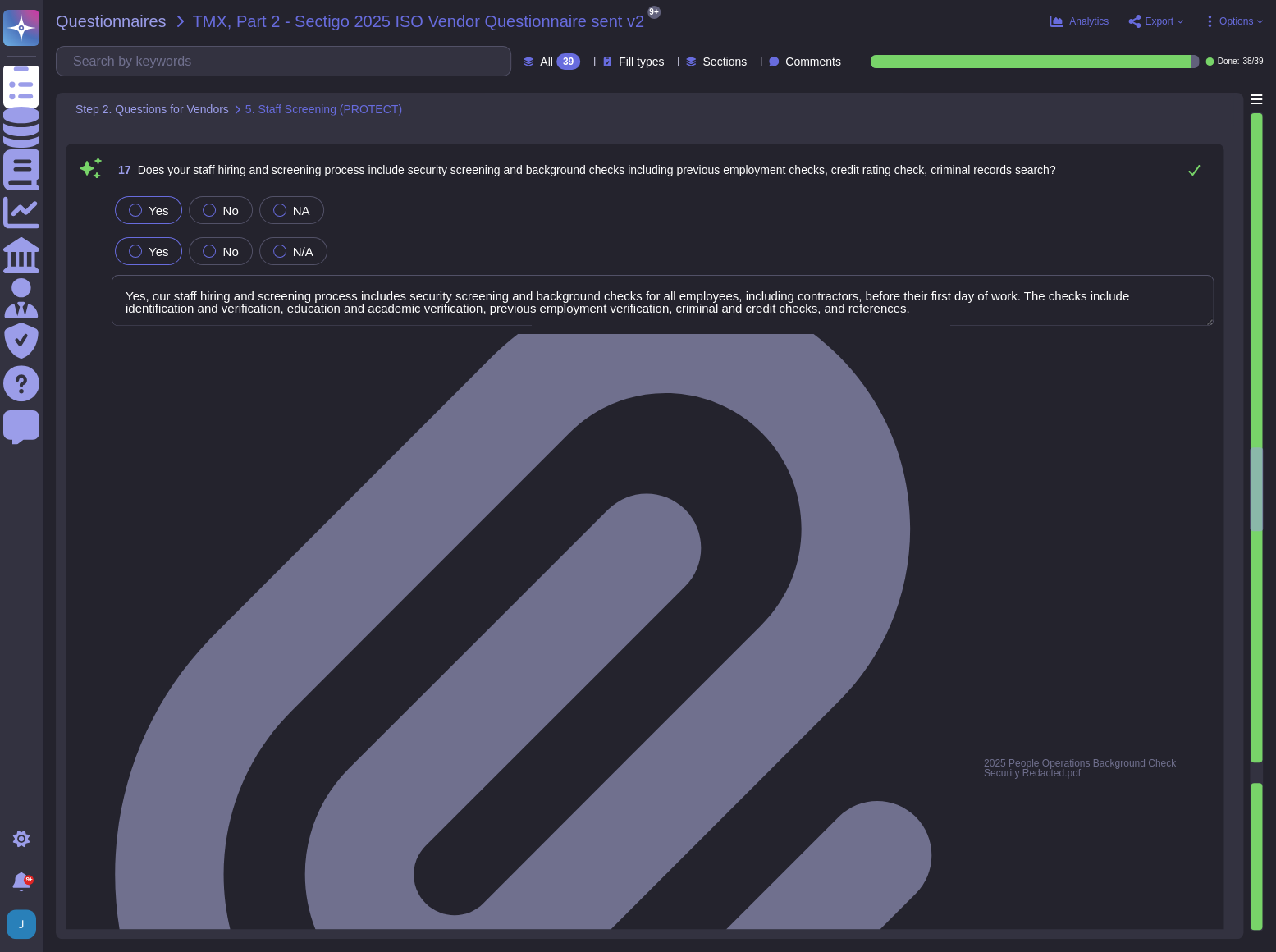
type textarea "Yes, private keys are stored in physically secure environments, specifically wi…"
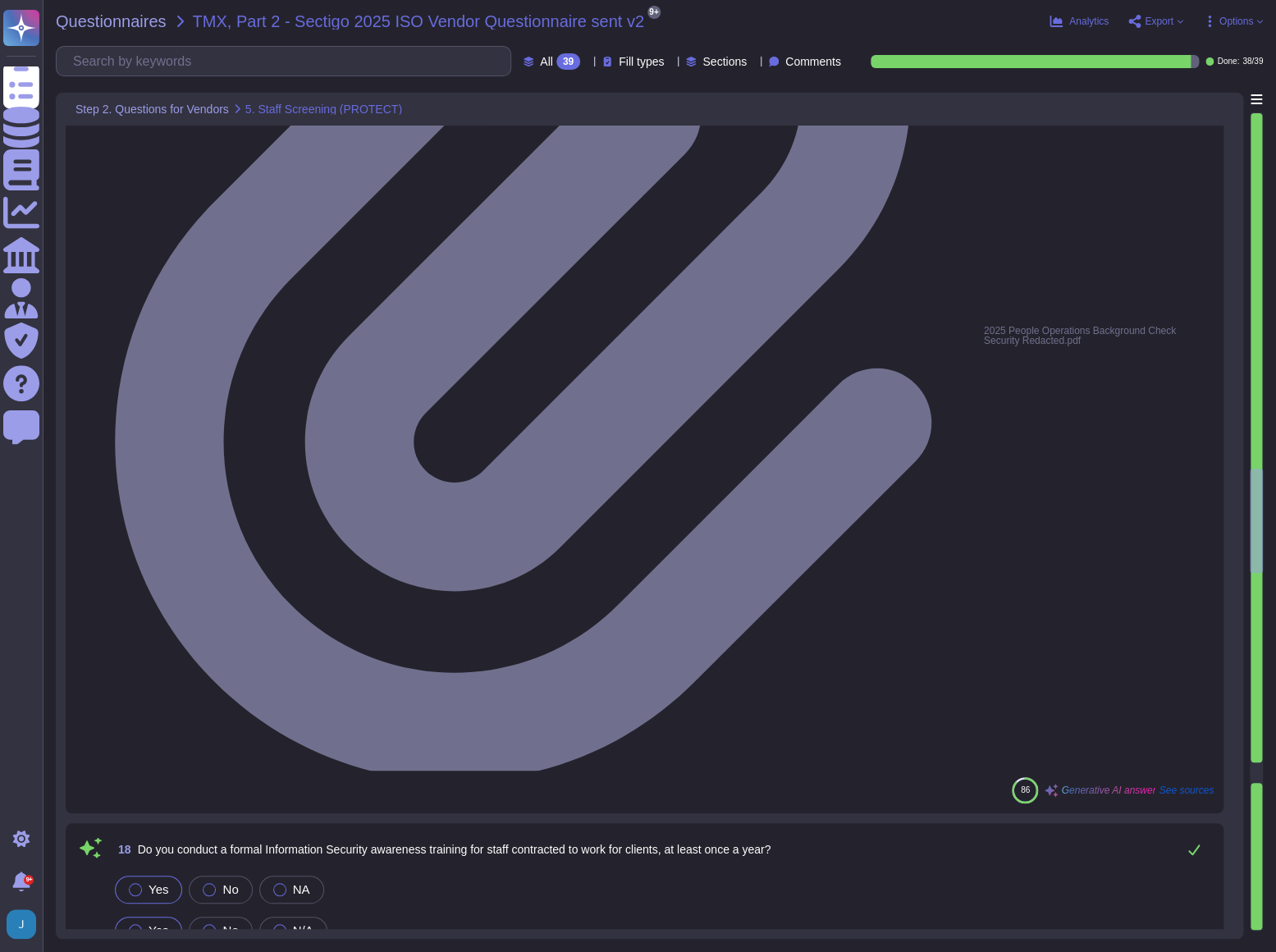
type textarea "Private keys used for decryption purposes shall not be transmitted along with t…"
type textarea "Yes, access to customer provided data is restricted to authorized personnel onl…"
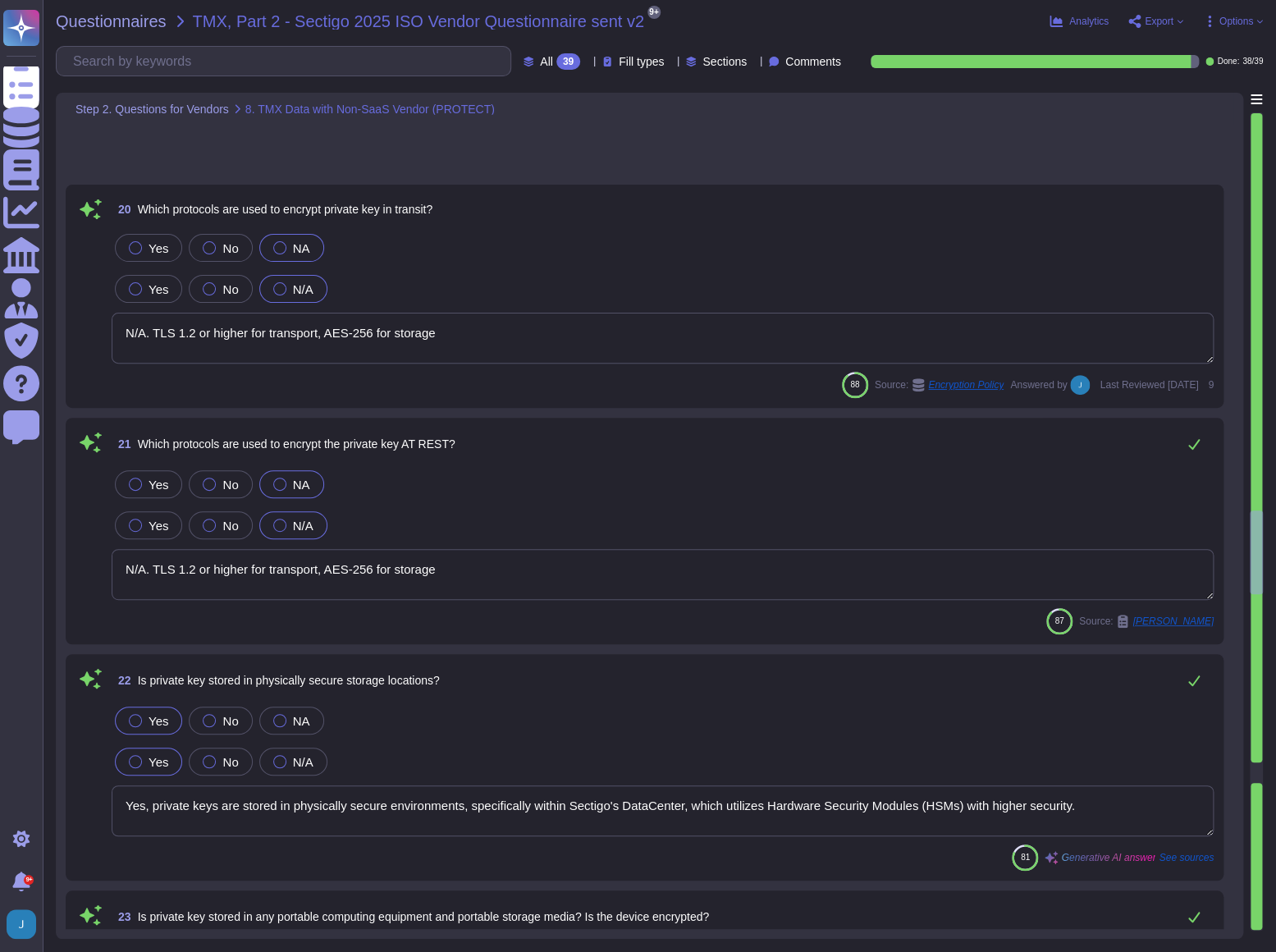
type textarea "Yes, our organization has documented data retention and destruction policies in…"
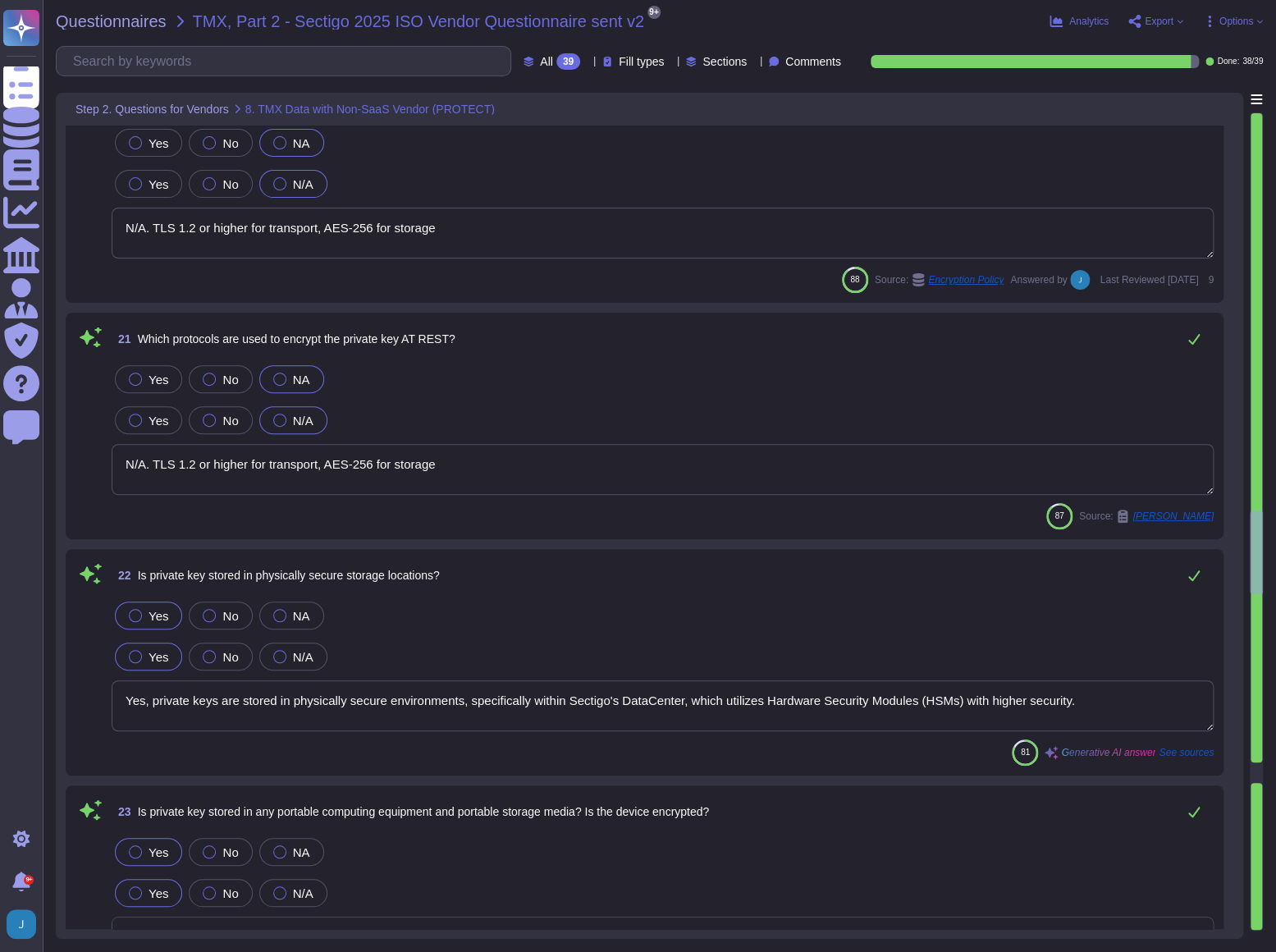
scroll to position [4848, 0]
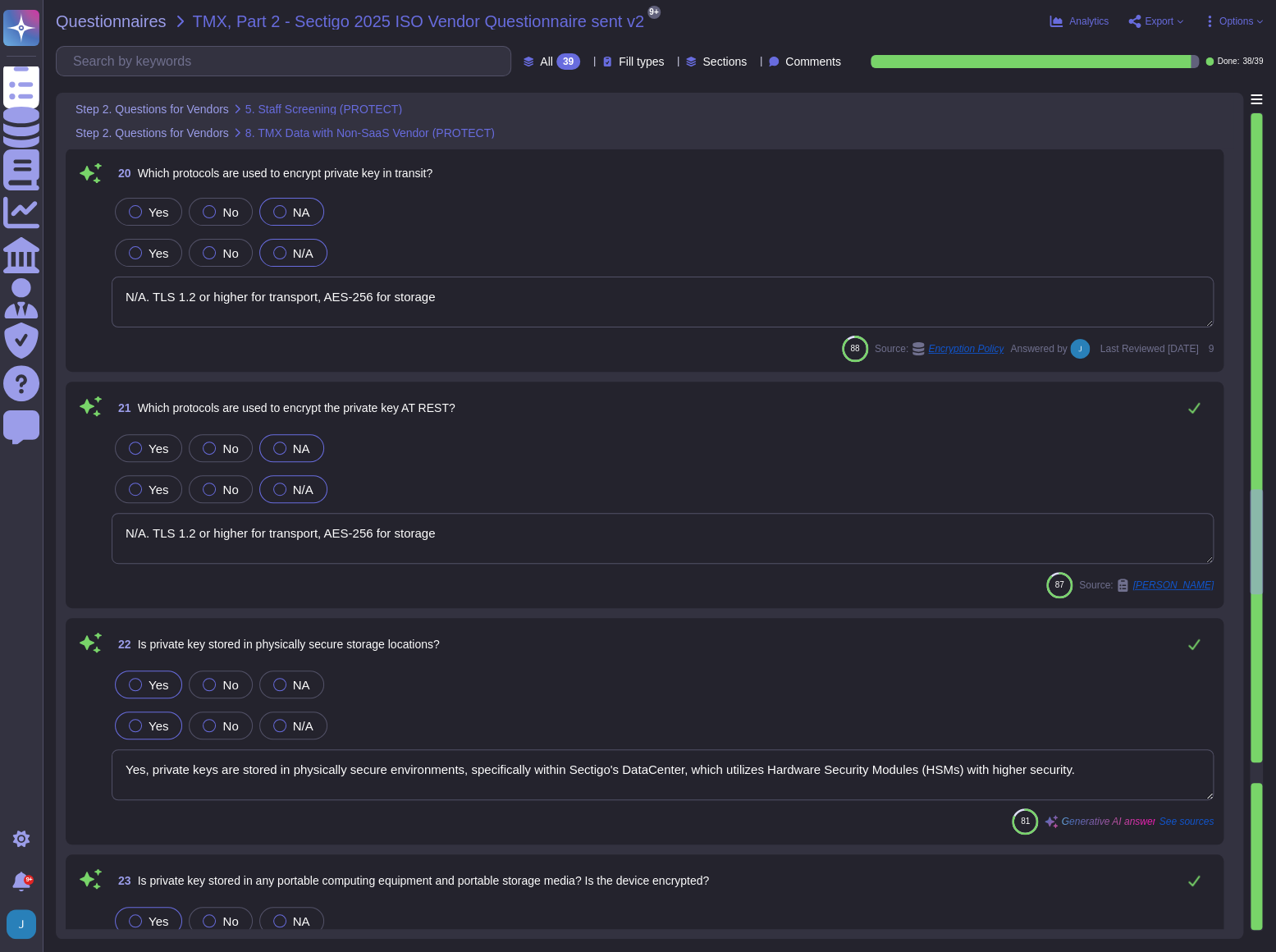
type textarea "Yes, we conduct regular security awareness training annually for all employees …"
type textarea "Yes, non-disclosure agreements (NDAs) are required of all personnel with access…"
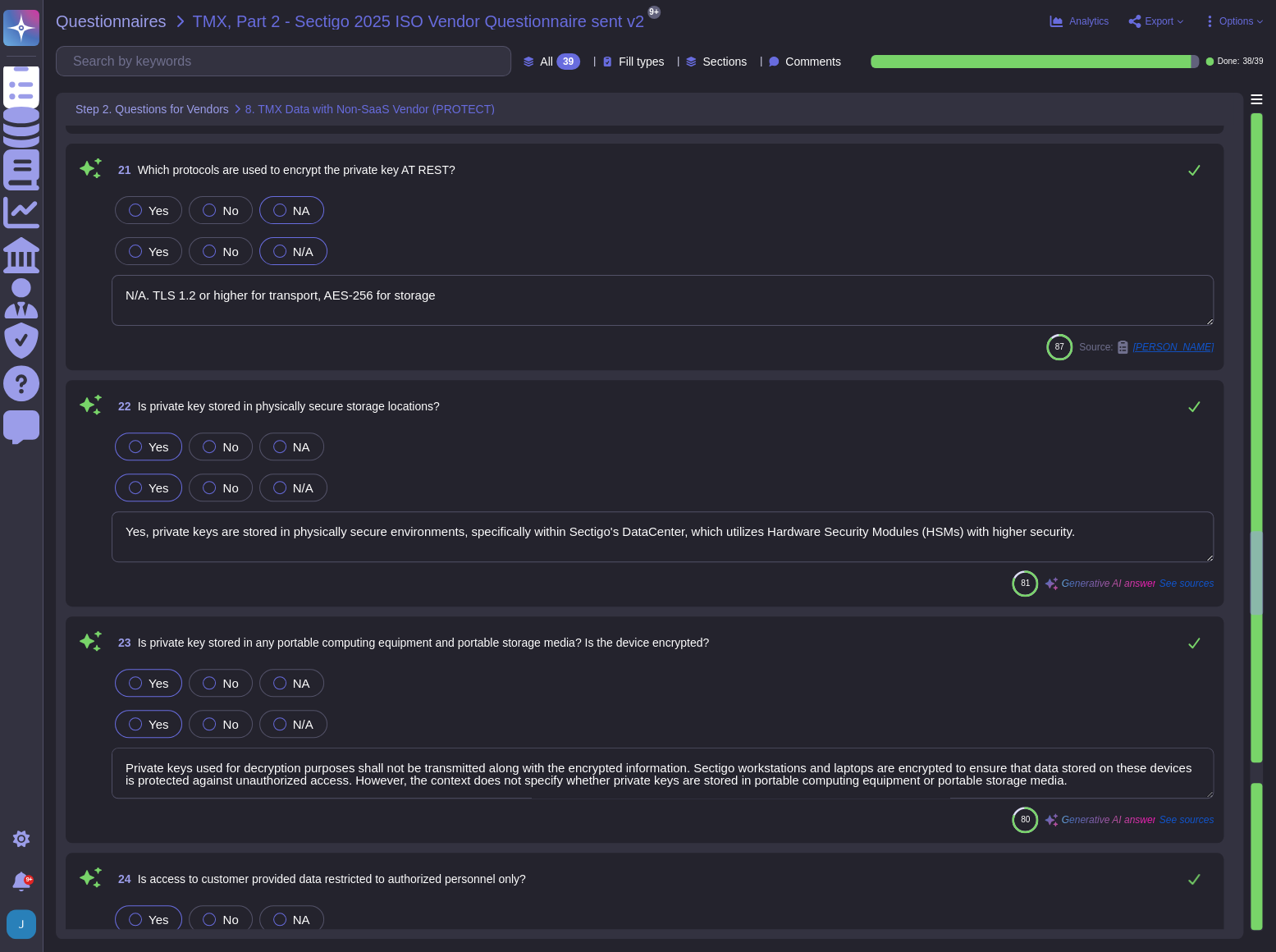
type textarea "Yes, our organization has documented data retention and destruction policies in…"
type textarea "Yes, we have a formal Incident Response Plan with documented policies and proce…"
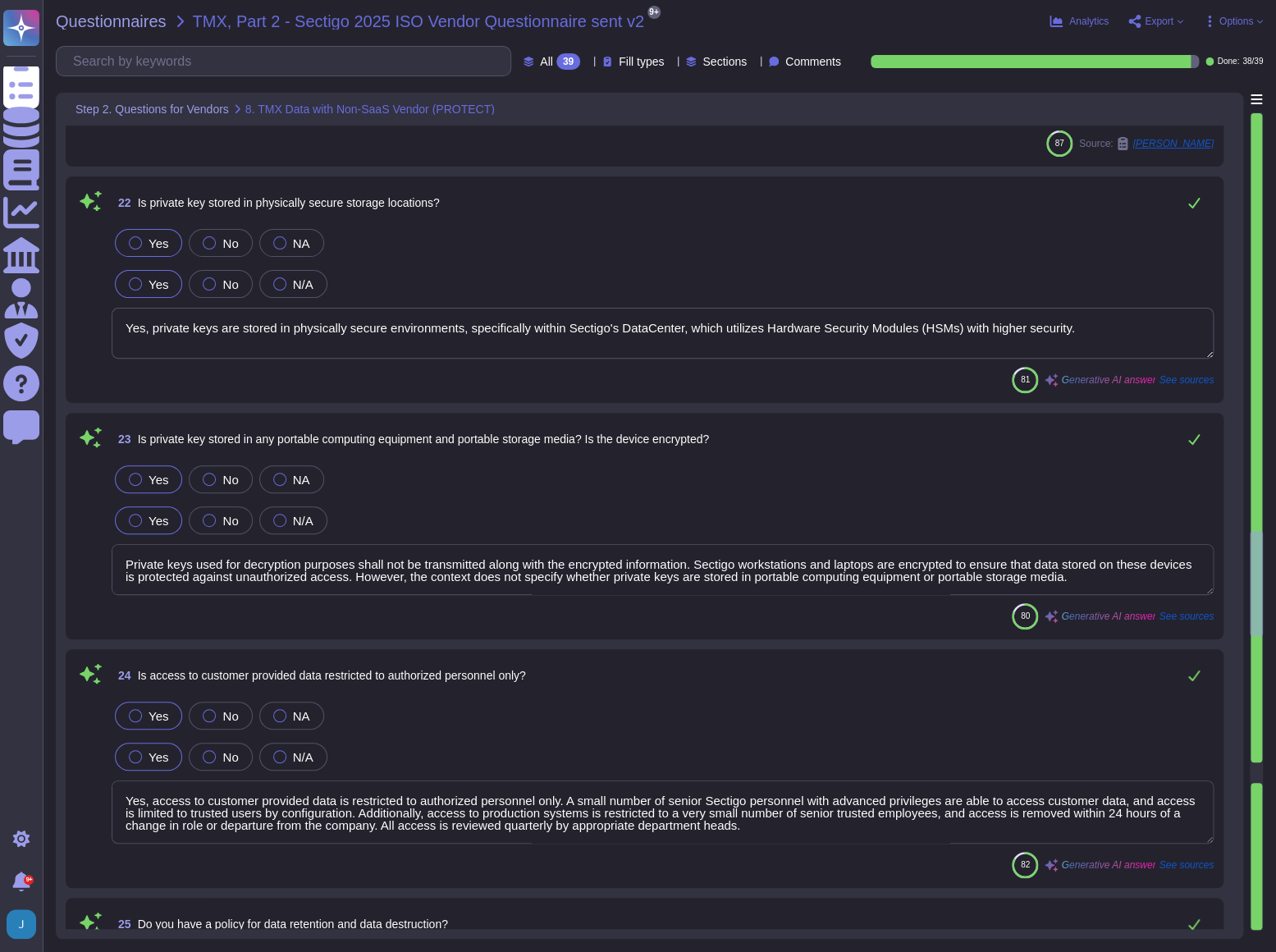
scroll to position [5221, 0]
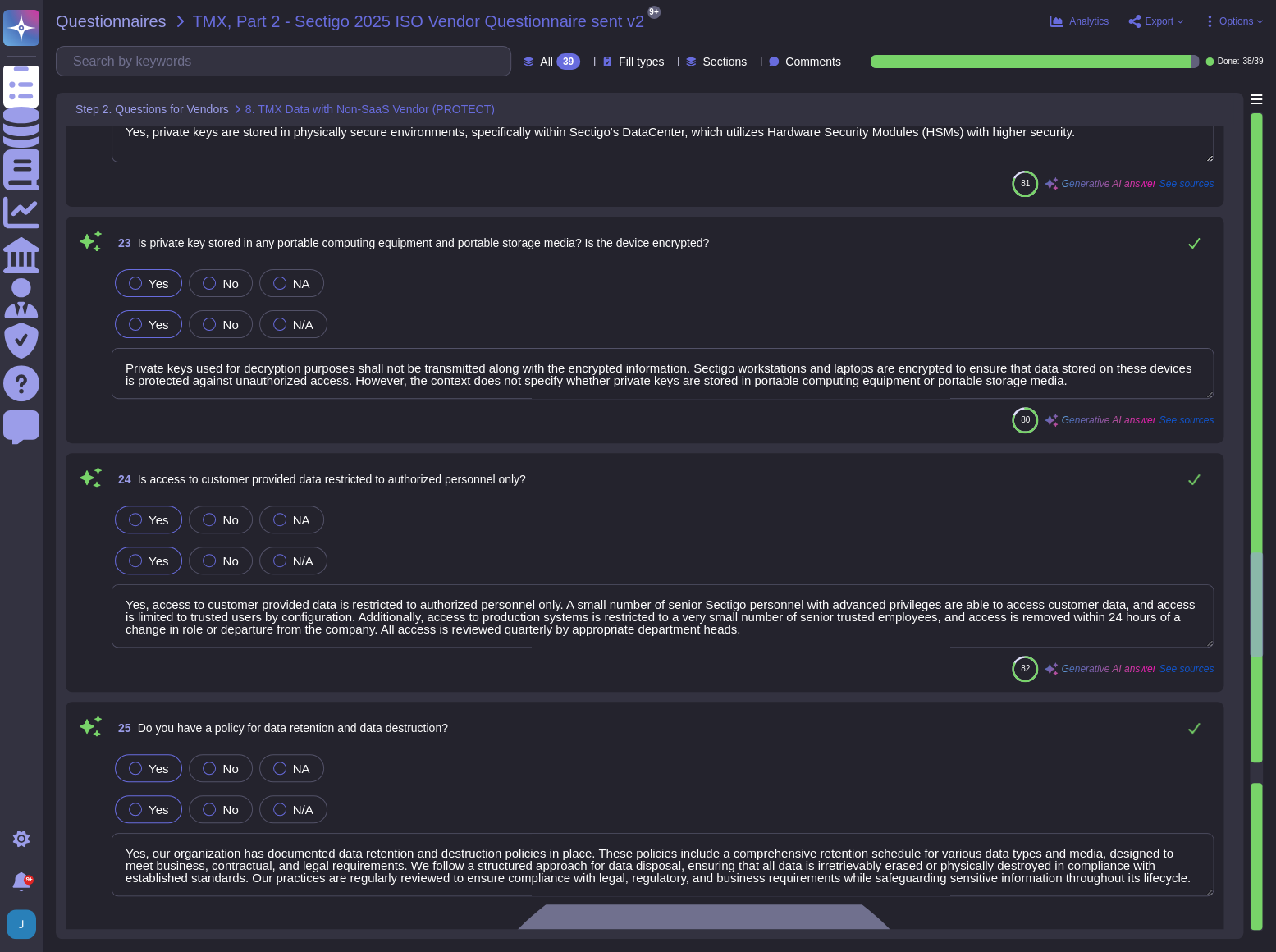
type textarea "Our Incident Management process does not explicitly require notification to cus…"
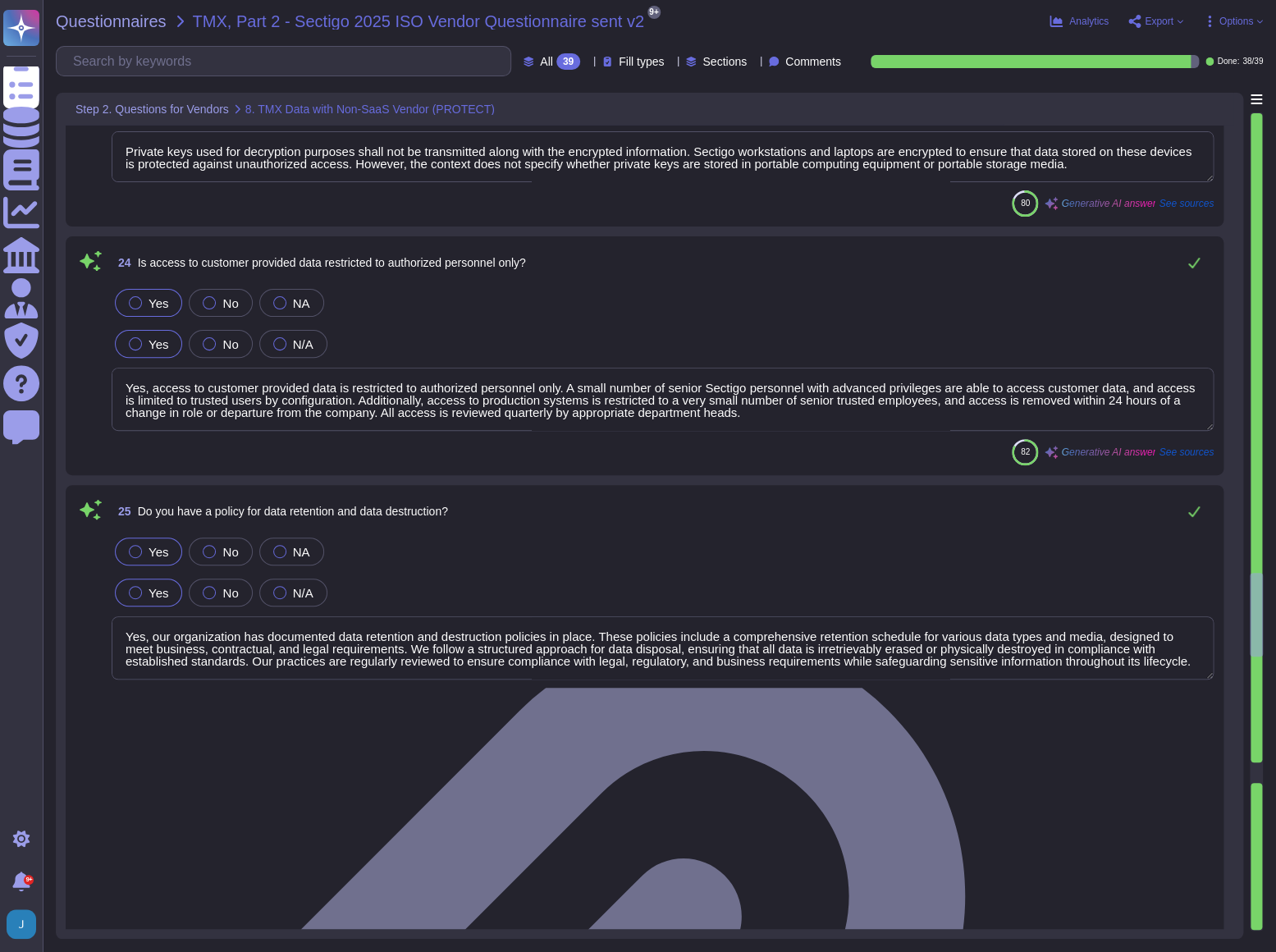
type textarea "No, we have not encountered a security incident for the last 12 months, and the…"
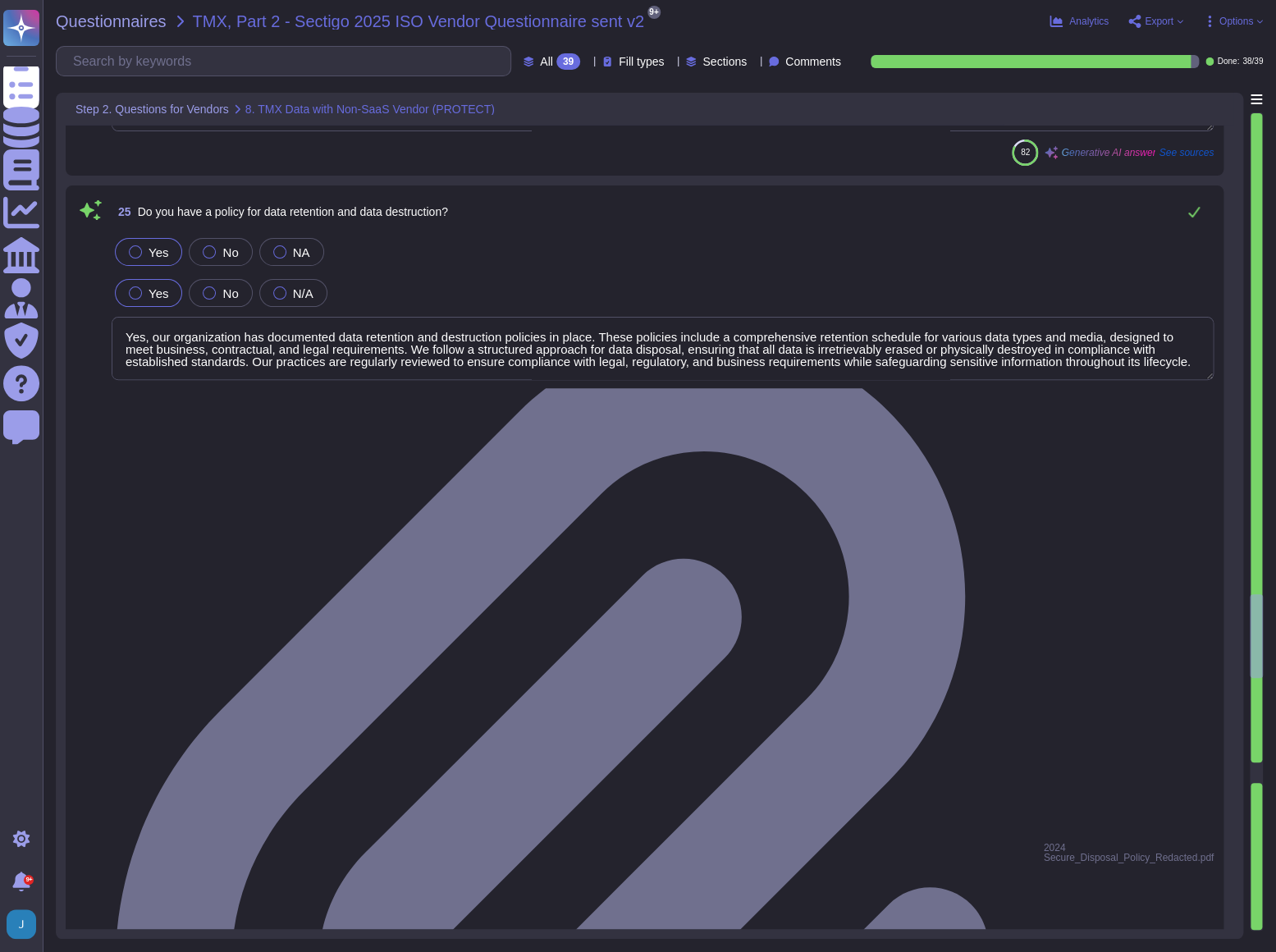
type textarea "Private keys are generated securely using hardware security modules (HSMs) in a…"
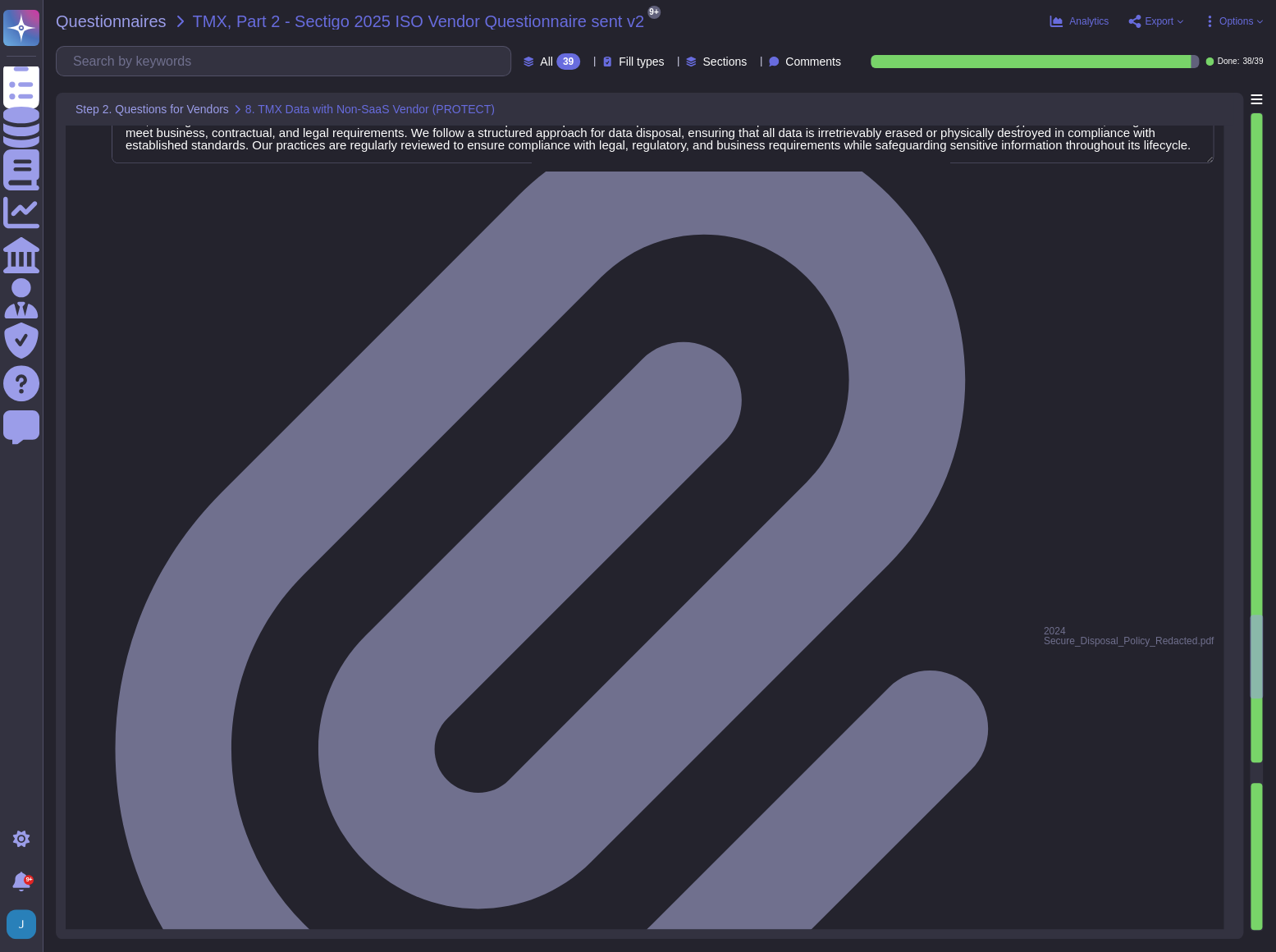
type textarea "Yes, private keys are generated and stored inside Hardware Security Modules (HS…"
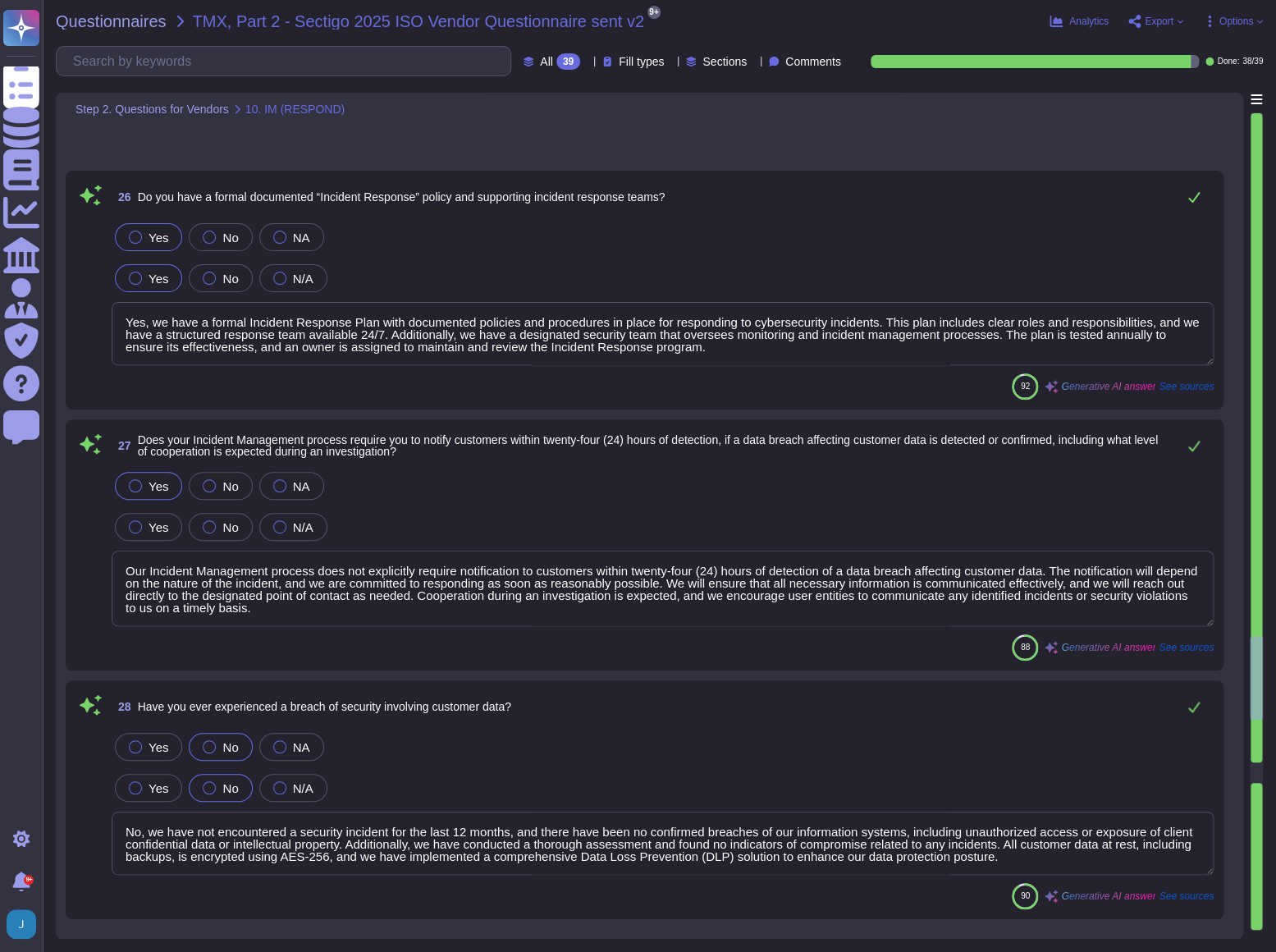
type textarea "Customers keep their own keys. They may elect to have private keys stored on ou…"
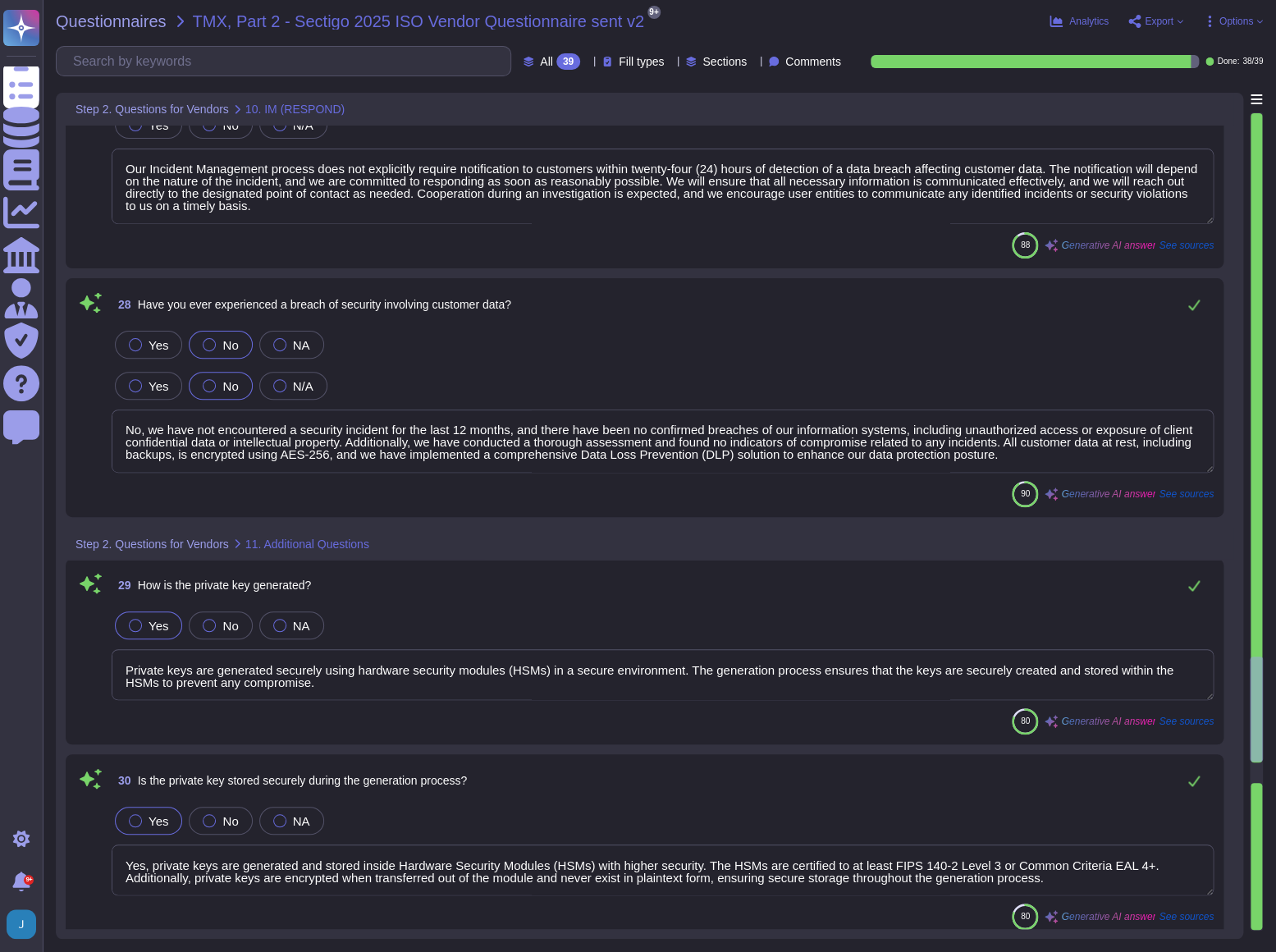
type textarea "To prevent key duplication at the vendor site, we have implemented the followin…"
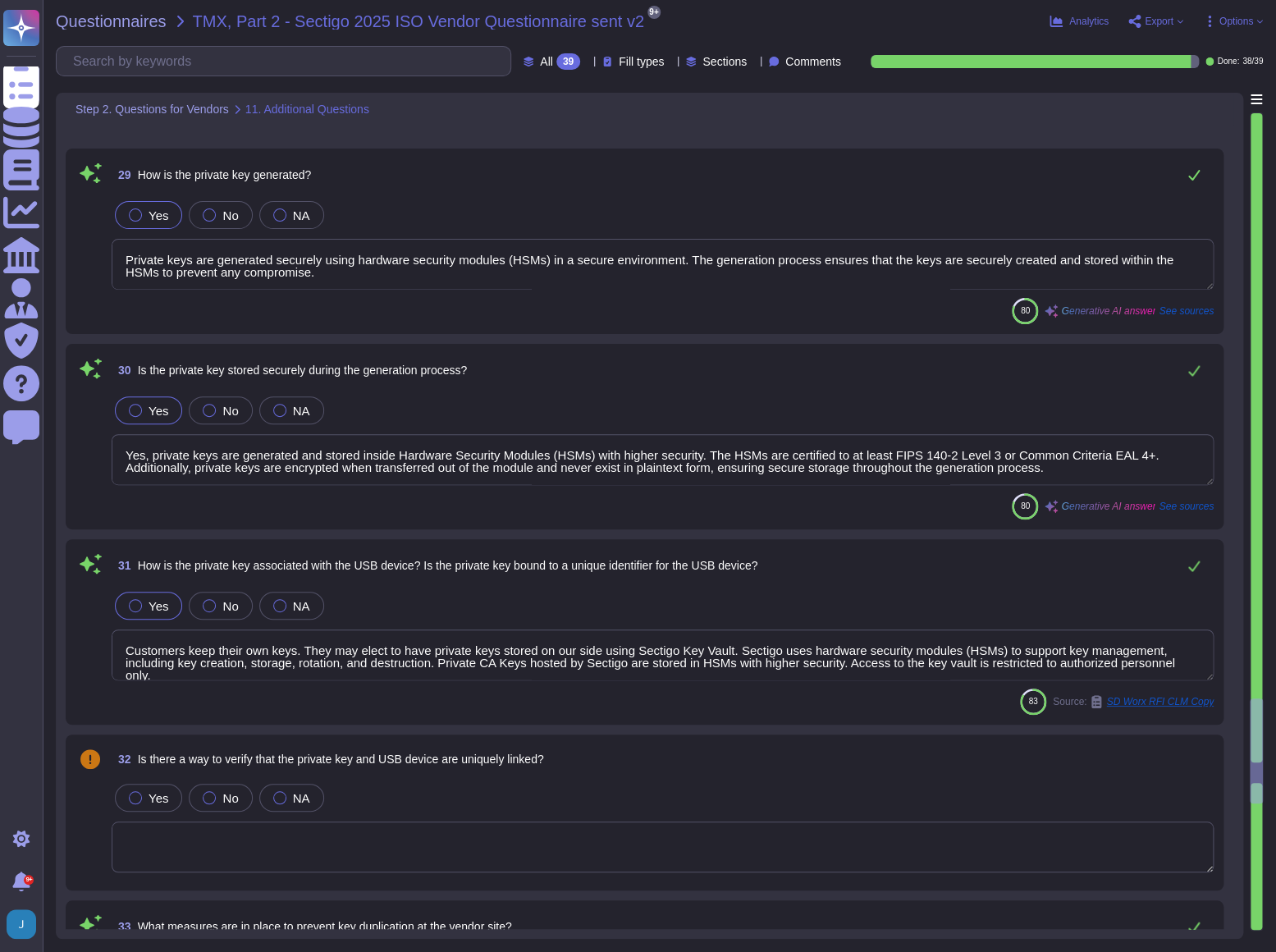
type textarea "Yes, the activities undertaken and the personnel involved in the Root Key Gener…"
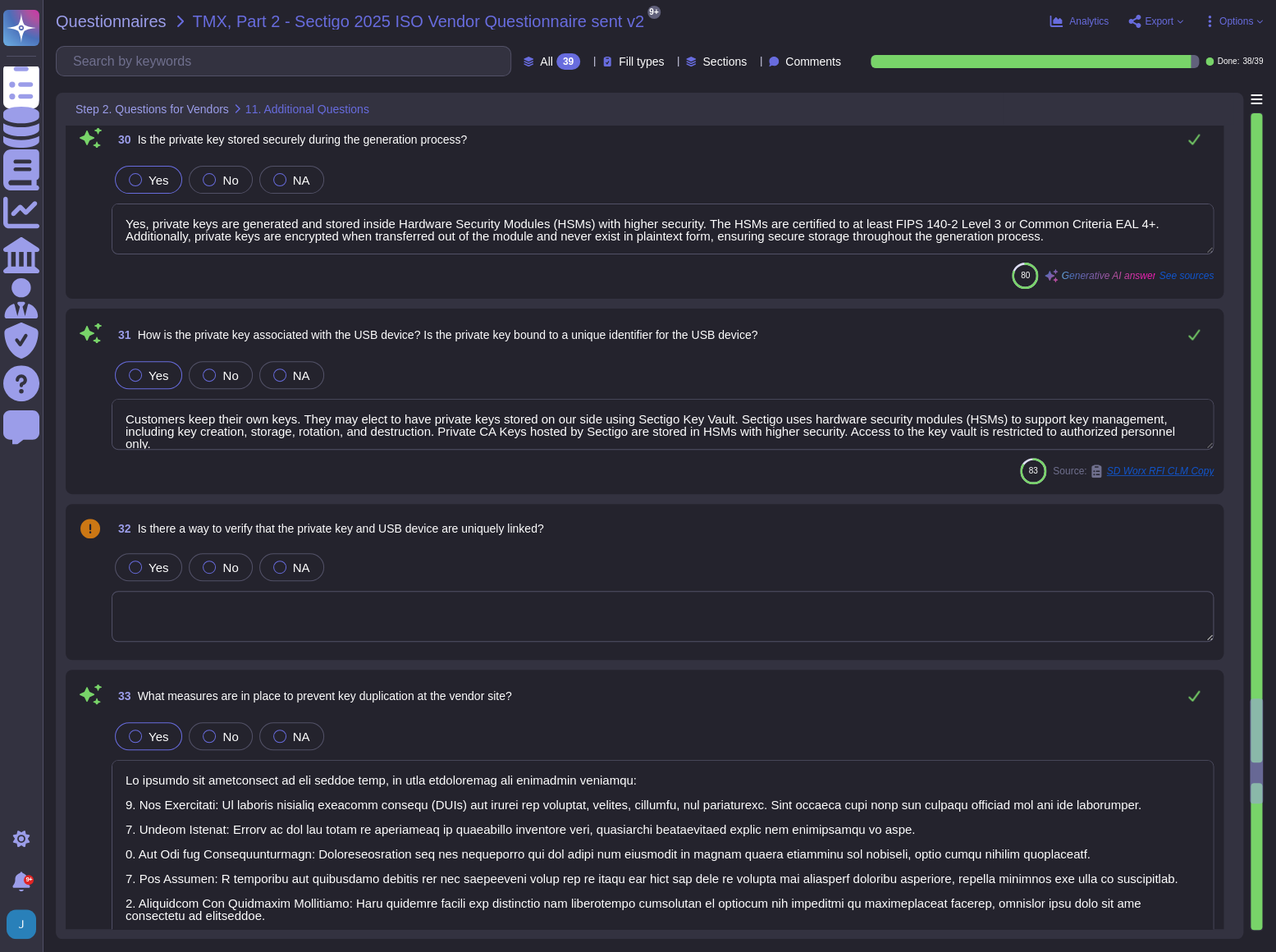
type textarea "Customers keep their own keys. They may elect to have private keys stored on ou…"
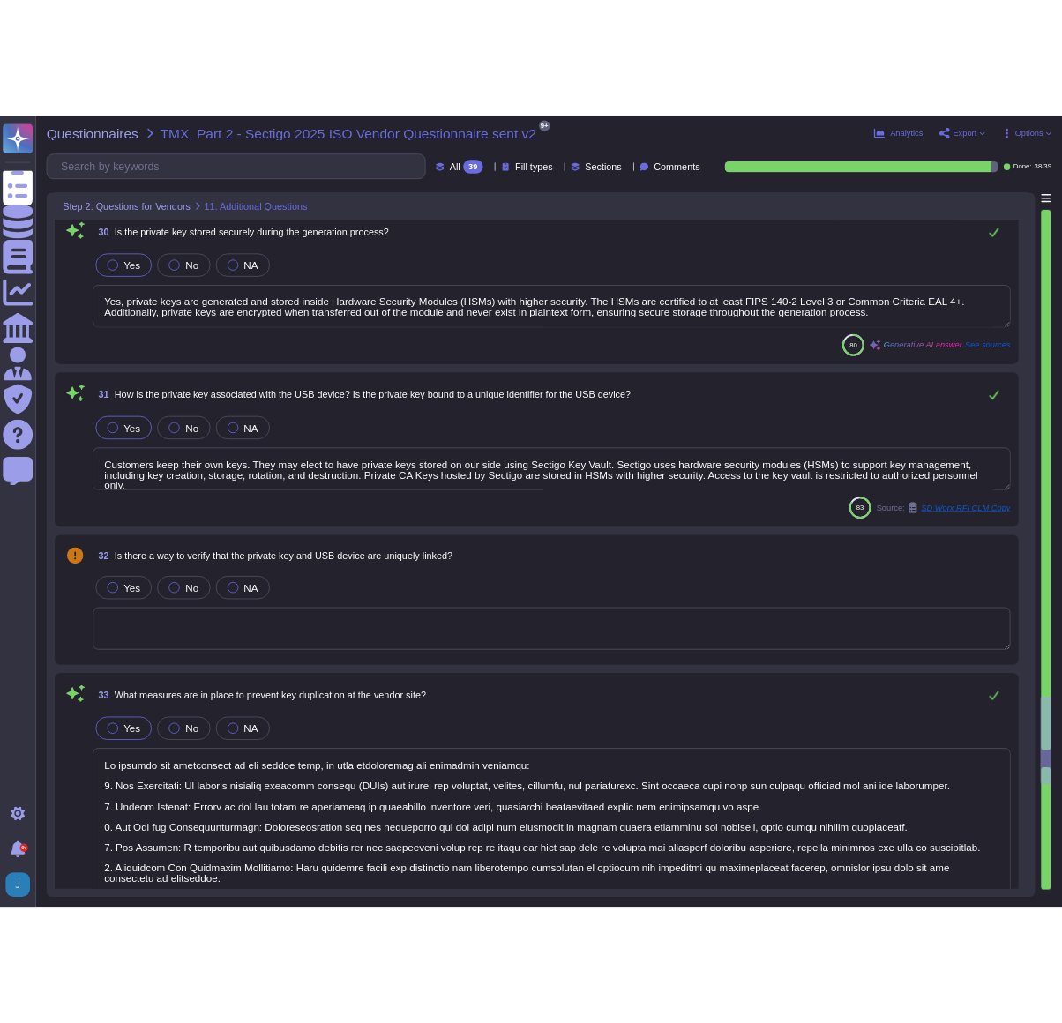
scroll to position [7775, 0]
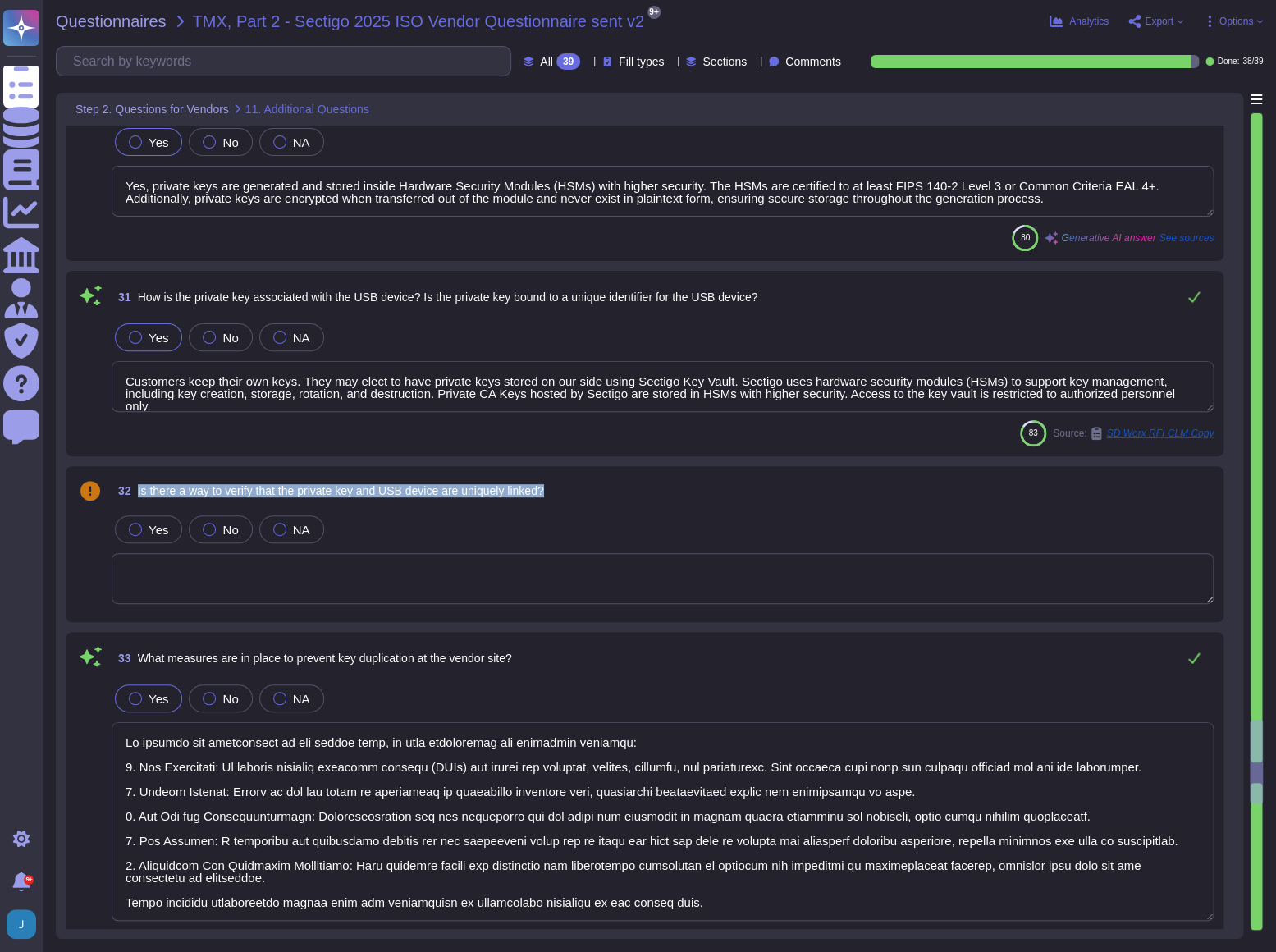
drag, startPoint x: 555, startPoint y: 489, endPoint x: 137, endPoint y: 489, distance: 418.0
click at [137, 489] on div "32 Is there a way to verify that the private key and USB device are uniquely li…" at bounding box center [663, 490] width 1102 height 30
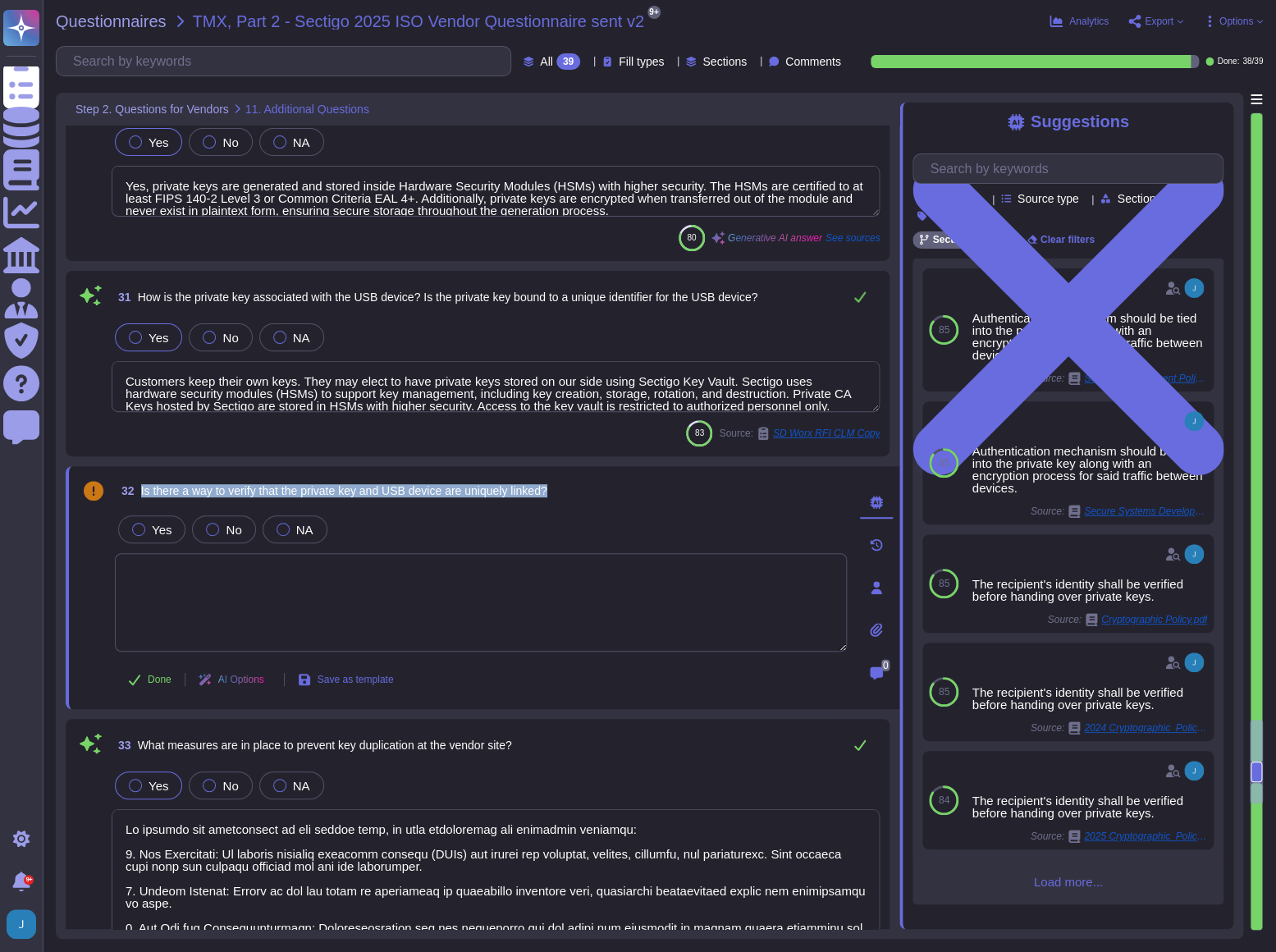
drag, startPoint x: 571, startPoint y: 494, endPoint x: 140, endPoint y: 485, distance: 431.1
click at [140, 485] on div "32 Is there a way to verify that the private key and USB device are uniquely li…" at bounding box center [480, 490] width 732 height 30
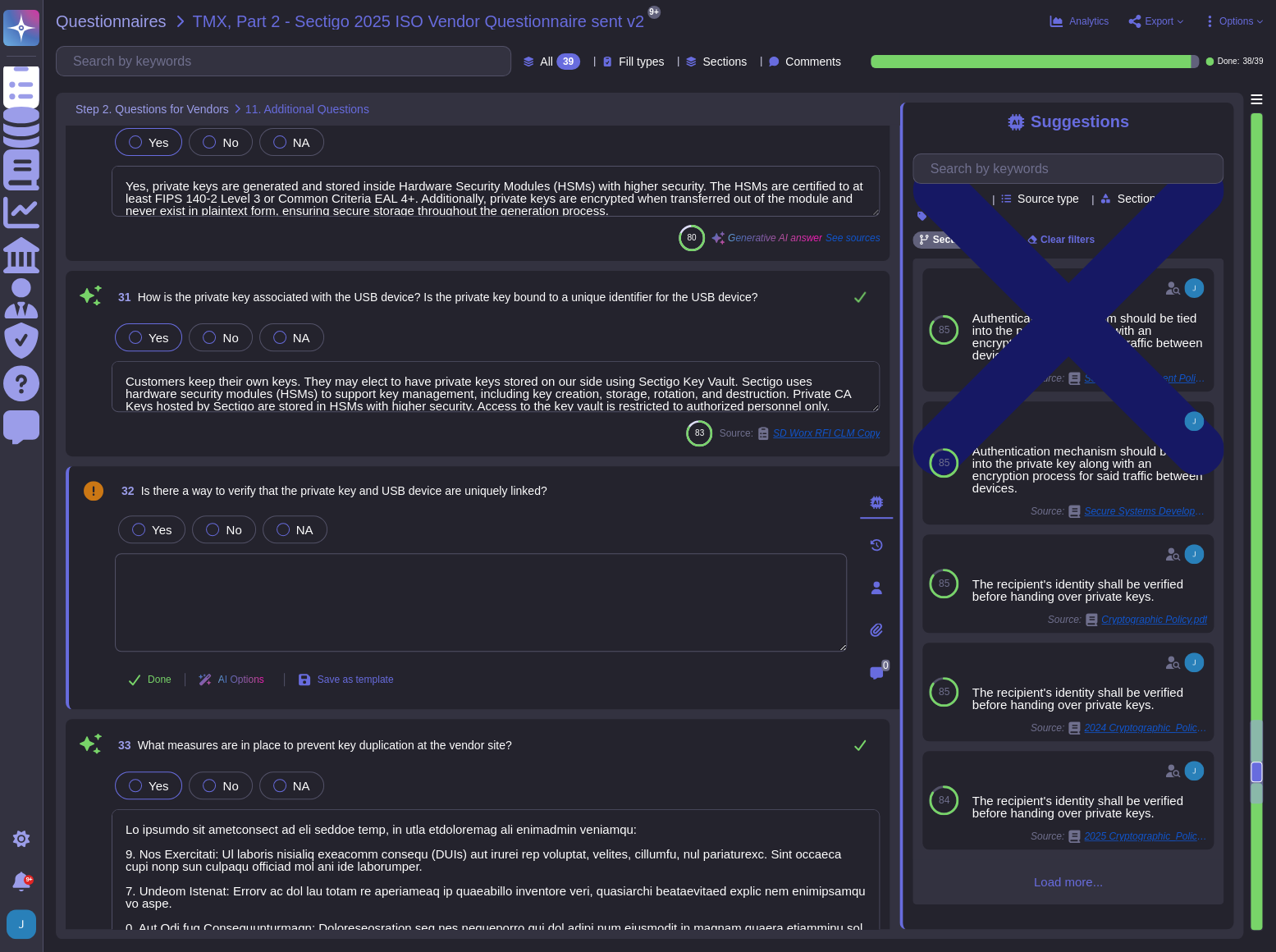
click at [1129, 164] on icon at bounding box center [1068, 319] width 311 height 311
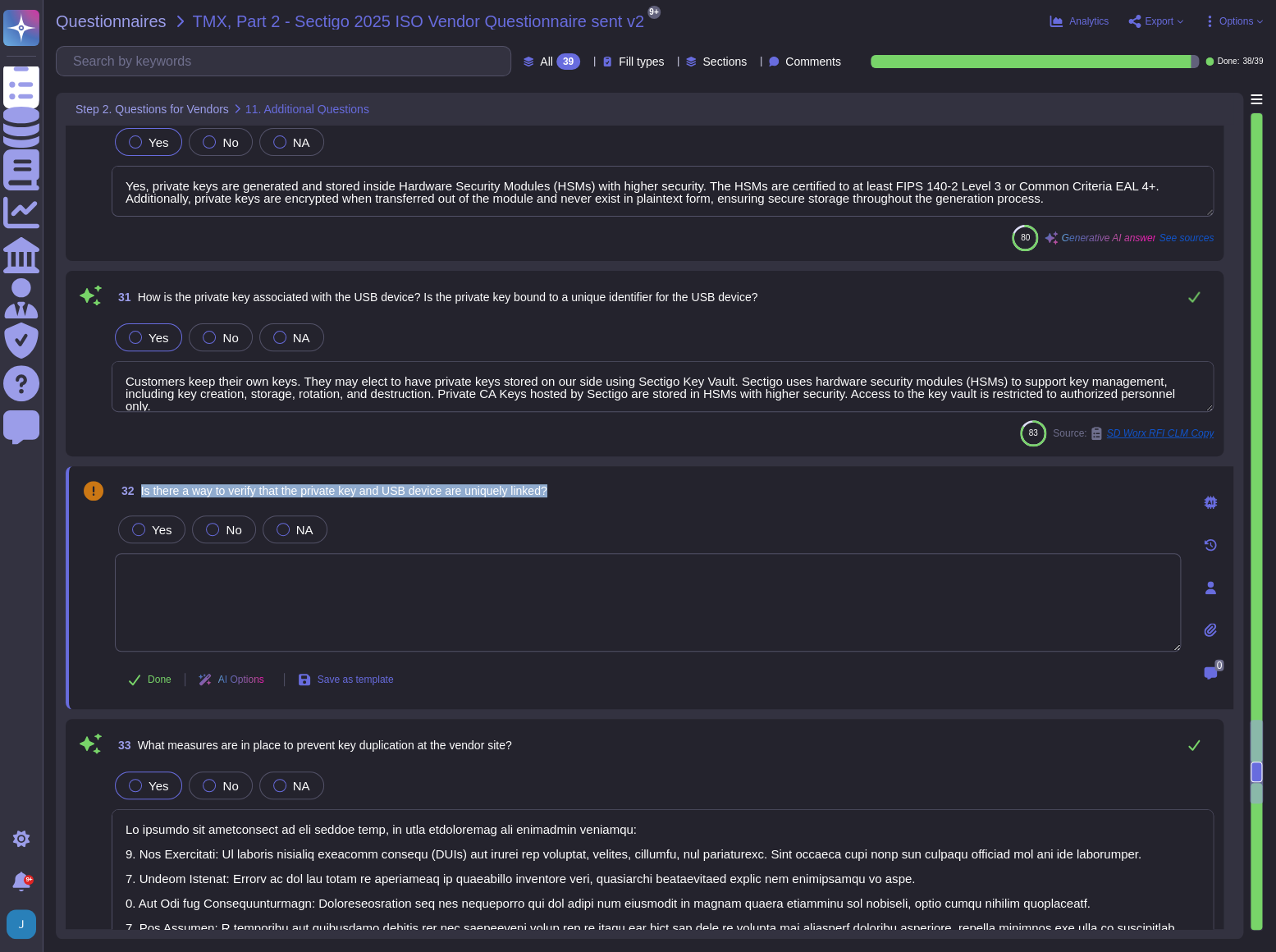
drag, startPoint x: 566, startPoint y: 489, endPoint x: 139, endPoint y: 490, distance: 427.0
click at [139, 490] on div "32 Is there a way to verify that the private key and USB device are uniquely li…" at bounding box center [647, 490] width 1066 height 30
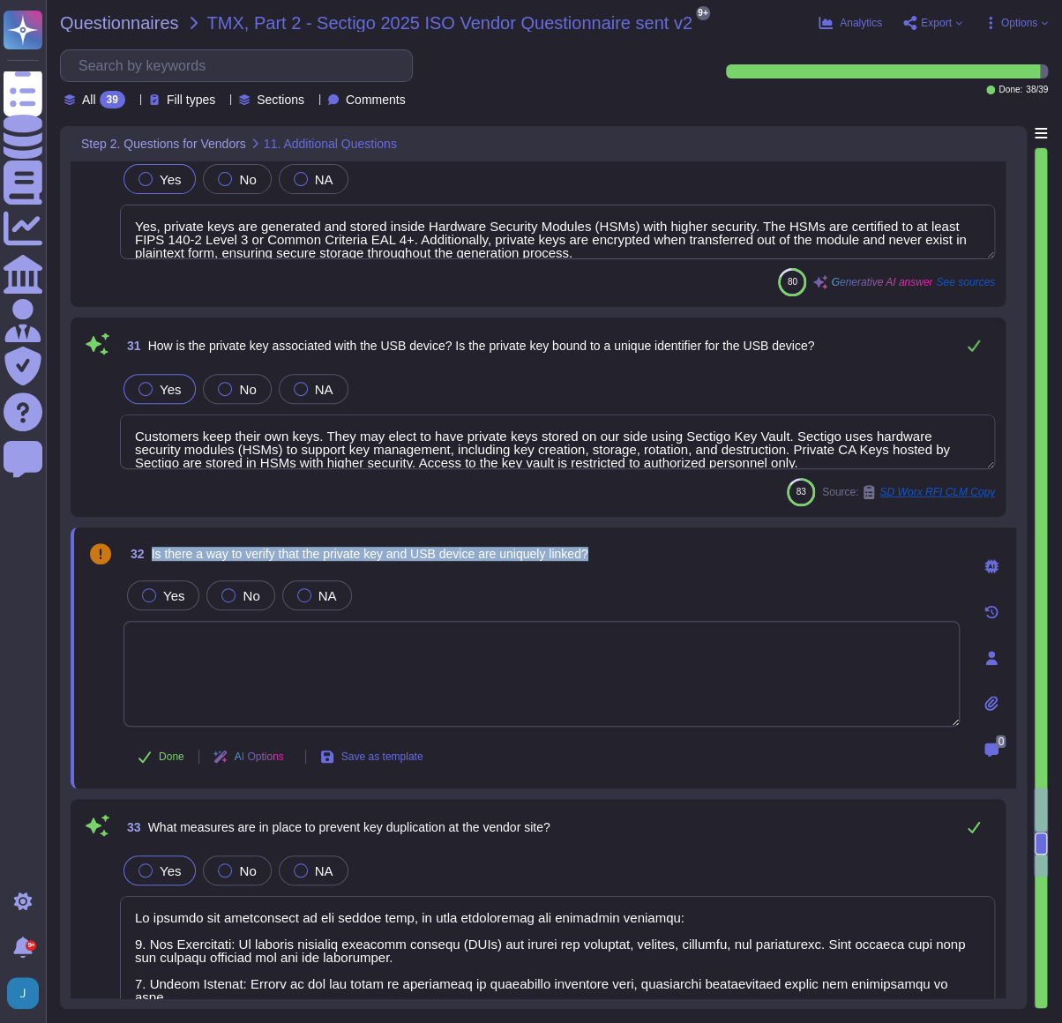
drag, startPoint x: 591, startPoint y: 556, endPoint x: 741, endPoint y: 541, distance: 150.6
click at [741, 541] on div "32 Is there a way to verify that the private key and USB device are uniquely li…" at bounding box center [541, 554] width 836 height 32
click at [153, 555] on div at bounding box center [149, 595] width 14 height 14
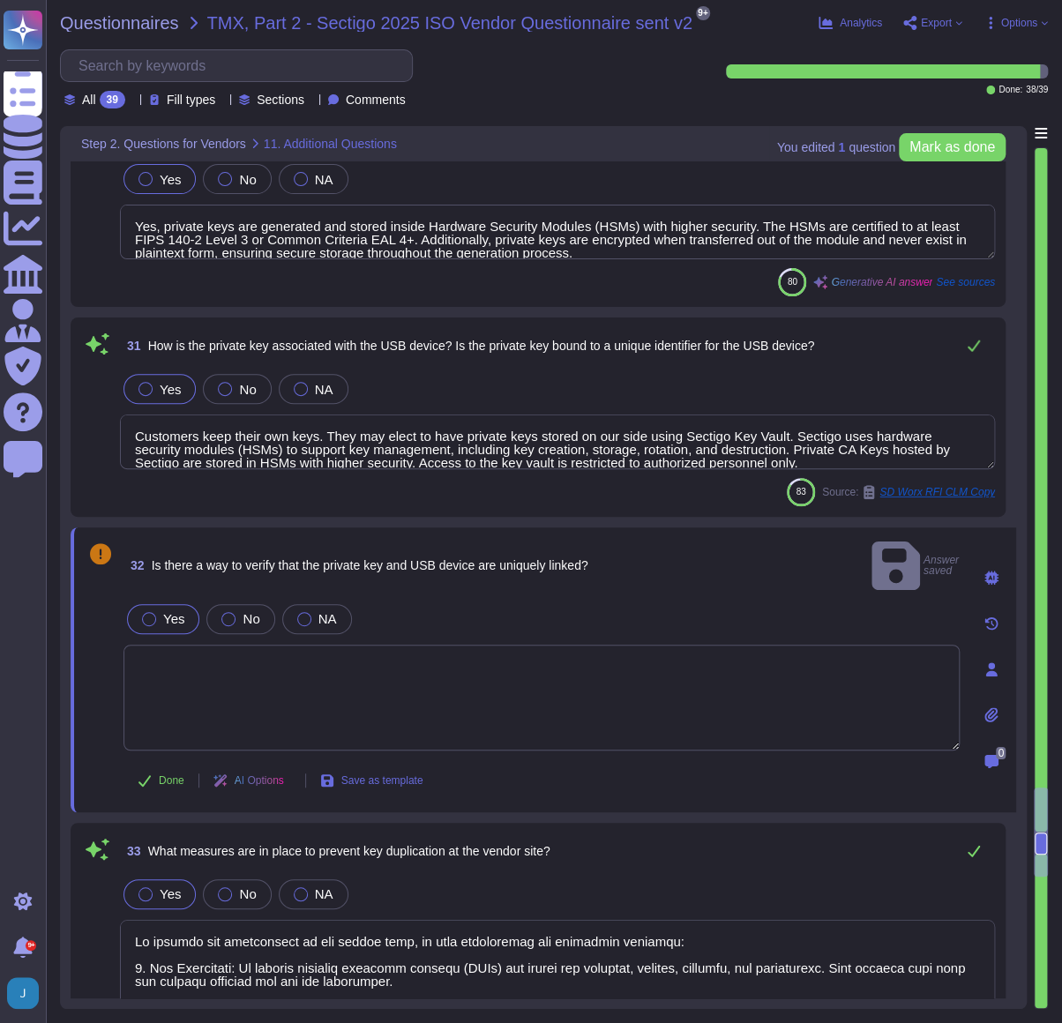
click at [154, 555] on textarea at bounding box center [541, 698] width 836 height 106
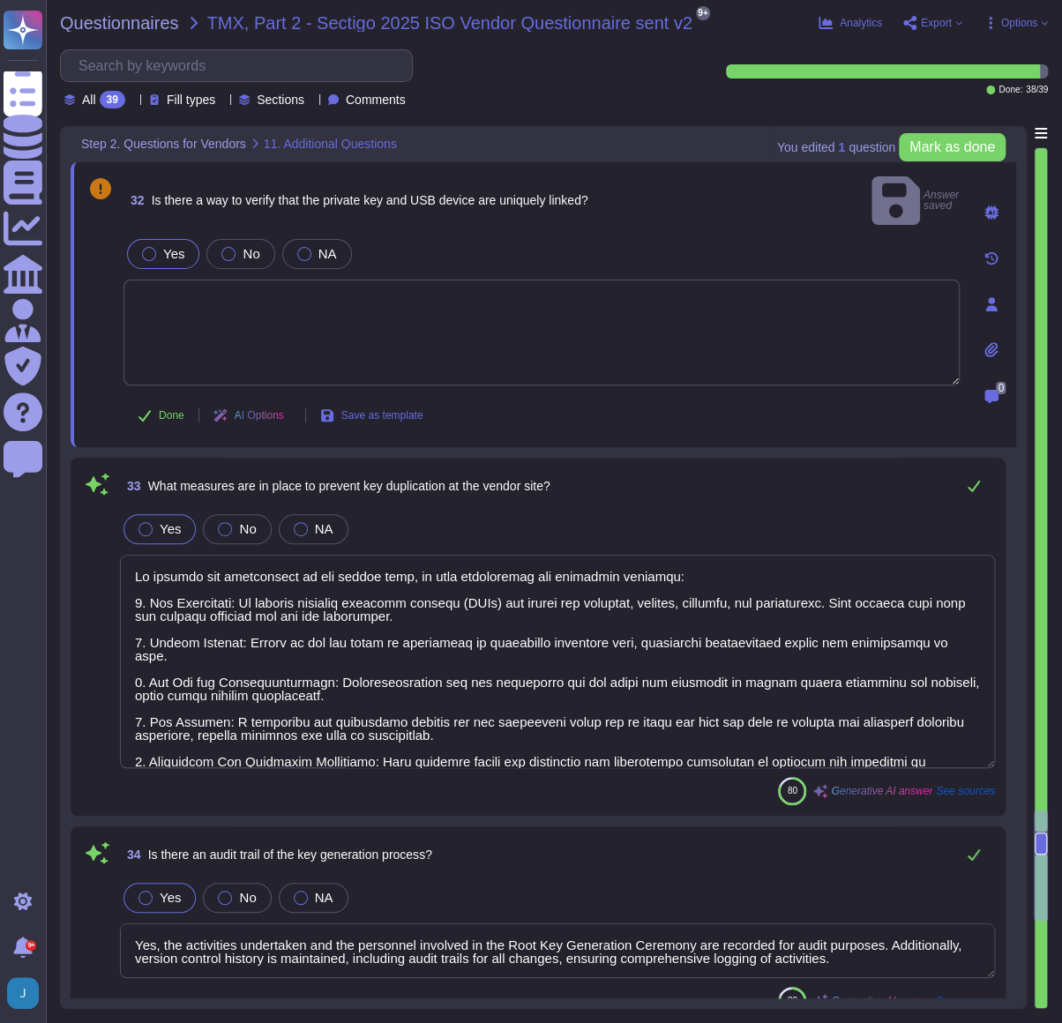
type textarea "Encryption keys are securely managed by utilizing hardware security modules (HS…"
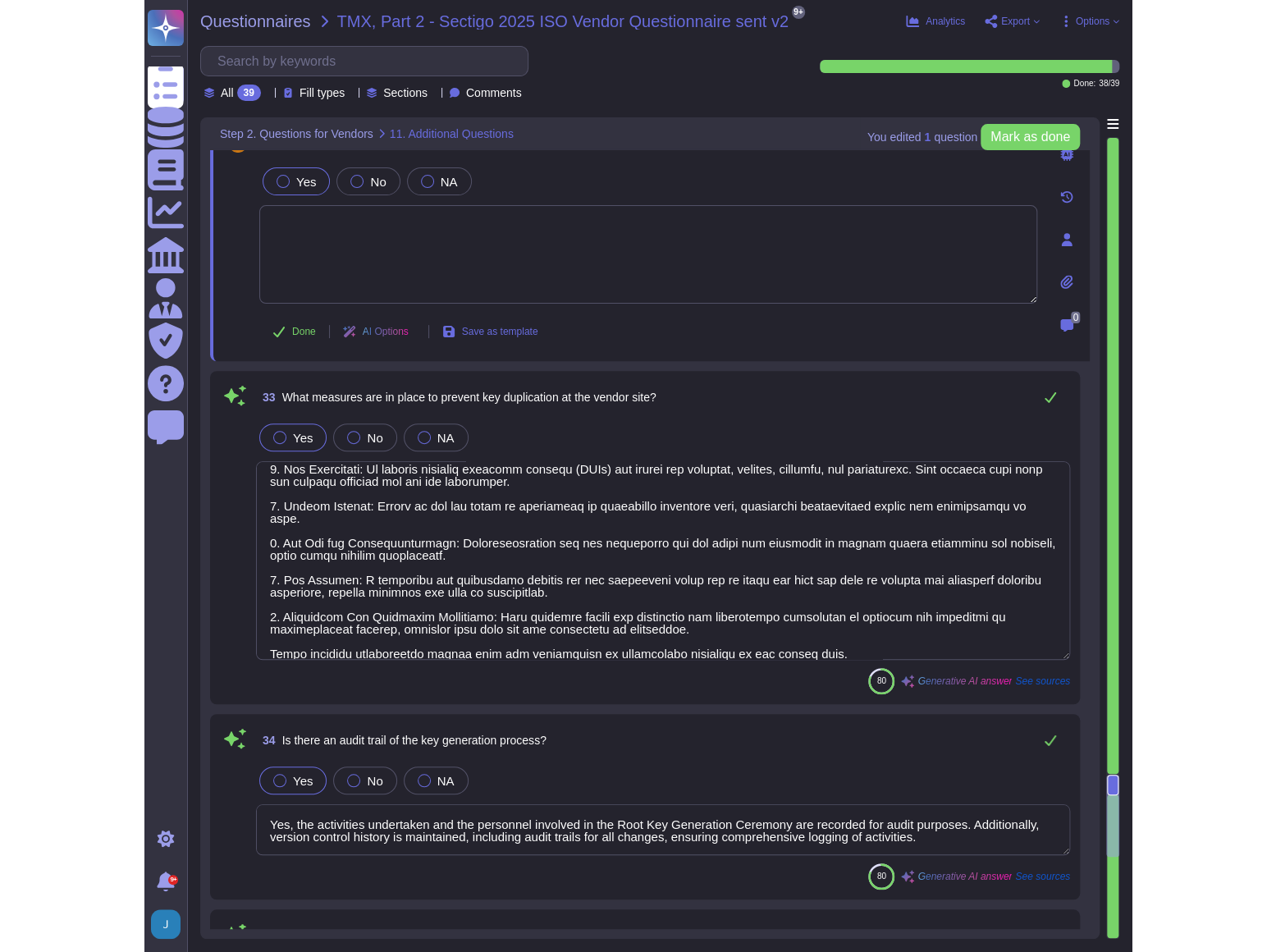
scroll to position [38, 0]
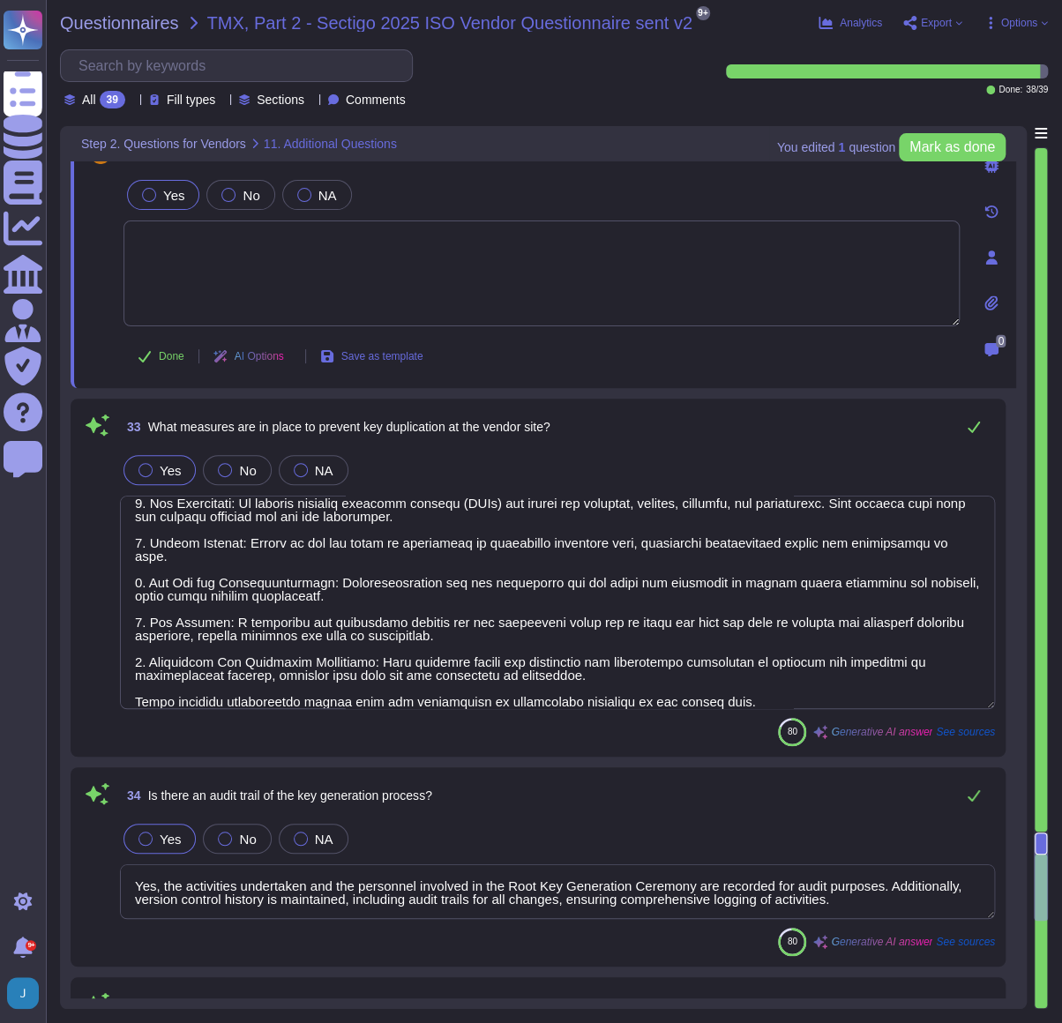
click at [824, 111] on div "Questionnaires TMX, Part 2 - Sectigo 2025 ISO Vendor Questionnaire sent v2 9+ p…" at bounding box center [554, 511] width 1016 height 1023
click at [939, 143] on span "Mark as done" at bounding box center [952, 147] width 86 height 14
click at [935, 21] on span "Export" at bounding box center [936, 23] width 31 height 11
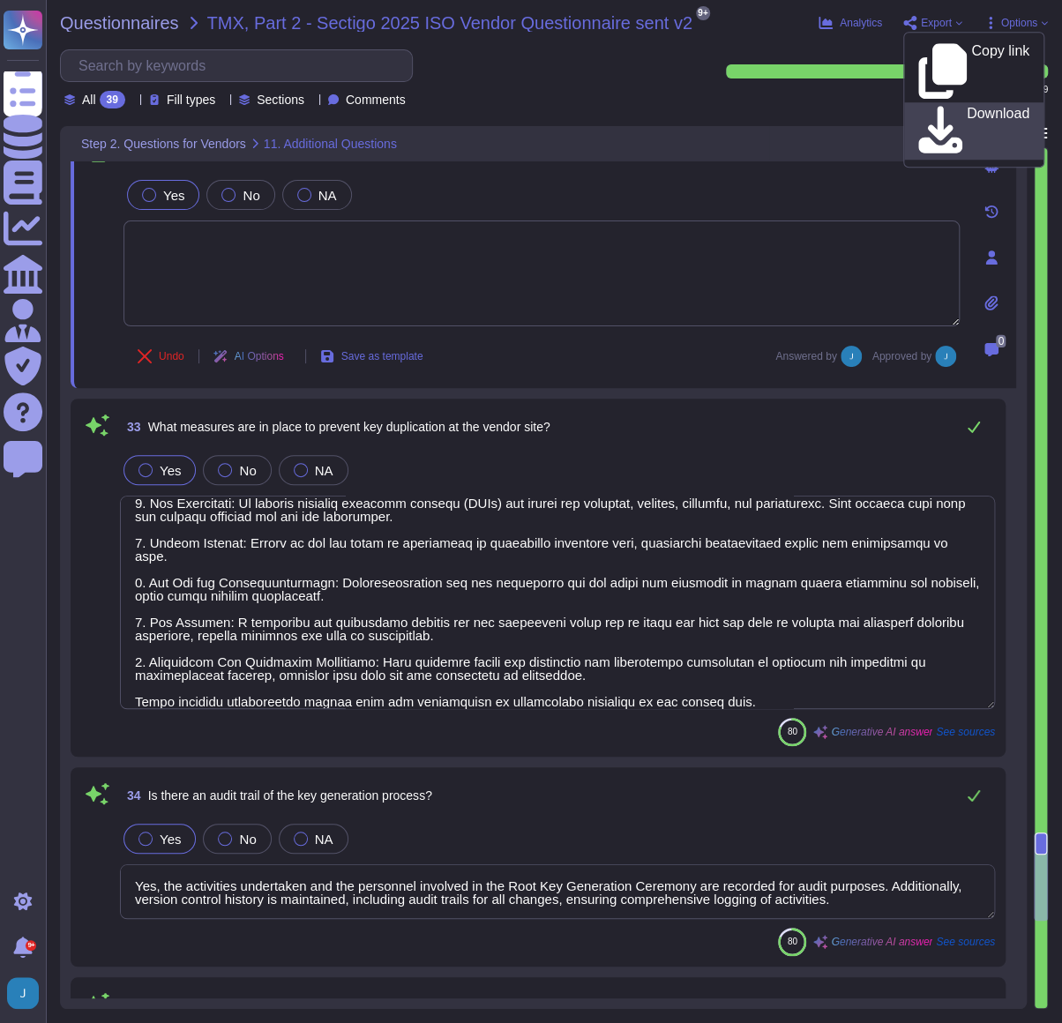
click at [936, 106] on div "Download" at bounding box center [973, 131] width 111 height 50
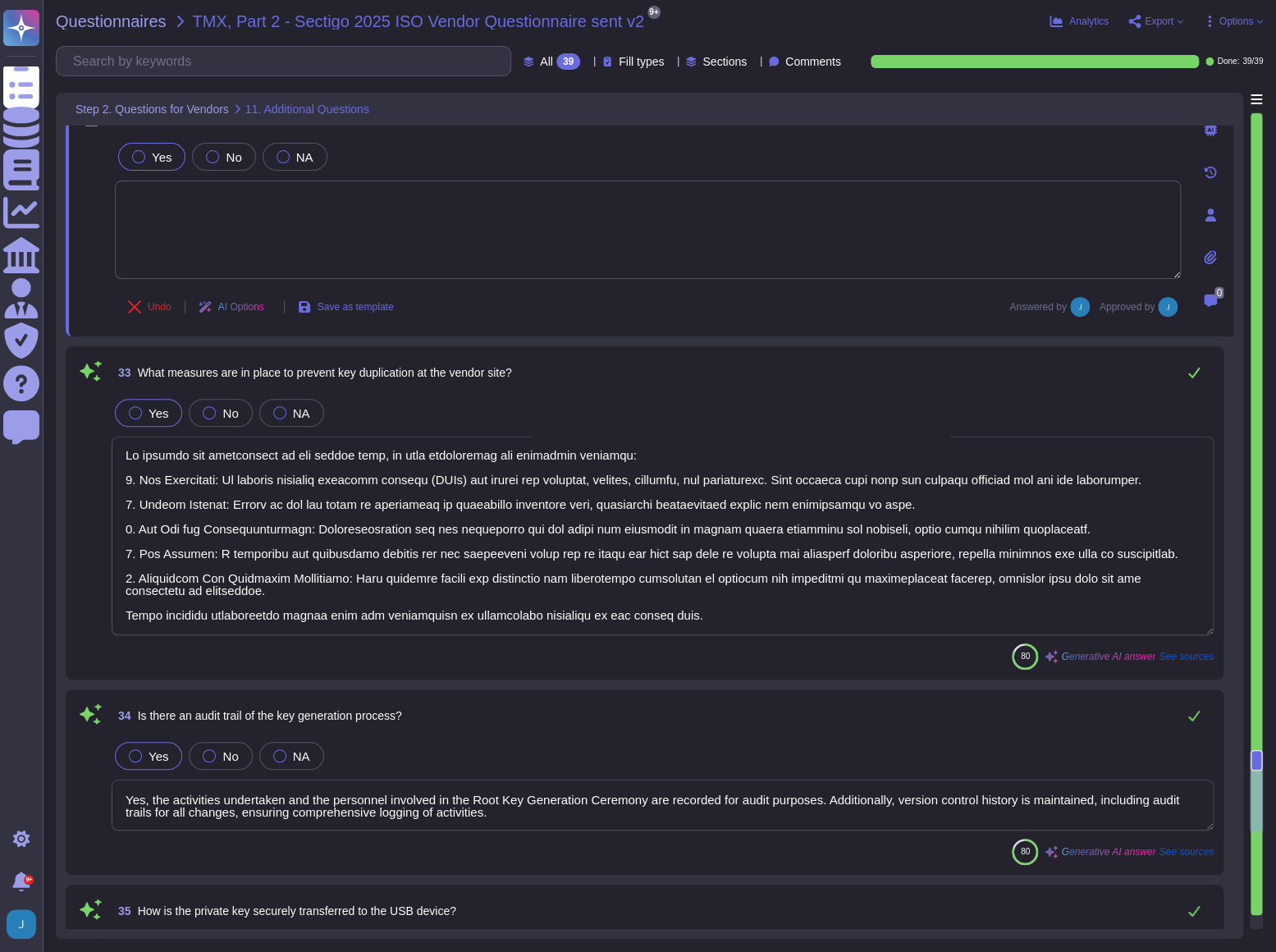
scroll to position [1, 0]
click at [138, 25] on span "Questionnaires" at bounding box center [111, 21] width 111 height 17
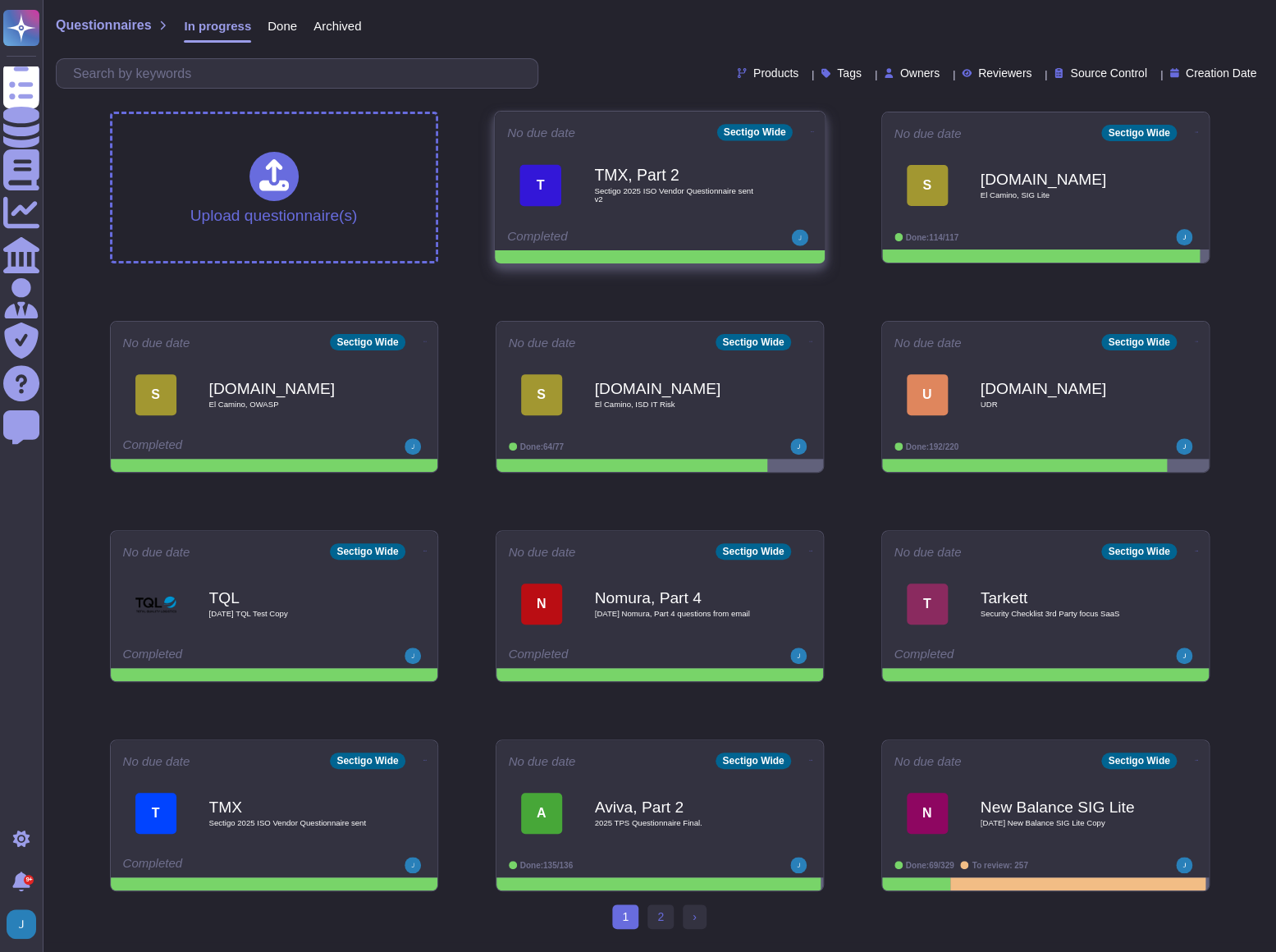
click at [810, 131] on icon at bounding box center [812, 131] width 4 height 1
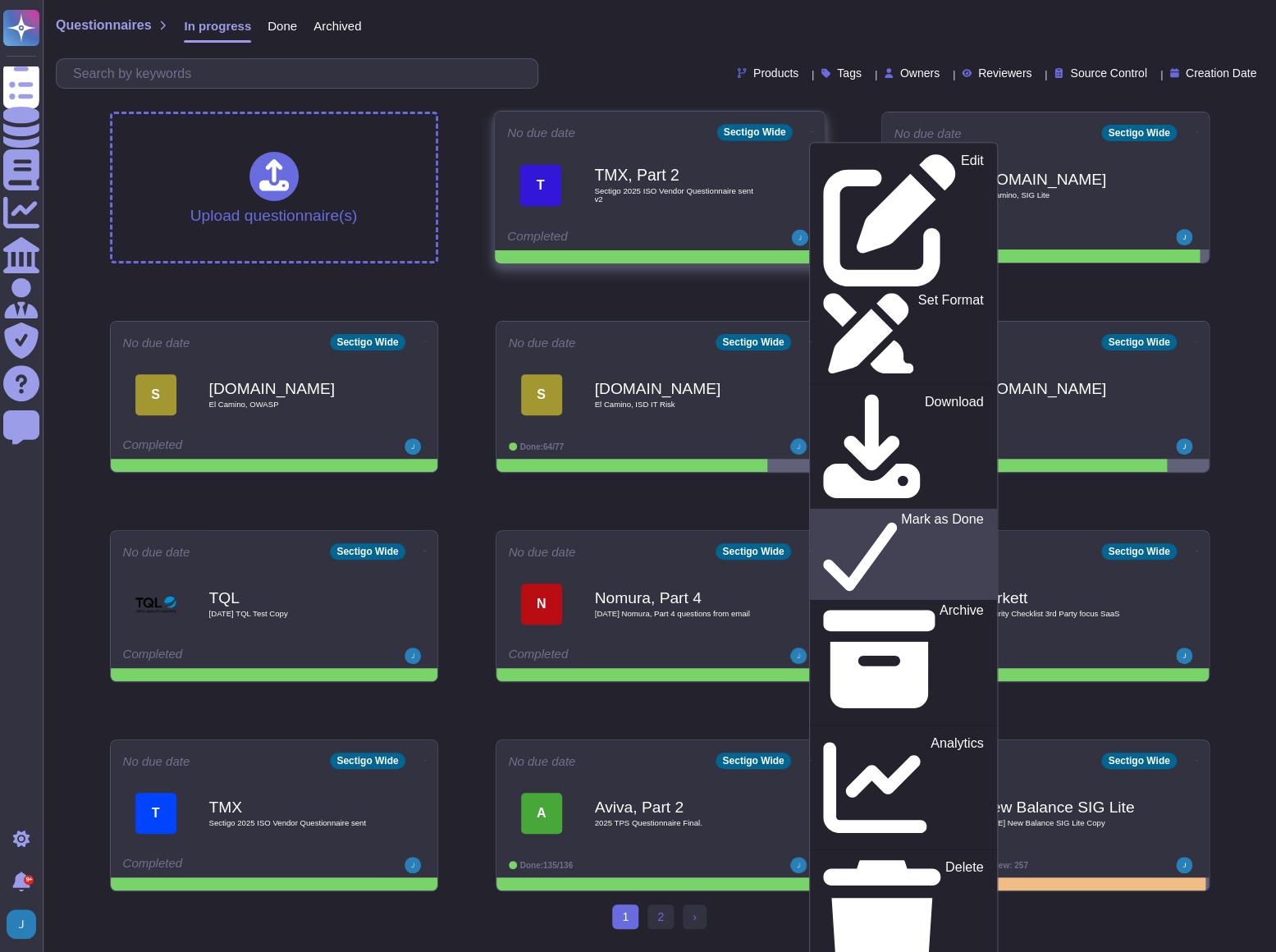
click at [824, 512] on div "Mark as Done" at bounding box center [902, 554] width 160 height 85
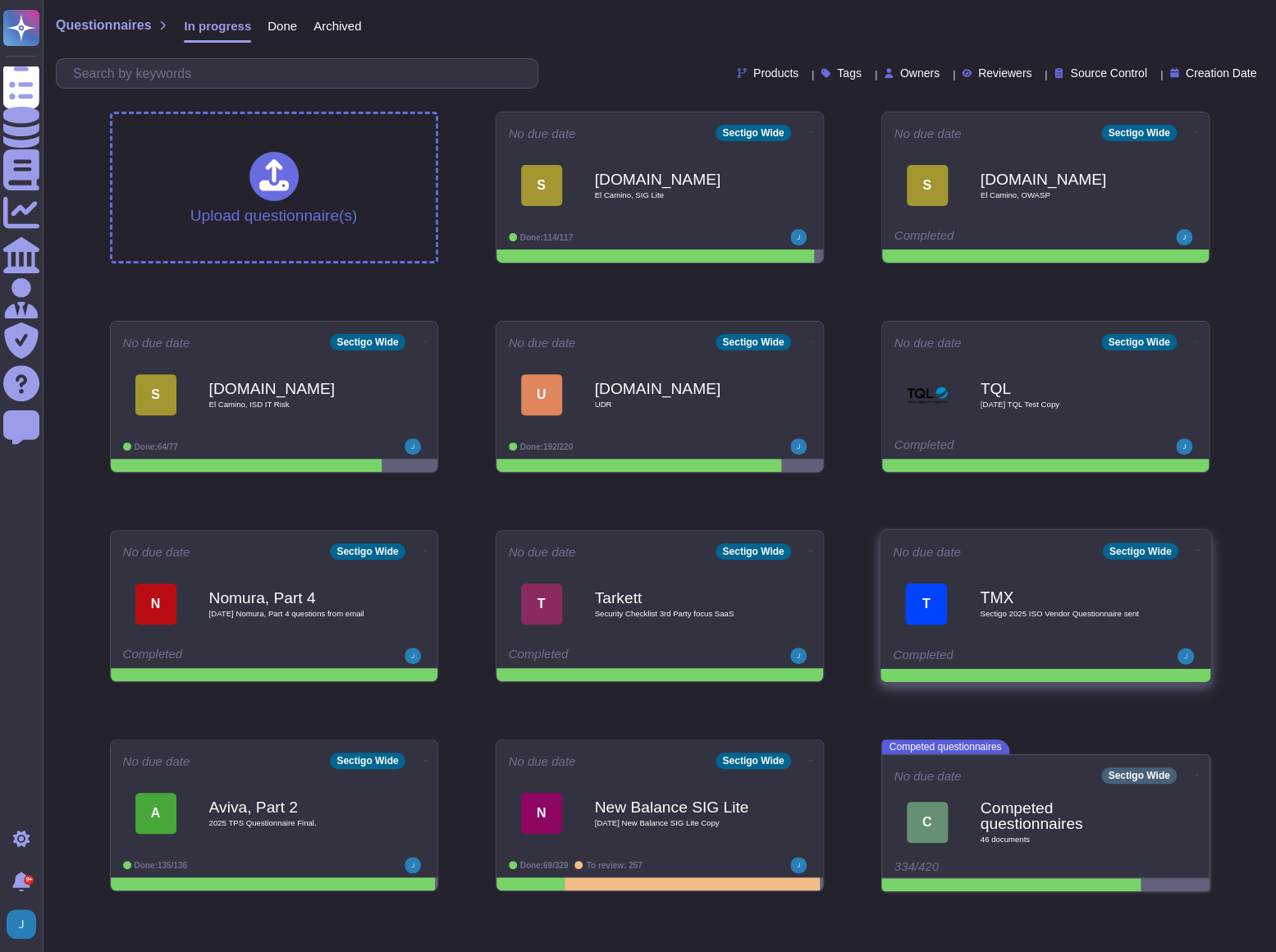
click at [1129, 516] on icon at bounding box center [1198, 550] width 4 height 1
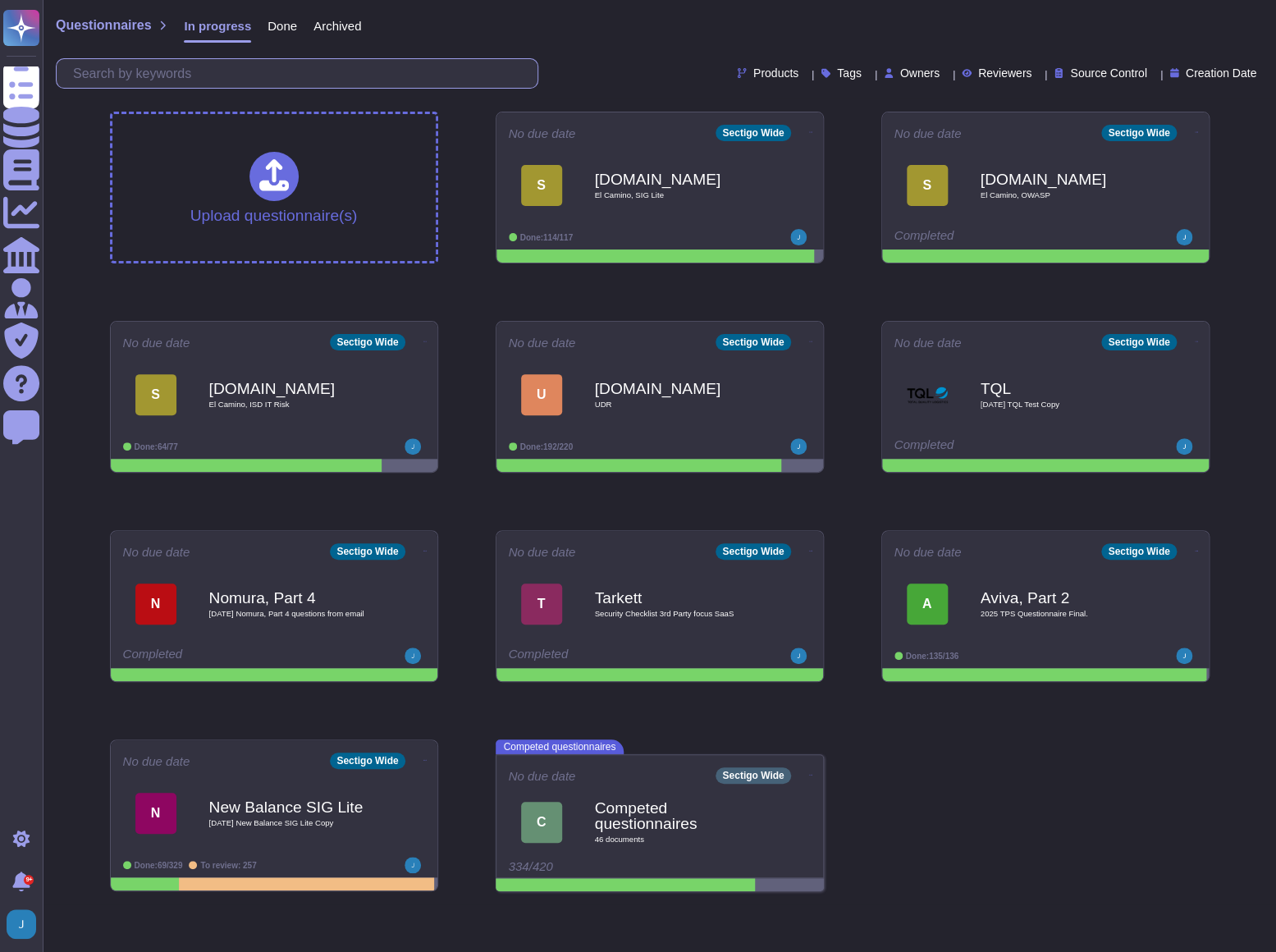
click at [326, 64] on input "text" at bounding box center [302, 73] width 473 height 29
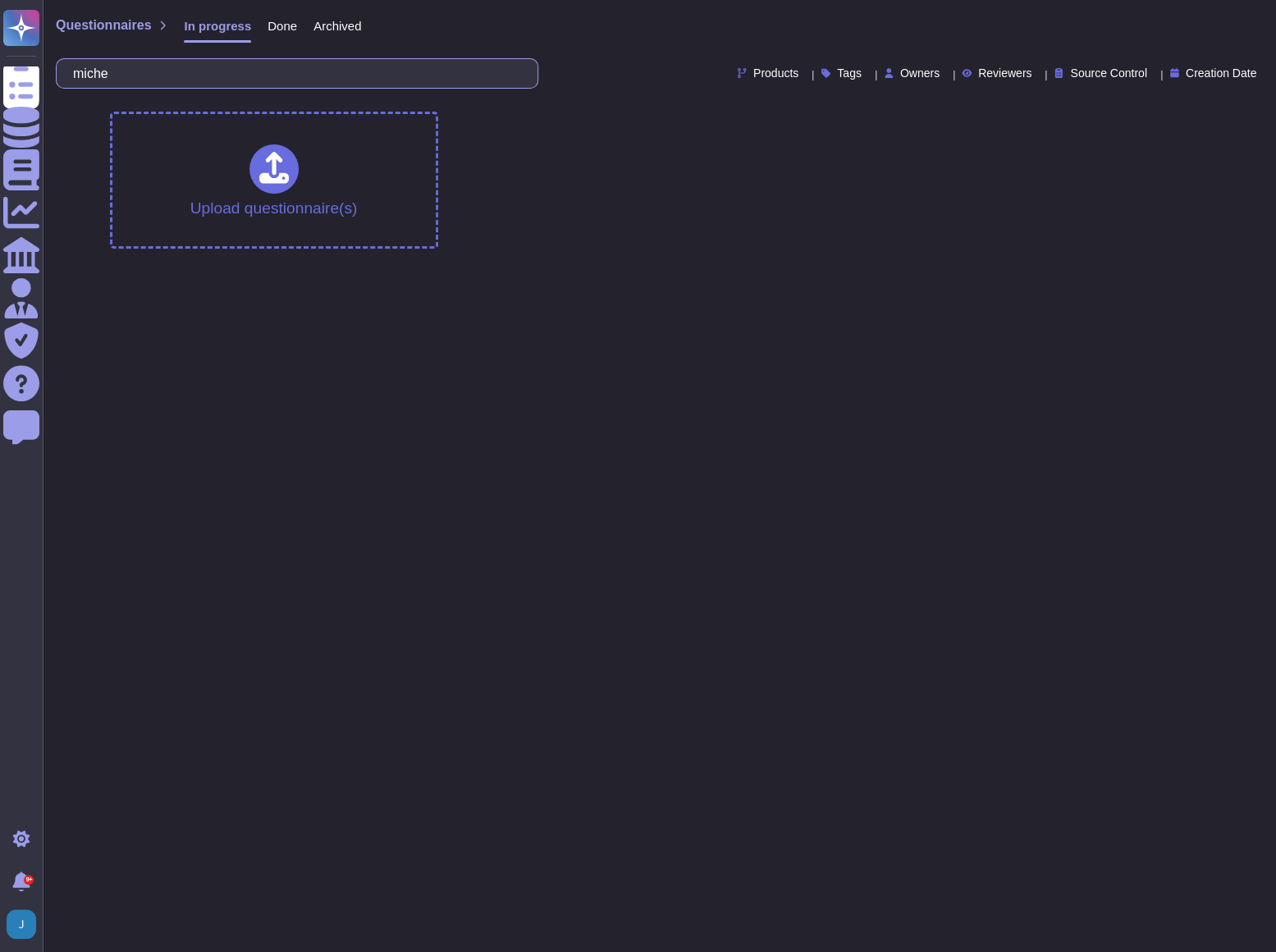
type input "miche"
click at [283, 28] on span "Done" at bounding box center [282, 25] width 30 height 12
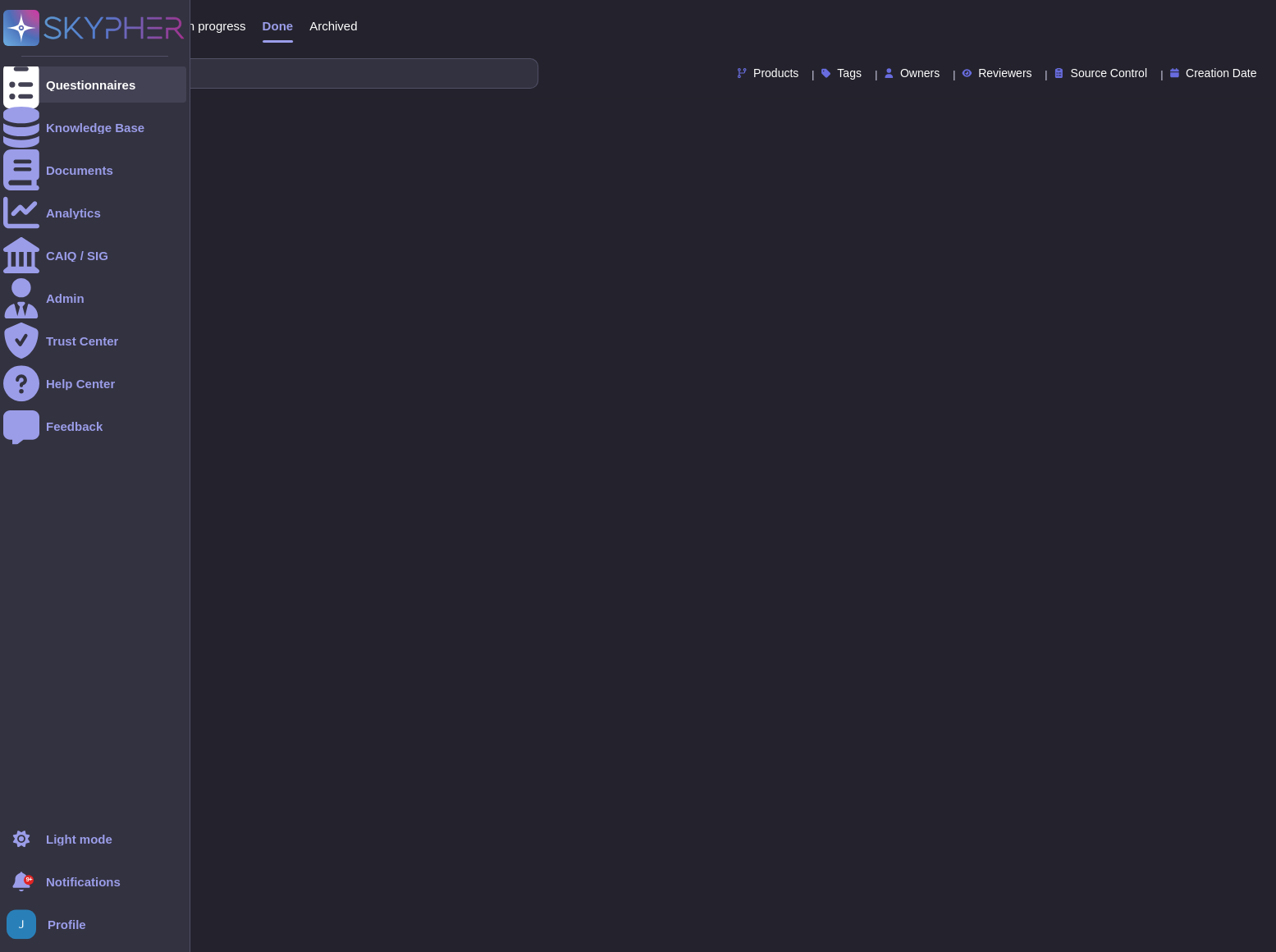
click at [23, 86] on icon at bounding box center [21, 85] width 36 height 48
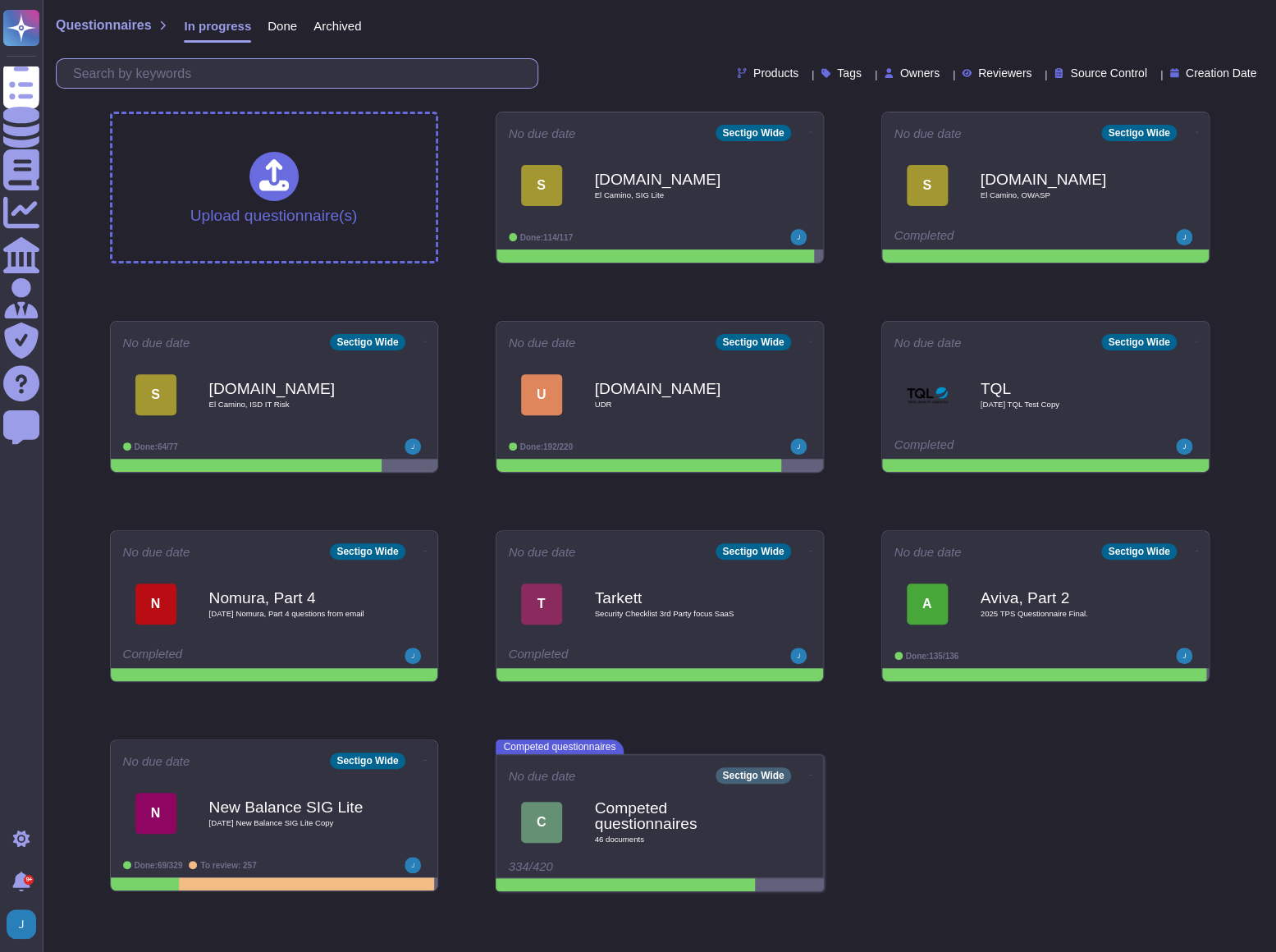
click at [246, 66] on input "text" at bounding box center [302, 73] width 473 height 29
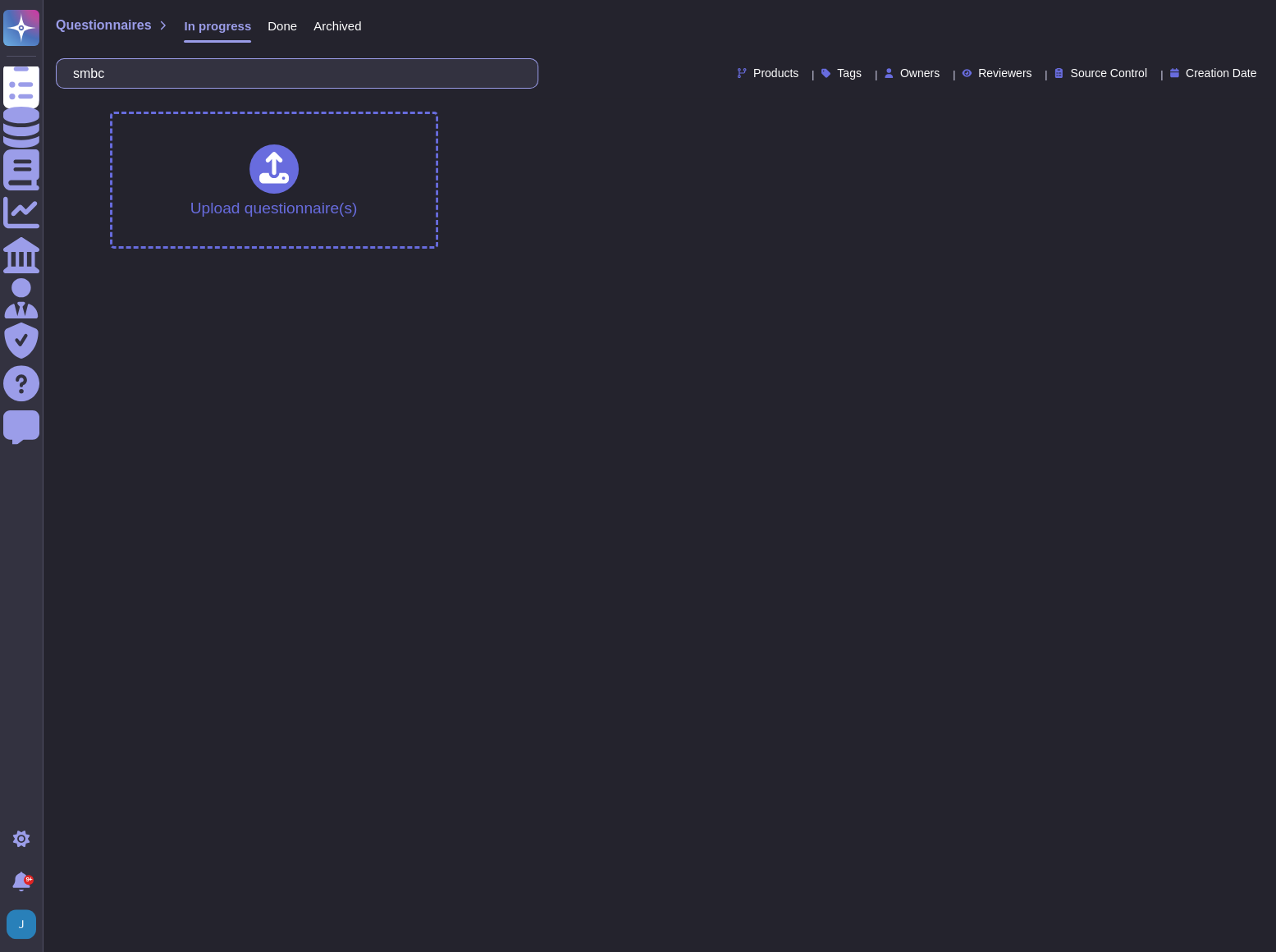
type input "smbc"
click at [121, 30] on span "Questionnaires" at bounding box center [103, 25] width 95 height 13
click at [121, 24] on span "Questionnaires" at bounding box center [103, 25] width 95 height 13
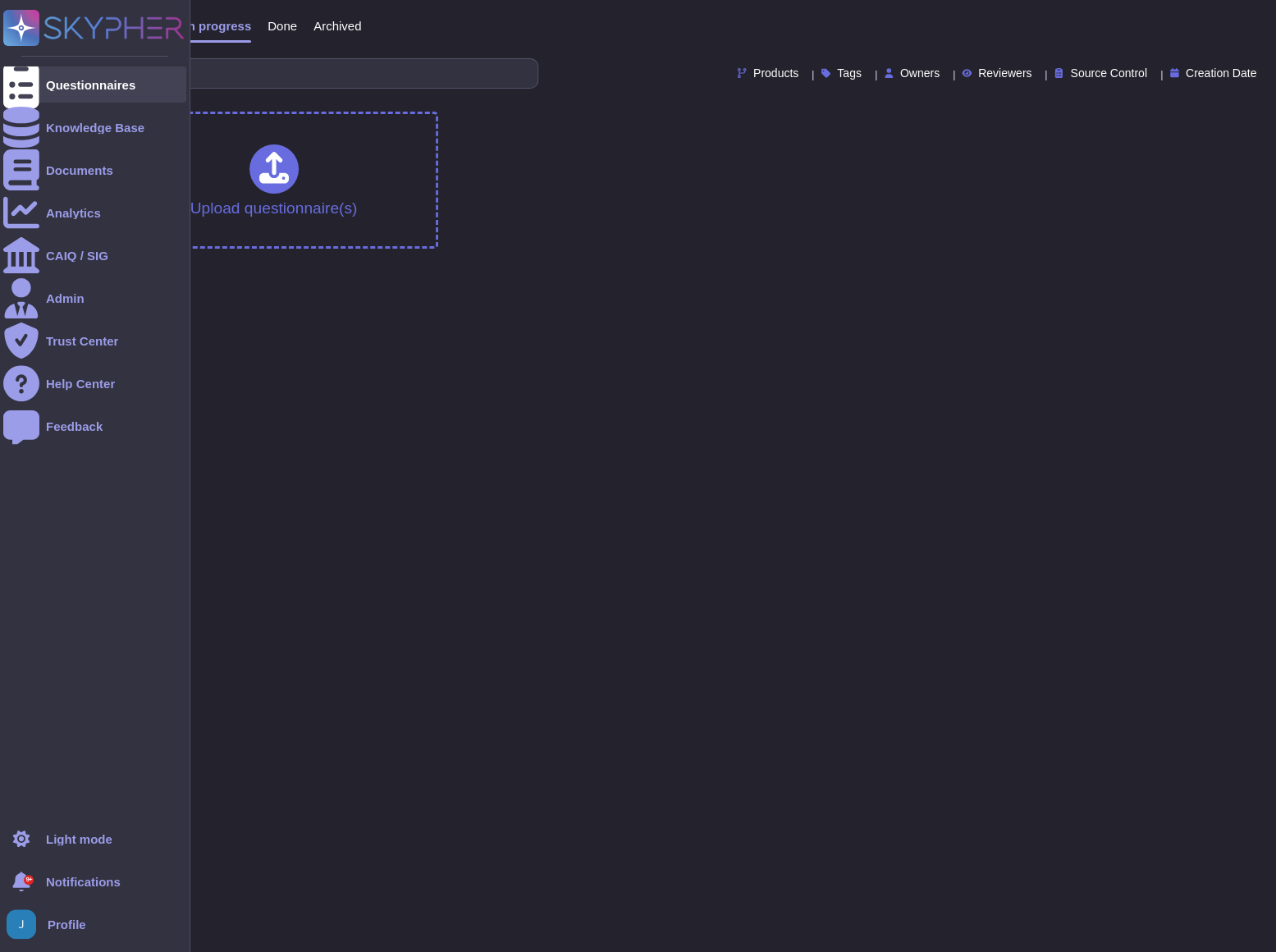
click at [89, 94] on div "Questionnaires" at bounding box center [95, 84] width 183 height 36
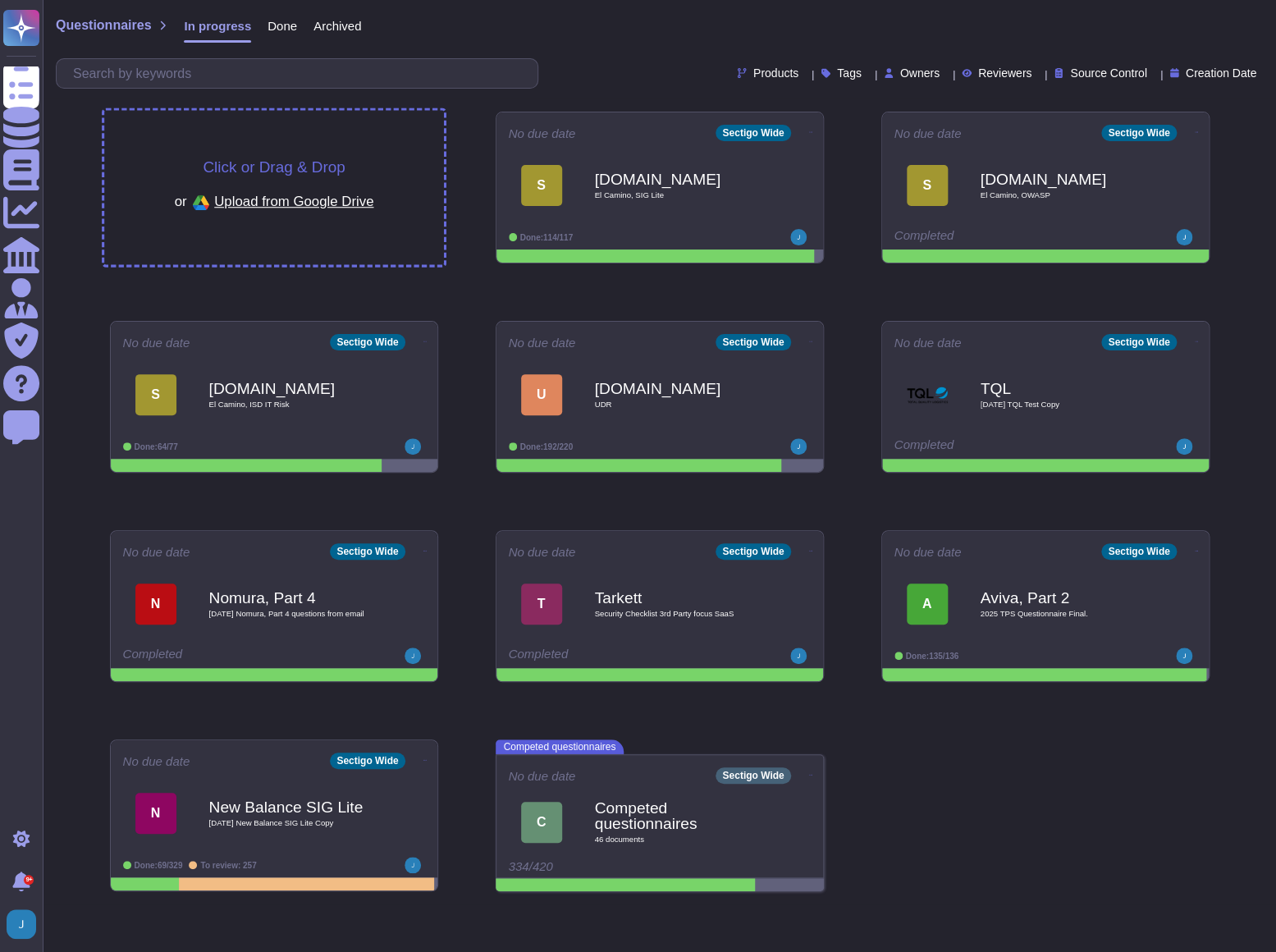
click at [283, 159] on span "Click or Drag & Drop" at bounding box center [274, 167] width 142 height 16
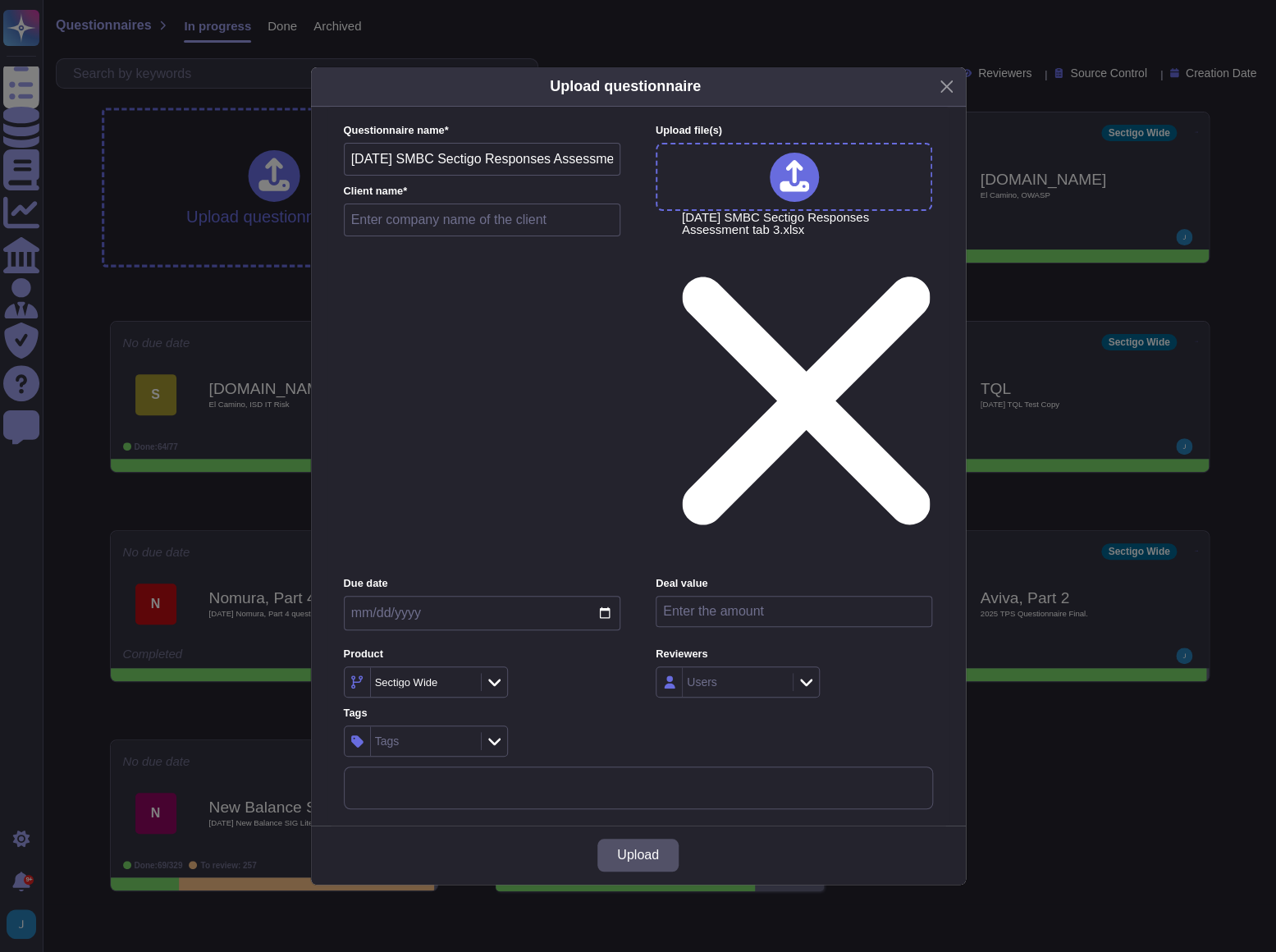
click at [502, 236] on input "text" at bounding box center [482, 220] width 277 height 33
type input "SMBC, Part 2"
click at [638, 516] on span "Upload" at bounding box center [638, 855] width 42 height 13
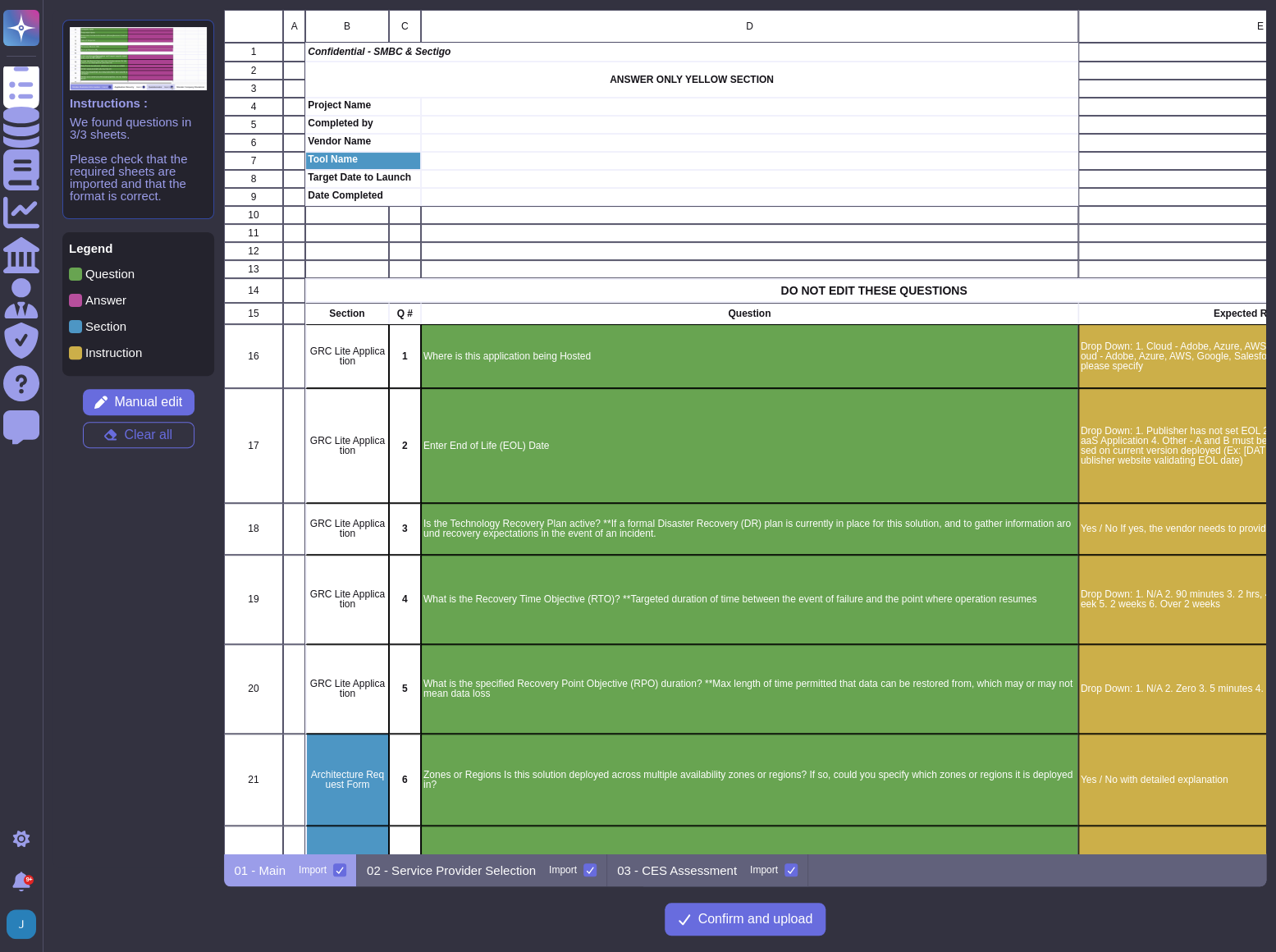
scroll to position [832, 1030]
click at [584, 516] on div at bounding box center [590, 870] width 13 height 13
click at [0, 0] on input "Import" at bounding box center [0, 0] width 0 height 0
click at [294, 516] on div "01 - Main Import" at bounding box center [290, 869] width 133 height 33
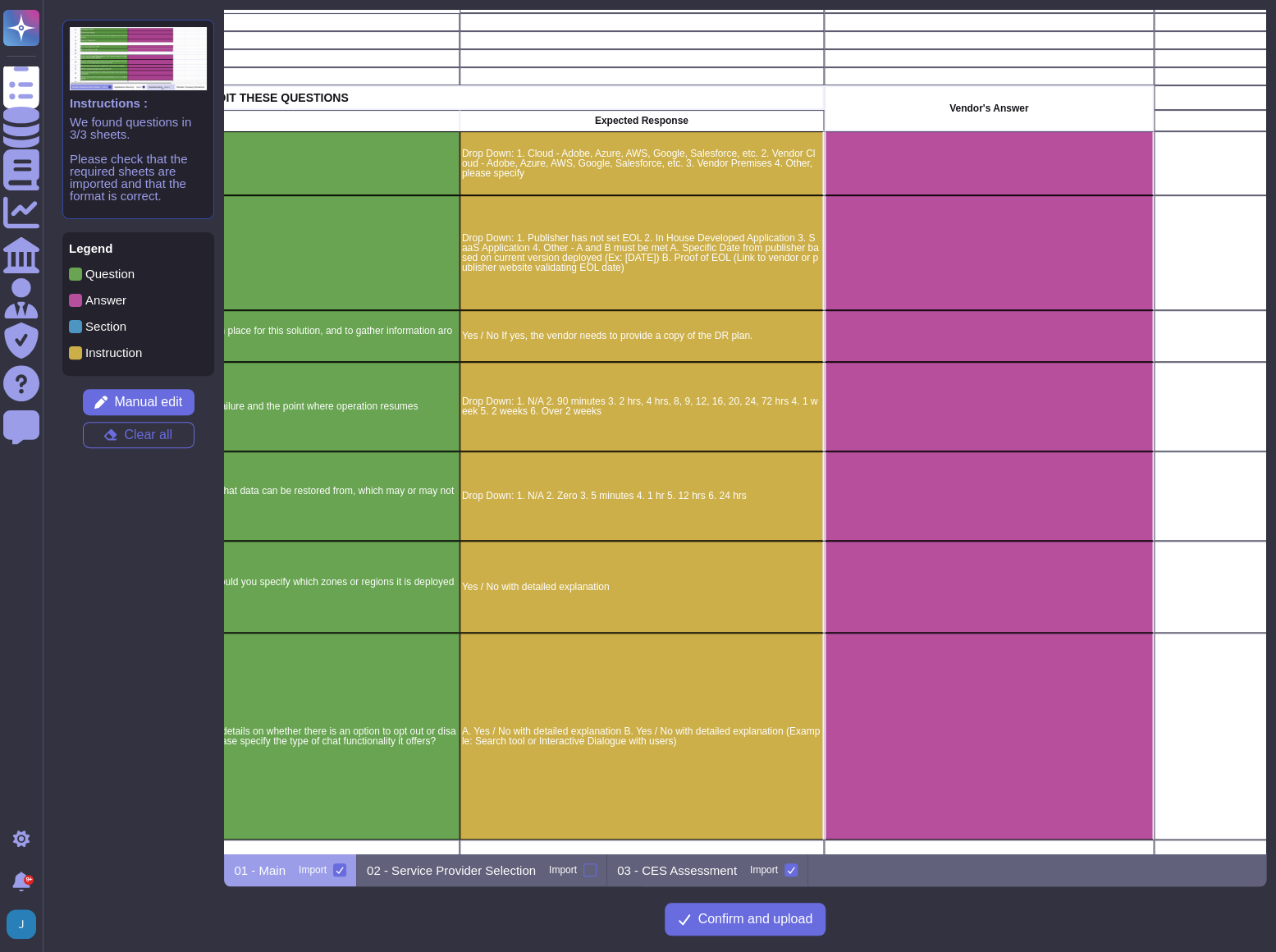
scroll to position [315, 619]
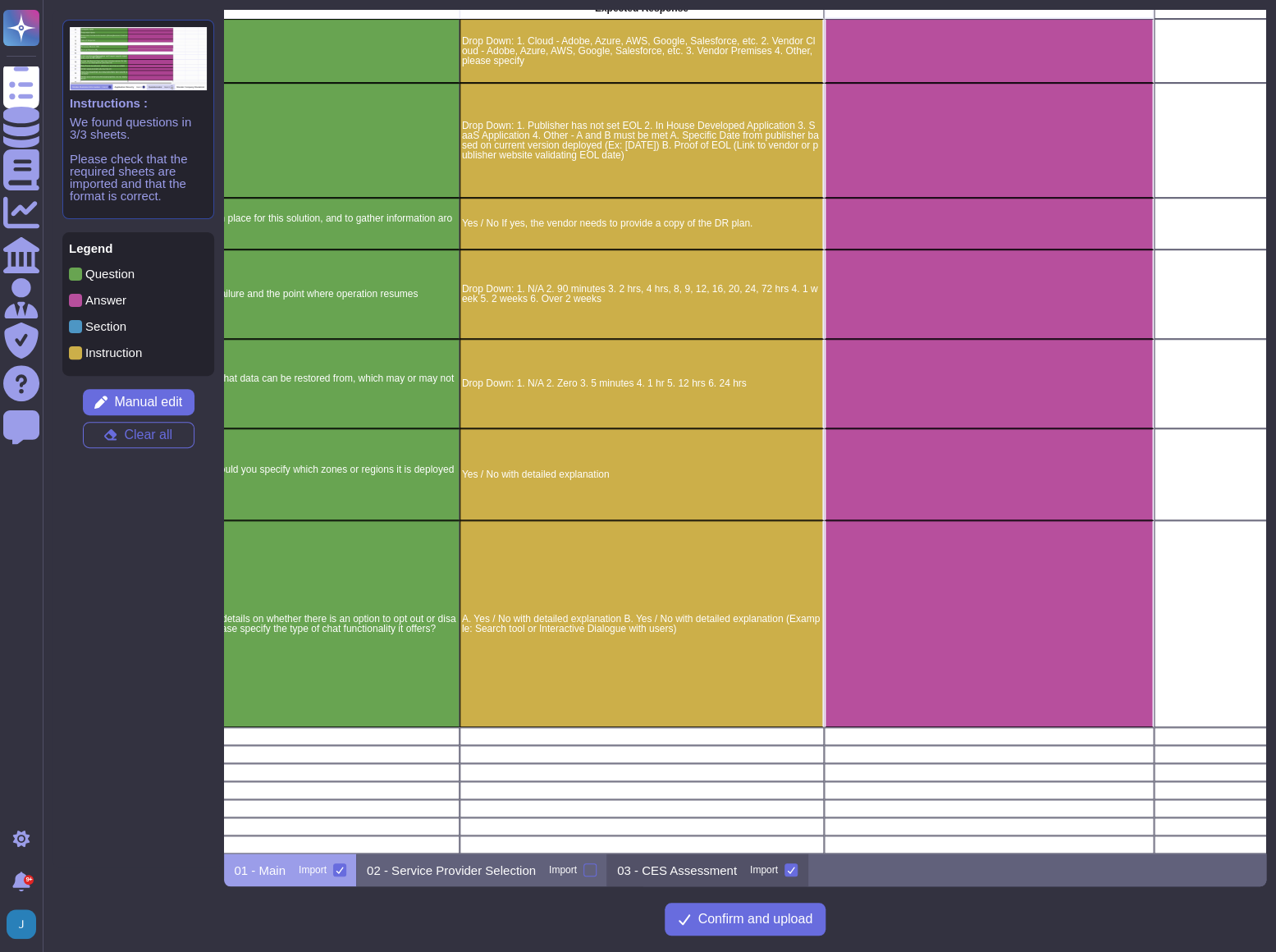
click at [646, 516] on p "03 - CES Assessment" at bounding box center [677, 869] width 120 height 12
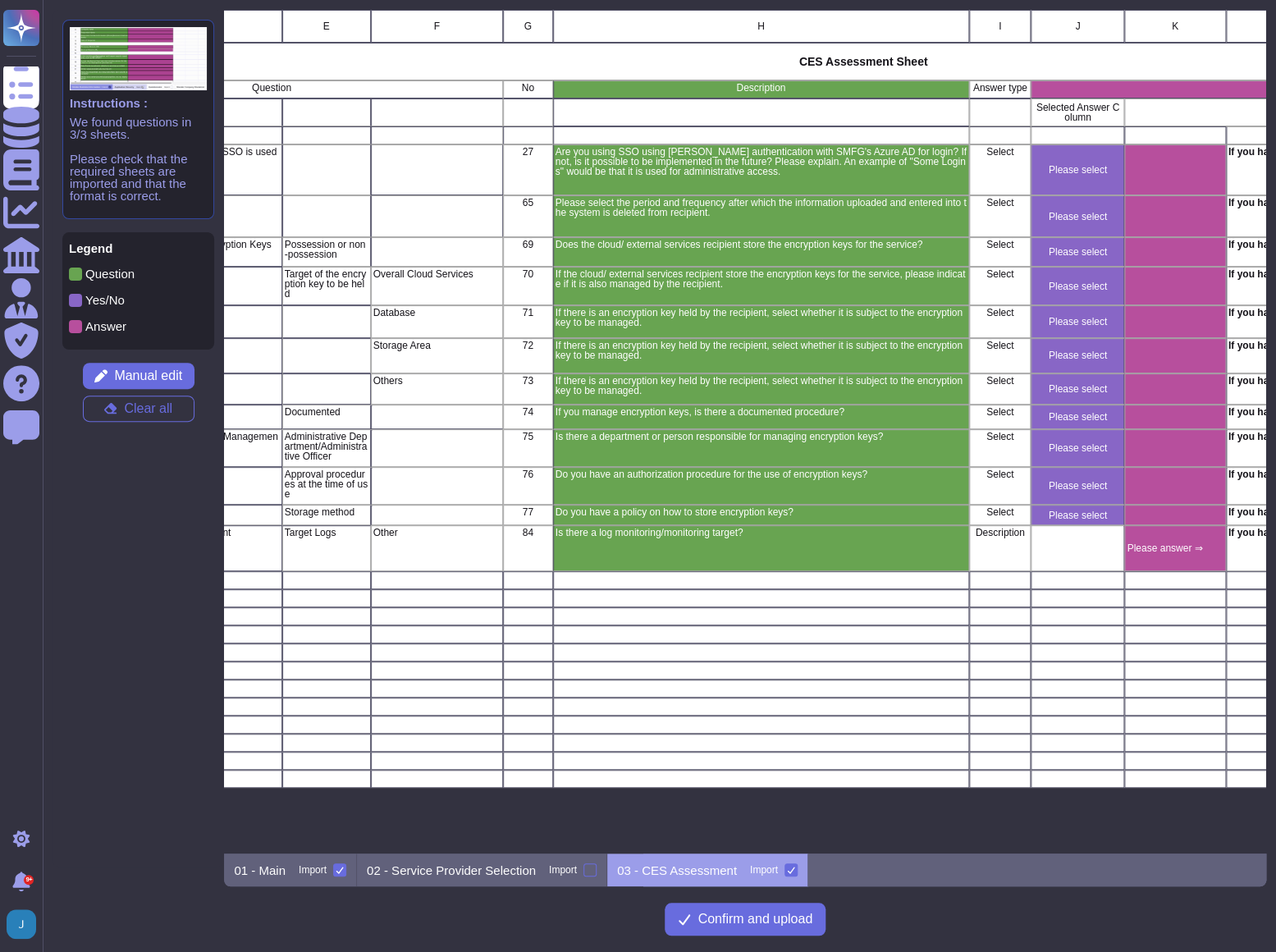
scroll to position [0, 260]
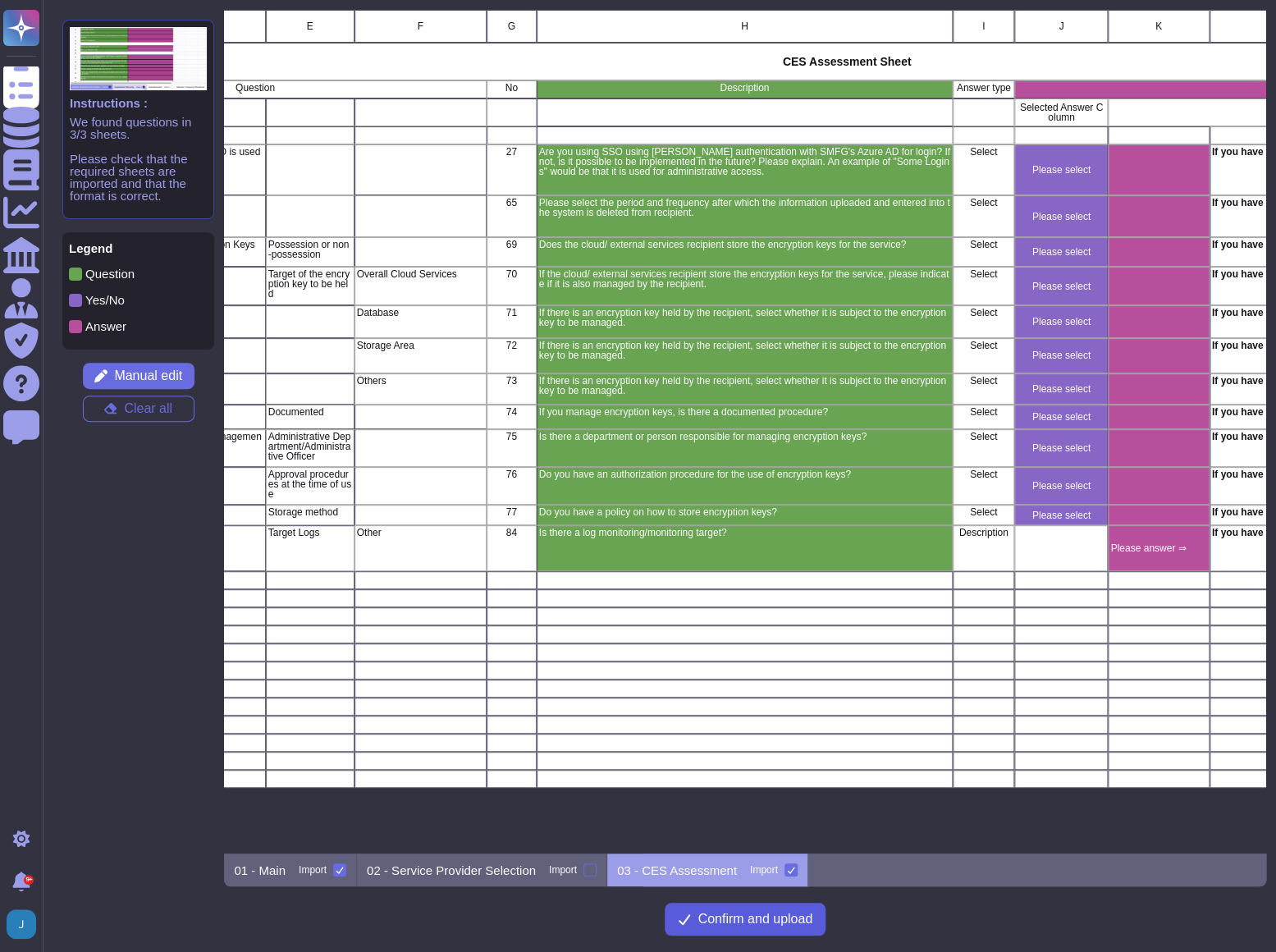
click at [755, 516] on span "Confirm and upload" at bounding box center [754, 918] width 114 height 13
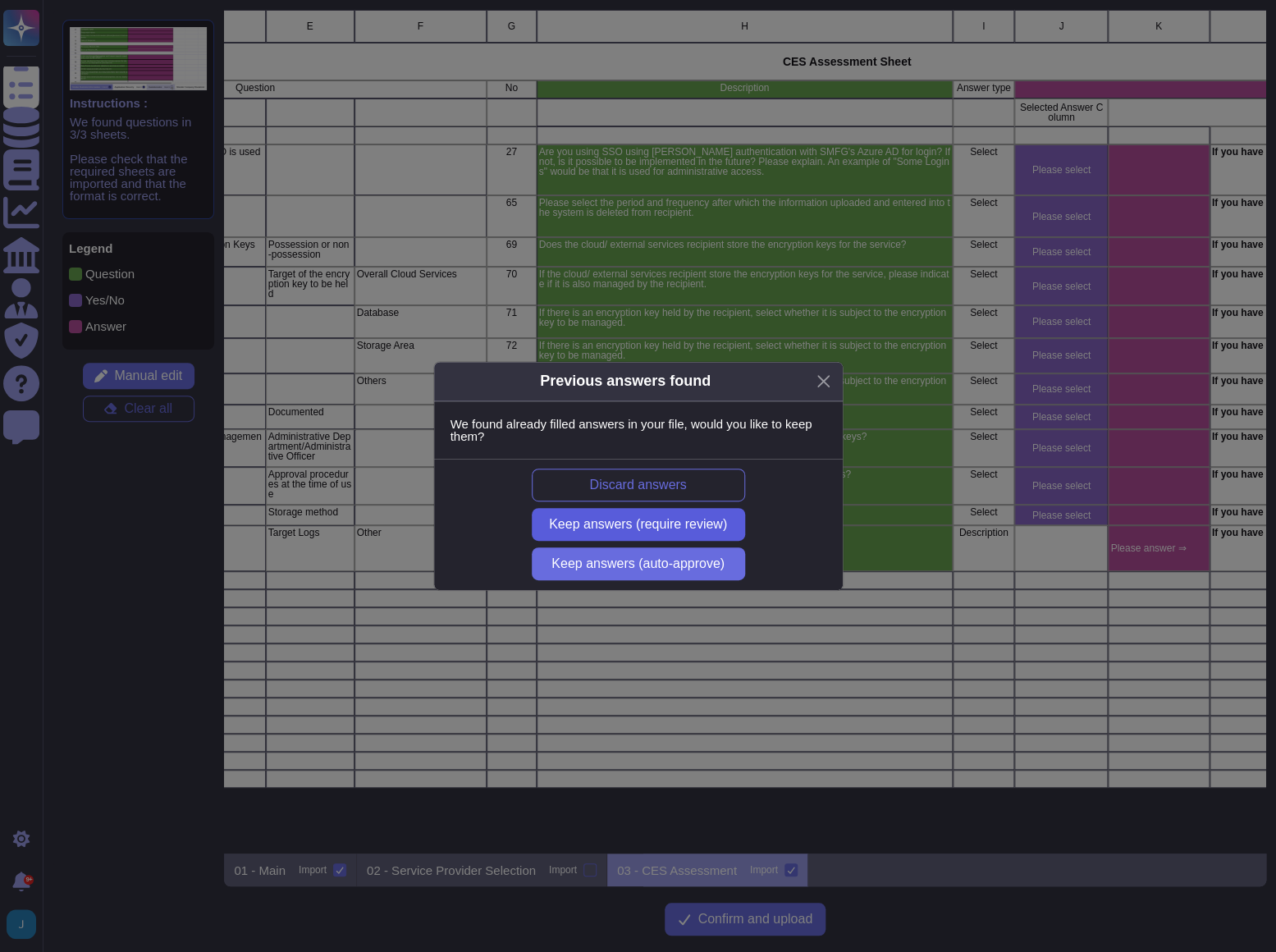
click at [660, 516] on span "Keep answers (require review)" at bounding box center [638, 524] width 178 height 13
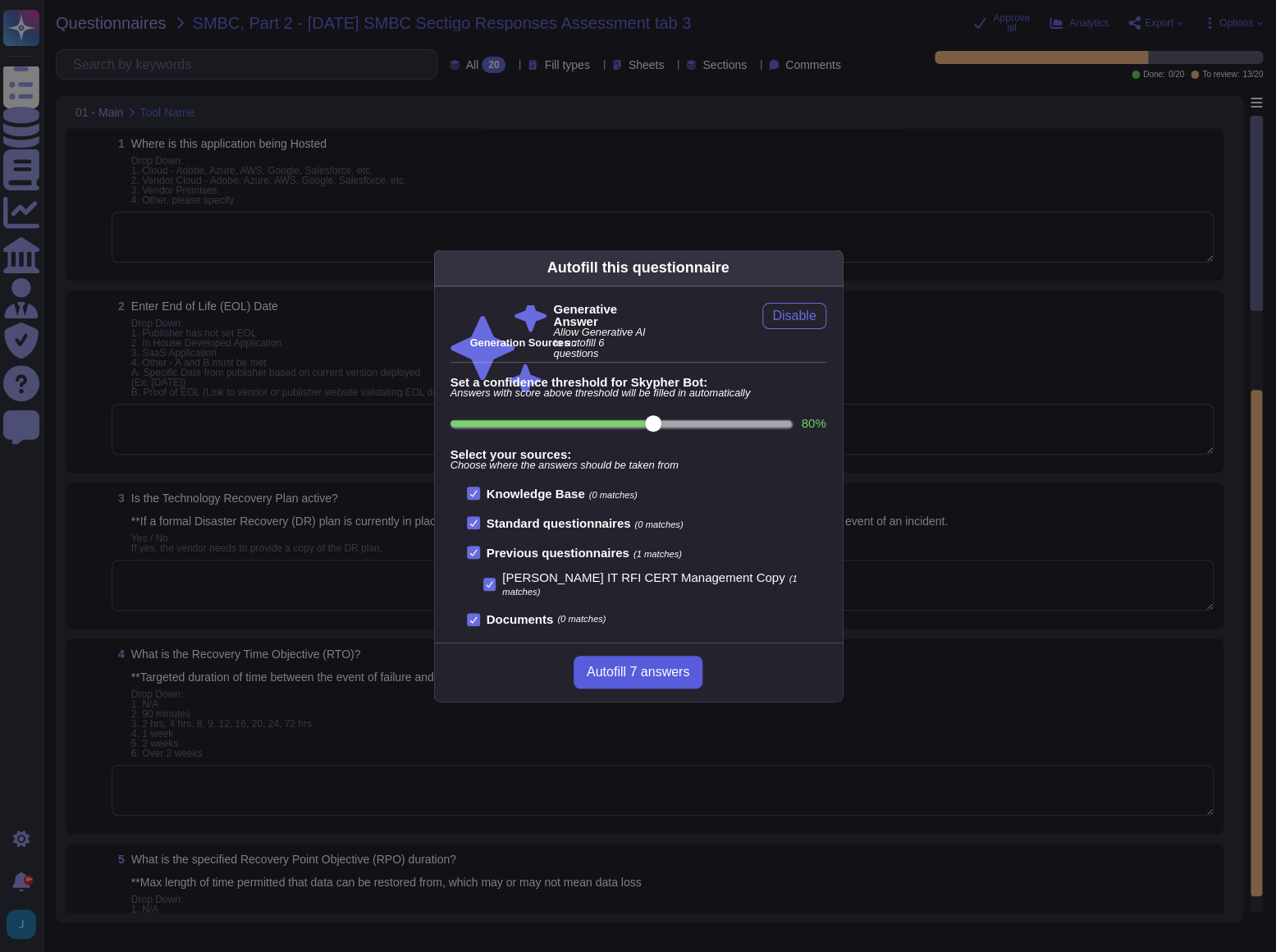
click at [634, 516] on span "Autofill 7 answers" at bounding box center [638, 672] width 102 height 13
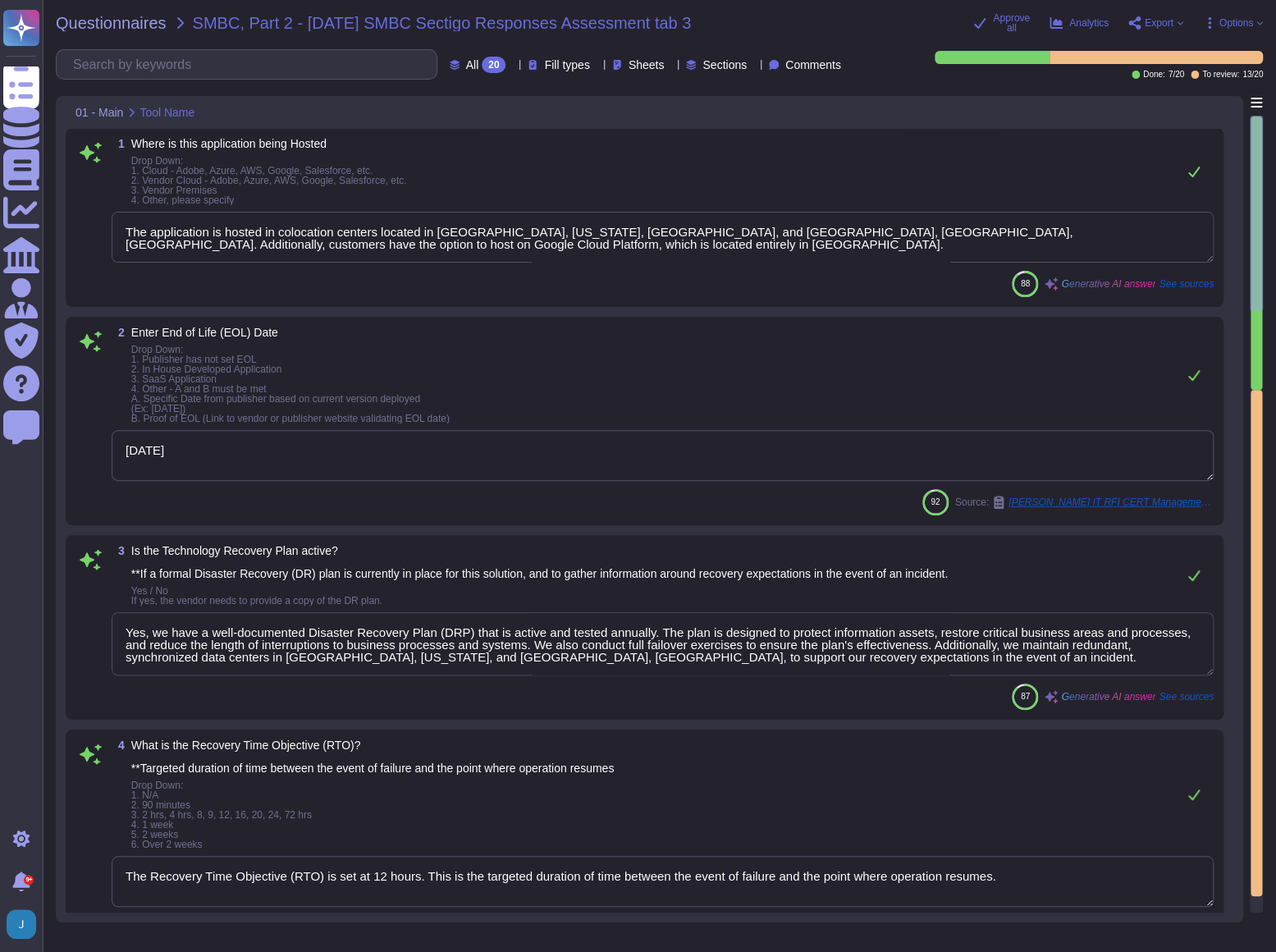
type textarea "The application is hosted in colocation centers located in [GEOGRAPHIC_DATA], […"
type textarea "[DATE]"
type textarea "Yes, we have a well-documented Disaster Recovery Plan (DRP) that is active and …"
type textarea "The Recovery Time Objective (RTO) is set at 12 hours. This is the targeted dura…"
type textarea "The specified Recovery Point Objective (RPO) duration is under one hour."
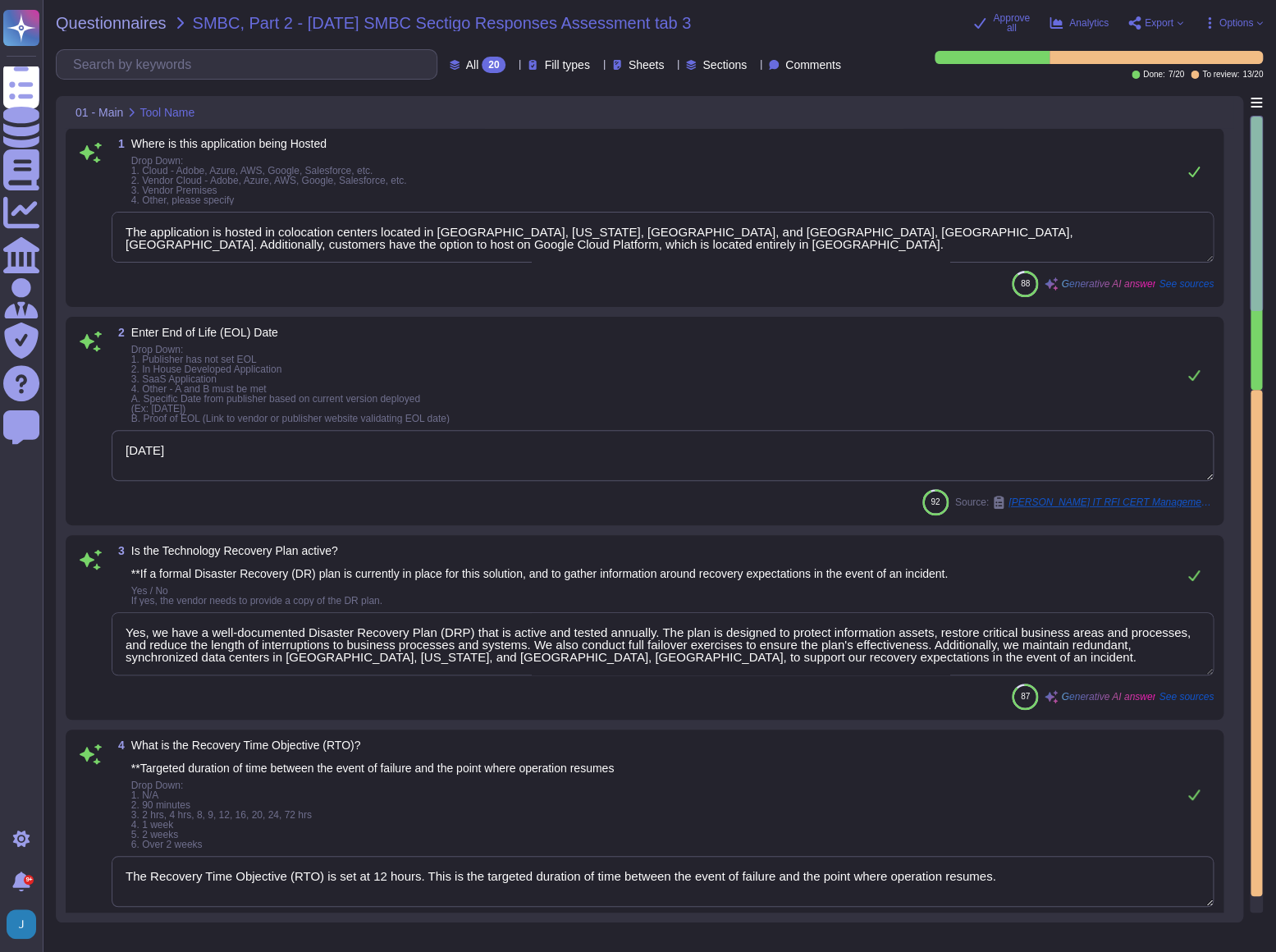
type textarea "Yes, the solution is deployed across multiple regions. Specifically, it is depl…"
drag, startPoint x: 288, startPoint y: 462, endPoint x: 101, endPoint y: 454, distance: 187.2
click at [101, 454] on div "2 Enter End of Life (EOL) Date Drop Down: 1. Publisher has not set EOL 2. In Ho…" at bounding box center [644, 421] width 1138 height 189
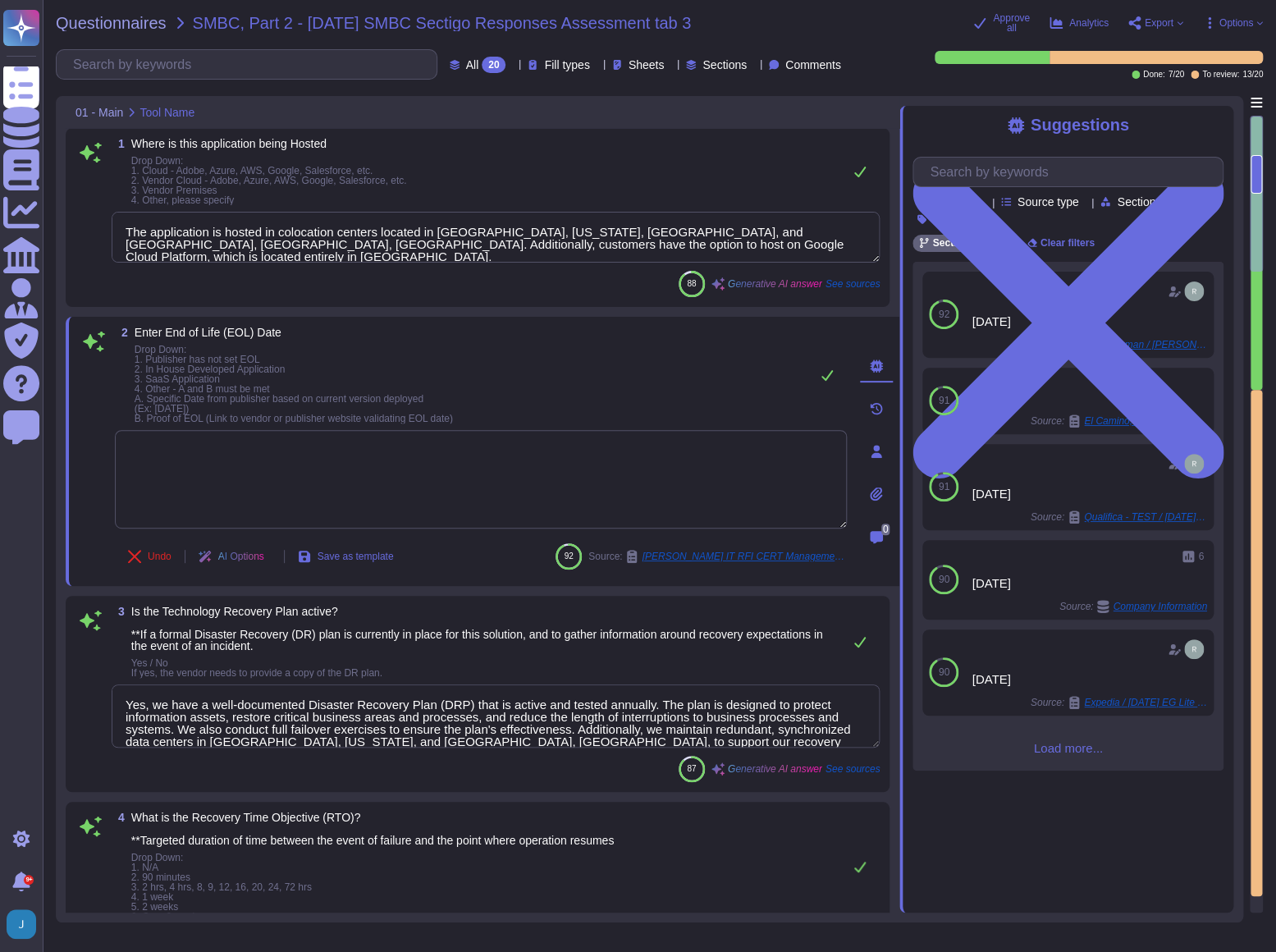
click at [148, 468] on textarea at bounding box center [480, 479] width 732 height 99
type textarea "[DATE]"
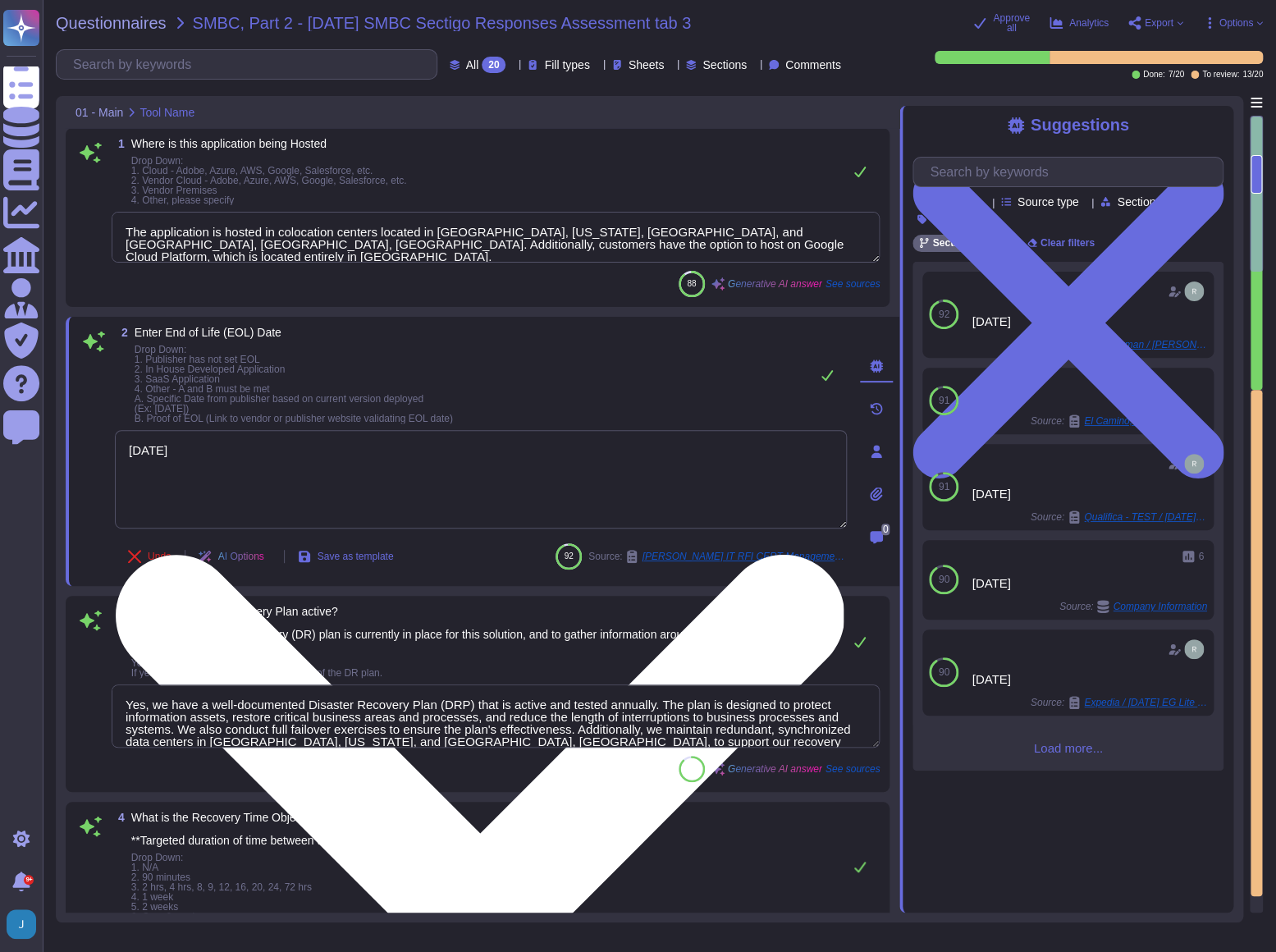
click at [244, 449] on textarea "[DATE]" at bounding box center [480, 479] width 732 height 99
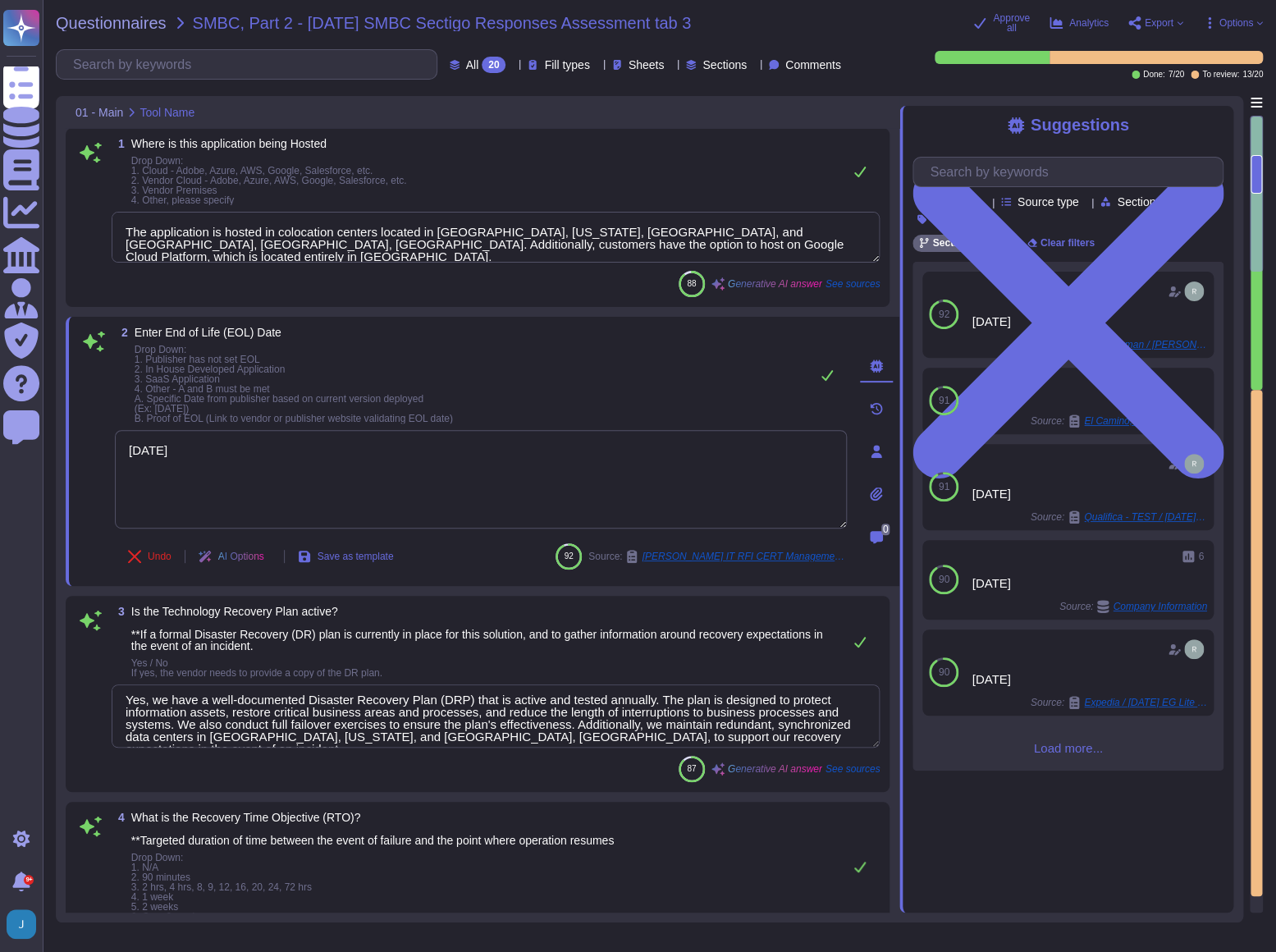
scroll to position [13, 0]
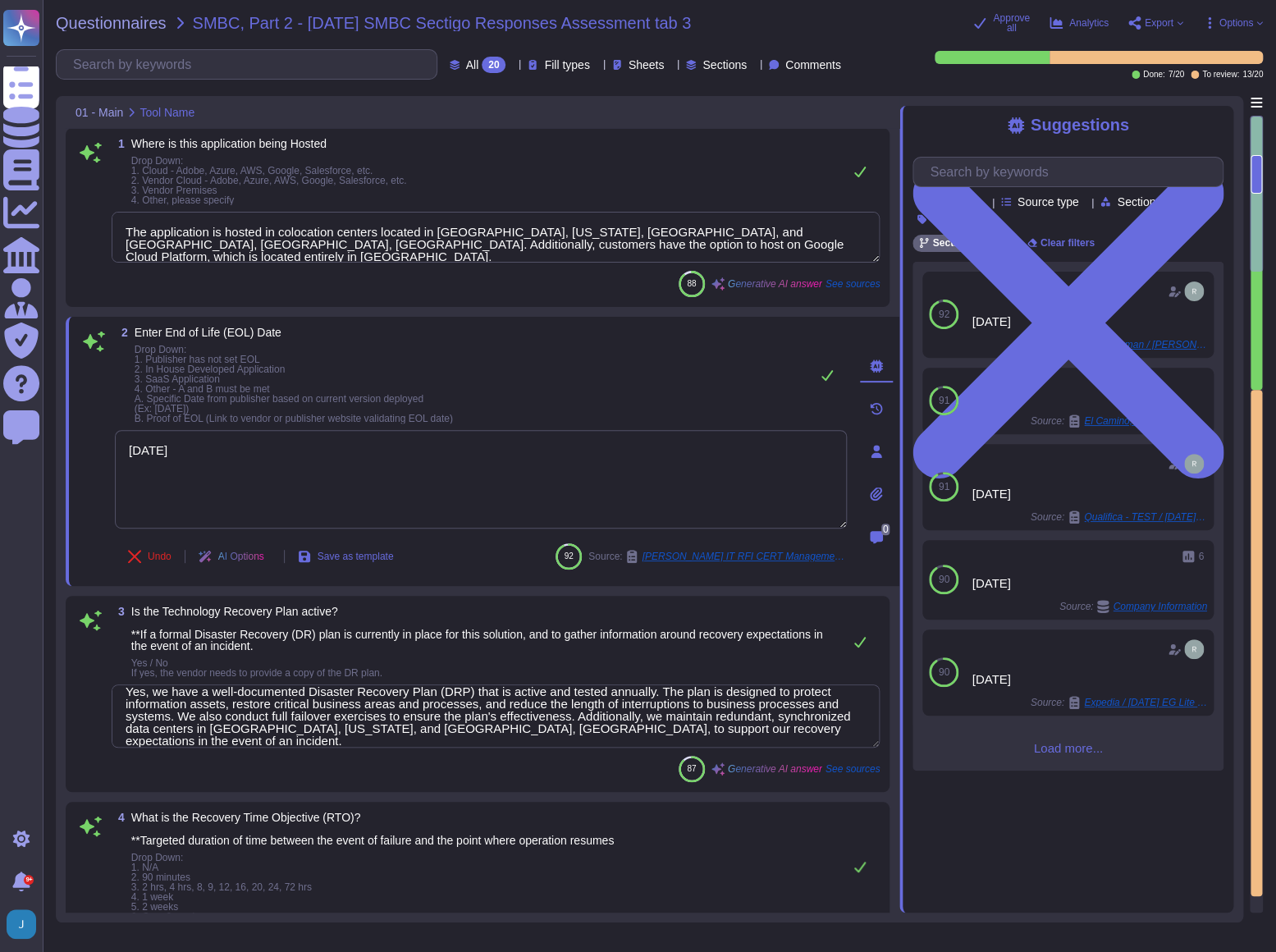
type textarea "Yes, the solution is deployed across multiple regions. Specifically, it is depl…"
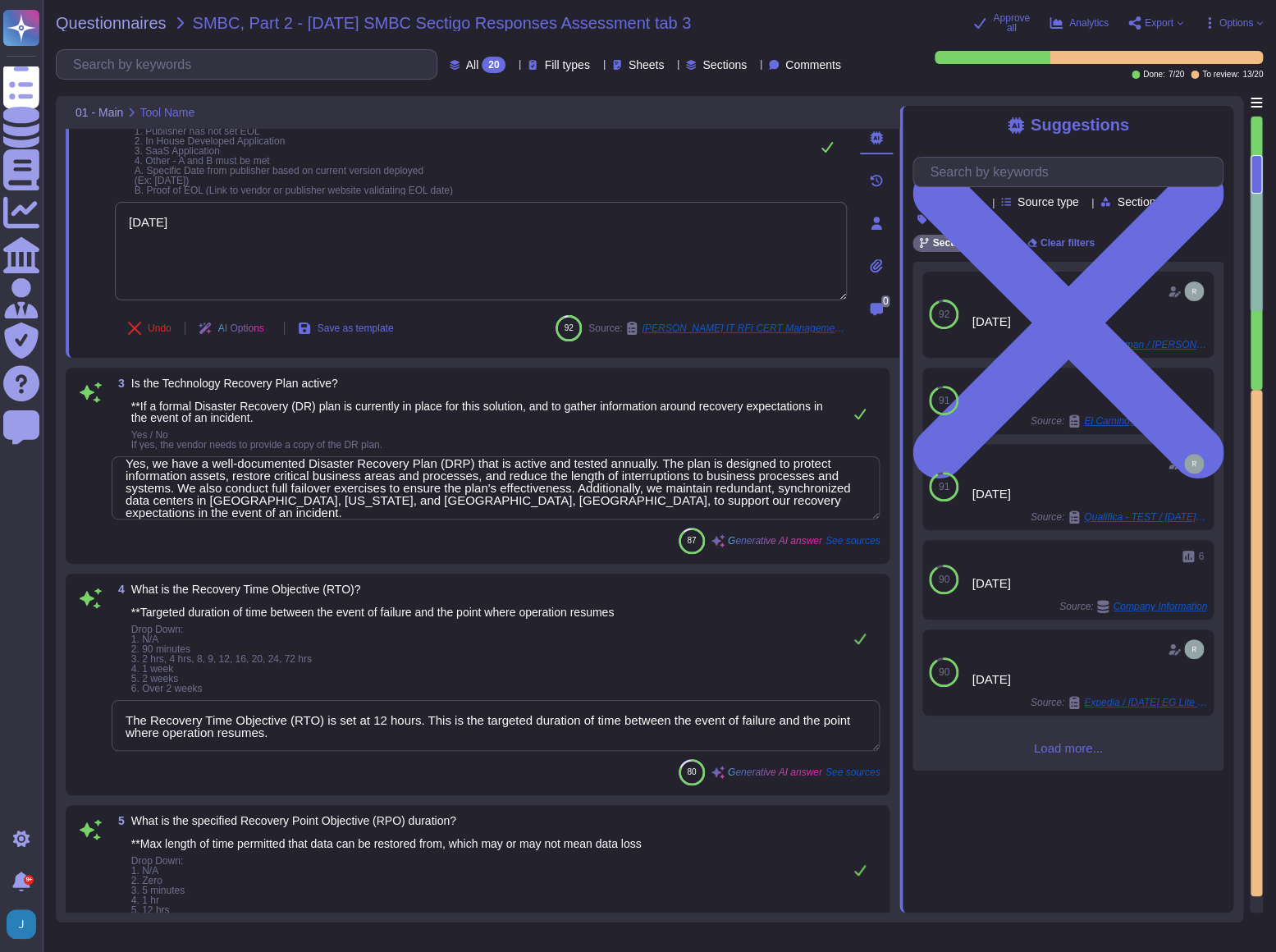
scroll to position [372, 0]
type textarea "A) Our application or system does not include GEN AI or AI/ML features, and we …"
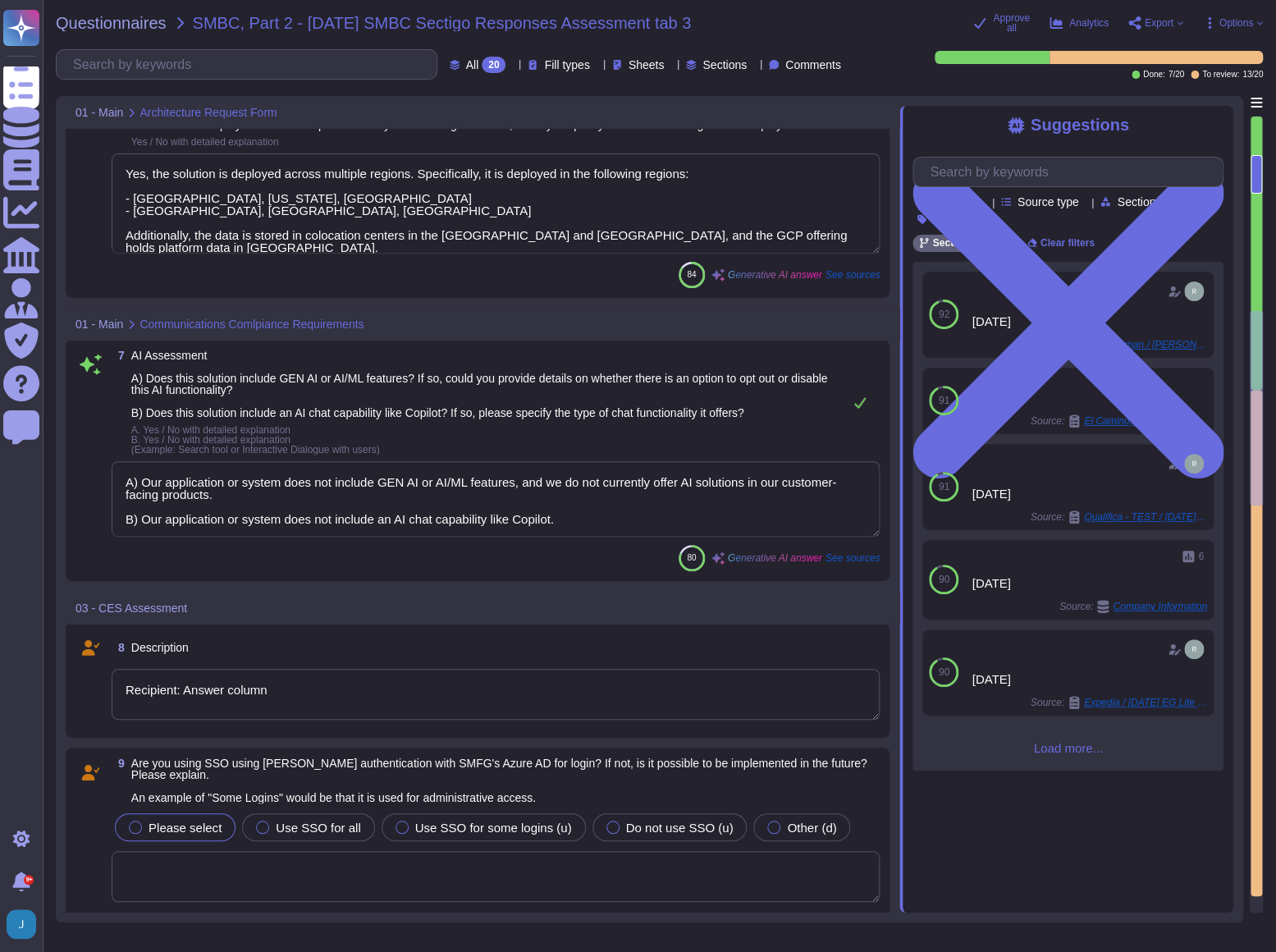
scroll to position [1193, 0]
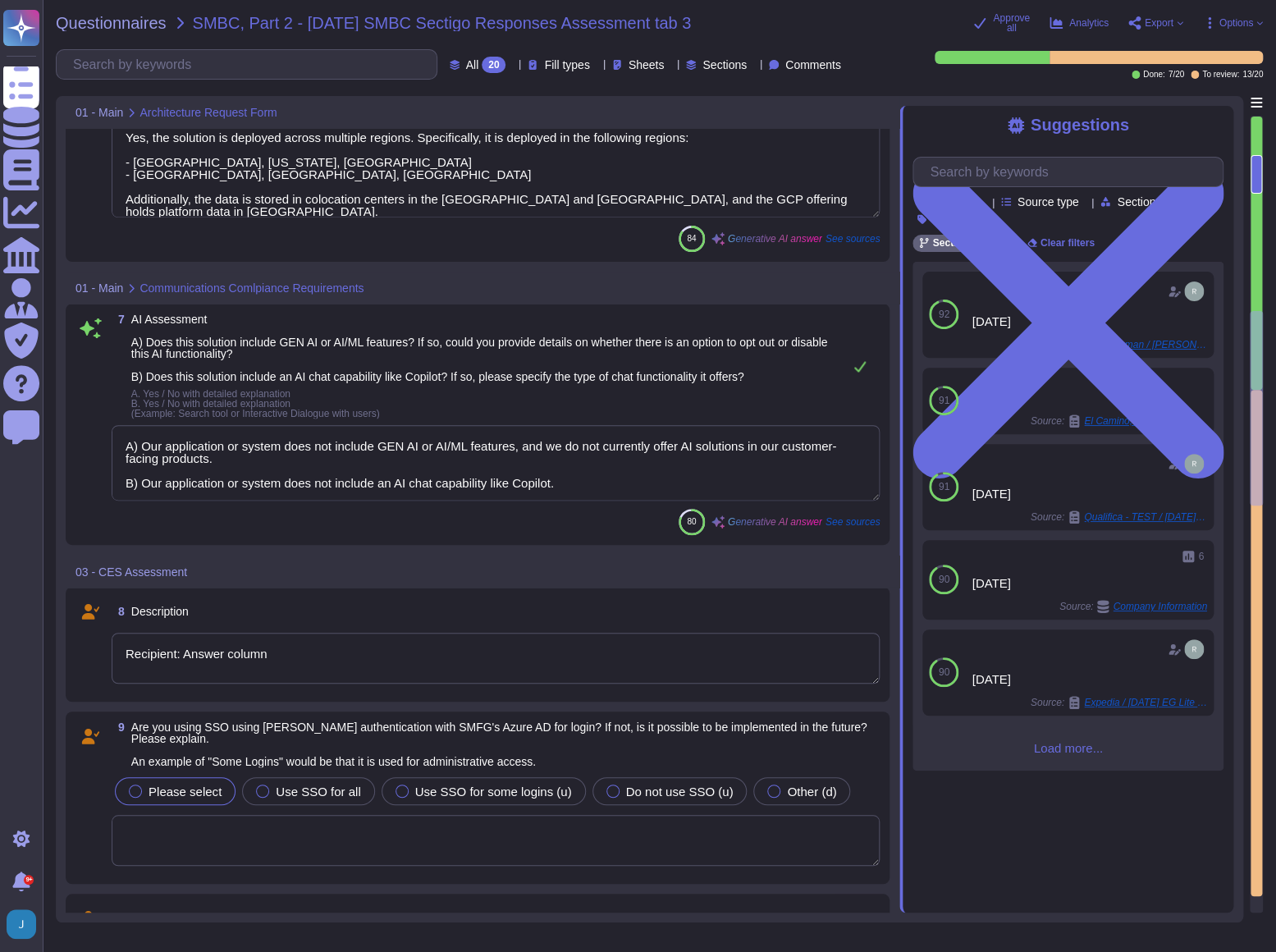
click at [395, 516] on textarea "Recipient: Answer column" at bounding box center [495, 658] width 768 height 51
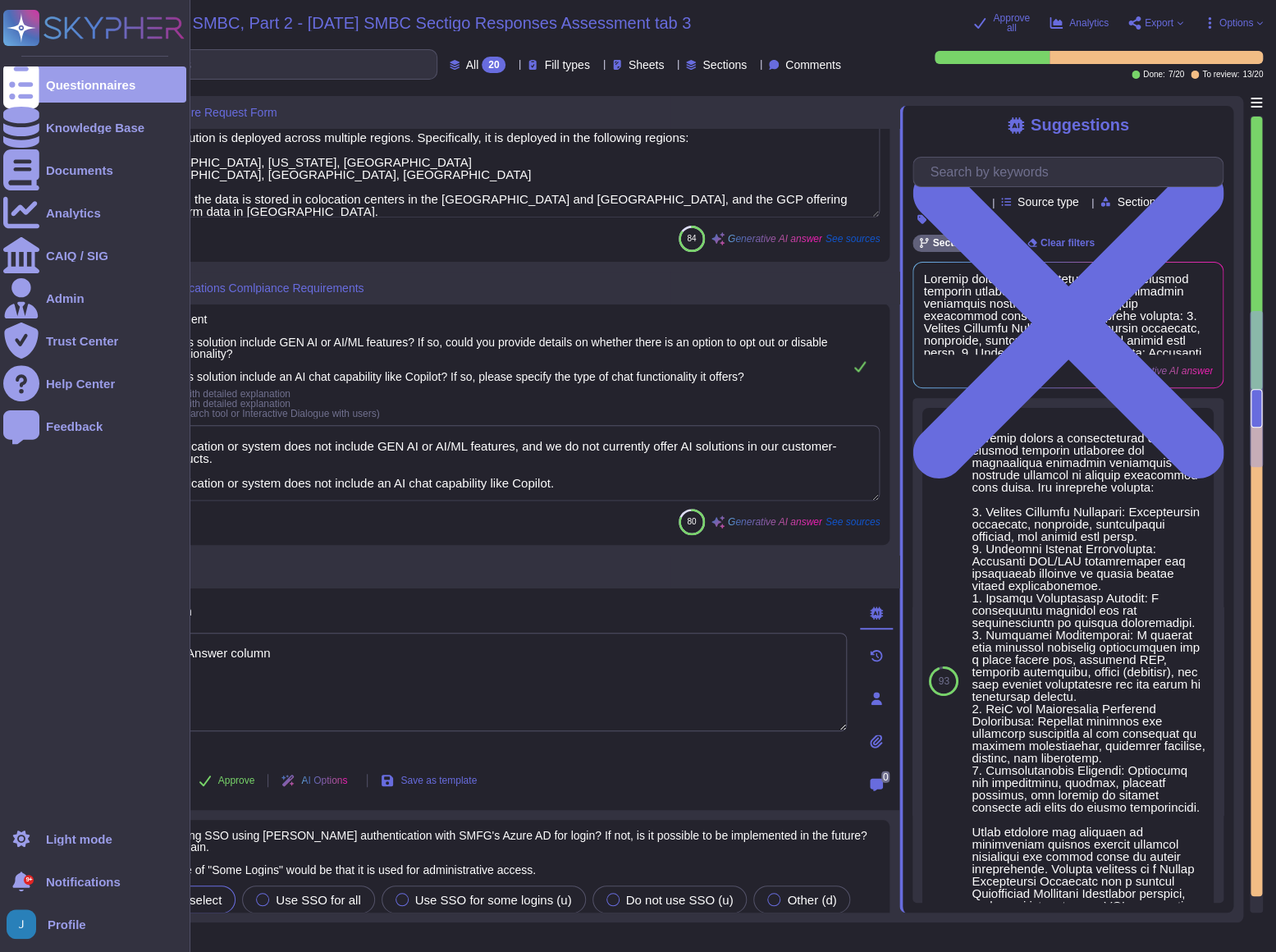
drag, startPoint x: 316, startPoint y: 645, endPoint x: 27, endPoint y: 614, distance: 290.7
click at [27, 516] on div "Questionnaires Knowledge Base Documents Analytics CAIQ / SIG Admin Trust Center…" at bounding box center [638, 476] width 1276 height 952
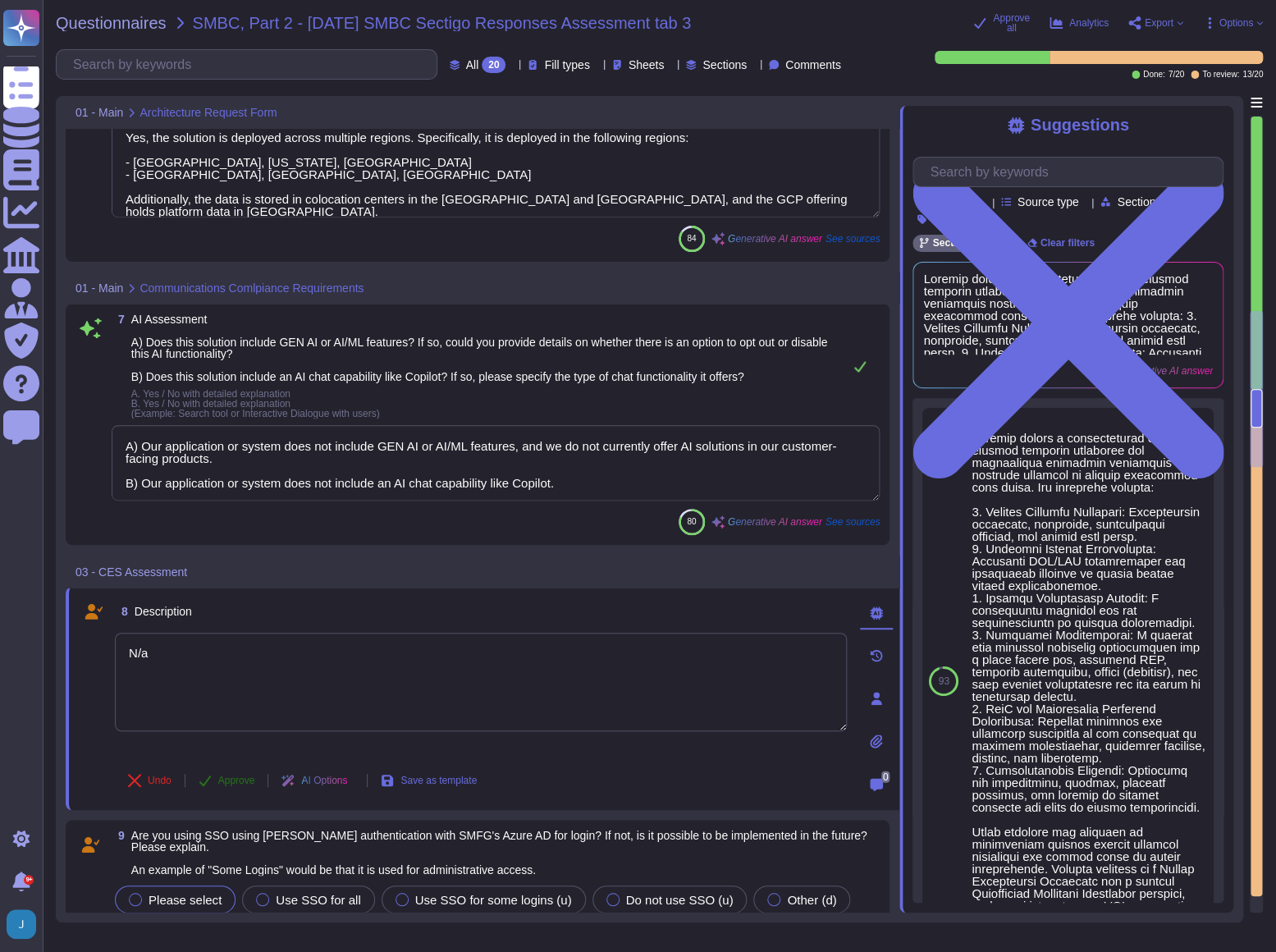
type textarea "N/a"
click at [198, 516] on button "Approve" at bounding box center [226, 780] width 83 height 33
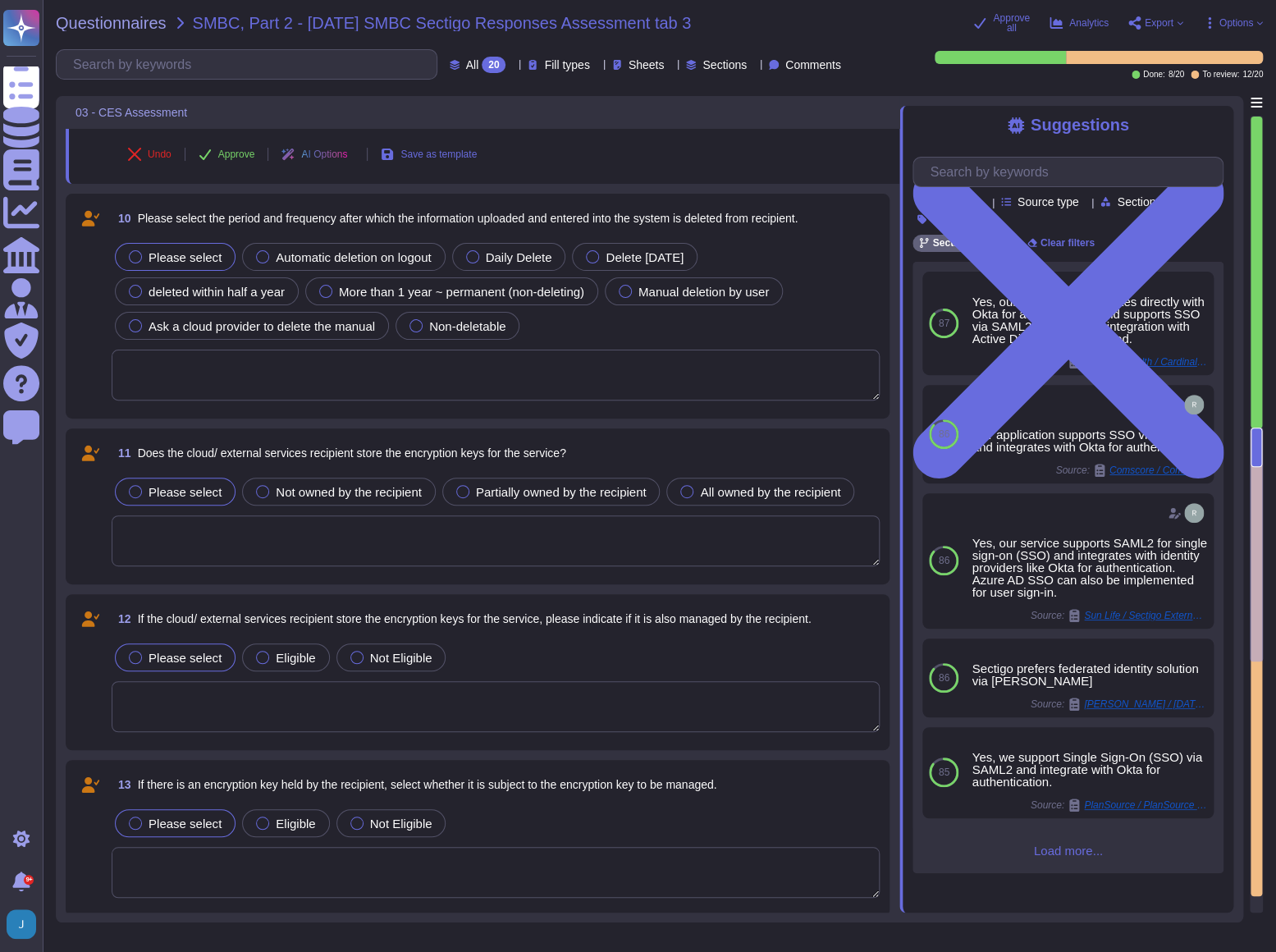
scroll to position [2109, 0]
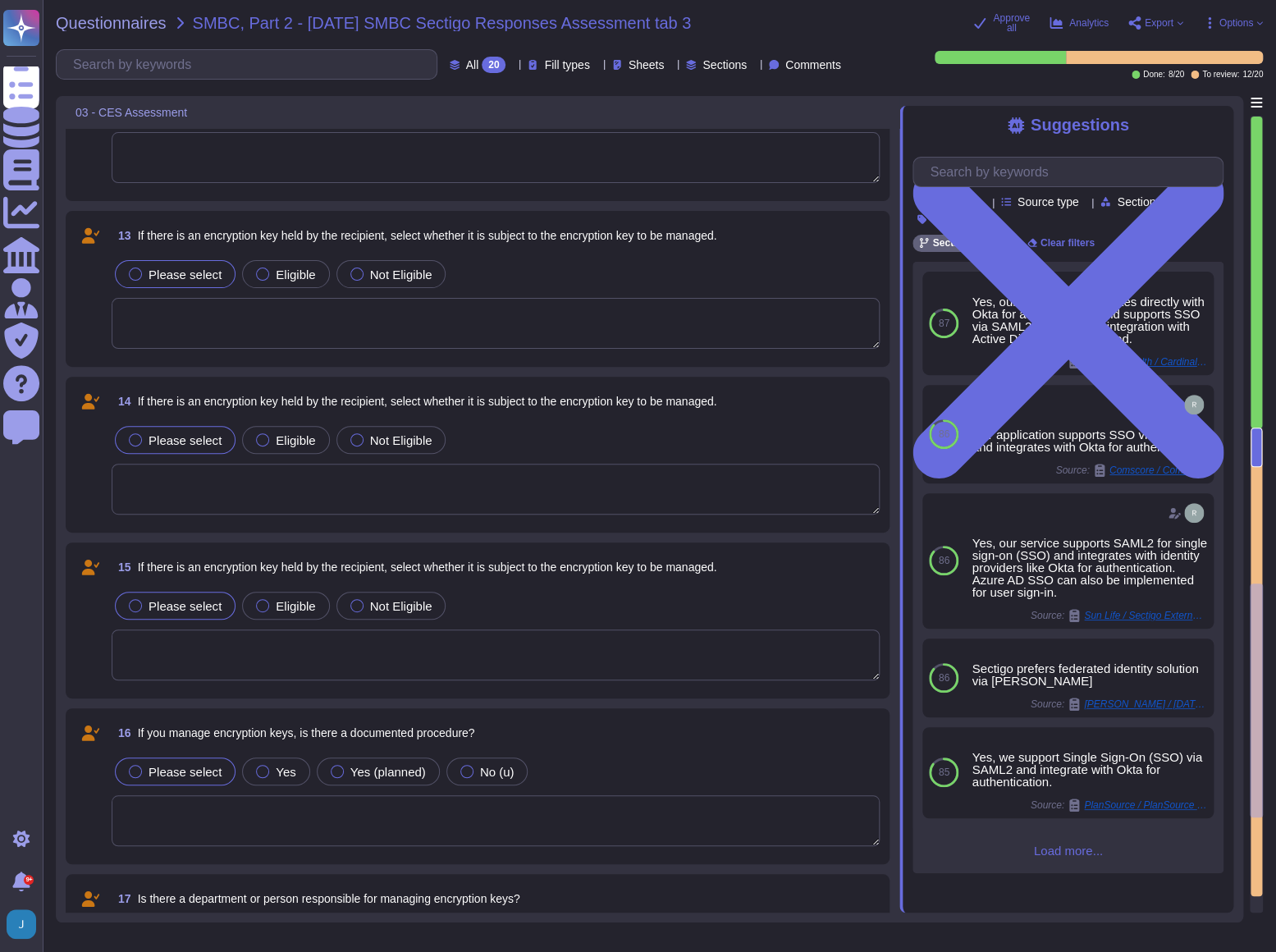
type textarea "Please answer ⇒"
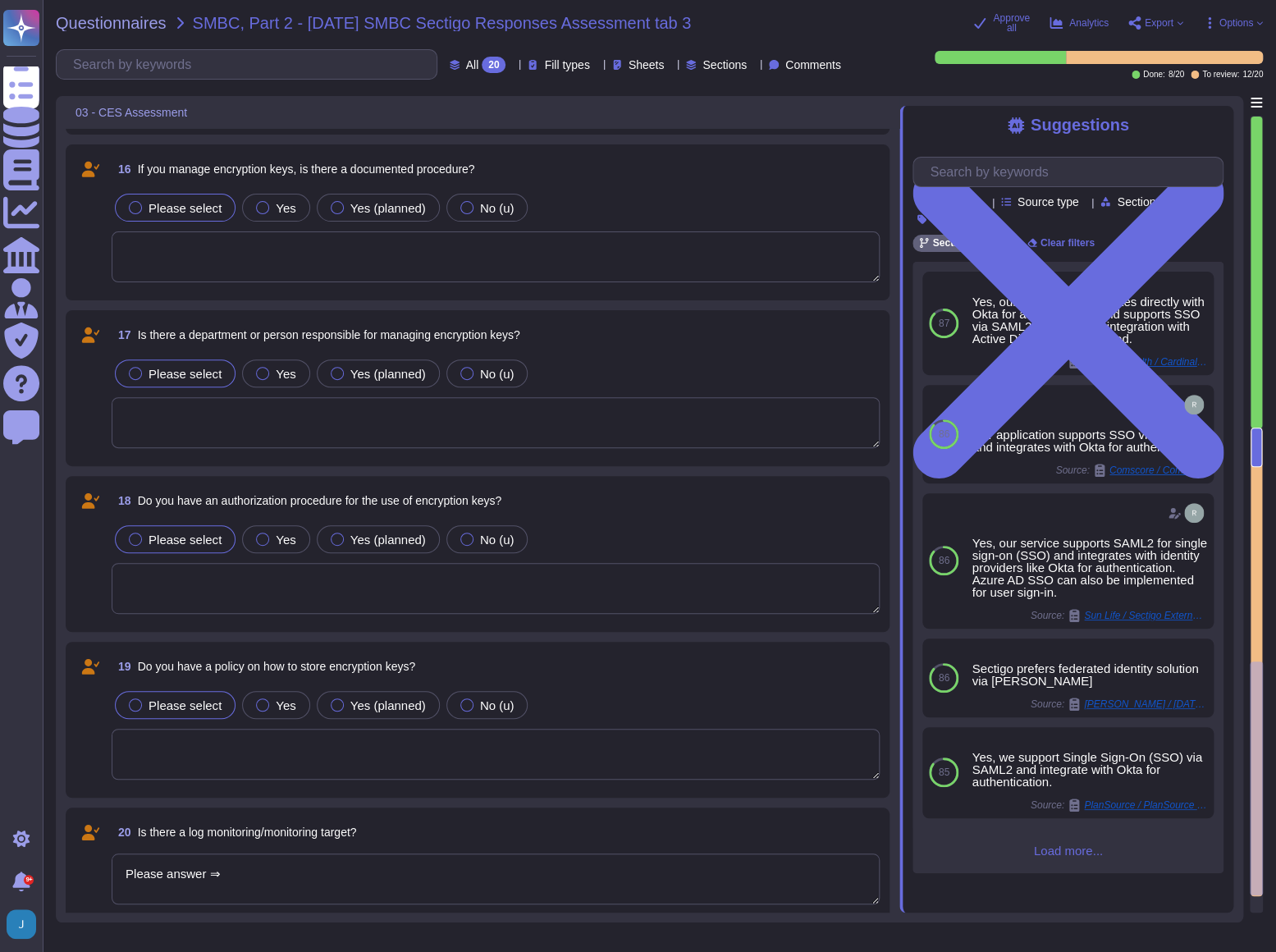
scroll to position [3087, 0]
drag, startPoint x: 247, startPoint y: 870, endPoint x: 98, endPoint y: 863, distance: 149.2
click at [98, 516] on div "20 Is there a log monitoring/monitoring target? Please answer ⇒" at bounding box center [477, 862] width 804 height 95
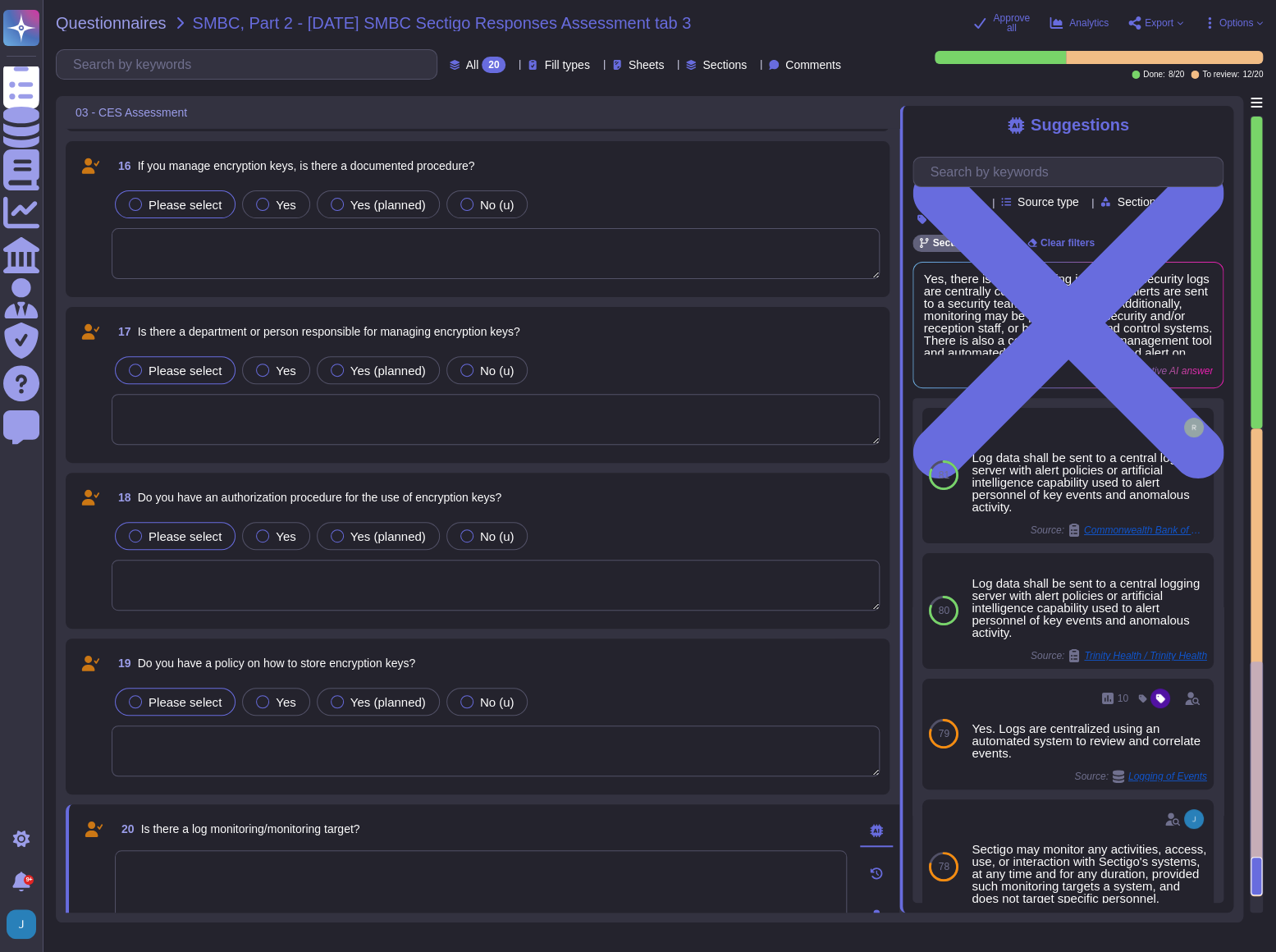
click at [498, 516] on div "20 Is there a log monitoring/monitoring target?" at bounding box center [480, 829] width 732 height 30
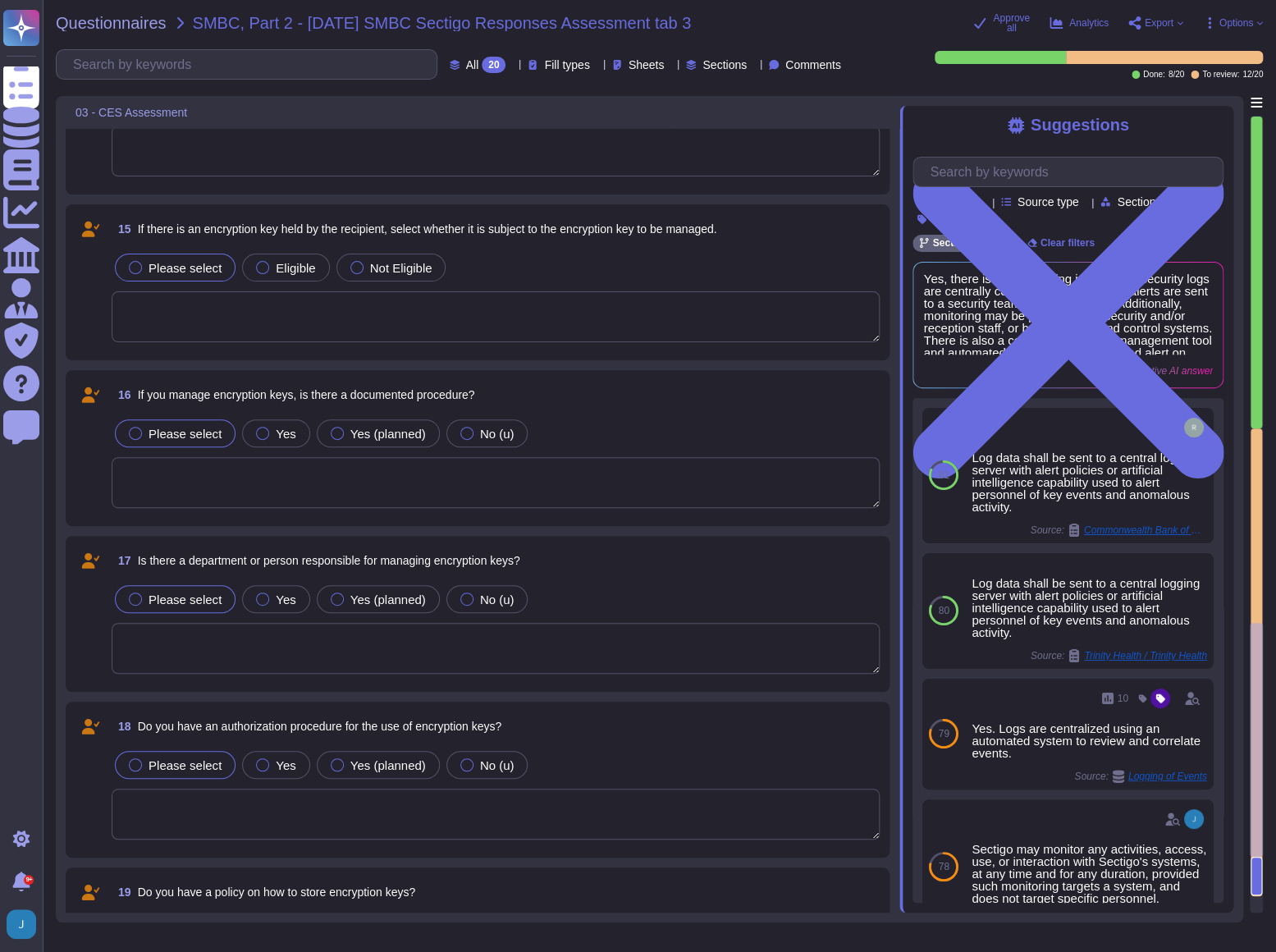
scroll to position [2863, 0]
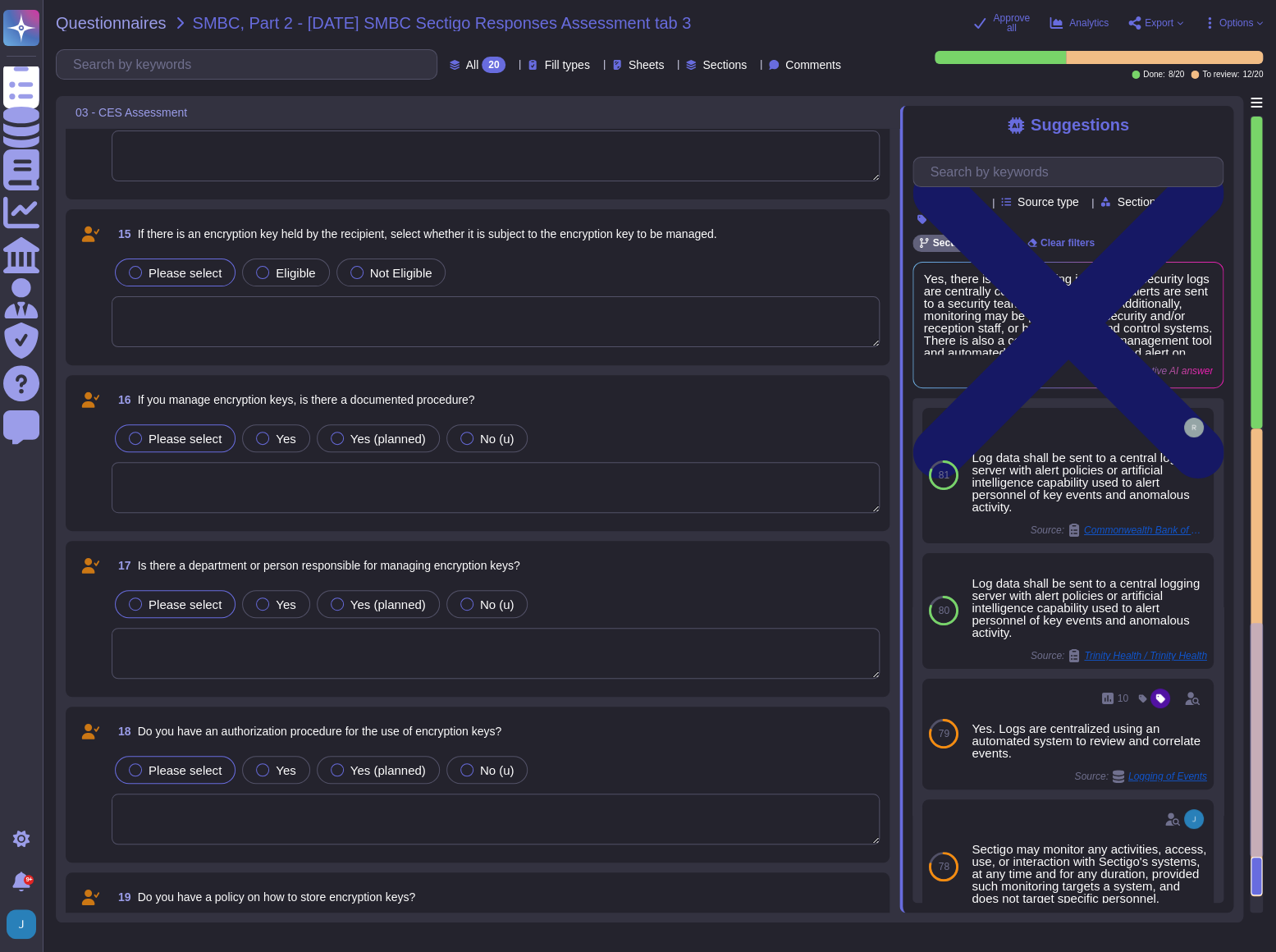
click at [1129, 124] on icon at bounding box center [1068, 322] width 311 height 414
